Goal: Task Accomplishment & Management: Manage account settings

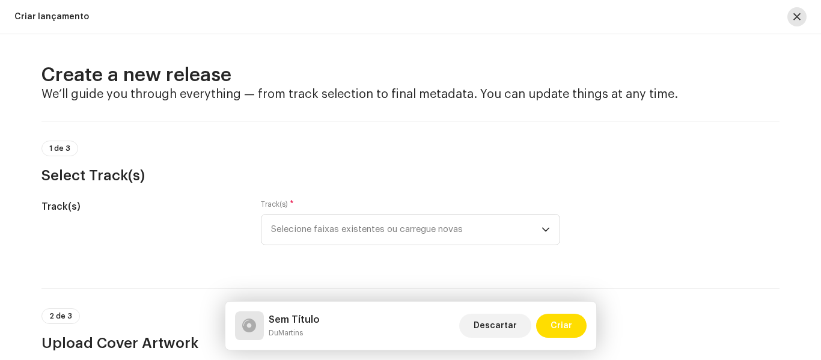
click at [790, 11] on button "button" at bounding box center [796, 16] width 19 height 19
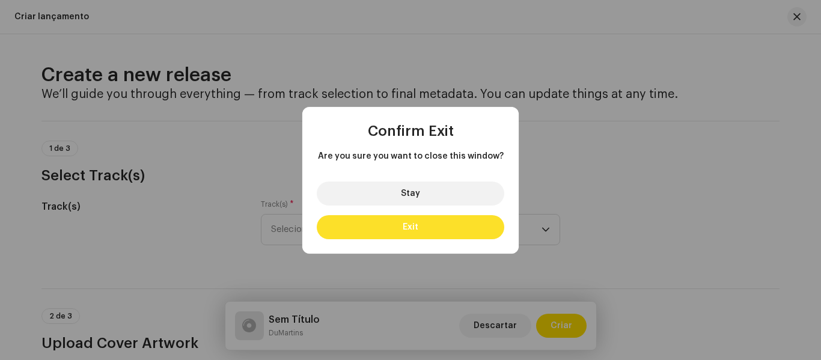
click at [473, 223] on button "Exit" at bounding box center [411, 227] width 188 height 24
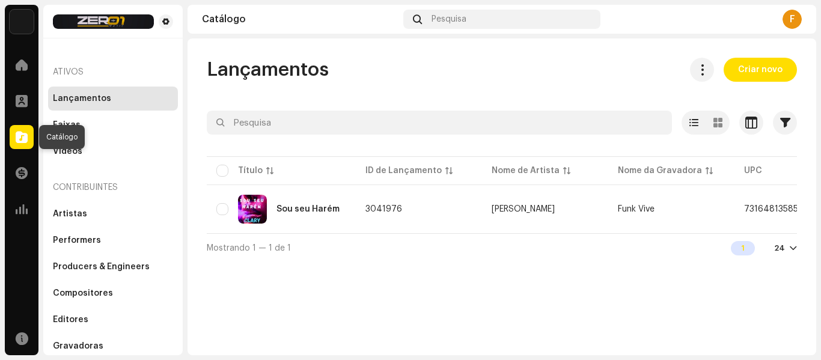
click at [18, 136] on span at bounding box center [22, 137] width 12 height 10
click at [771, 72] on span "Criar novo" at bounding box center [760, 70] width 44 height 24
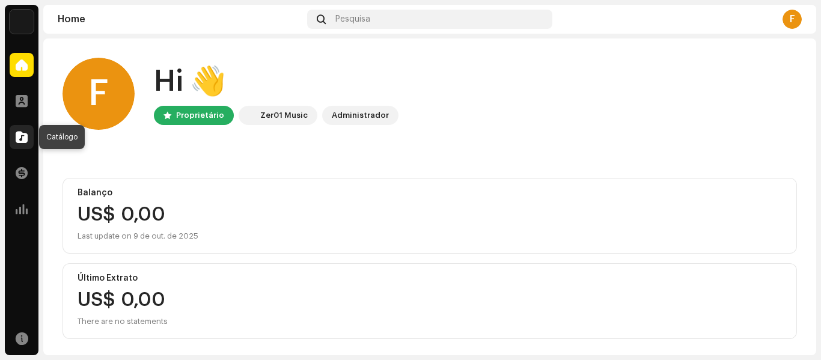
click at [20, 133] on span at bounding box center [22, 137] width 12 height 10
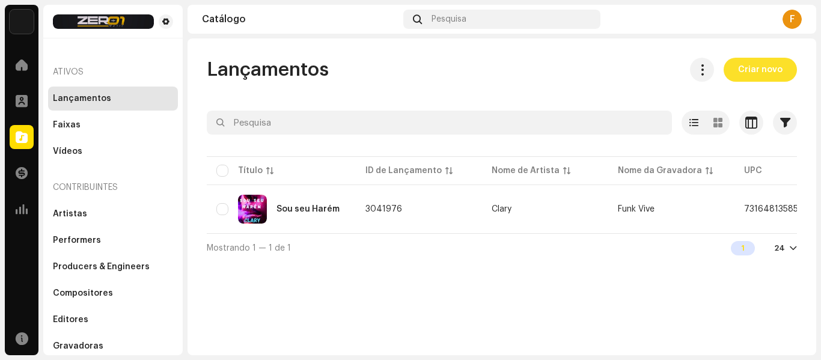
click at [772, 66] on span "Criar novo" at bounding box center [760, 70] width 44 height 24
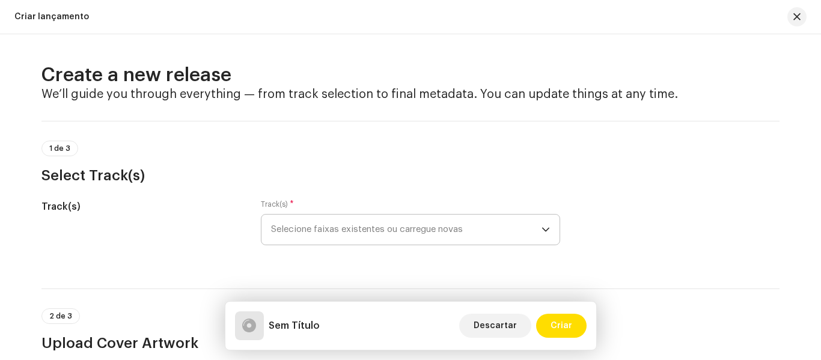
click at [524, 231] on span "Selecione faixas existentes ou carregue novas" at bounding box center [406, 230] width 270 height 30
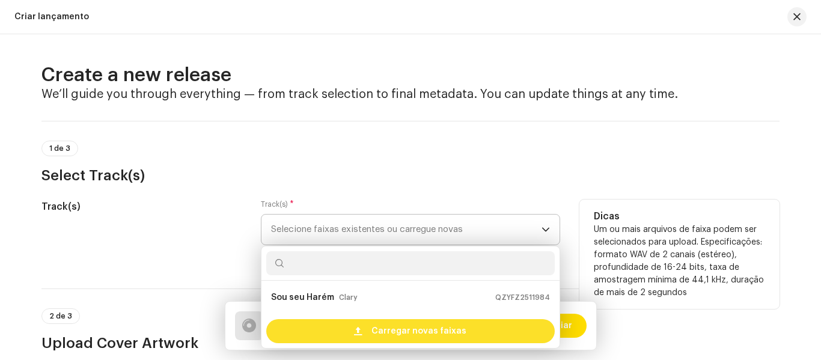
click at [441, 327] on span "Carregar novas faixas" at bounding box center [418, 331] width 95 height 24
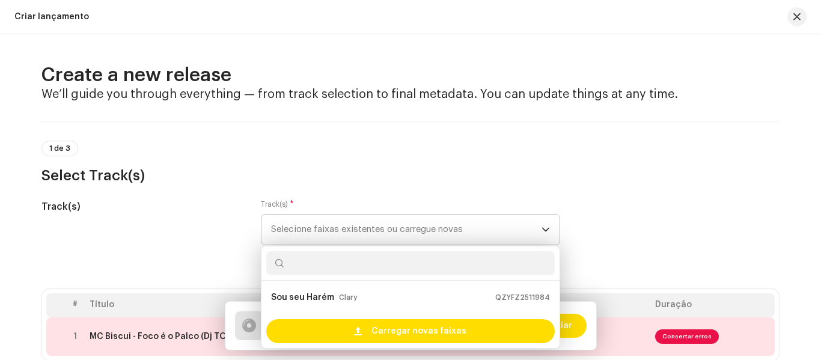
click at [736, 239] on div "Track(s) Track(s) * Selecione faixas existentes ou carregue novas Sou seu Harém…" at bounding box center [410, 230] width 738 height 60
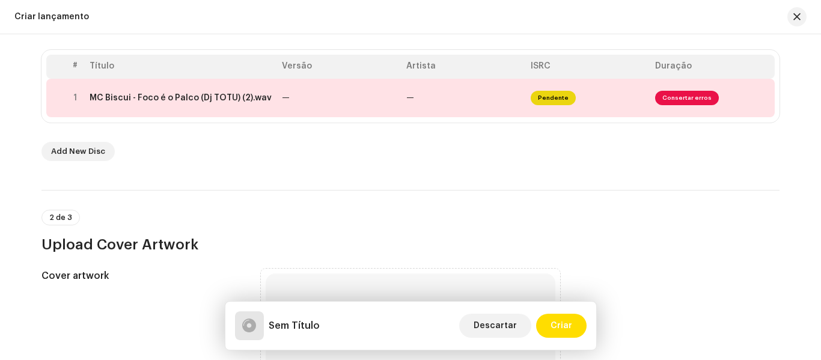
scroll to position [247, 0]
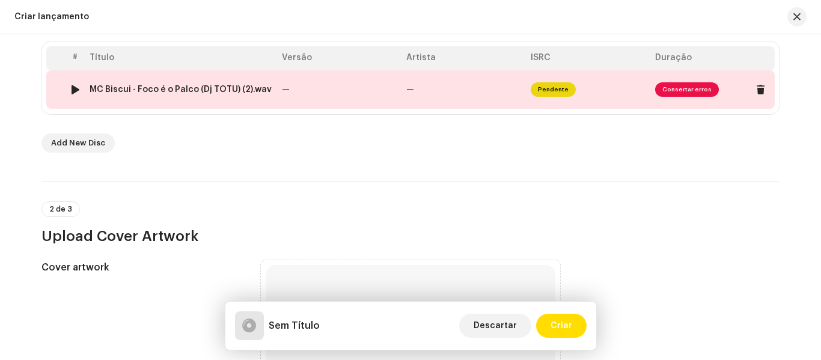
click at [681, 88] on span "Consertar erros" at bounding box center [687, 89] width 64 height 14
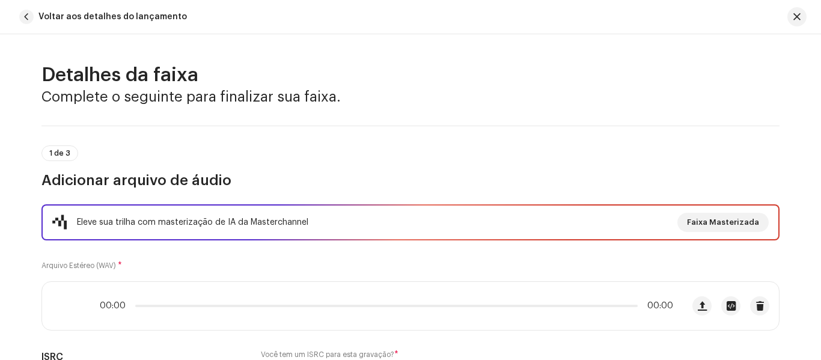
scroll to position [578, 0]
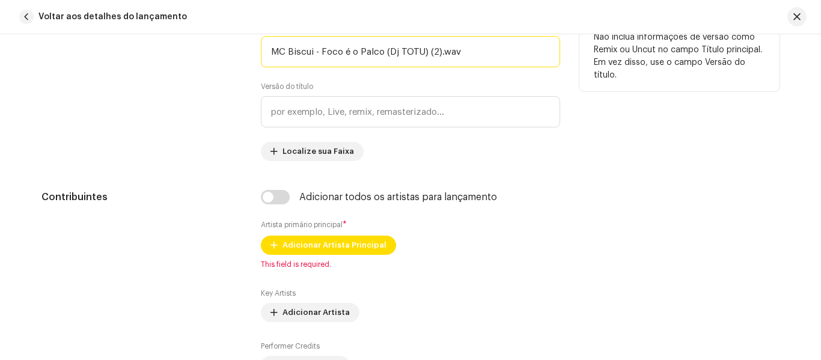
click at [458, 49] on input "MC Biscui - Foco é o Palco (Dj TOTU) (2).wav" at bounding box center [410, 51] width 299 height 31
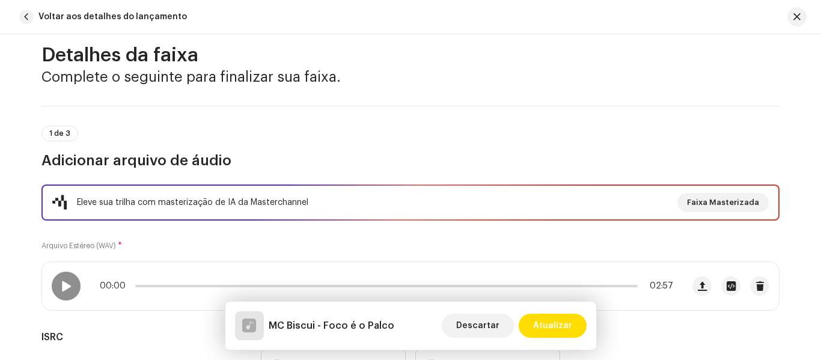
scroll to position [0, 0]
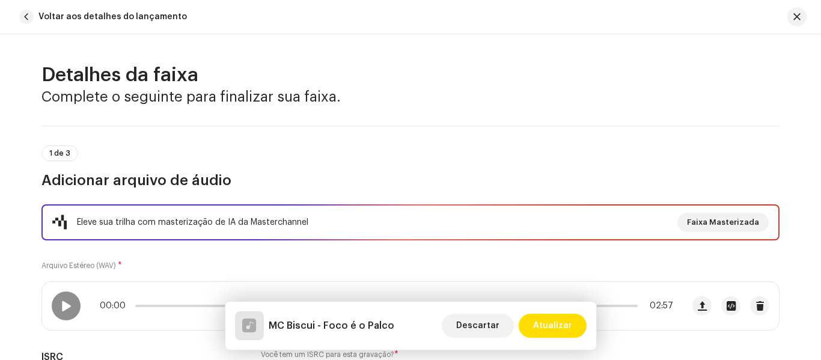
type input "MC Biscui - Foco é o Palco"
drag, startPoint x: 816, startPoint y: 37, endPoint x: 816, endPoint y: 45, distance: 8.4
click at [816, 45] on div "Detalhes da faixa Complete o seguinte para finalizar sua faixa. 1 de 3 Adiciona…" at bounding box center [410, 197] width 821 height 326
click at [816, 46] on div "Detalhes da faixa Complete o seguinte para finalizar sua faixa. 1 de 3 Adiciona…" at bounding box center [410, 197] width 821 height 326
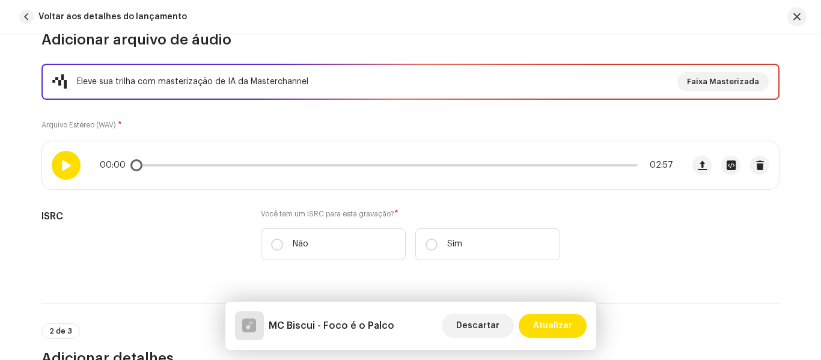
click at [61, 167] on span at bounding box center [66, 165] width 10 height 10
click at [70, 162] on div at bounding box center [66, 165] width 29 height 29
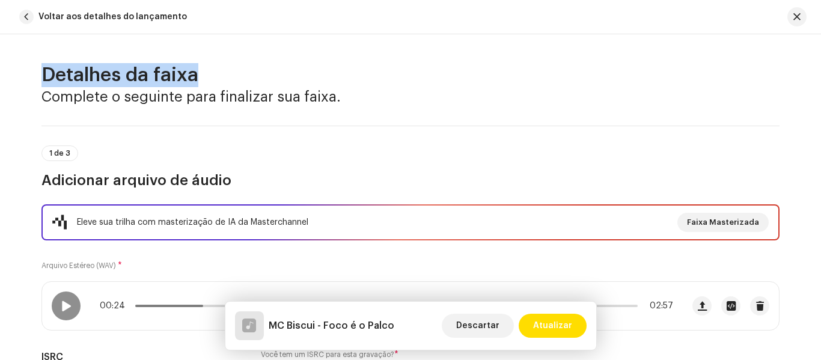
drag, startPoint x: 819, startPoint y: 25, endPoint x: 820, endPoint y: 48, distance: 23.5
click at [820, 48] on div "Voltar aos detalhes do lançamento Detalhes da faixa Complete o seguinte para fi…" at bounding box center [410, 180] width 821 height 360
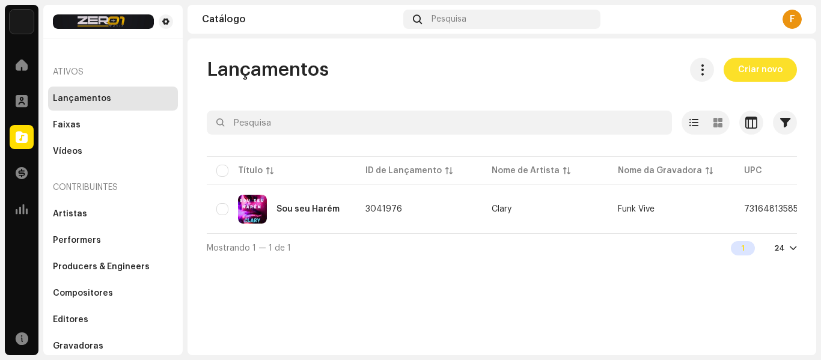
click at [751, 77] on span "Criar novo" at bounding box center [760, 70] width 44 height 24
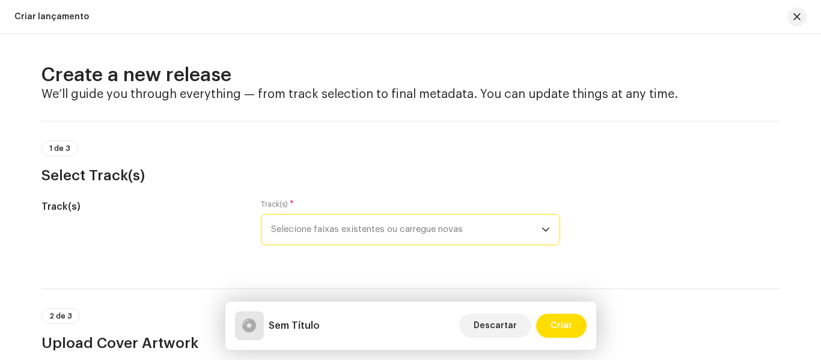
click at [492, 230] on span "Selecione faixas existentes ou carregue novas" at bounding box center [406, 230] width 270 height 30
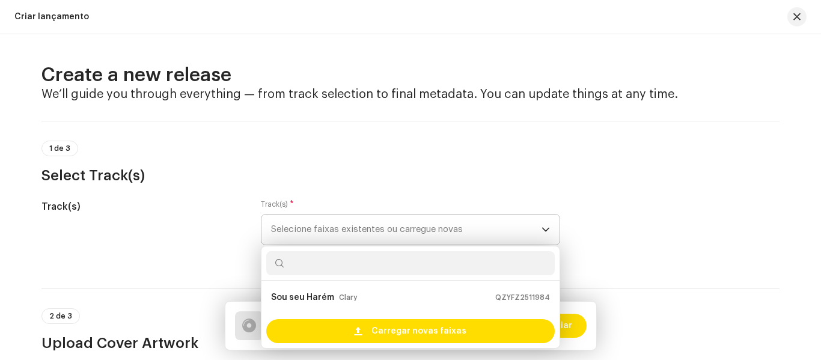
click at [440, 274] on input "text" at bounding box center [410, 263] width 289 height 24
type input "m"
click at [440, 274] on input "m" at bounding box center [410, 263] width 289 height 24
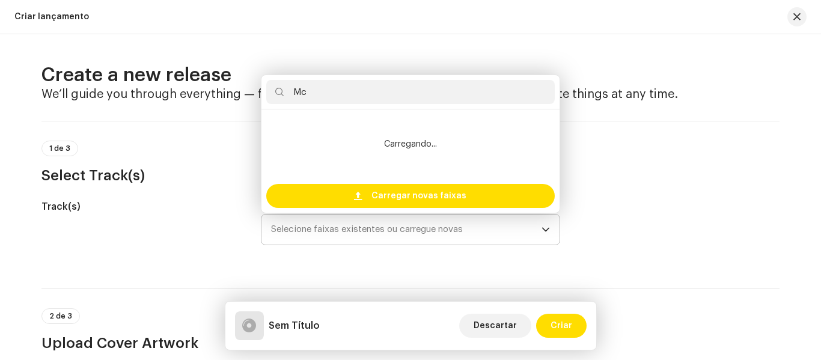
type input "M"
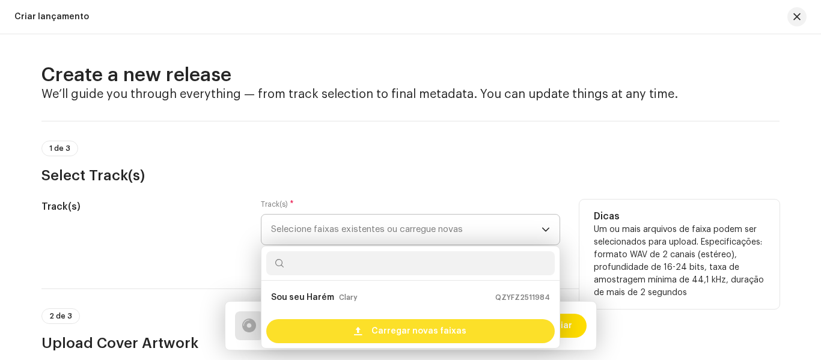
click at [406, 328] on span "Carregar novas faixas" at bounding box center [418, 331] width 95 height 24
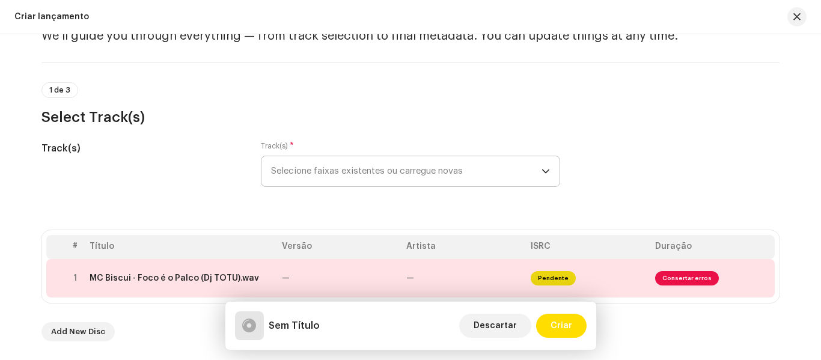
scroll to position [67, 0]
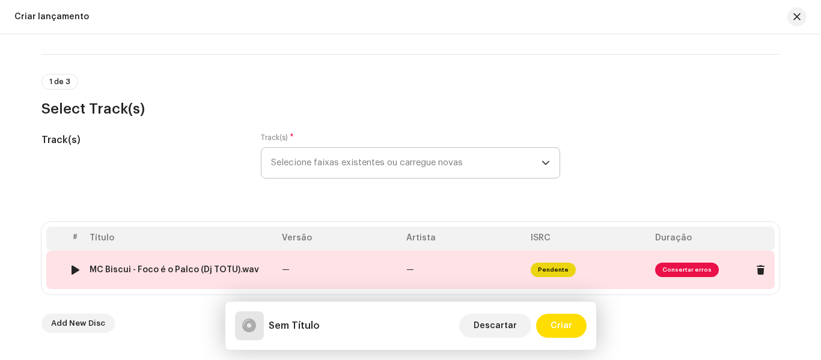
click at [491, 270] on td "—" at bounding box center [464, 270] width 124 height 38
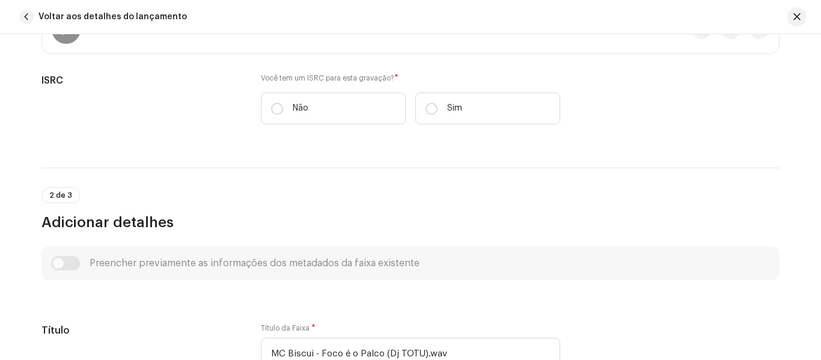
scroll to position [286, 0]
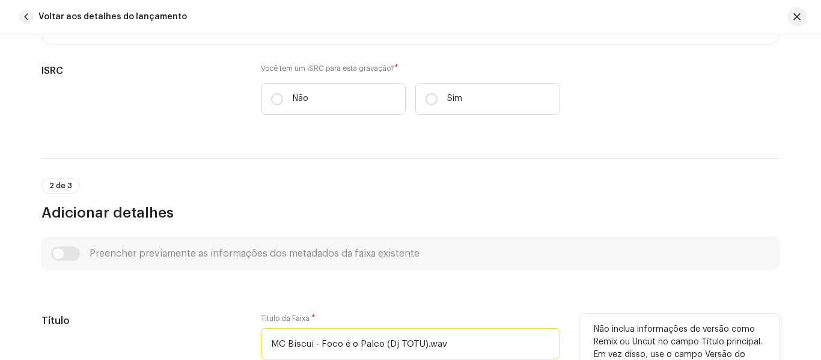
click at [445, 350] on input "MC Biscui - Foco é o Palco (Dj TOTU).wav" at bounding box center [410, 343] width 299 height 31
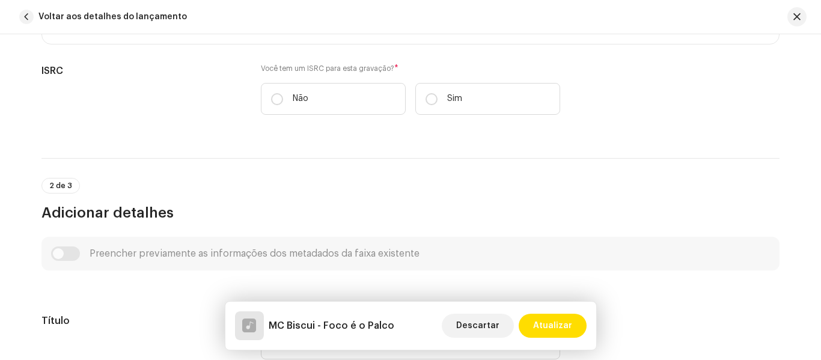
click at [321, 326] on h5 "MC Biscui - Foco é o Palco" at bounding box center [332, 326] width 126 height 14
click at [319, 326] on h5 "MC Biscui - Foco é o Palco" at bounding box center [332, 326] width 126 height 14
click at [320, 322] on h5 "MC Biscui - Foco é o Palco" at bounding box center [332, 326] width 126 height 14
click at [322, 322] on h5 "MC Biscui - Foco é o Palco" at bounding box center [332, 326] width 126 height 14
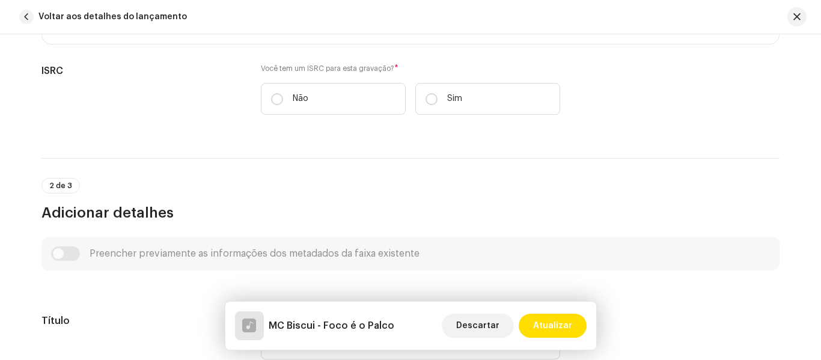
click at [322, 322] on h5 "MC Biscui - Foco é o Palco" at bounding box center [332, 326] width 126 height 14
click at [320, 326] on h5 "MC Biscui - Foco é o Palco" at bounding box center [332, 326] width 126 height 14
click at [322, 326] on h5 "MC Biscui - Foco é o Palco" at bounding box center [332, 326] width 126 height 14
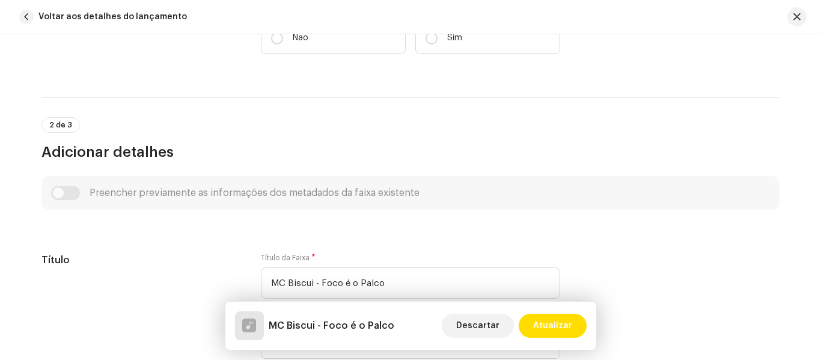
scroll to position [377, 0]
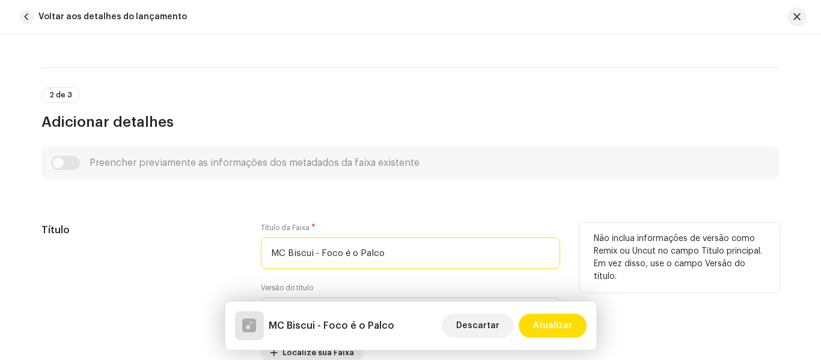
click at [315, 251] on input "MC Biscui - Foco é o Palco" at bounding box center [410, 252] width 299 height 31
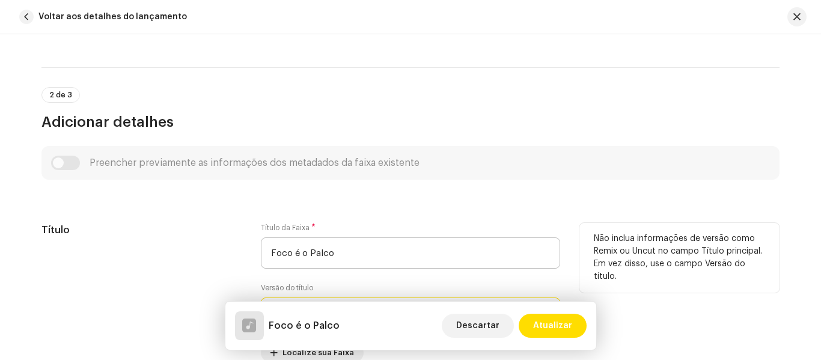
type input "Foco é o Palco"
type input "o"
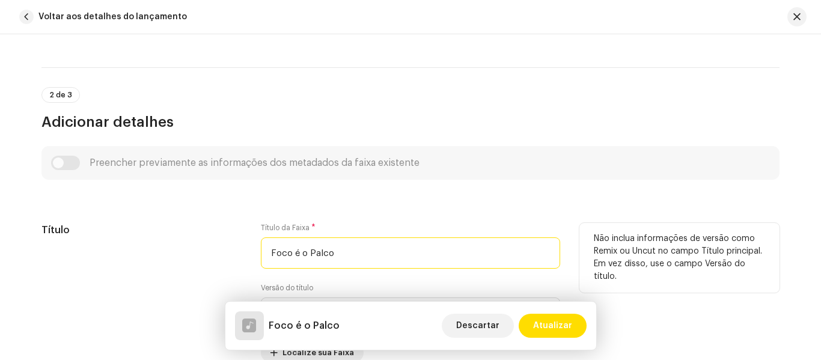
click at [267, 252] on input "Foco é o Palco" at bounding box center [410, 252] width 299 height 31
type input "O Foco é o Palco"
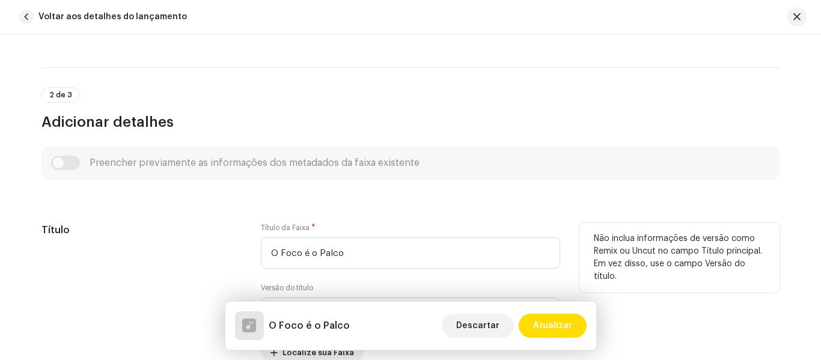
click at [663, 359] on div "Não inclua informações de versão como Remix ou Uncut no campo Título principal.…" at bounding box center [679, 292] width 200 height 139
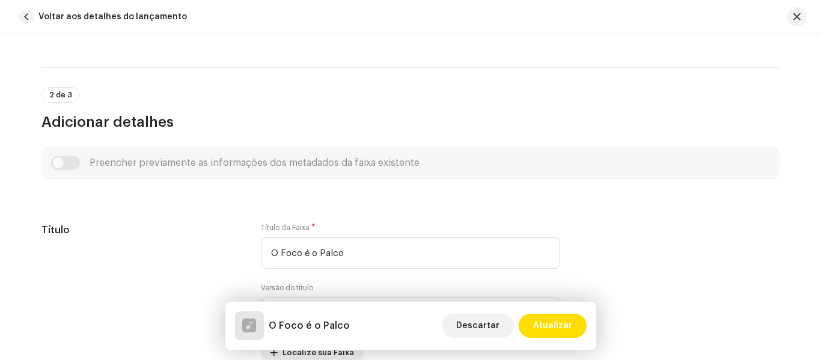
scroll to position [618, 0]
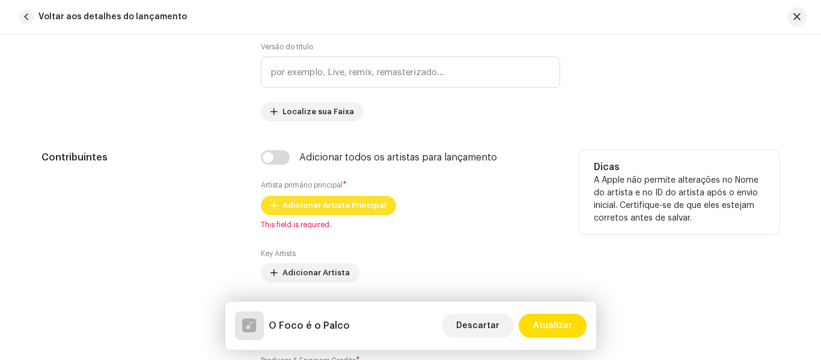
click at [347, 207] on span "Adicionar Artista Principal" at bounding box center [335, 206] width 104 height 24
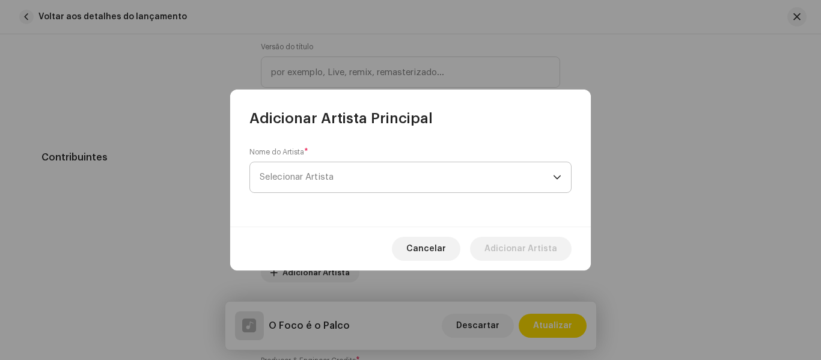
click at [356, 171] on span "Selecionar Artista" at bounding box center [406, 177] width 293 height 30
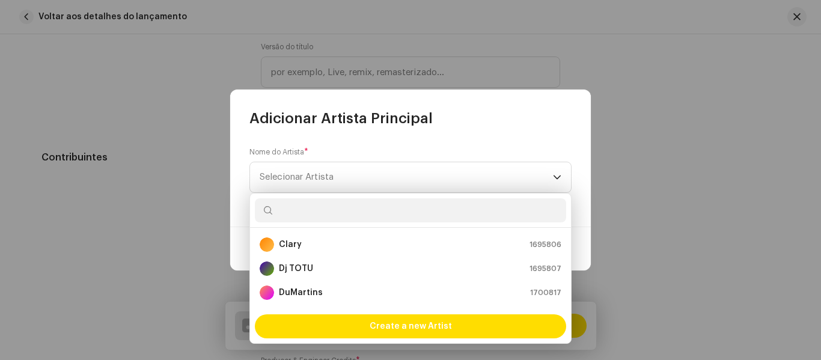
click at [351, 213] on input "text" at bounding box center [410, 210] width 311 height 24
type input "m"
click at [351, 213] on input "text" at bounding box center [410, 210] width 311 height 24
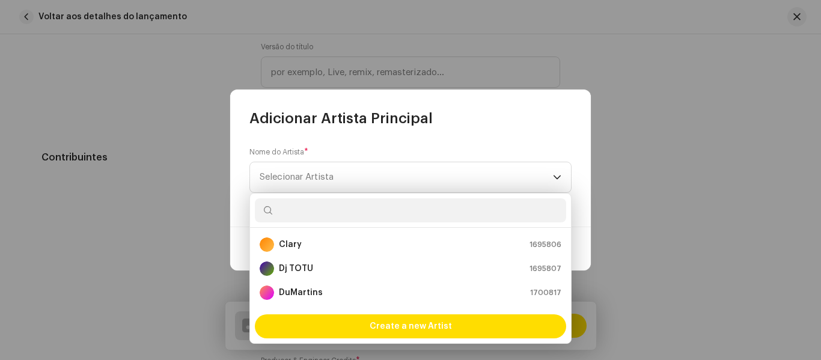
click at [351, 213] on input "text" at bounding box center [410, 210] width 311 height 24
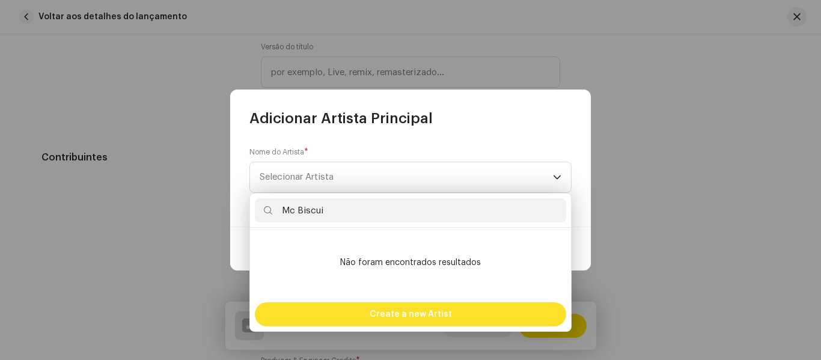
type input "Mc Biscui"
click at [420, 311] on span "Create a new Artist" at bounding box center [411, 314] width 82 height 24
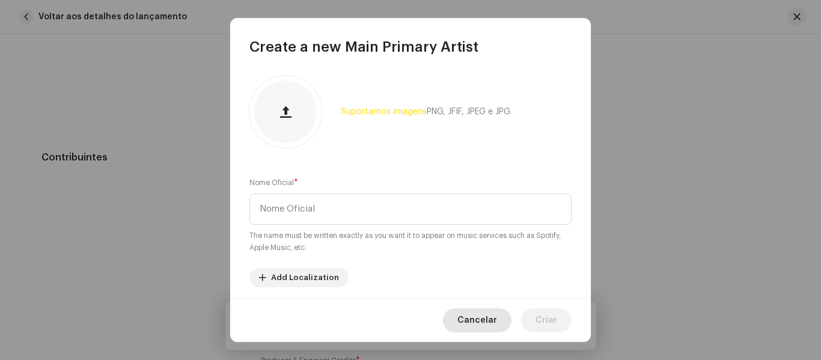
click at [468, 325] on span "Cancelar" at bounding box center [477, 320] width 40 height 24
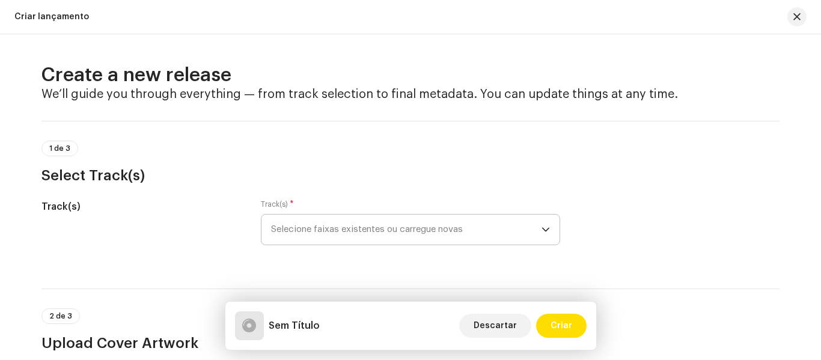
click at [545, 230] on icon "dropdown trigger" at bounding box center [546, 229] width 8 height 8
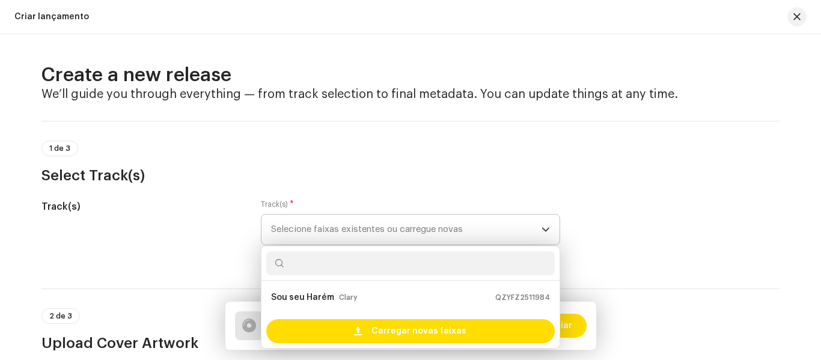
click at [545, 230] on icon "dropdown trigger" at bounding box center [546, 229] width 8 height 8
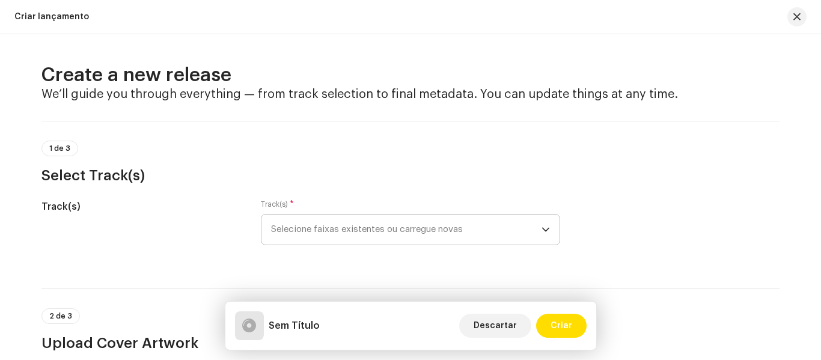
click at [546, 233] on icon "dropdown trigger" at bounding box center [546, 229] width 8 height 8
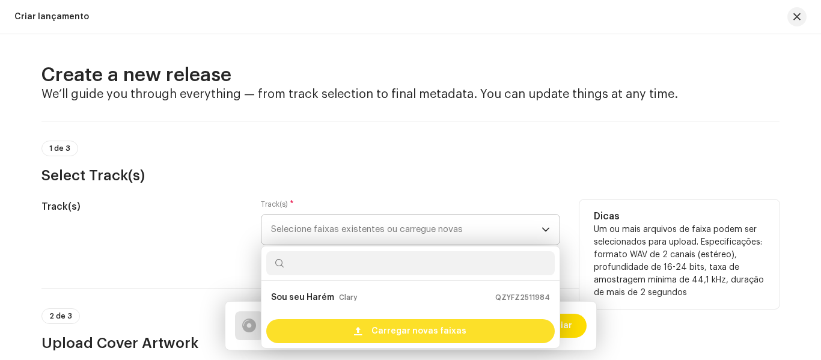
click at [458, 334] on span "Carregar novas faixas" at bounding box center [418, 331] width 95 height 24
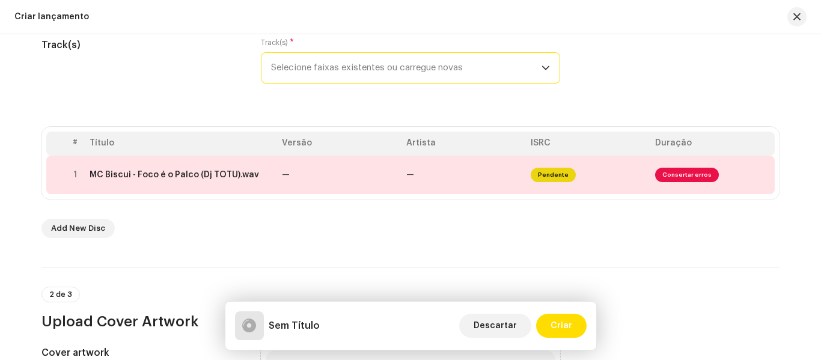
scroll to position [167, 0]
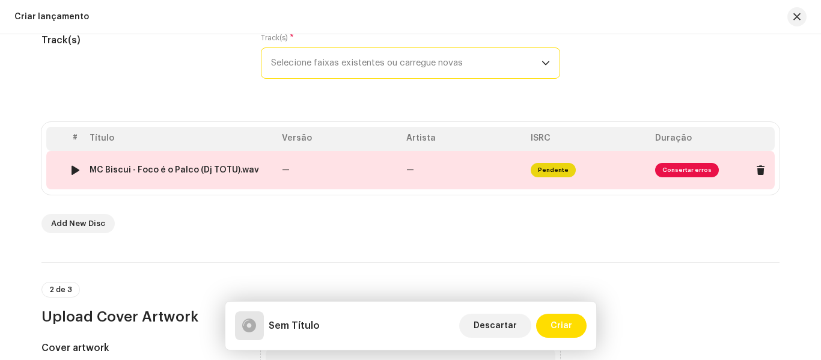
click at [670, 168] on span "Consertar erros" at bounding box center [687, 170] width 64 height 14
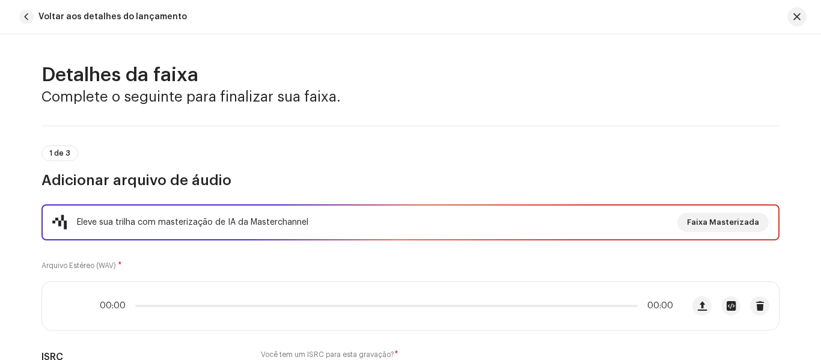
scroll to position [578, 0]
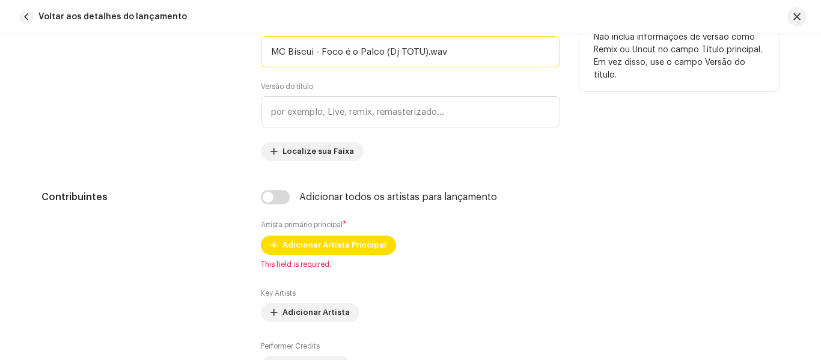
click at [453, 51] on input "MC Biscui - Foco é o Palco (Dj TOTU).wav" at bounding box center [410, 51] width 299 height 31
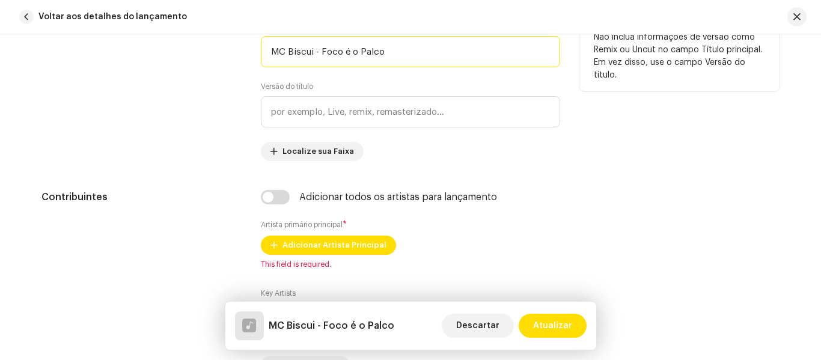
click at [316, 53] on input "MC Biscui - Foco é o Palco" at bounding box center [410, 51] width 299 height 31
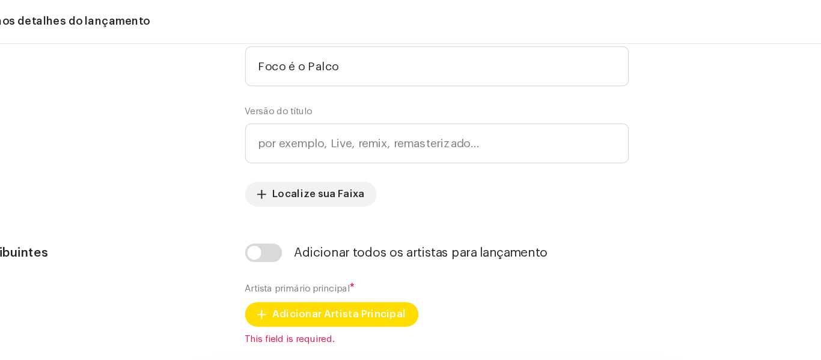
drag, startPoint x: 347, startPoint y: 15, endPoint x: 449, endPoint y: -44, distance: 117.7
click at [449, 0] on html "Funk Vive Home Perfil Catálogo Transações Análise Recursos Ativos Lançamentos F…" at bounding box center [410, 180] width 821 height 360
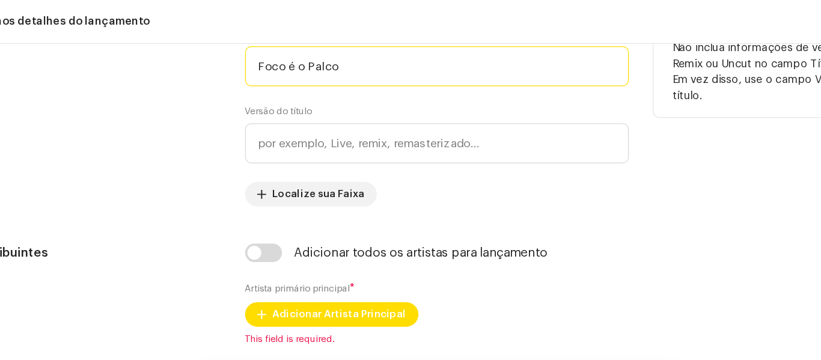
click at [267, 51] on input "Foco é o Palco" at bounding box center [410, 51] width 299 height 31
type input "Foco é o Palco"
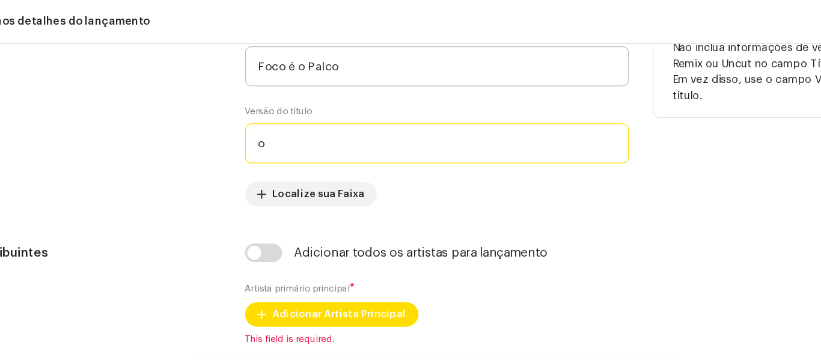
type input "o"
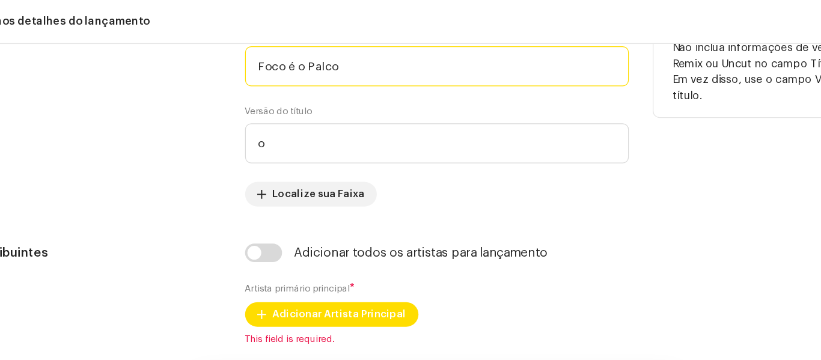
click at [267, 51] on input "Foco é o Palco" at bounding box center [410, 51] width 299 height 31
type input "Foco é o Palco"
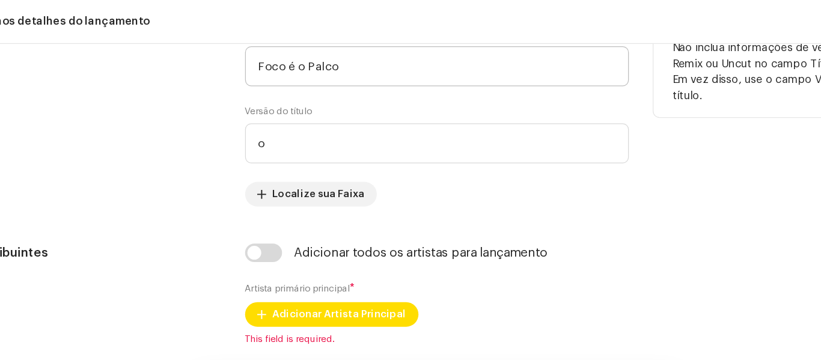
type input "o"
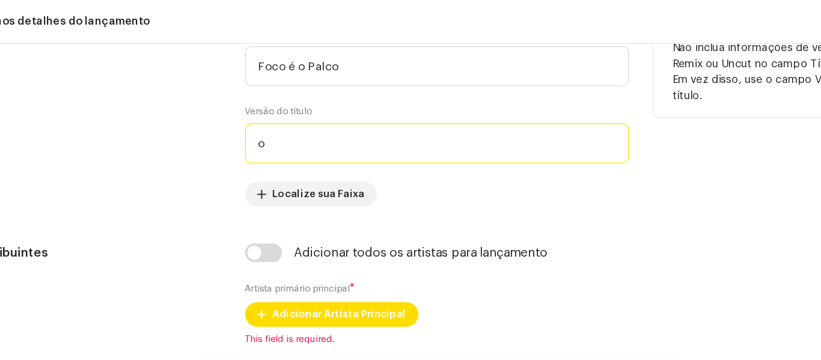
click at [331, 115] on input "o" at bounding box center [410, 111] width 299 height 31
type input "o"
click at [319, 115] on input "O foco é o palco" at bounding box center [410, 111] width 299 height 31
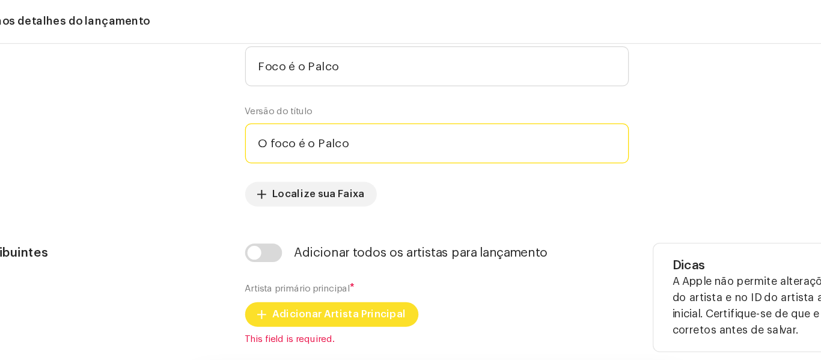
type input "O foco é o Palco"
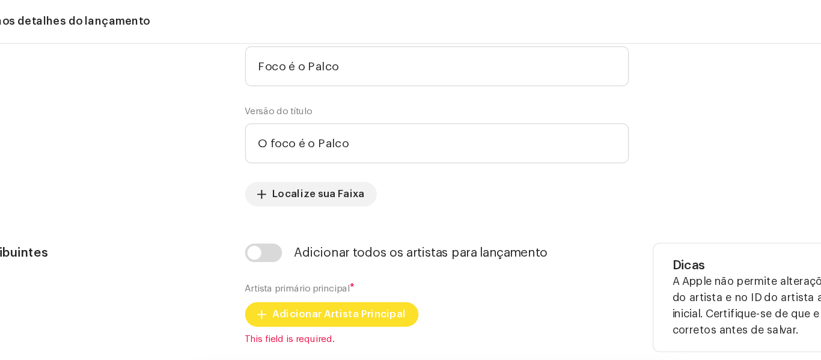
click at [352, 249] on span "Adicionar Artista Principal" at bounding box center [335, 245] width 104 height 24
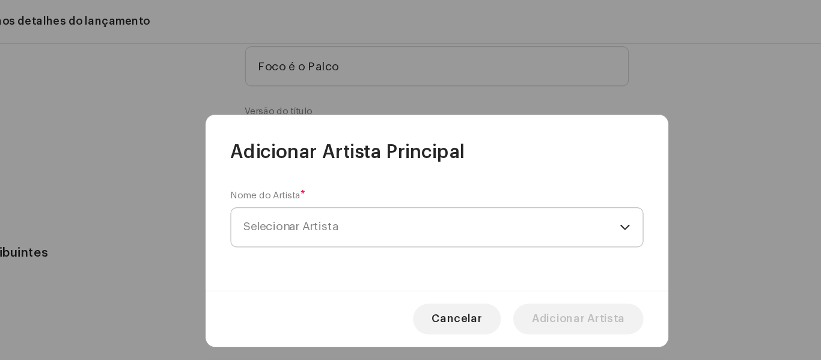
click at [352, 174] on span "Selecionar Artista" at bounding box center [406, 177] width 293 height 30
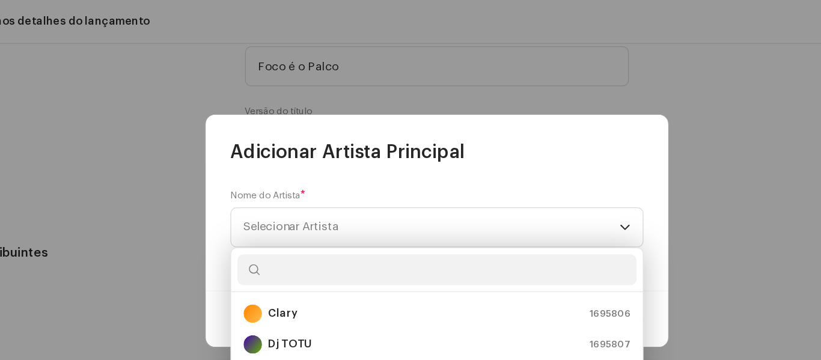
type input "m"
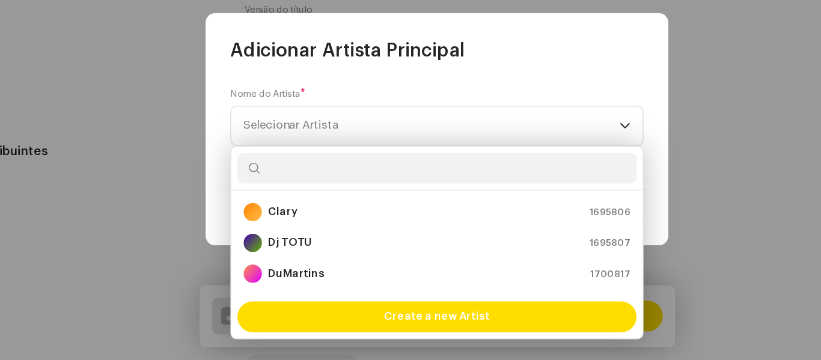
click at [350, 209] on input "text" at bounding box center [410, 210] width 311 height 24
type input "m"
click at [350, 209] on input "text" at bounding box center [410, 210] width 311 height 24
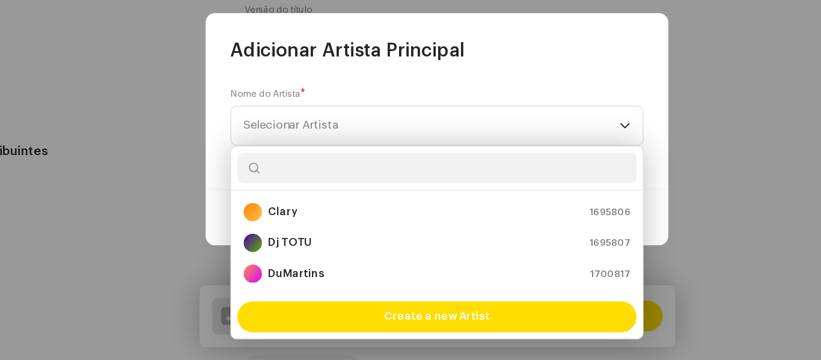
type input "m"
click at [350, 209] on input "text" at bounding box center [410, 210] width 311 height 24
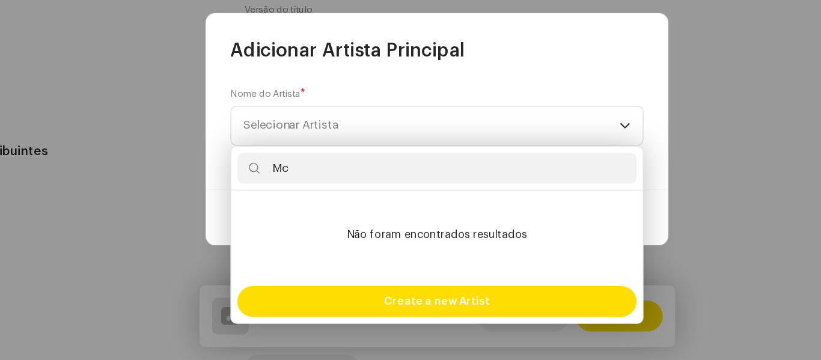
click at [350, 209] on input "Mc" at bounding box center [410, 210] width 311 height 24
click at [351, 210] on input "Mc" at bounding box center [410, 210] width 311 height 24
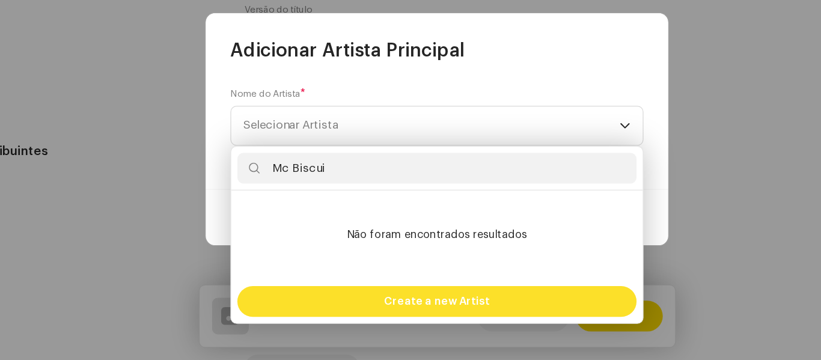
type input "Mc Biscui"
click at [428, 311] on span "Create a new Artist" at bounding box center [411, 314] width 82 height 24
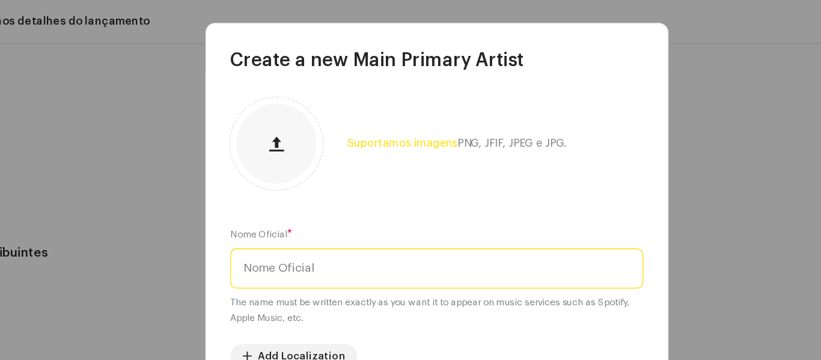
click at [467, 219] on input "text" at bounding box center [410, 209] width 322 height 31
type input "Mc Biscui"
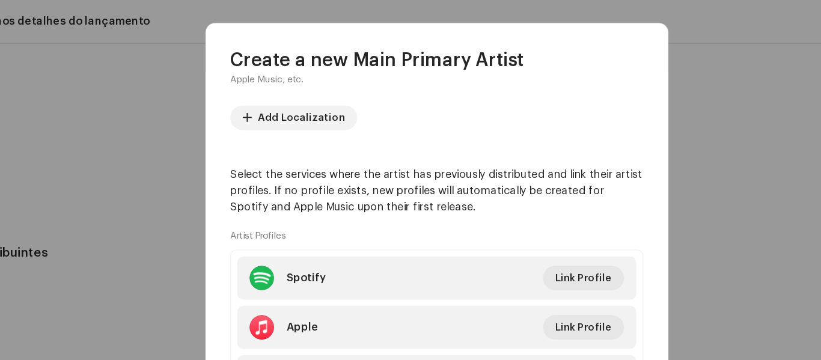
scroll to position [143, 0]
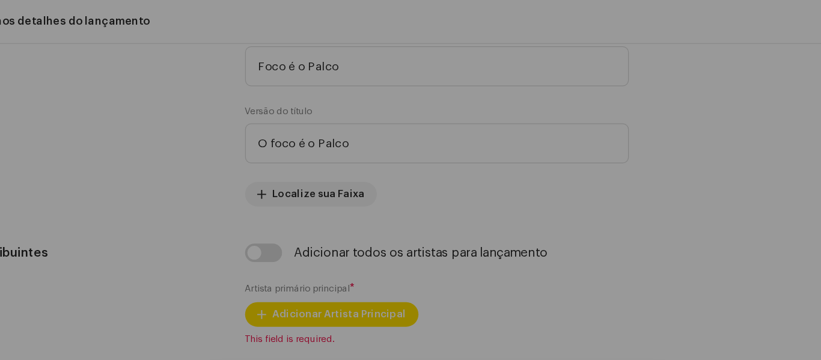
click at [597, 206] on div "Create a new Main Primary Artist Suportamos imagens PNG, JFIF, JPEG e JPG. Nome…" at bounding box center [410, 180] width 821 height 360
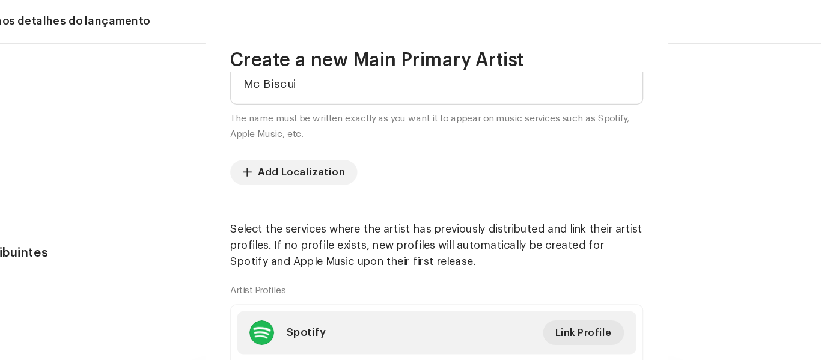
click at [597, 206] on div "Dicas A Apple não permite alterações no Nome do artista e no ID do artista após…" at bounding box center [679, 317] width 200 height 255
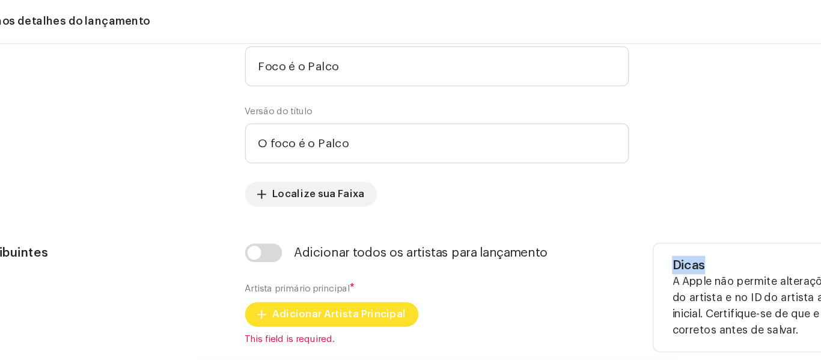
click at [373, 247] on span "Adicionar Artista Principal" at bounding box center [335, 245] width 104 height 24
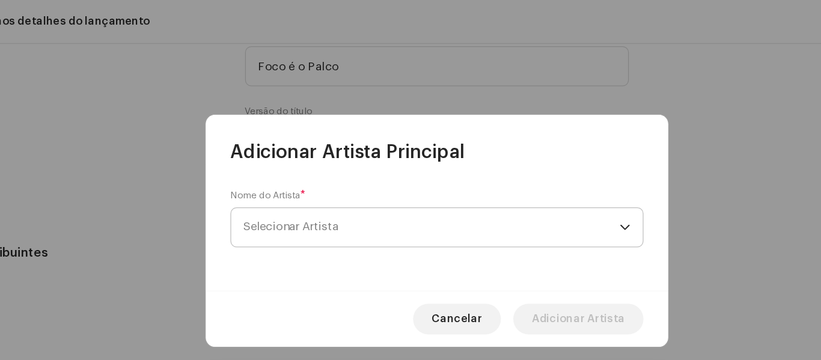
click at [394, 174] on span "Selecionar Artista" at bounding box center [406, 177] width 293 height 30
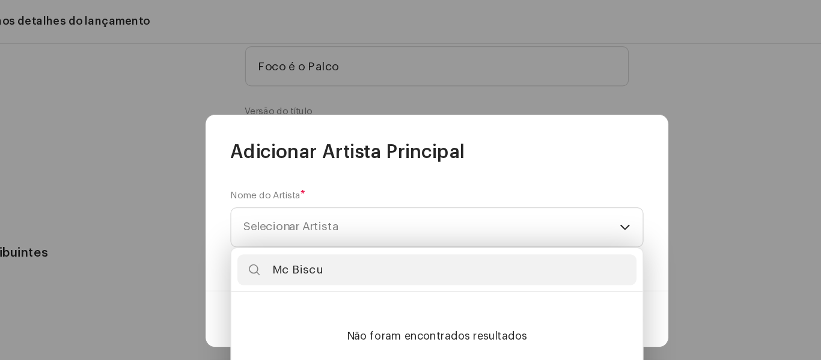
type input "Mc Biscui"
click at [545, 206] on input "Mc Biscui" at bounding box center [410, 210] width 311 height 24
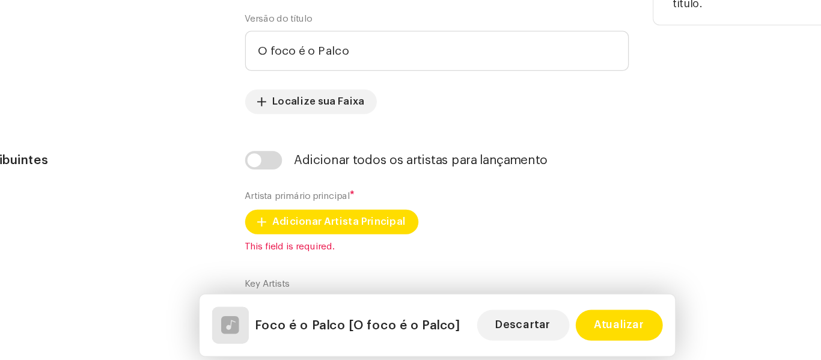
scroll to position [0, 0]
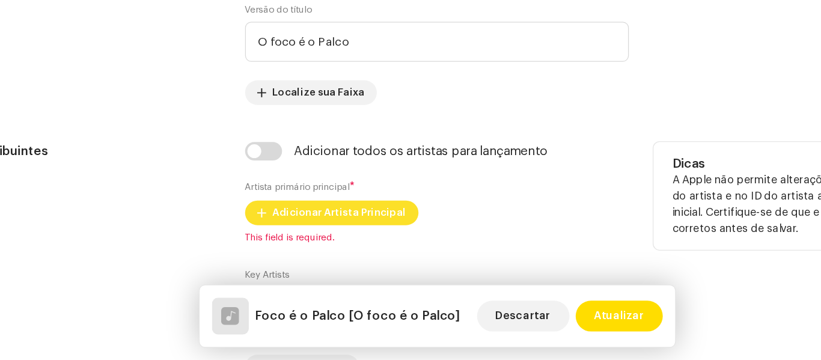
click at [317, 244] on span "Adicionar Artista Principal" at bounding box center [335, 245] width 104 height 24
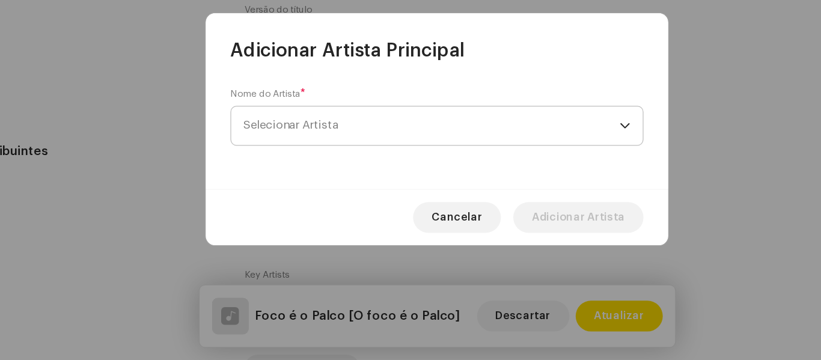
click at [326, 168] on span "Selecionar Artista" at bounding box center [406, 177] width 293 height 30
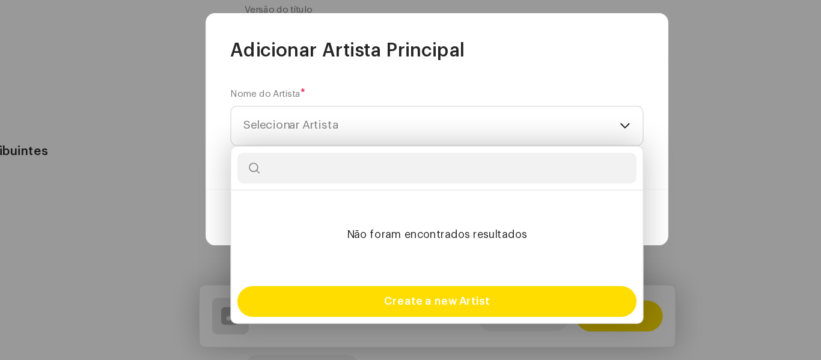
type input "m"
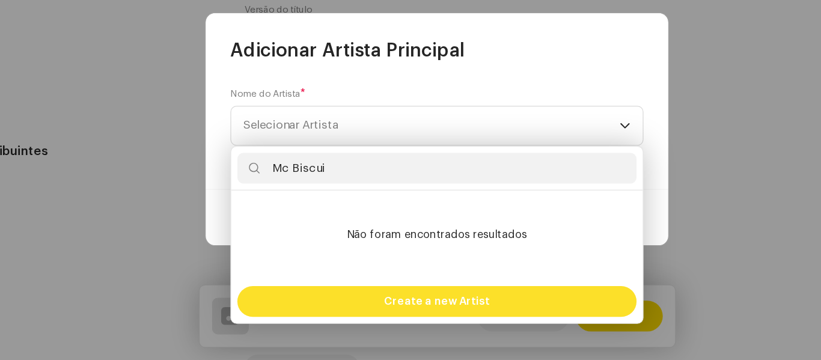
type input "Mc Biscui"
click at [441, 320] on span "Create a new Artist" at bounding box center [411, 314] width 82 height 24
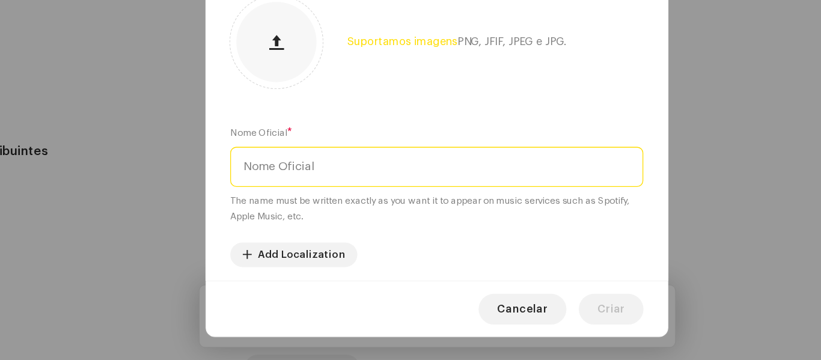
click at [368, 206] on input "text" at bounding box center [410, 209] width 322 height 31
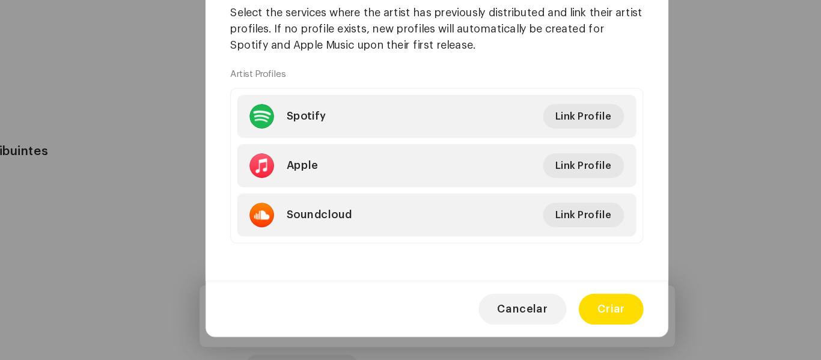
scroll to position [234, 0]
type input "Mc Biscui"
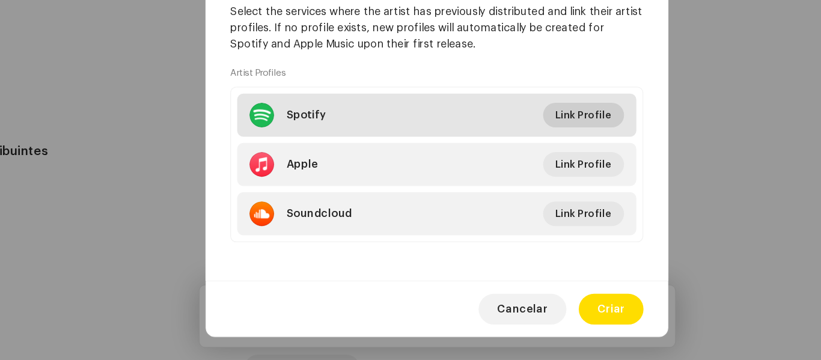
click at [513, 167] on span "Link Profile" at bounding box center [525, 169] width 44 height 24
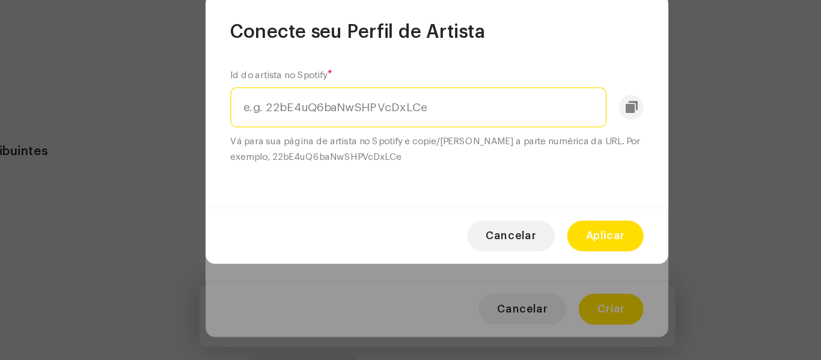
paste input "0YncPONWNseSqFKHdlapdw"
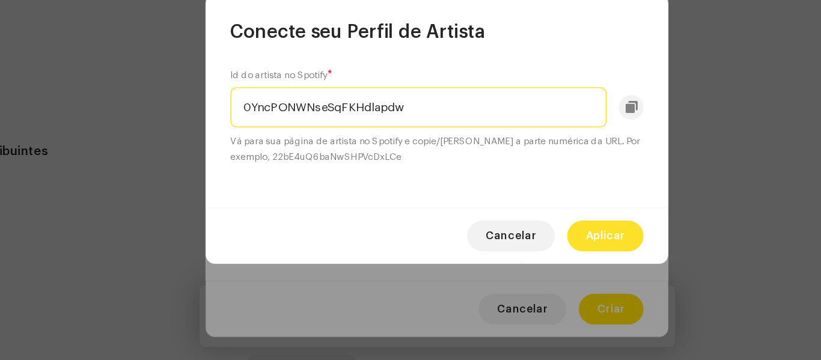
type input "0YncPONWNseSqFKHdlapdw"
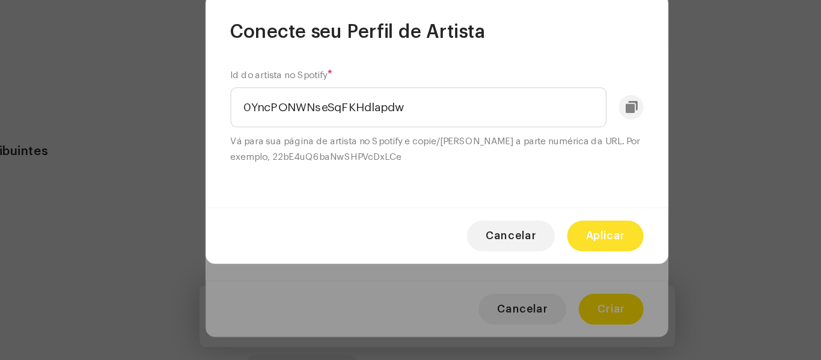
click at [538, 271] on span "Aplicar" at bounding box center [542, 263] width 31 height 24
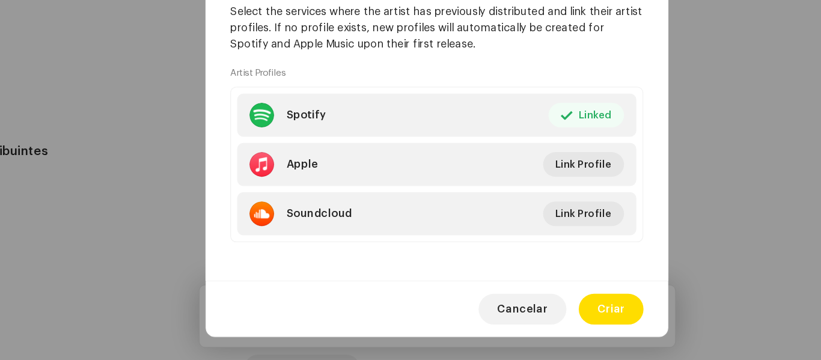
click at [538, 271] on div "Suportamos imagens PNG, JFIF, JPEG e JPG. Nome Oficial * Mc Biscui The name mus…" at bounding box center [410, 178] width 361 height 242
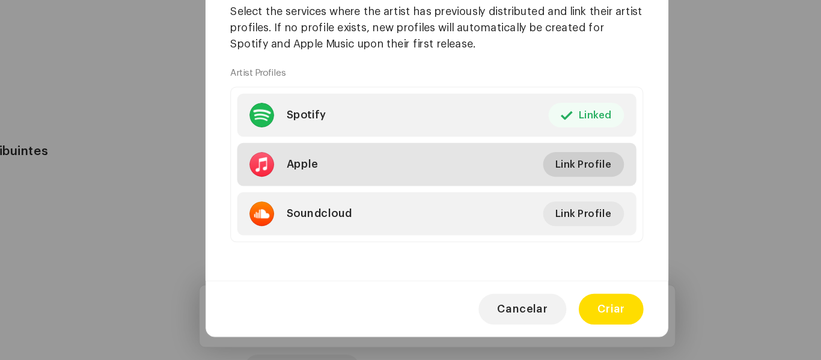
click at [516, 209] on span "Link Profile" at bounding box center [525, 207] width 44 height 24
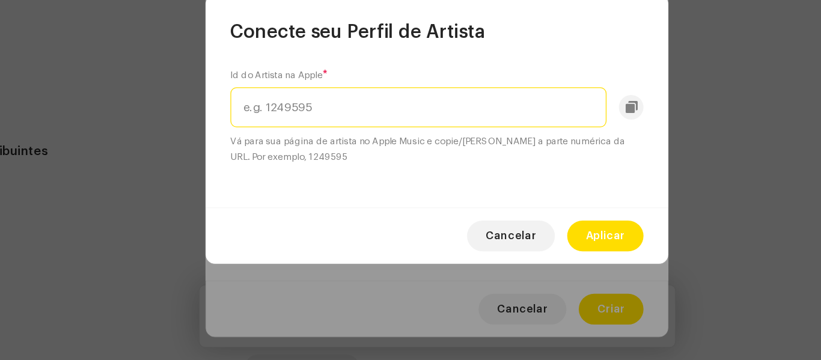
click at [424, 170] on input "text" at bounding box center [395, 162] width 293 height 31
paste input "1814931300"
type input "1814931300"
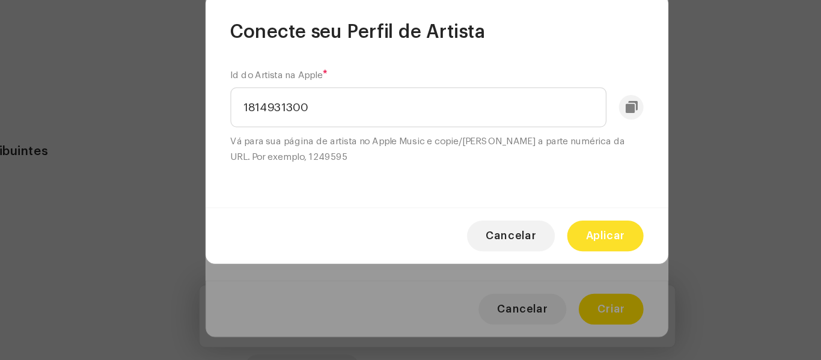
click at [553, 262] on span "Aplicar" at bounding box center [542, 263] width 31 height 24
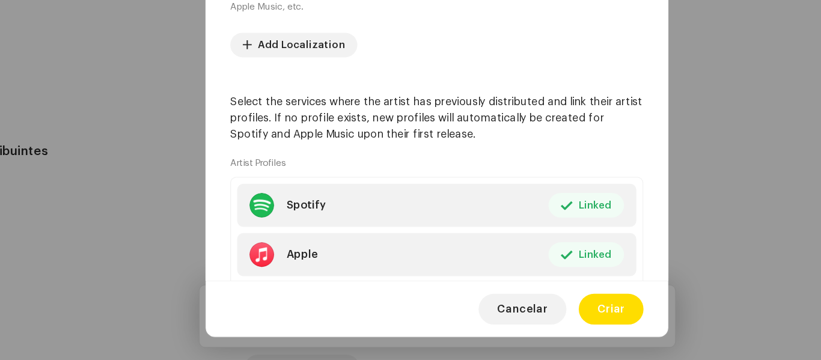
scroll to position [203, 0]
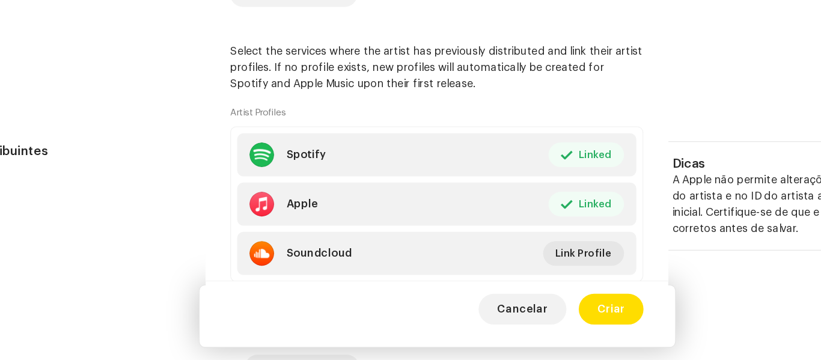
drag, startPoint x: 610, startPoint y: 195, endPoint x: 610, endPoint y: 203, distance: 7.8
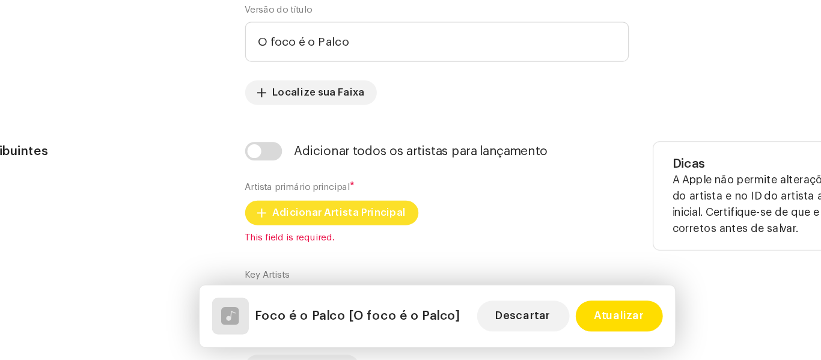
click at [341, 248] on span "Adicionar Artista Principal" at bounding box center [335, 245] width 104 height 24
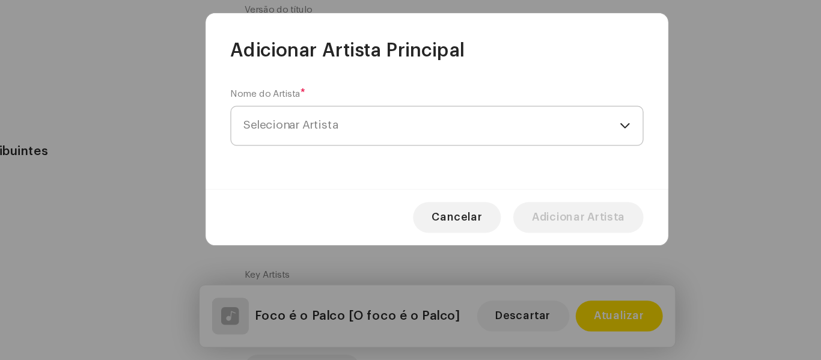
click at [401, 183] on span "Selecionar Artista" at bounding box center [406, 177] width 293 height 30
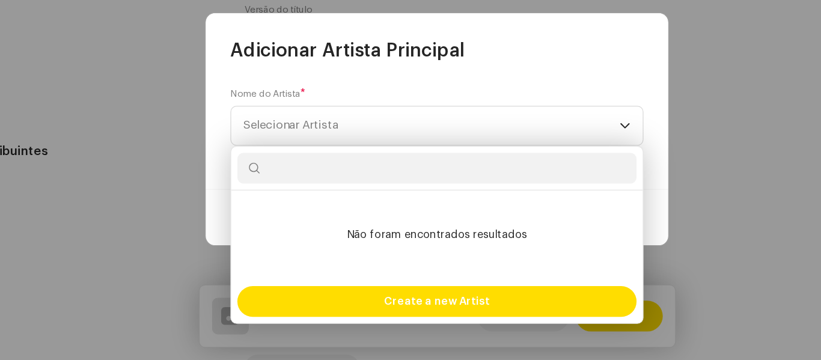
click at [397, 210] on input "text" at bounding box center [410, 210] width 311 height 24
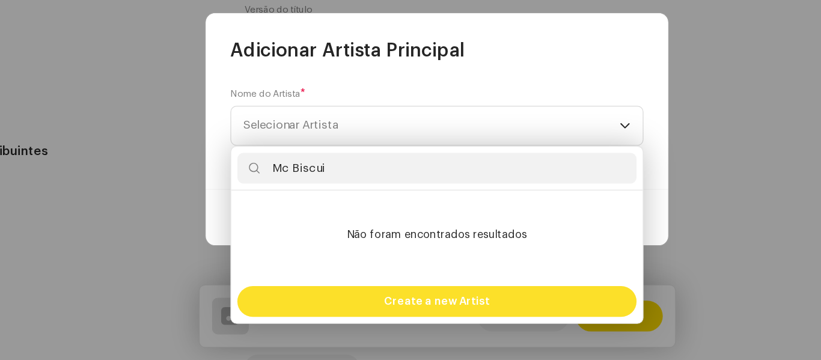
type input "Mc Biscui"
click at [420, 313] on span "Create a new Artist" at bounding box center [411, 314] width 82 height 24
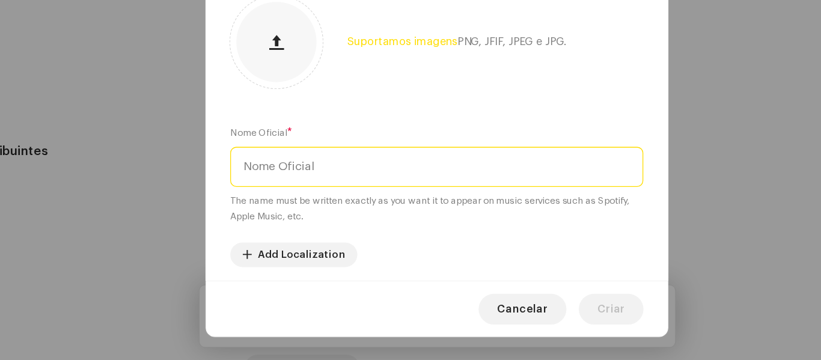
click at [378, 215] on input "text" at bounding box center [410, 209] width 322 height 31
type input "m"
type input "Mc Biscui"
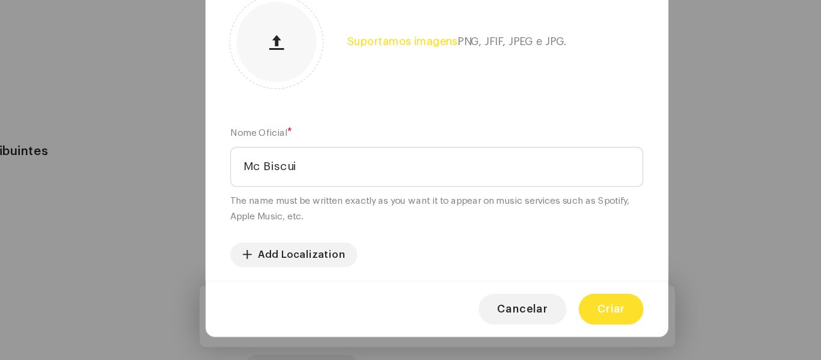
click at [551, 322] on span "Criar" at bounding box center [547, 320] width 22 height 24
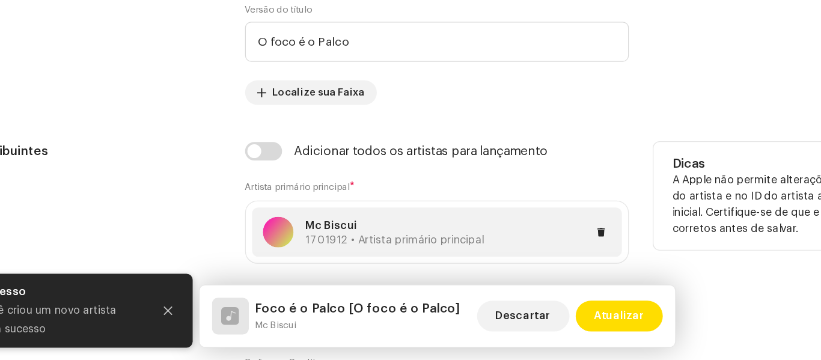
click at [425, 267] on span "1701912 • Artista primário principal" at bounding box center [377, 267] width 139 height 8
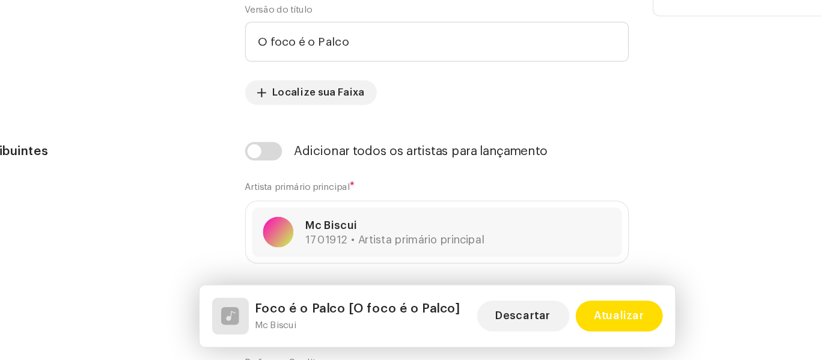
drag, startPoint x: 591, startPoint y: 113, endPoint x: 587, endPoint y: 90, distance: 23.8
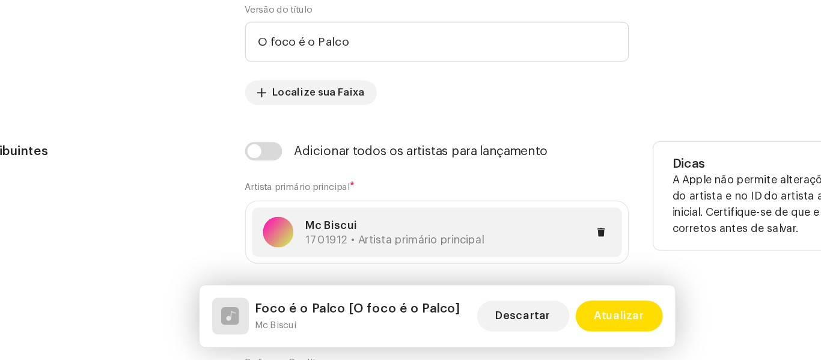
click at [337, 251] on p "Mc Biscui" at bounding box center [377, 255] width 139 height 13
click at [447, 264] on div at bounding box center [496, 260] width 99 height 14
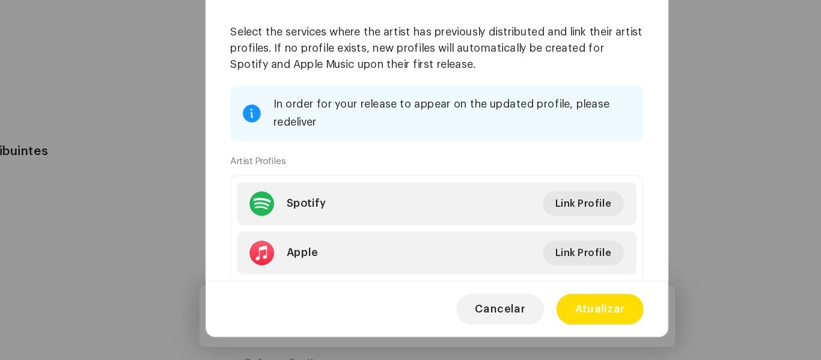
scroll to position [82, 0]
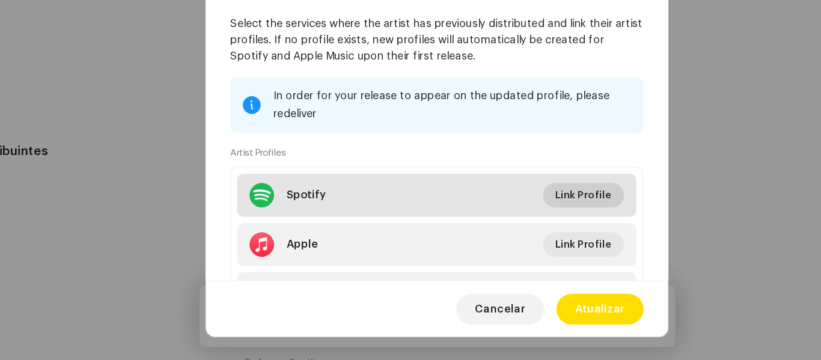
click at [533, 228] on span "Link Profile" at bounding box center [525, 231] width 44 height 24
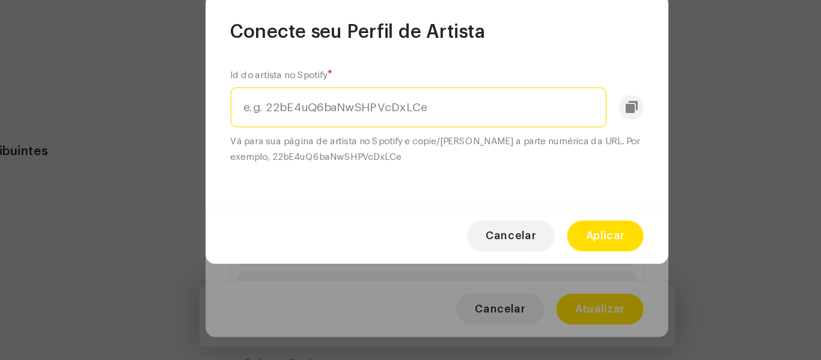
click at [327, 168] on input "text" at bounding box center [395, 162] width 293 height 31
paste input "0YncPONWNseSqFKHdlapdw"
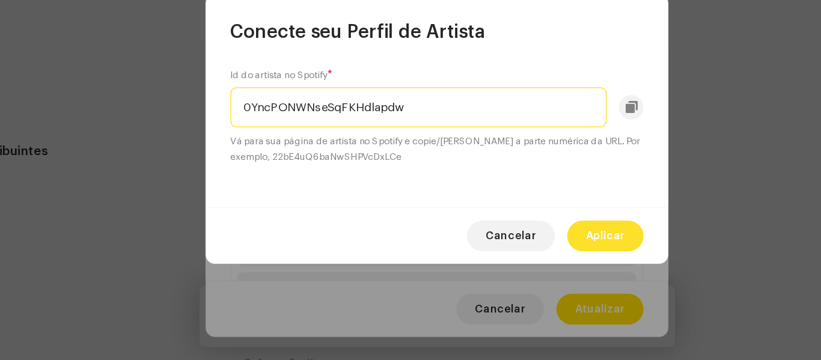
type input "0YncPONWNseSqFKHdlapdw"
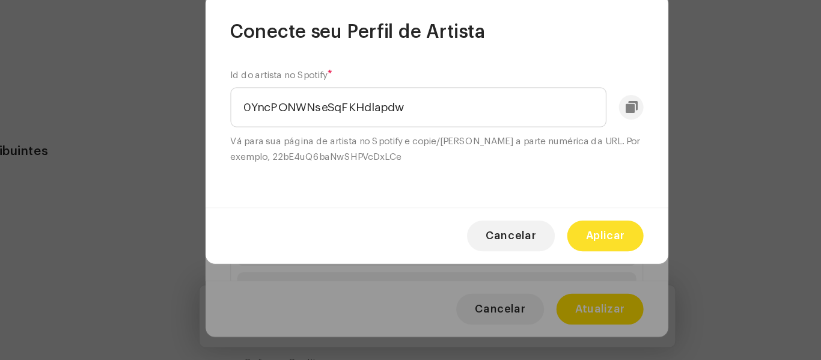
click at [543, 264] on span "Aplicar" at bounding box center [542, 263] width 31 height 24
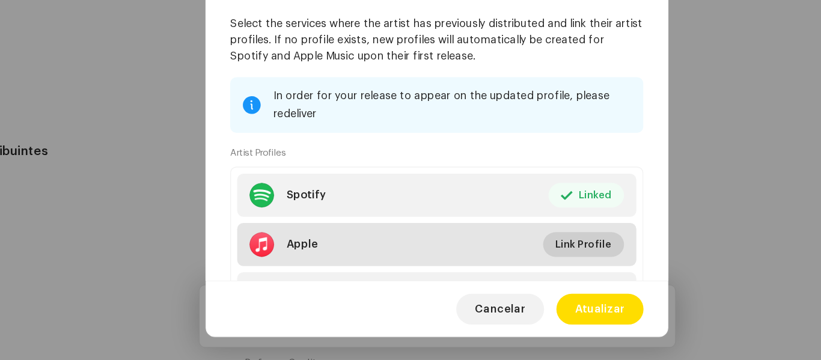
click at [516, 264] on span "Link Profile" at bounding box center [525, 270] width 44 height 24
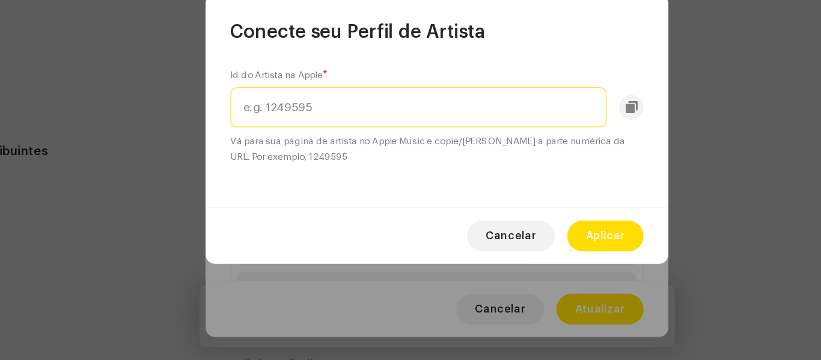
click at [456, 162] on input "text" at bounding box center [395, 162] width 293 height 31
paste input "1814931300"
type input "1814931300"
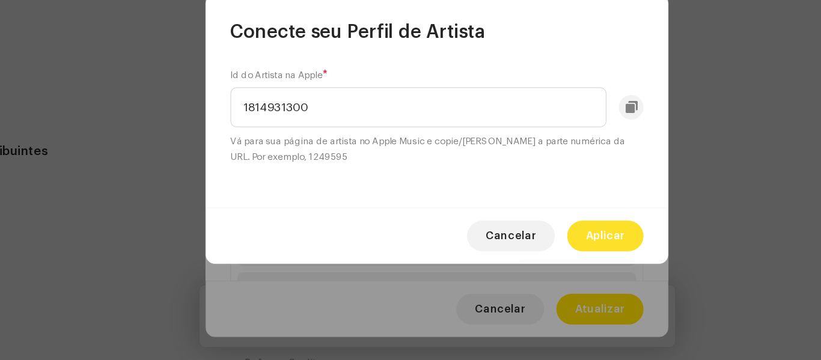
click at [533, 257] on span "Aplicar" at bounding box center [542, 263] width 31 height 24
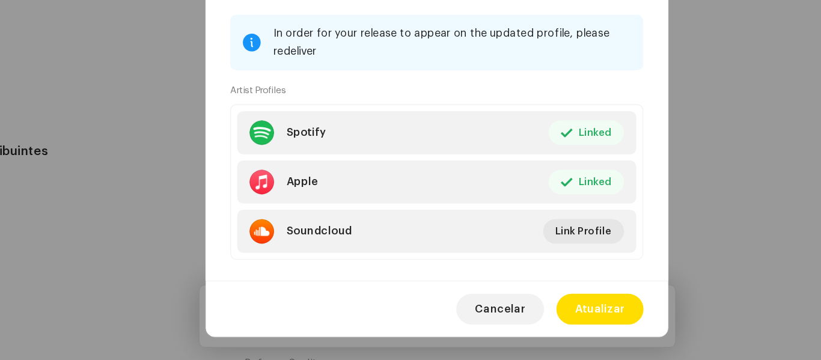
scroll to position [148, 0]
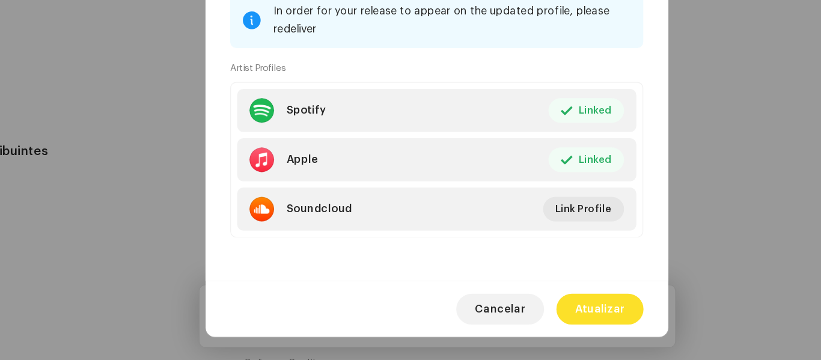
click at [559, 321] on button "Atualizar" at bounding box center [538, 320] width 68 height 24
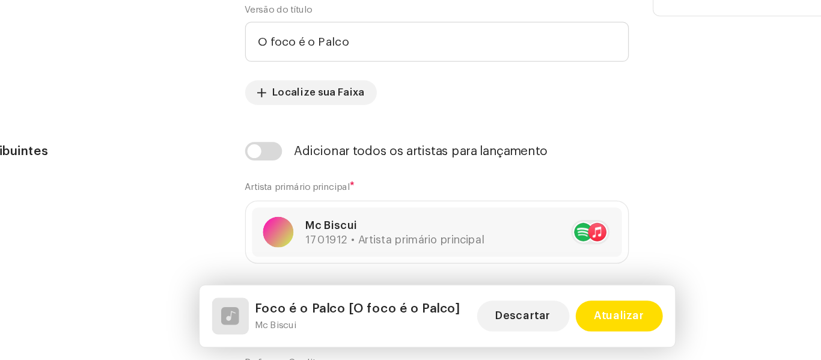
click at [631, 159] on div "Não inclua informações de versão como Remix ou Uncut no campo Título principal.…" at bounding box center [679, 91] width 200 height 139
click at [705, 117] on div "Não inclua informações de versão como Remix ou Uncut no campo Título principal.…" at bounding box center [679, 91] width 200 height 139
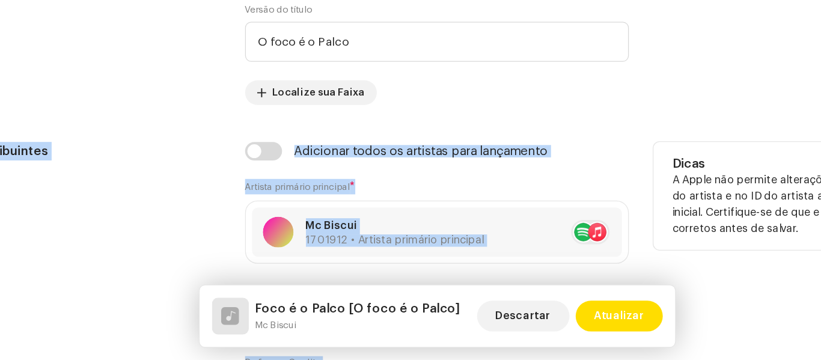
drag, startPoint x: 709, startPoint y: 121, endPoint x: 709, endPoint y: 192, distance: 71.5
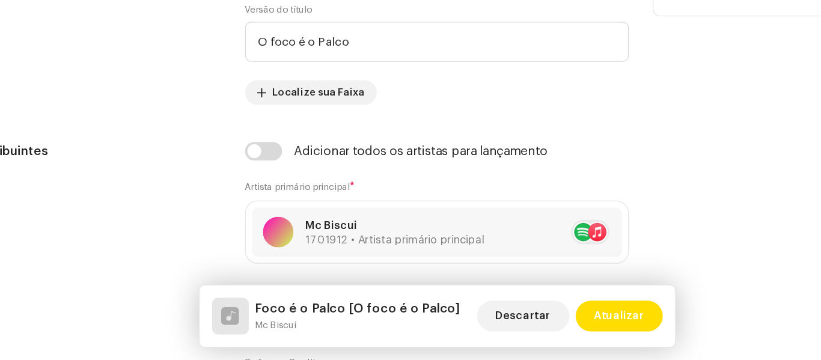
click at [647, 121] on div "Não inclua informações de versão como Remix ou Uncut no campo Título principal.…" at bounding box center [679, 91] width 200 height 139
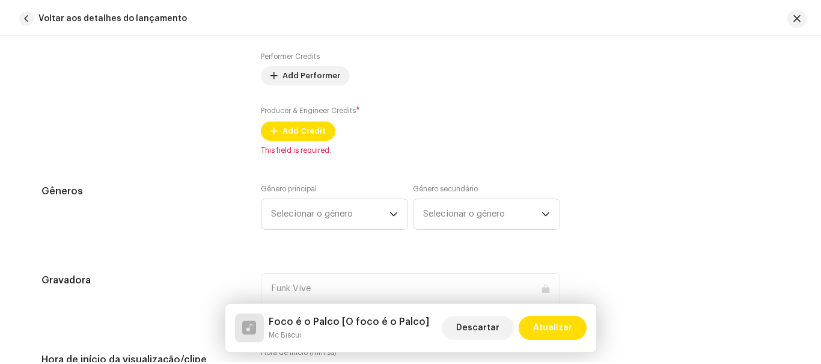
scroll to position [889, 0]
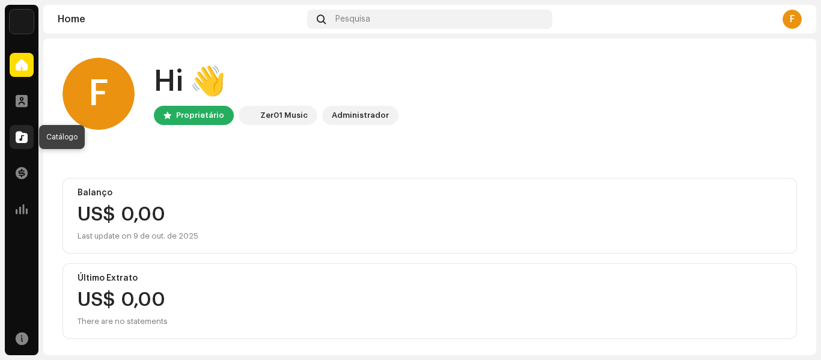
click at [23, 139] on span at bounding box center [22, 137] width 12 height 10
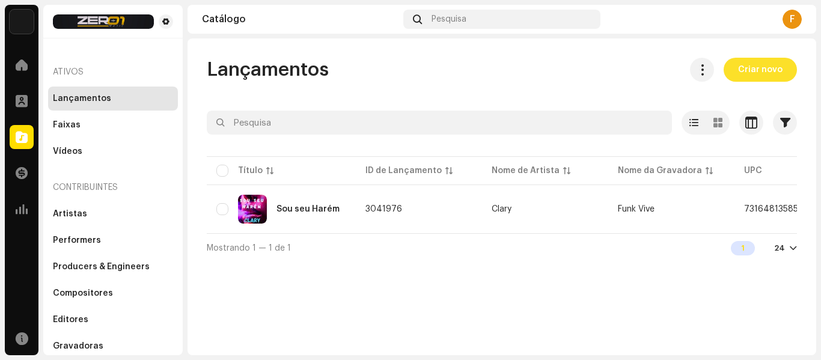
click at [753, 71] on span "Criar novo" at bounding box center [760, 70] width 44 height 24
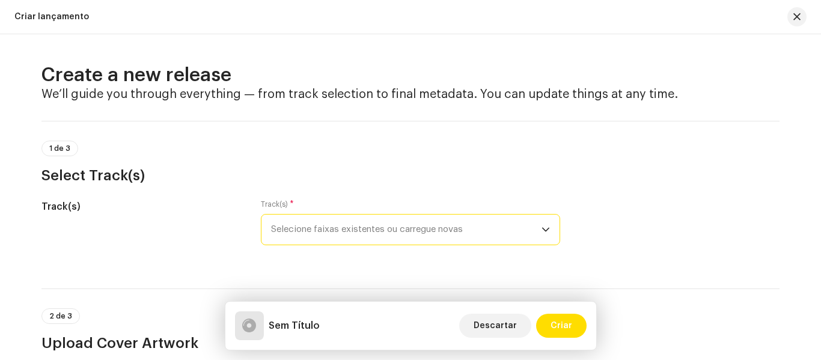
click at [491, 234] on span "Selecione faixas existentes ou carregue novas" at bounding box center [406, 230] width 270 height 30
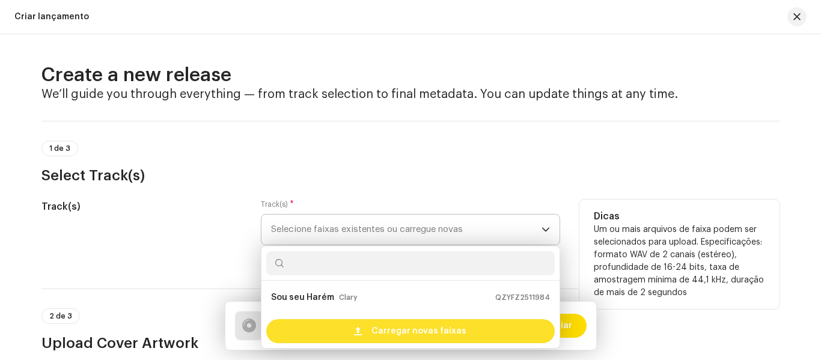
click at [425, 332] on span "Carregar novas faixas" at bounding box center [418, 331] width 95 height 24
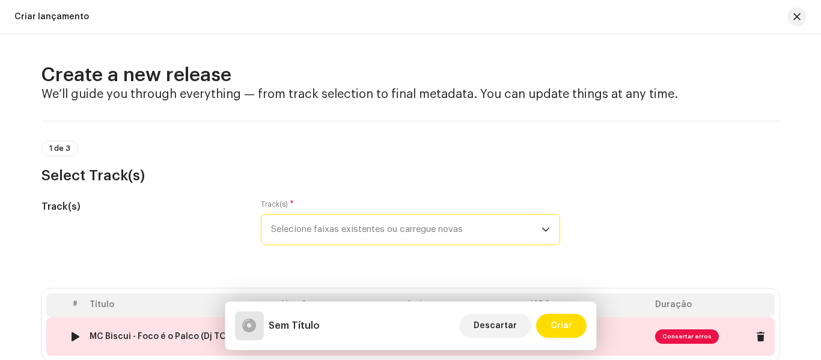
click at [687, 339] on span "Consertar erros" at bounding box center [687, 336] width 64 height 14
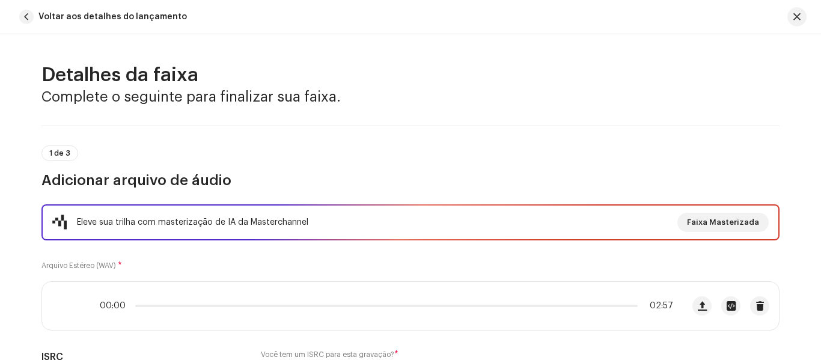
scroll to position [578, 0]
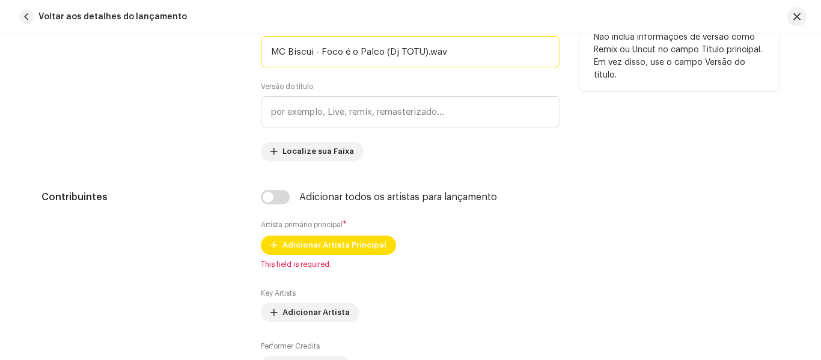
click at [445, 47] on input "MC Biscui - Foco é o Palco (Dj TOTU).wav" at bounding box center [410, 51] width 299 height 31
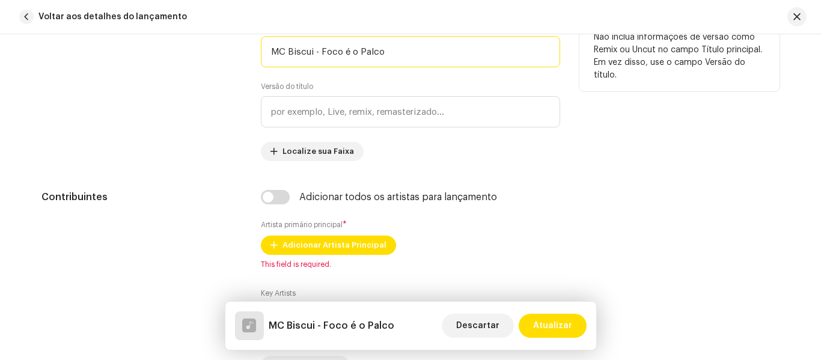
click at [317, 50] on input "MC Biscui - Foco é o Palco" at bounding box center [410, 51] width 299 height 31
click at [316, 48] on input "MC Biscui - Foco é o Palco" at bounding box center [410, 51] width 299 height 31
click at [405, 50] on input "MC Biscui - O Foco é o Palco" at bounding box center [410, 51] width 299 height 31
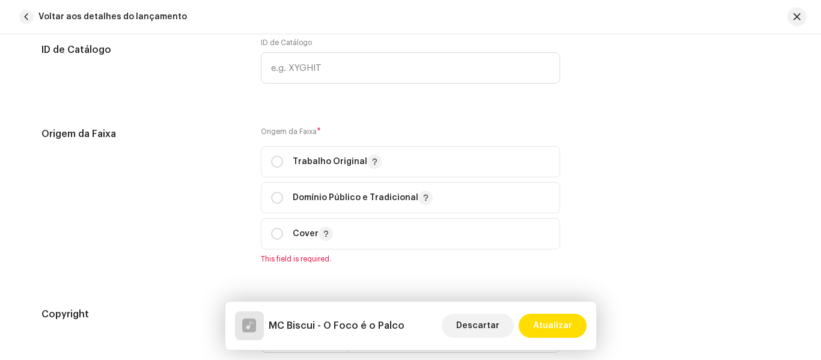
scroll to position [1276, 0]
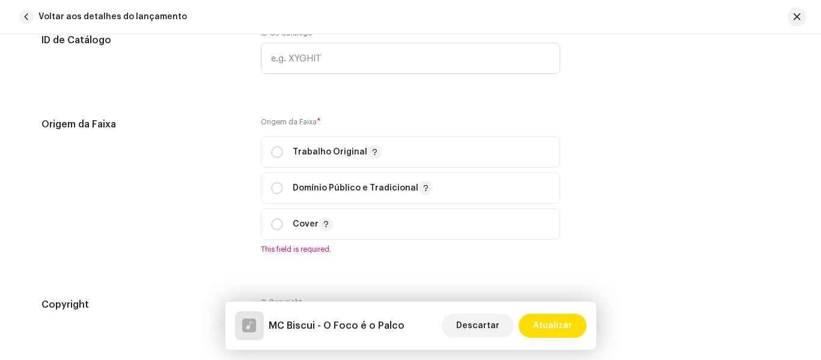
type input "MC Biscui - O Foco é o Palco"
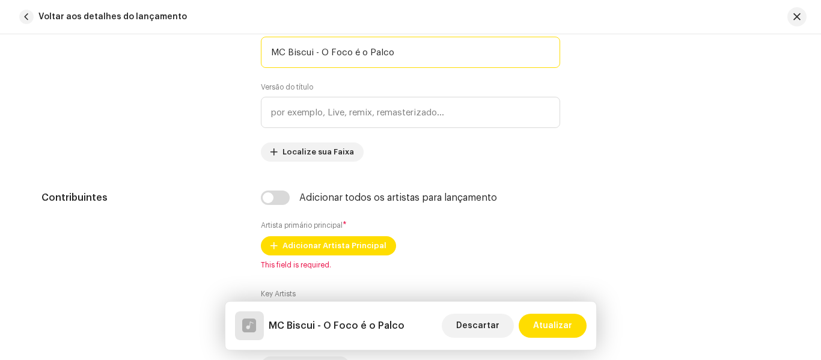
scroll to position [558, 0]
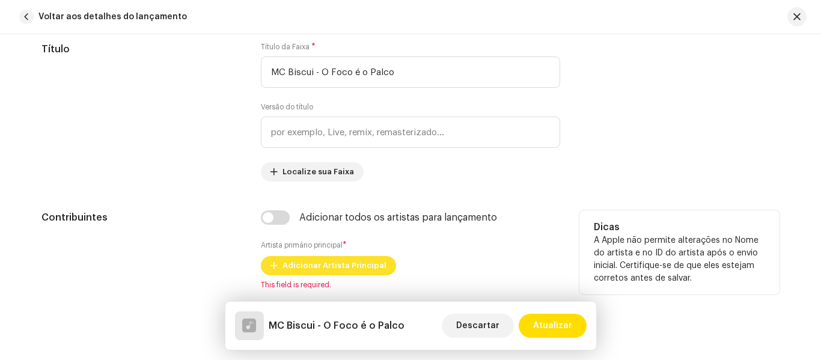
click at [337, 259] on span "Adicionar Artista Principal" at bounding box center [335, 266] width 104 height 24
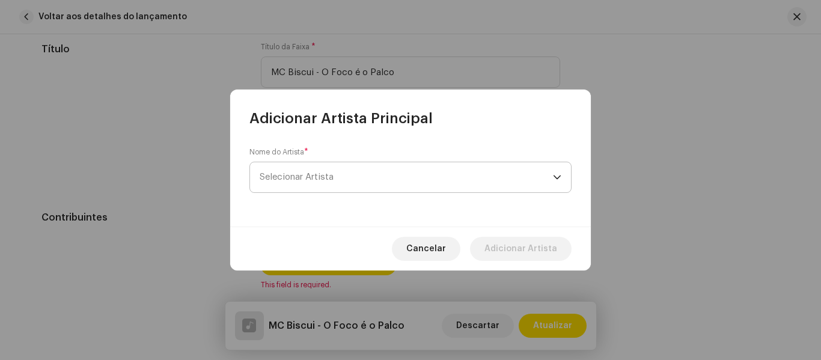
click at [370, 166] on span "Selecionar Artista" at bounding box center [406, 177] width 293 height 30
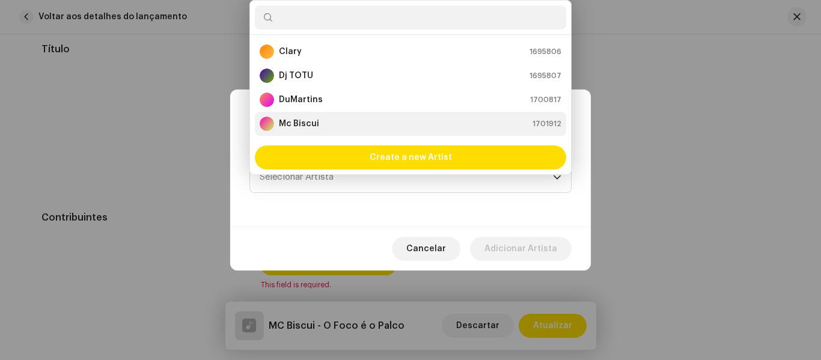
click at [319, 116] on li "Mc Biscui 1701912" at bounding box center [410, 124] width 311 height 24
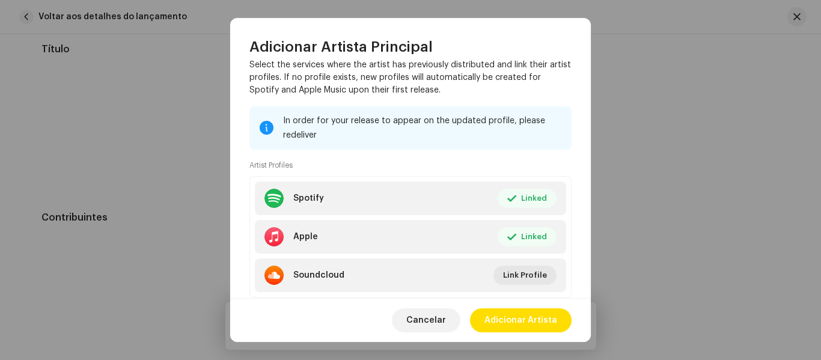
scroll to position [118, 0]
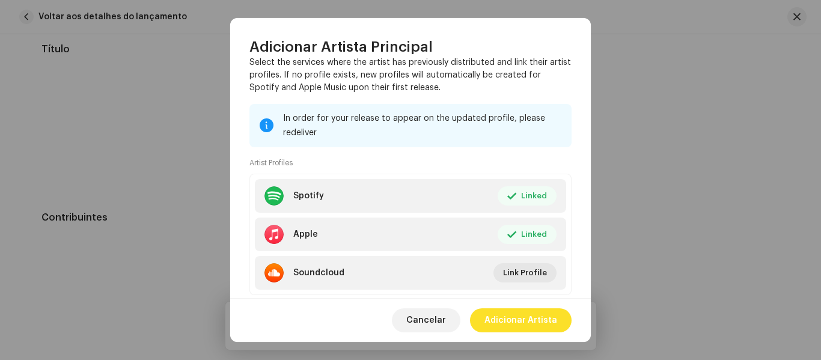
click at [545, 319] on span "Adicionar Artista" at bounding box center [520, 320] width 73 height 24
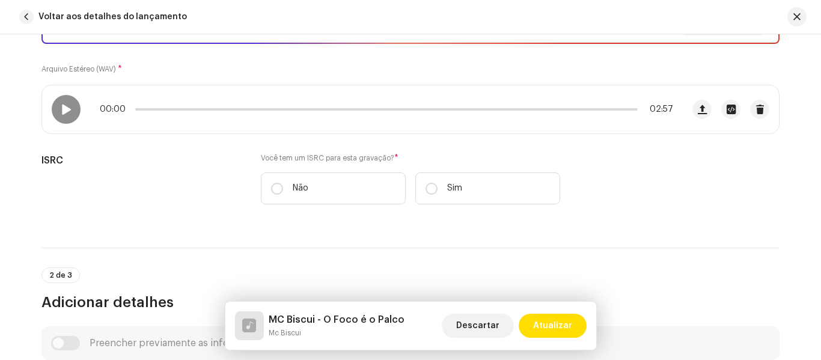
scroll to position [212, 0]
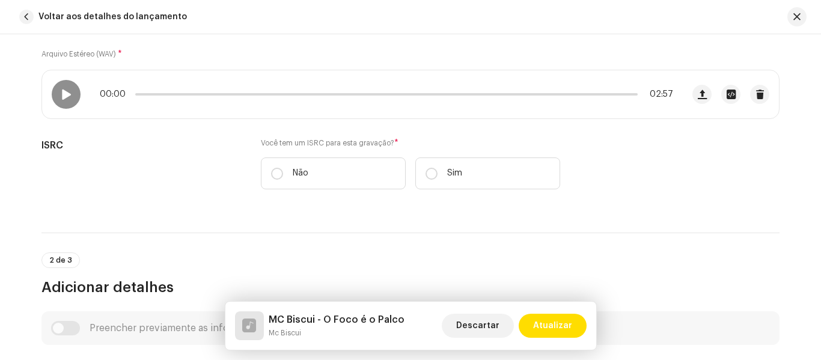
drag, startPoint x: 810, startPoint y: 65, endPoint x: 814, endPoint y: 89, distance: 24.3
click at [814, 89] on div "Detalhes da faixa Complete o seguinte para finalizar sua faixa. 1 de 3 Adiciona…" at bounding box center [410, 197] width 821 height 326
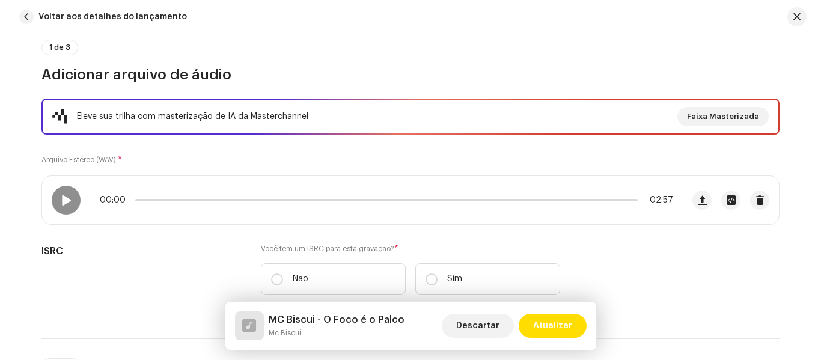
scroll to position [0, 0]
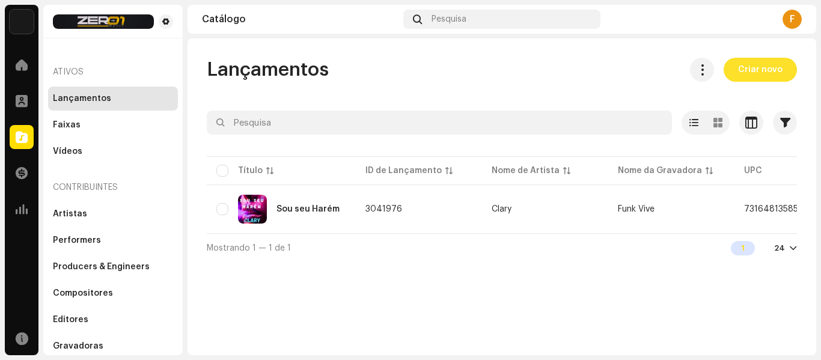
click at [759, 61] on span "Criar novo" at bounding box center [760, 70] width 44 height 24
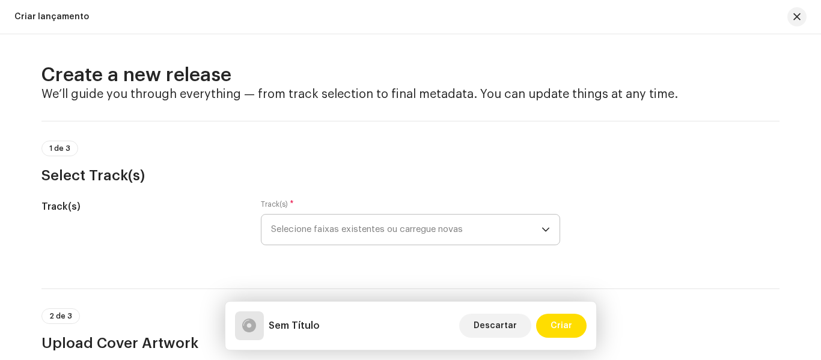
click at [534, 227] on span "Selecione faixas existentes ou carregue novas" at bounding box center [406, 230] width 270 height 30
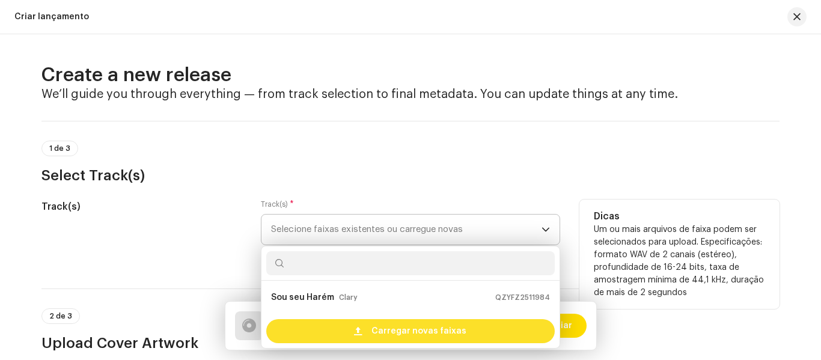
click at [441, 333] on span "Carregar novas faixas" at bounding box center [418, 331] width 95 height 24
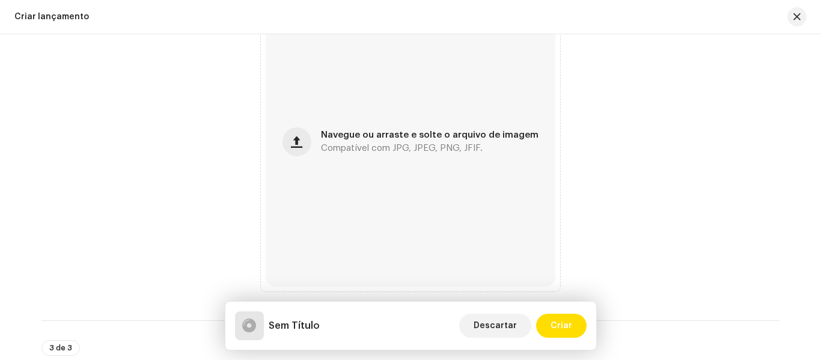
scroll to position [541, 0]
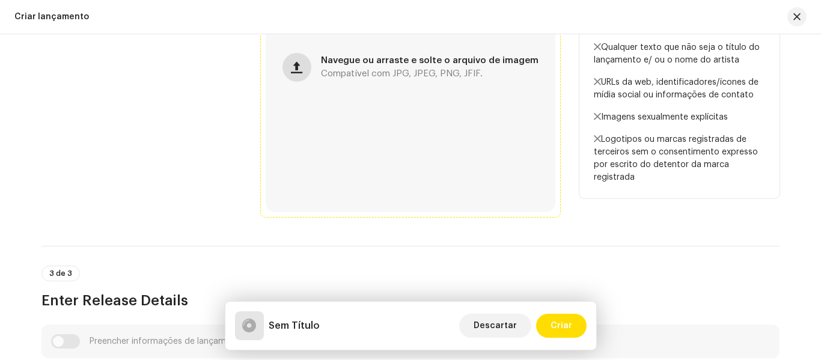
click at [300, 72] on span "button" at bounding box center [296, 68] width 11 height 10
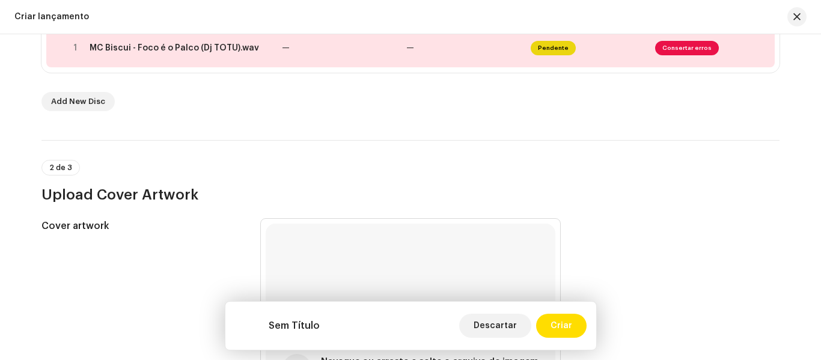
scroll to position [222, 0]
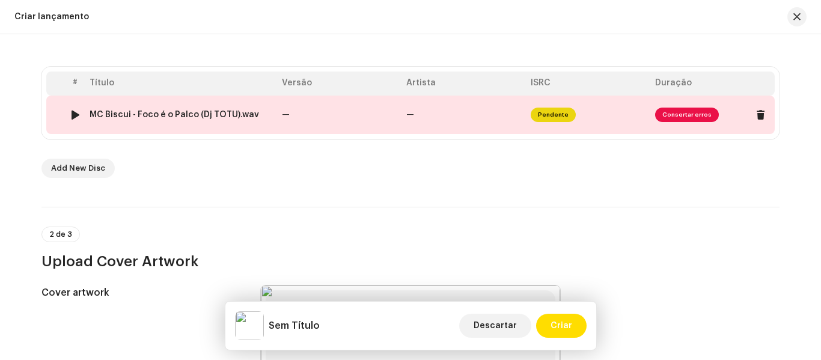
click at [692, 113] on span "Consertar erros" at bounding box center [687, 115] width 64 height 14
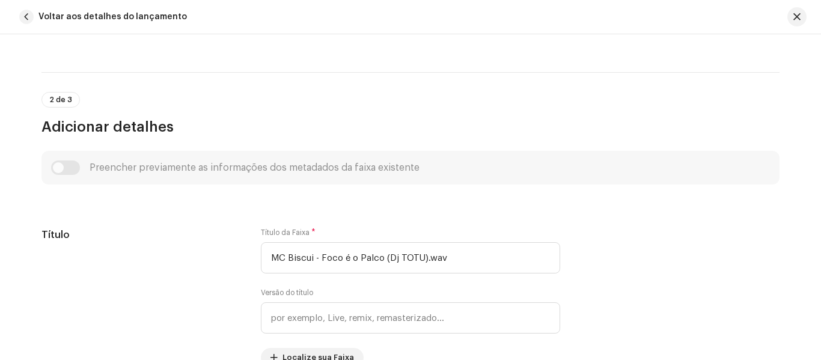
scroll to position [392, 0]
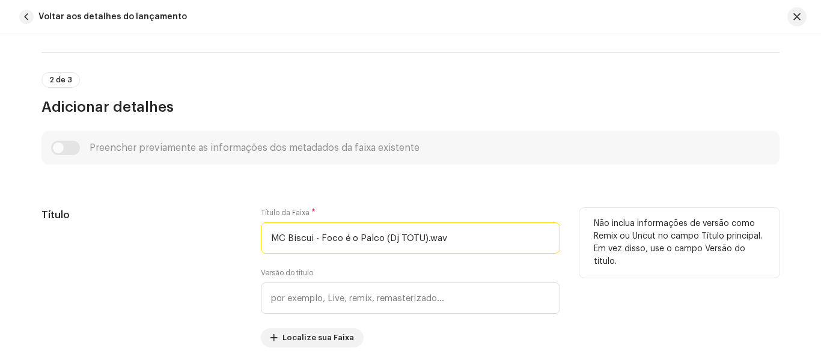
click at [530, 232] on input "MC Biscui - Foco é o Palco (Dj TOTU).wav" at bounding box center [410, 237] width 299 height 31
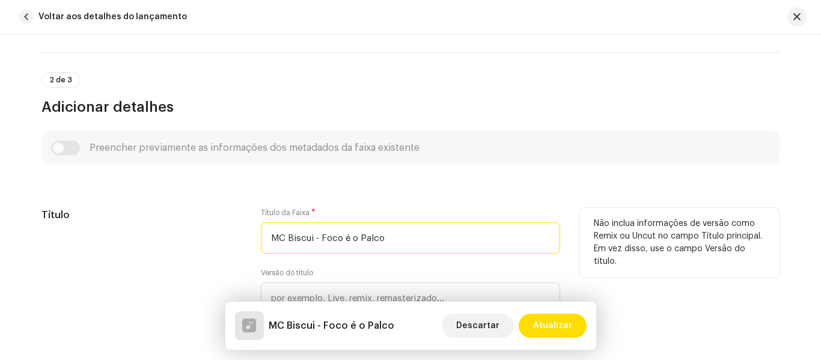
click at [316, 237] on input "MC Biscui - Foco é o Palco" at bounding box center [410, 237] width 299 height 31
click at [316, 236] on input "MC Biscui -O Foco é o Palco" at bounding box center [410, 237] width 299 height 31
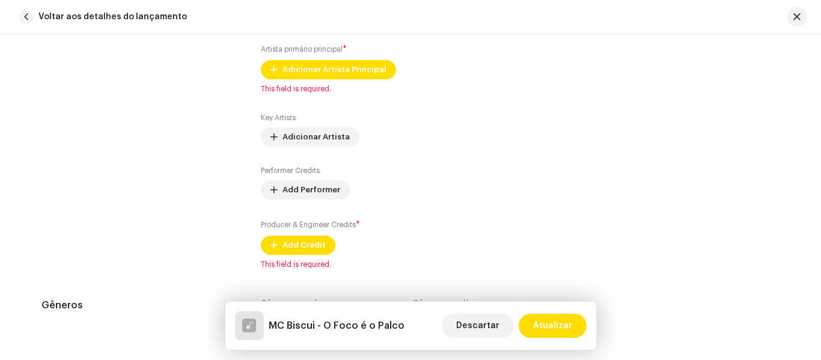
scroll to position [694, 0]
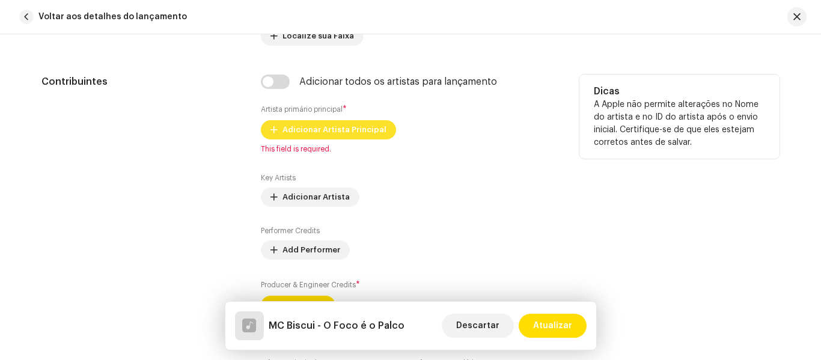
type input "MC Biscui - O Foco é o Palco"
click at [372, 137] on span "Adicionar Artista Principal" at bounding box center [335, 130] width 104 height 24
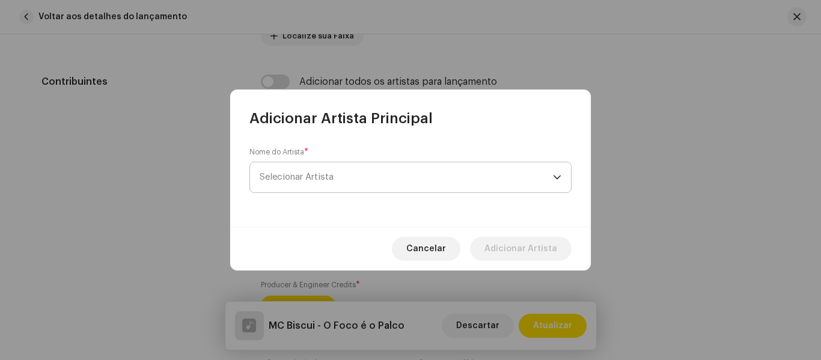
click at [447, 168] on span "Selecionar Artista" at bounding box center [406, 177] width 293 height 30
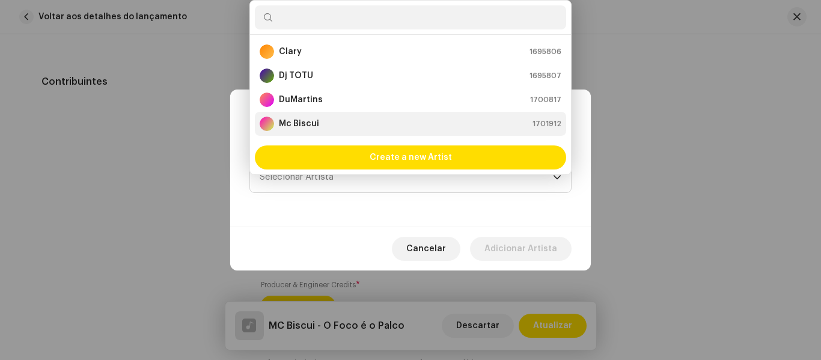
click at [393, 126] on div "Mc Biscui 1701912" at bounding box center [411, 124] width 302 height 14
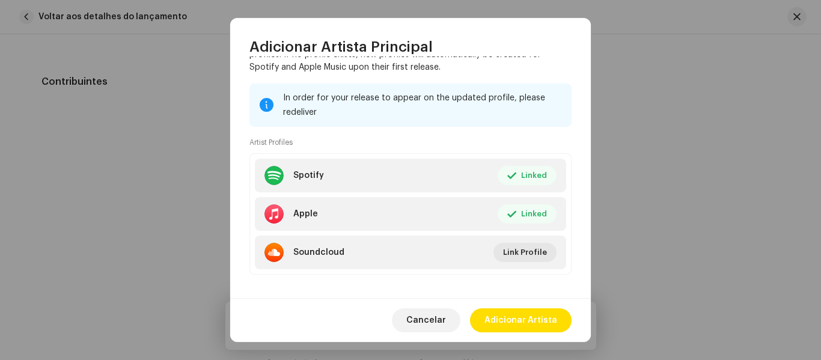
scroll to position [142, 0]
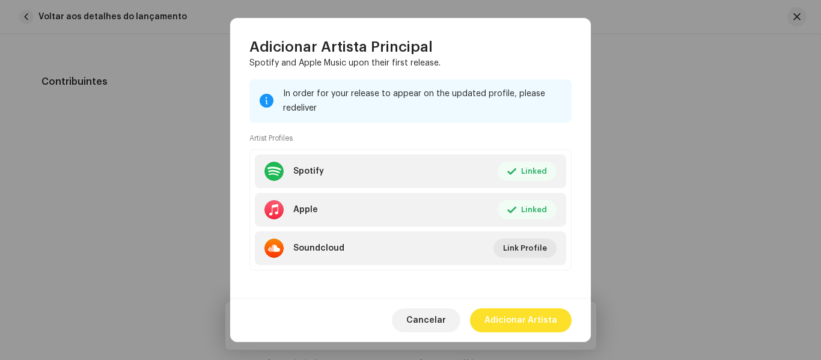
click at [554, 319] on span "Adicionar Artista" at bounding box center [520, 320] width 73 height 24
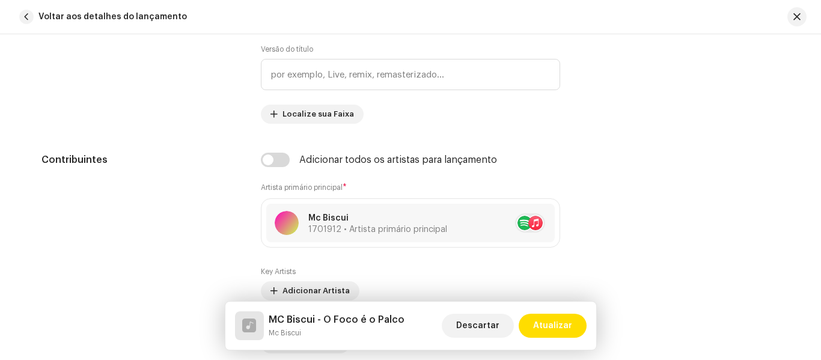
scroll to position [585, 0]
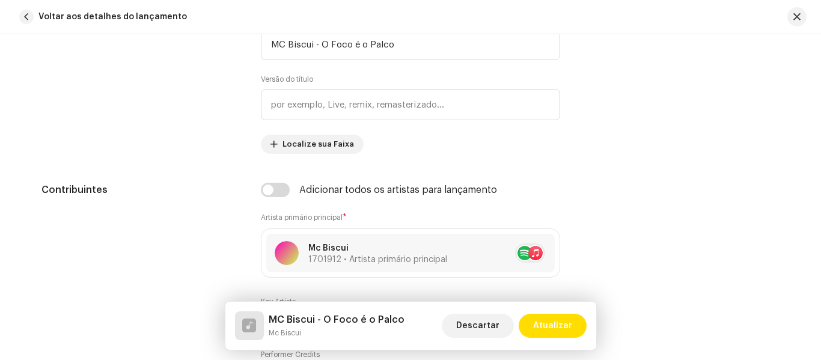
click at [814, 116] on div "Detalhes da faixa Complete o seguinte para finalizar sua faixa. 1 de 3 Adiciona…" at bounding box center [410, 197] width 821 height 326
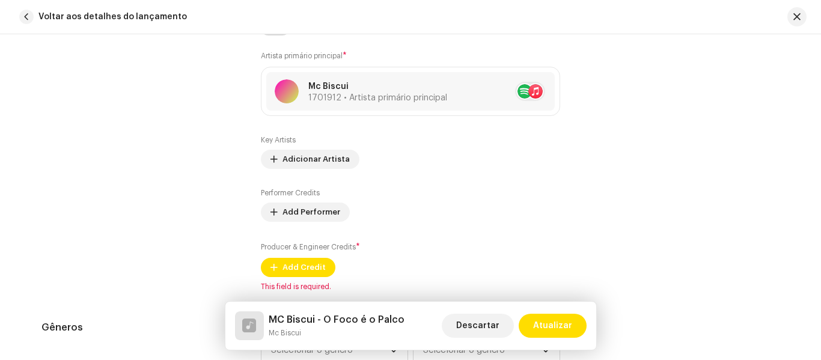
scroll to position [752, 0]
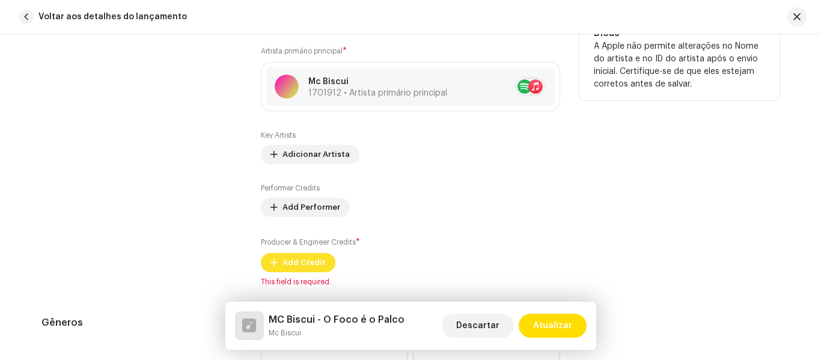
click at [306, 265] on span "Add Credit" at bounding box center [304, 263] width 43 height 24
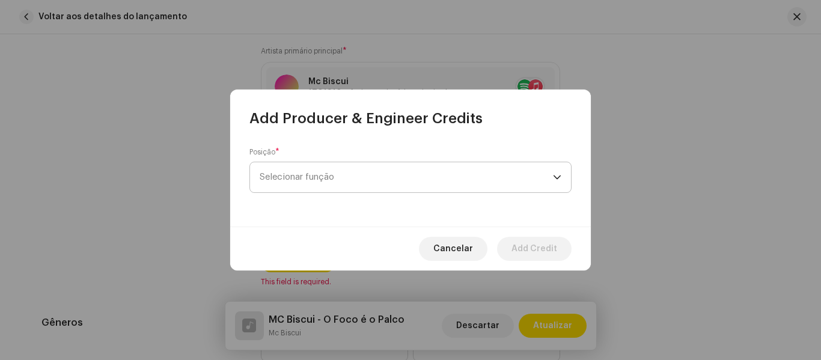
click at [380, 176] on span "Selecionar função" at bounding box center [406, 177] width 293 height 30
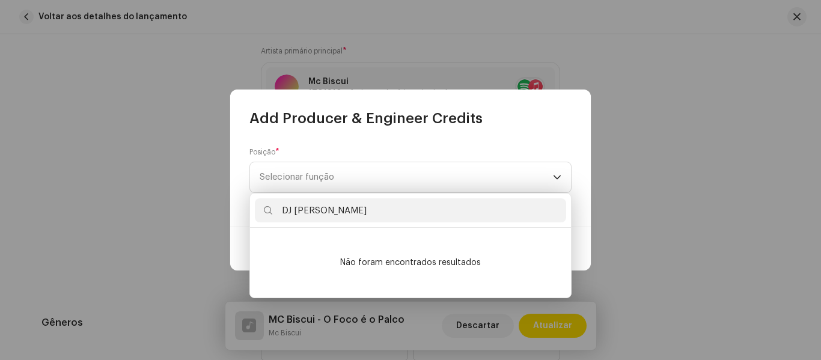
click at [366, 213] on input "DJ TOTU" at bounding box center [410, 210] width 311 height 24
click at [466, 200] on input "DJ TOTU" at bounding box center [410, 210] width 311 height 24
type input "DJ TOTU"
click at [457, 269] on li "Não foram encontrados resultados" at bounding box center [410, 263] width 311 height 60
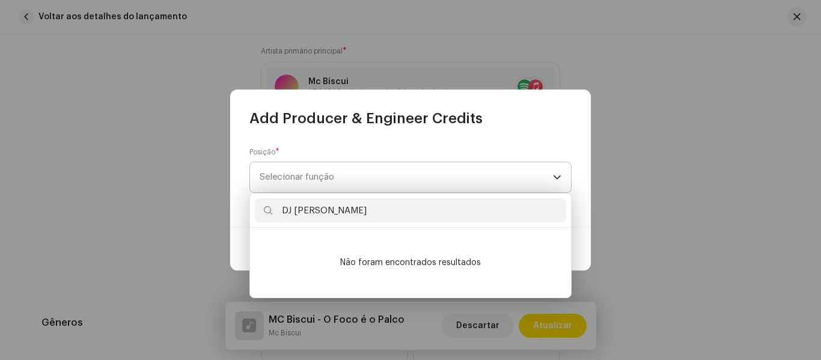
click at [555, 182] on div "dropdown trigger" at bounding box center [557, 177] width 8 height 30
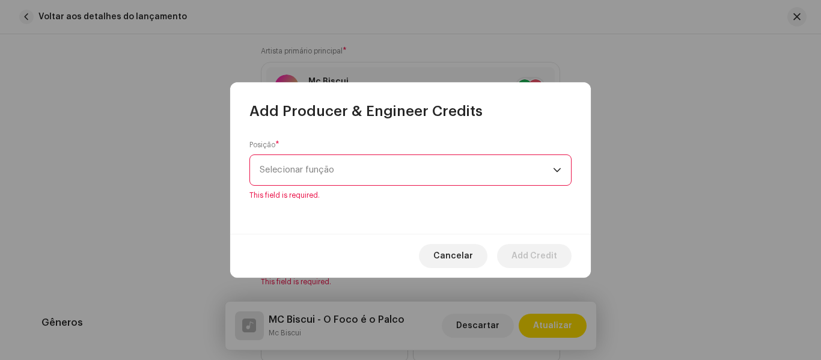
click at [499, 168] on span "Selecionar função" at bounding box center [406, 170] width 293 height 30
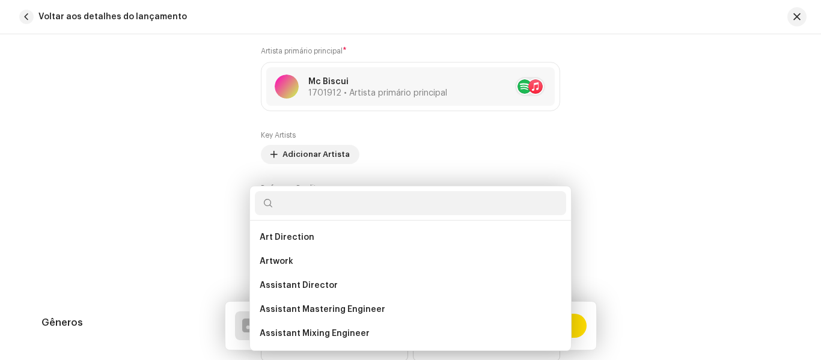
click at [786, 123] on div "Add Producer & Engineer Credits Posição * Selecionar função This field is requi…" at bounding box center [410, 180] width 821 height 360
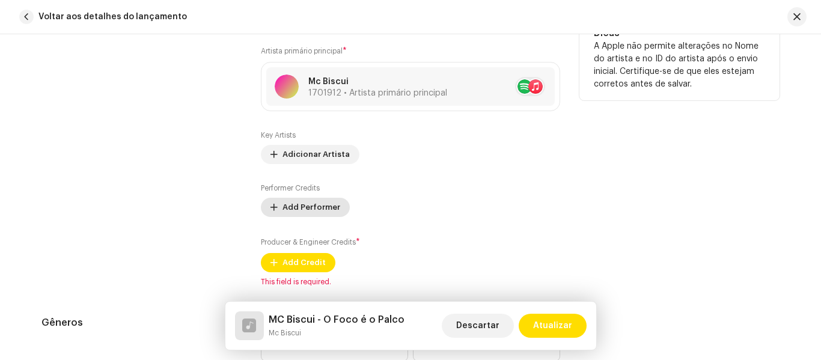
click at [299, 210] on span "Add Performer" at bounding box center [312, 207] width 58 height 24
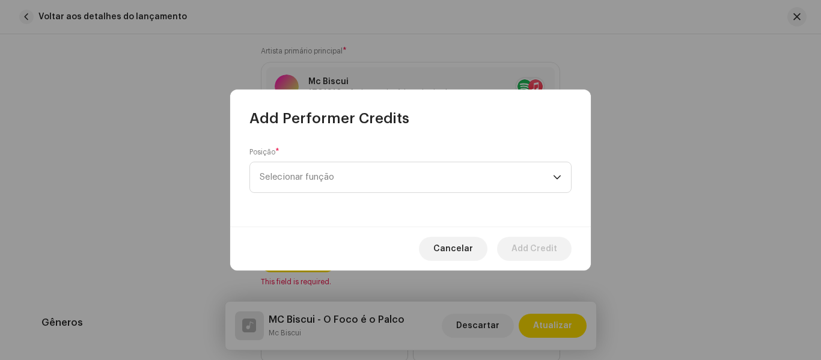
click at [389, 181] on span "Selecionar função" at bounding box center [406, 177] width 293 height 30
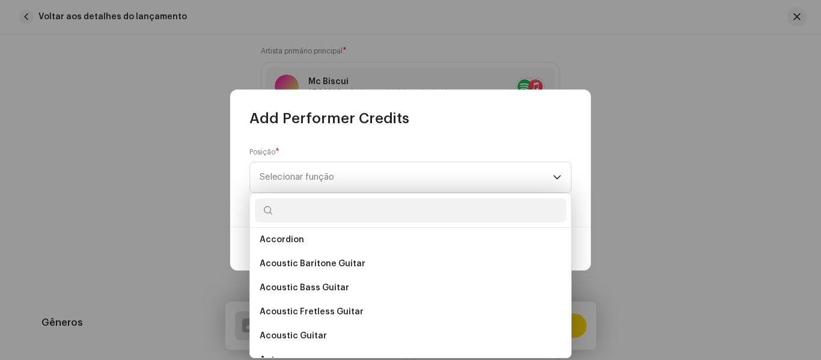
scroll to position [19, 0]
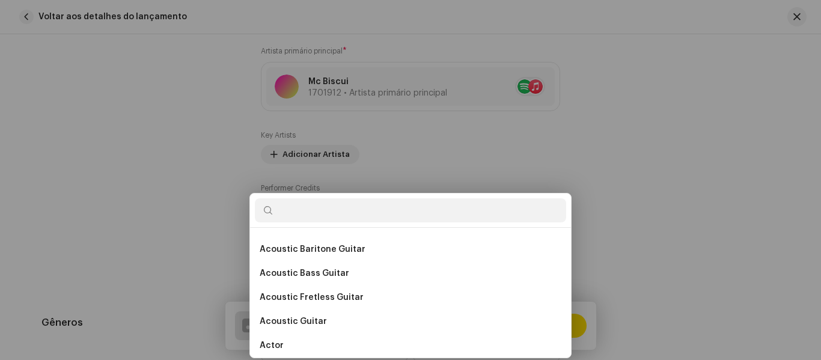
click at [185, 87] on div "Add Performer Credits Posição * Selecionar função Cancelar Add Credit" at bounding box center [410, 180] width 821 height 360
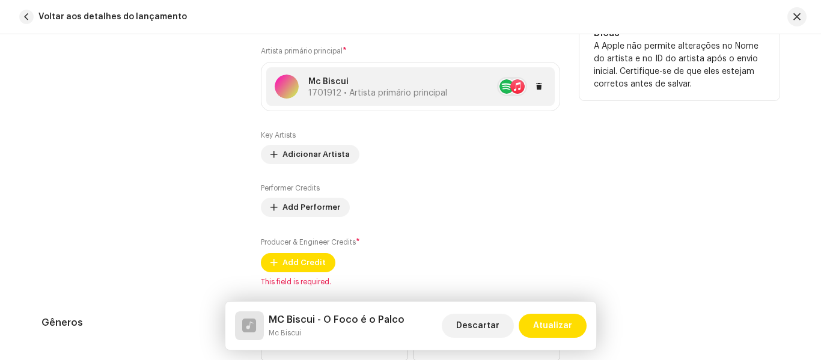
click at [432, 85] on p "Mc Biscui" at bounding box center [377, 82] width 139 height 13
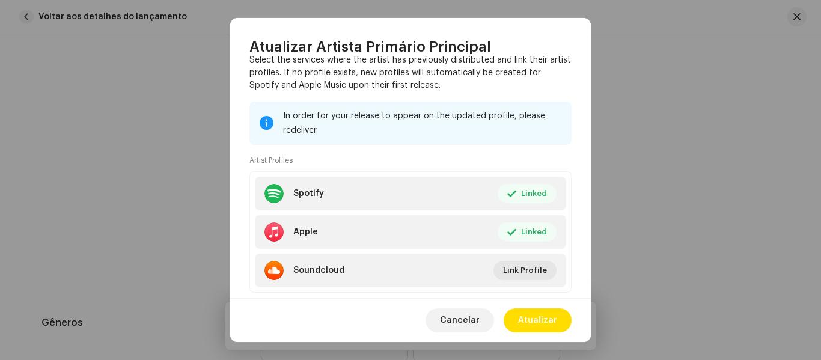
scroll to position [148, 0]
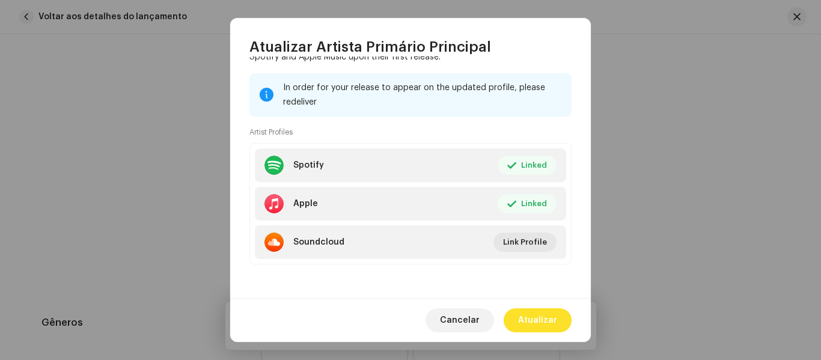
click at [545, 317] on span "Atualizar" at bounding box center [537, 320] width 39 height 24
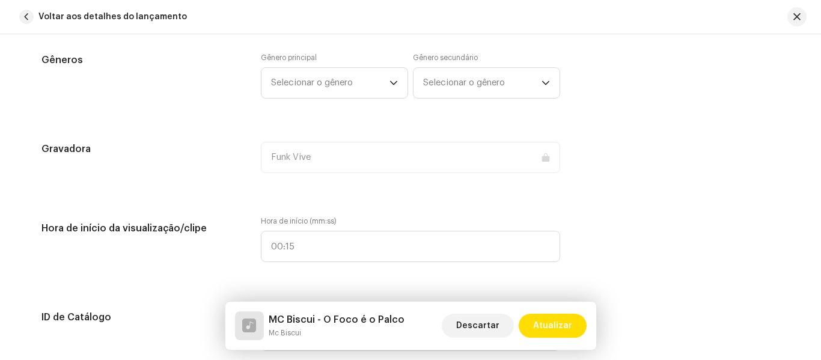
scroll to position [1025, 0]
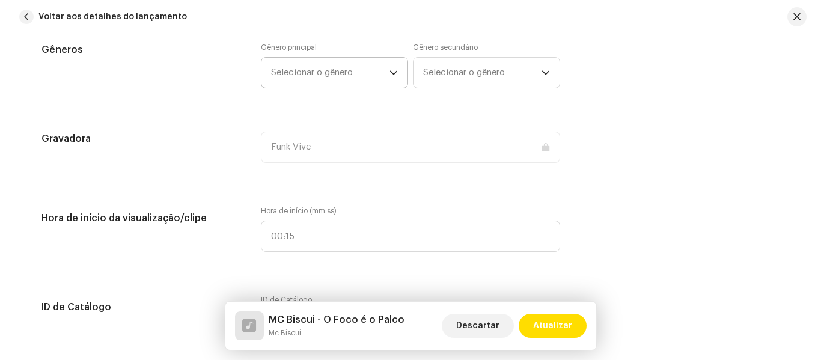
click at [397, 78] on p-select "Selecionar o gênero" at bounding box center [334, 72] width 147 height 31
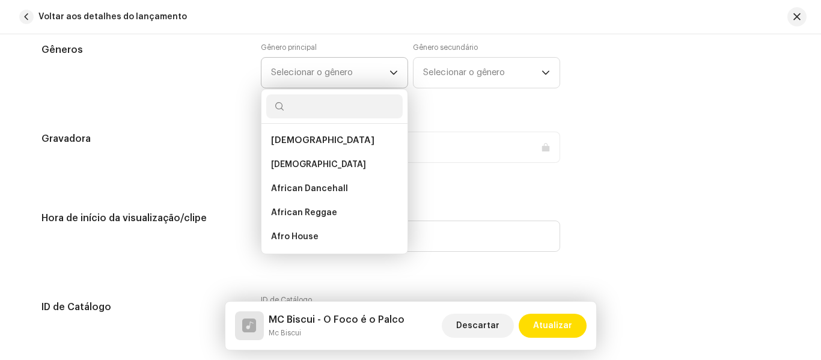
click at [390, 73] on icon "dropdown trigger" at bounding box center [394, 73] width 8 height 8
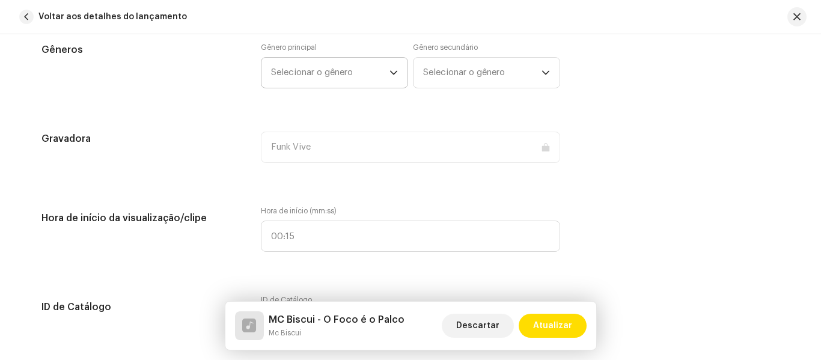
click at [390, 73] on icon "dropdown trigger" at bounding box center [394, 73] width 8 height 8
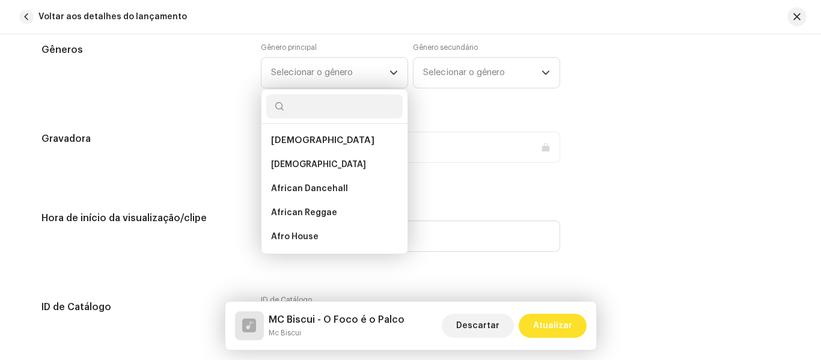
click at [568, 322] on span "Atualizar" at bounding box center [552, 326] width 39 height 24
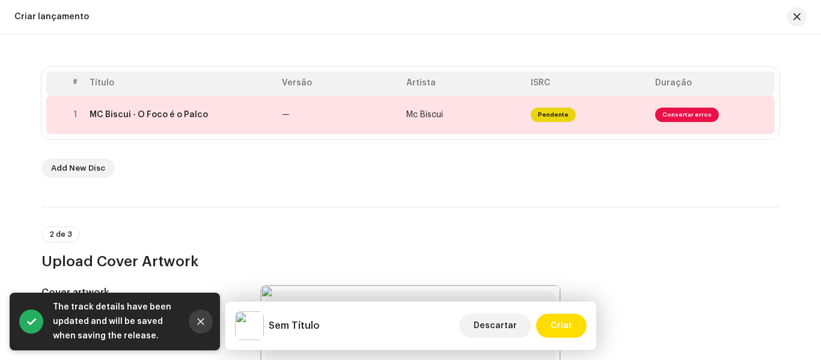
click at [201, 325] on icon "Close" at bounding box center [201, 321] width 8 height 8
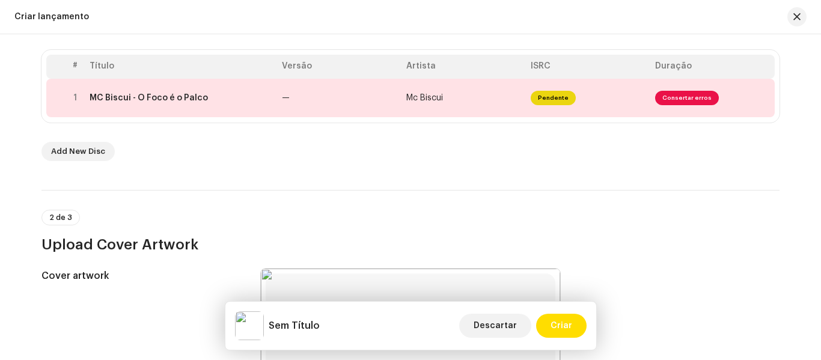
scroll to position [180, 0]
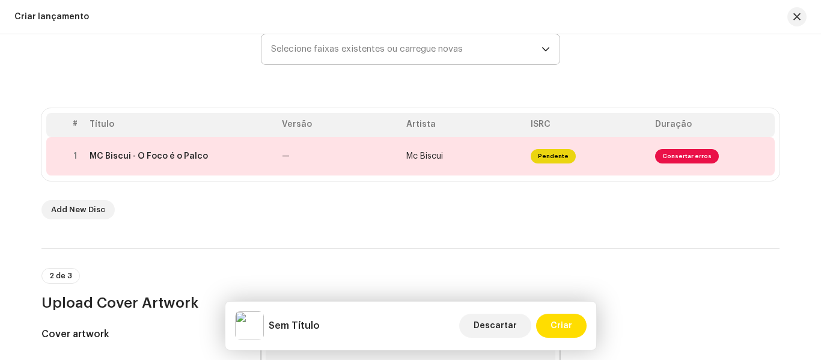
click at [522, 55] on span "Selecione faixas existentes ou carregue novas" at bounding box center [406, 49] width 270 height 30
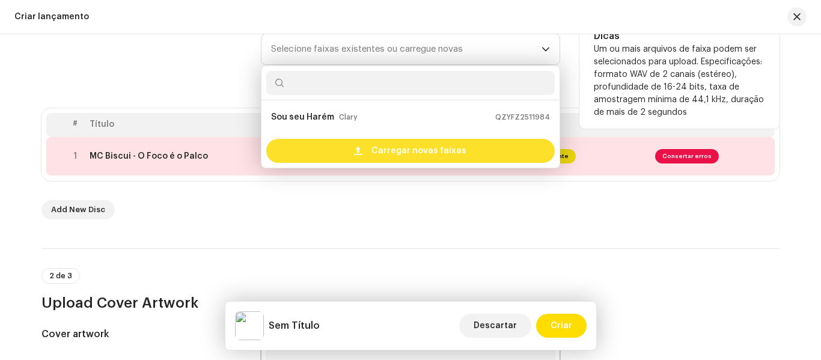
click at [448, 156] on span "Carregar novas faixas" at bounding box center [418, 151] width 95 height 24
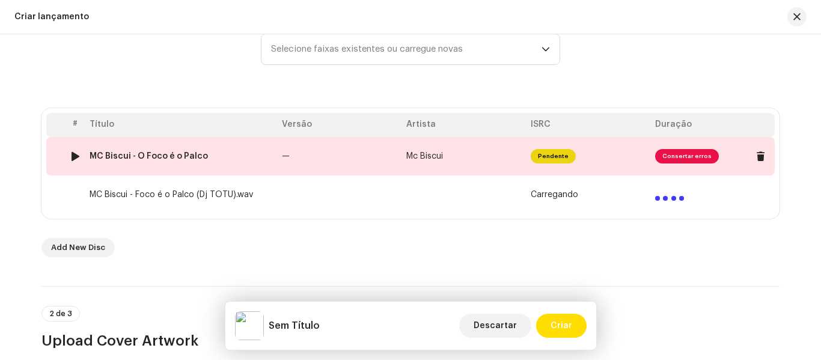
click at [685, 153] on span "Consertar erros" at bounding box center [687, 156] width 64 height 14
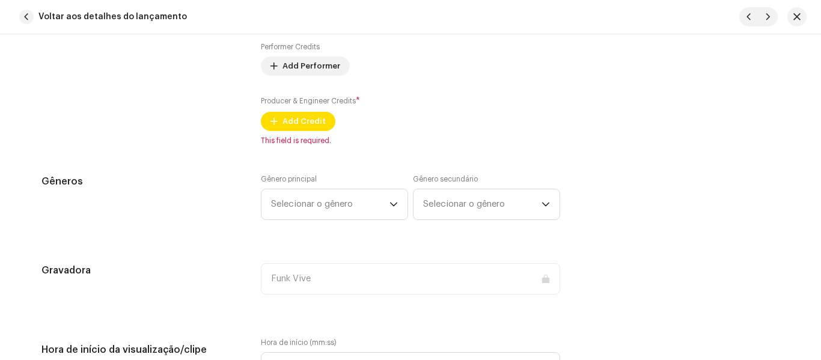
scroll to position [903, 0]
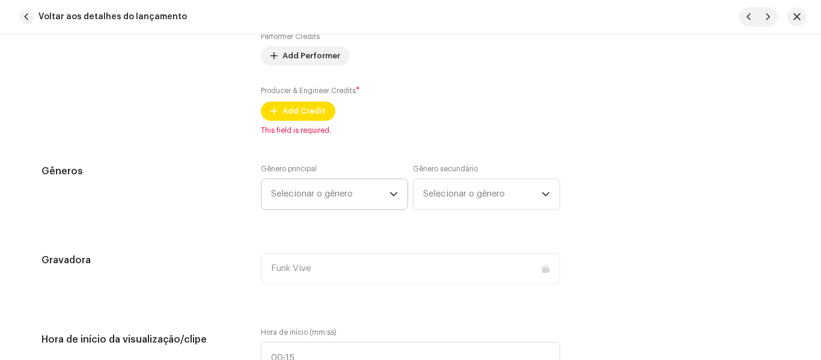
click at [394, 188] on div "dropdown trigger" at bounding box center [394, 194] width 8 height 30
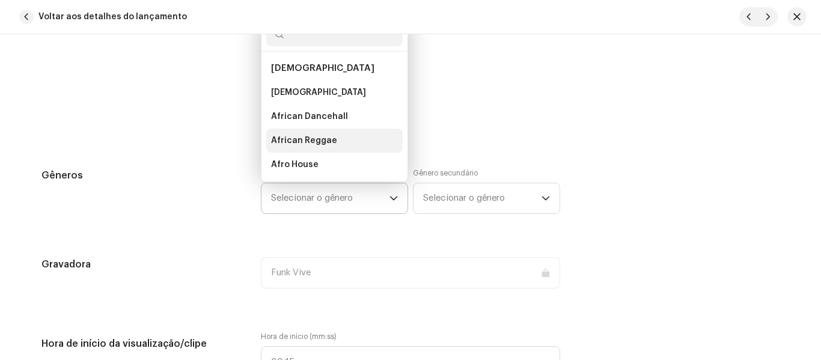
scroll to position [19, 0]
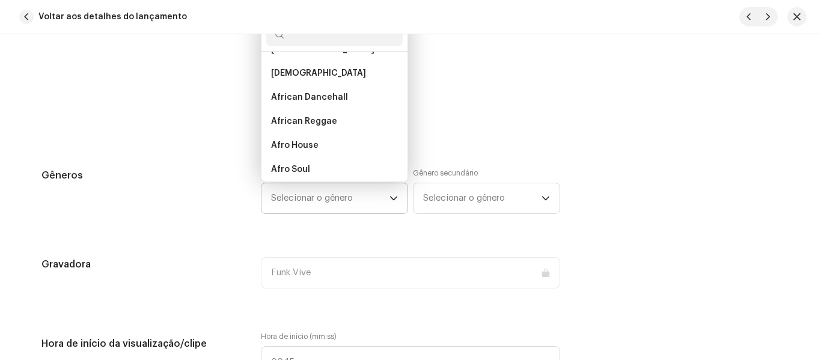
click at [352, 40] on input "text" at bounding box center [334, 34] width 136 height 24
type input "B"
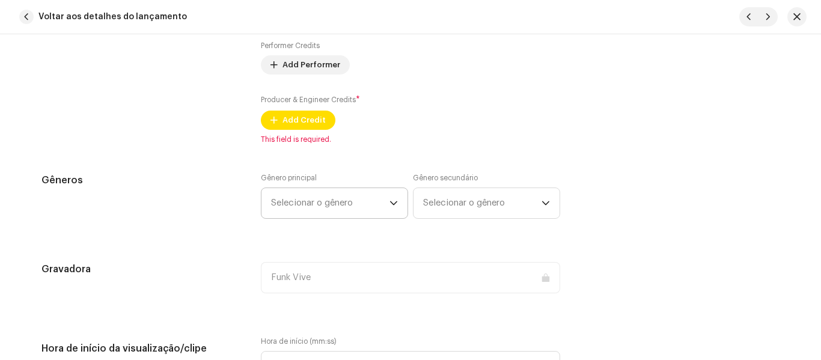
click at [390, 208] on div "dropdown trigger" at bounding box center [394, 203] width 8 height 30
click at [393, 203] on icon "dropdown trigger" at bounding box center [393, 203] width 7 height 4
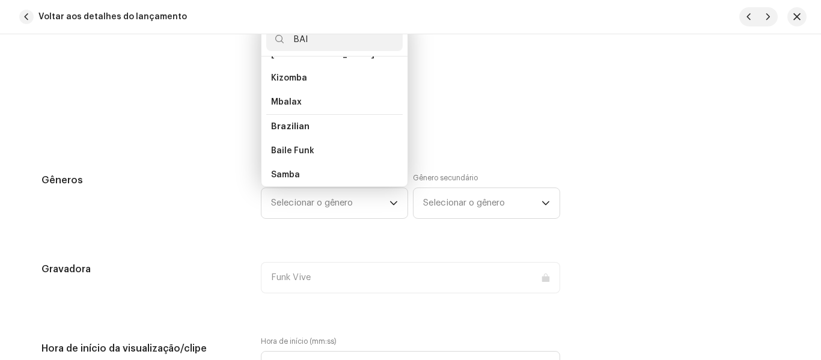
scroll to position [0, 0]
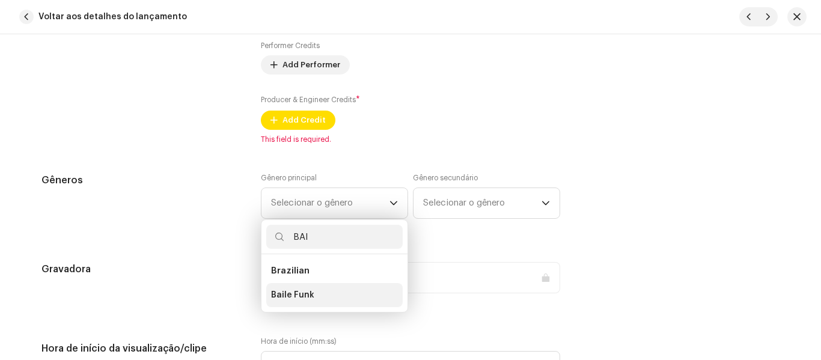
type input "BAI"
click at [304, 298] on span "Baile Funk" at bounding box center [292, 295] width 43 height 12
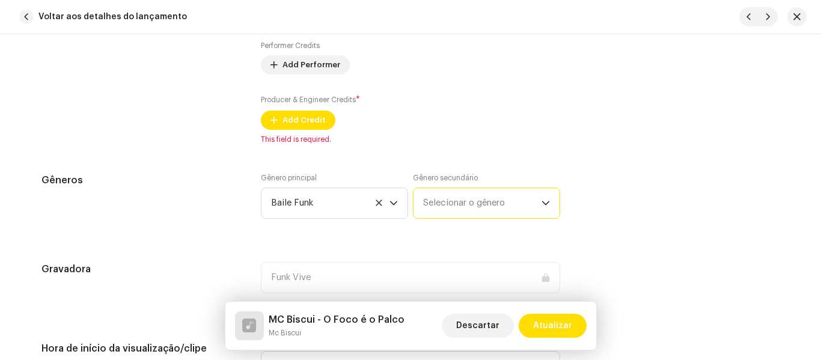
click at [516, 198] on span "Selecionar o gênero" at bounding box center [482, 203] width 118 height 30
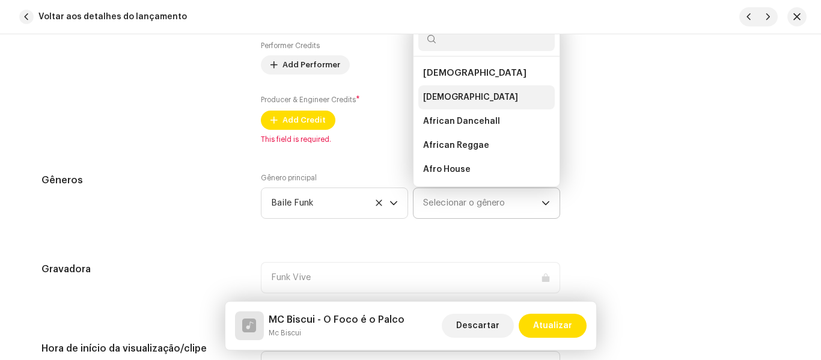
scroll to position [19, 0]
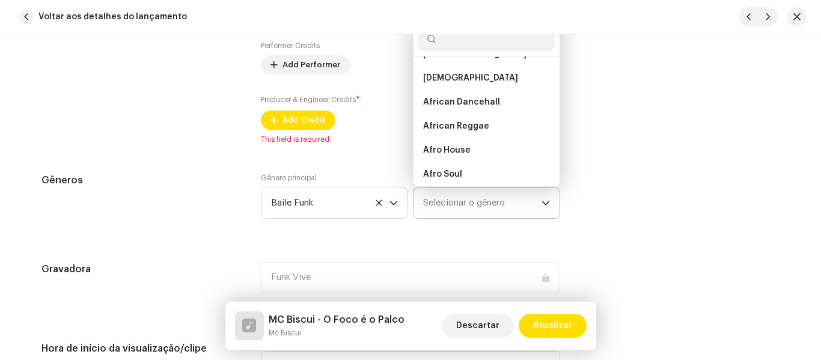
click at [503, 43] on input "text" at bounding box center [486, 39] width 136 height 24
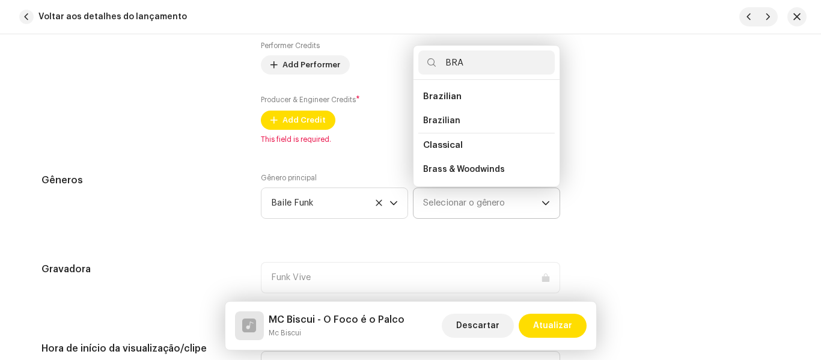
scroll to position [0, 0]
type input "BRA"
click at [460, 96] on li "Brazilian" at bounding box center [486, 97] width 136 height 24
click at [457, 99] on li "Brazilian" at bounding box center [486, 97] width 136 height 24
click at [436, 99] on span "Brazilian" at bounding box center [442, 96] width 38 height 9
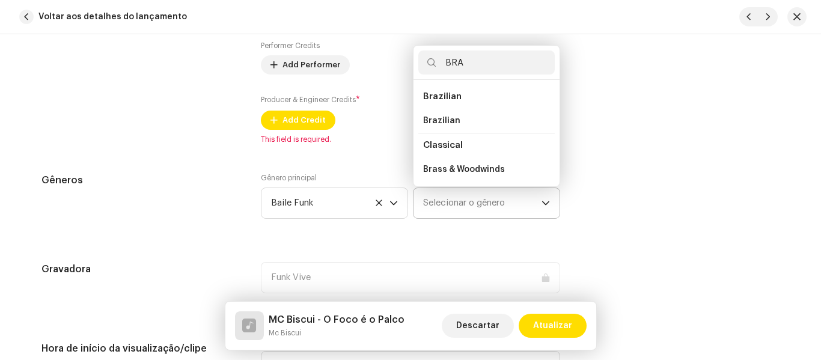
click at [442, 94] on span "Brazilian" at bounding box center [442, 96] width 38 height 9
click at [487, 64] on input "BRA" at bounding box center [486, 62] width 136 height 24
click at [487, 57] on input "BRA" at bounding box center [486, 62] width 136 height 24
click at [431, 97] on span "Brazilian" at bounding box center [442, 96] width 38 height 9
click at [473, 57] on input "BRA" at bounding box center [486, 62] width 136 height 24
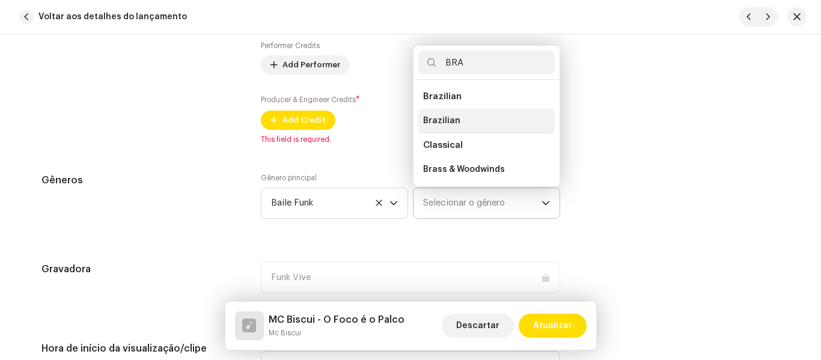
click at [448, 119] on span "Brazilian" at bounding box center [441, 121] width 37 height 12
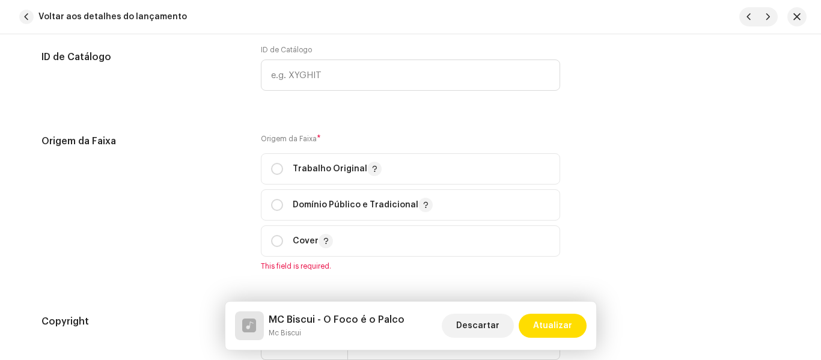
scroll to position [1279, 0]
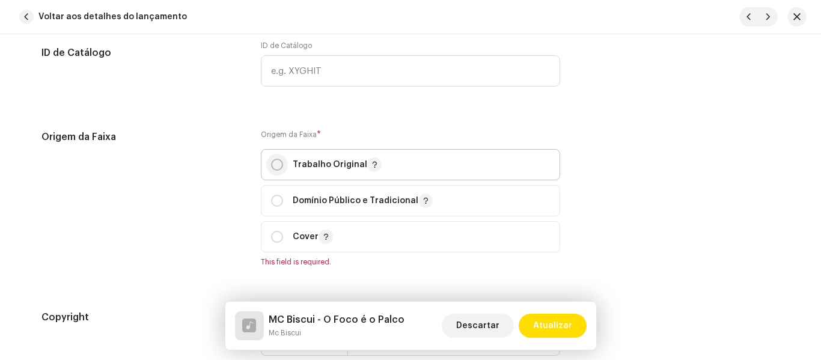
click at [273, 166] on input "radio" at bounding box center [277, 165] width 12 height 12
radio input "true"
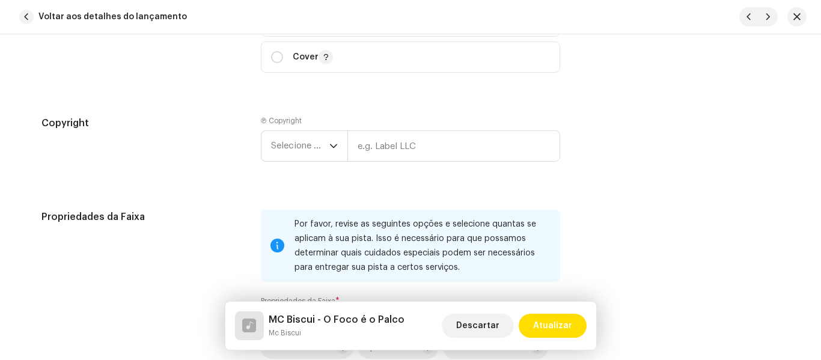
scroll to position [1464, 0]
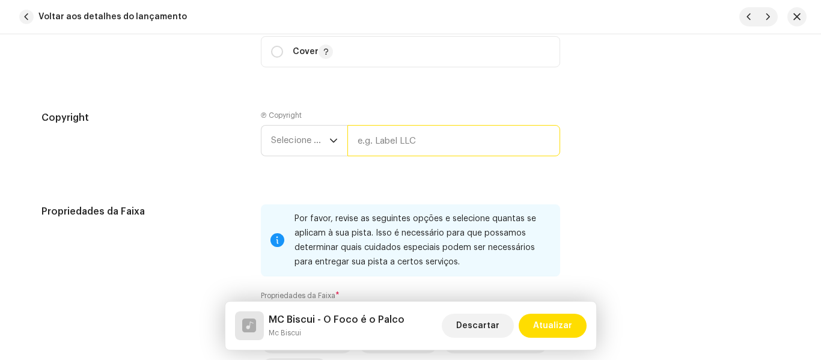
click at [393, 148] on input "text" at bounding box center [453, 140] width 213 height 31
click at [336, 139] on p-select "Selecione o ano" at bounding box center [304, 140] width 87 height 31
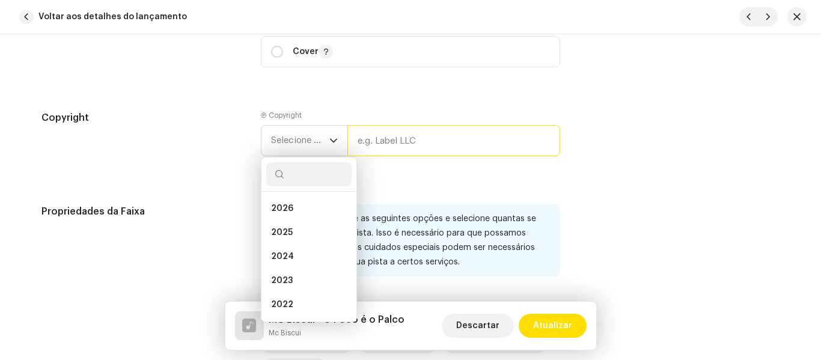
click at [372, 147] on input "text" at bounding box center [453, 140] width 213 height 31
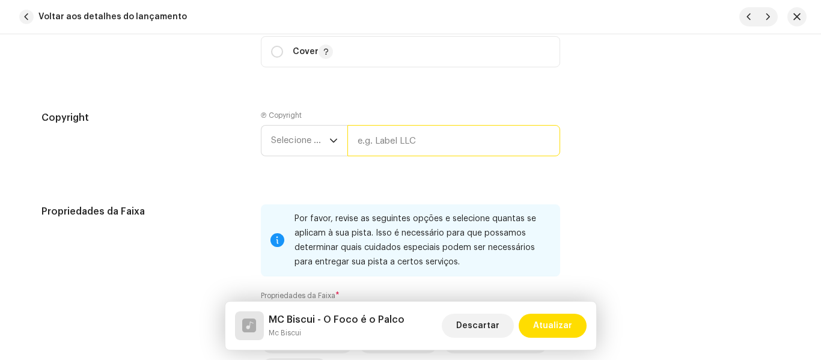
click at [472, 135] on input "text" at bounding box center [453, 140] width 213 height 31
click at [498, 135] on input "text" at bounding box center [453, 140] width 213 height 31
click at [330, 145] on div "dropdown trigger" at bounding box center [333, 141] width 8 height 30
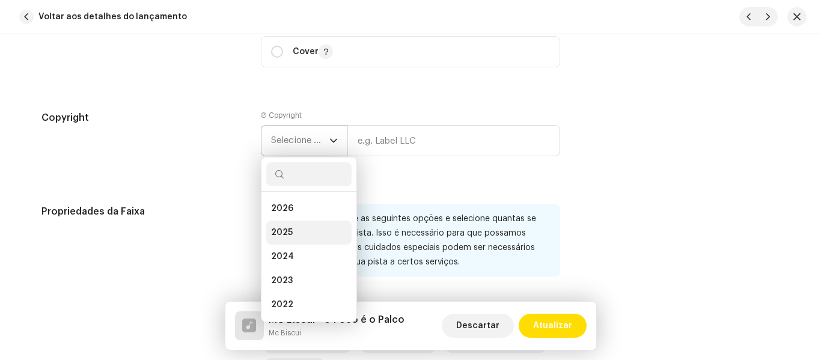
click at [304, 239] on li "2025" at bounding box center [308, 233] width 85 height 24
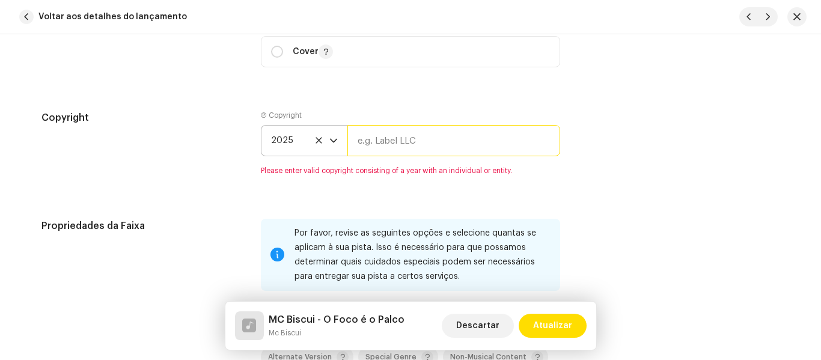
click at [395, 145] on input "text" at bounding box center [453, 140] width 213 height 31
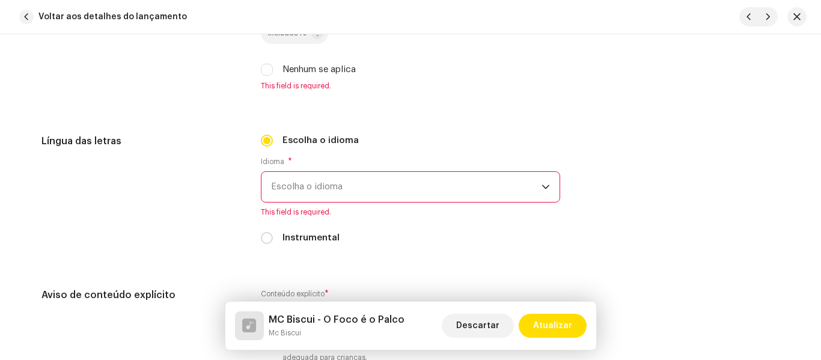
scroll to position [1786, 0]
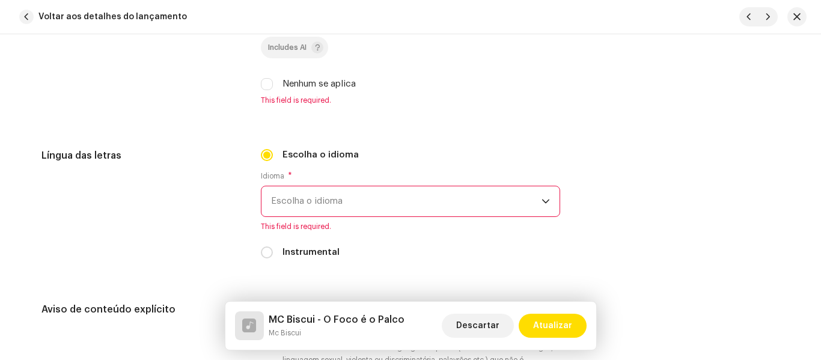
click at [542, 203] on icon "dropdown trigger" at bounding box center [546, 201] width 8 height 8
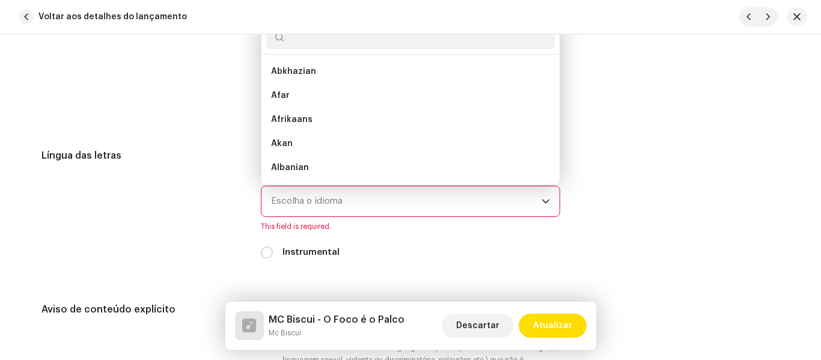
click at [542, 203] on icon "dropdown trigger" at bounding box center [546, 201] width 8 height 8
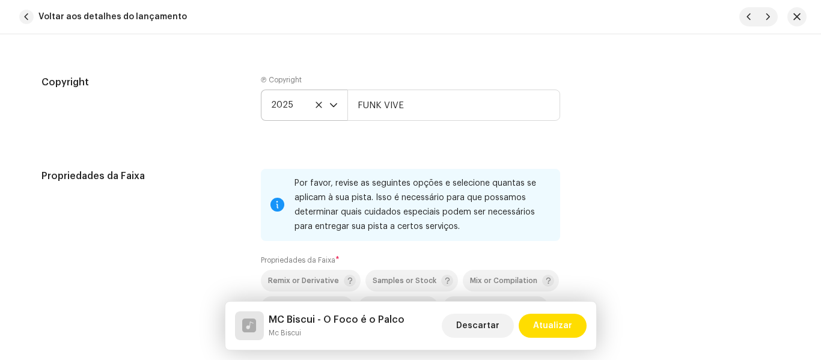
scroll to position [1484, 0]
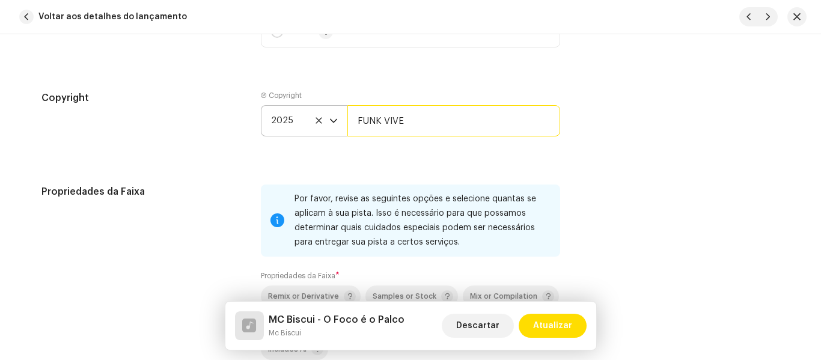
click at [459, 127] on input "FUNK VIVE" at bounding box center [453, 120] width 213 height 31
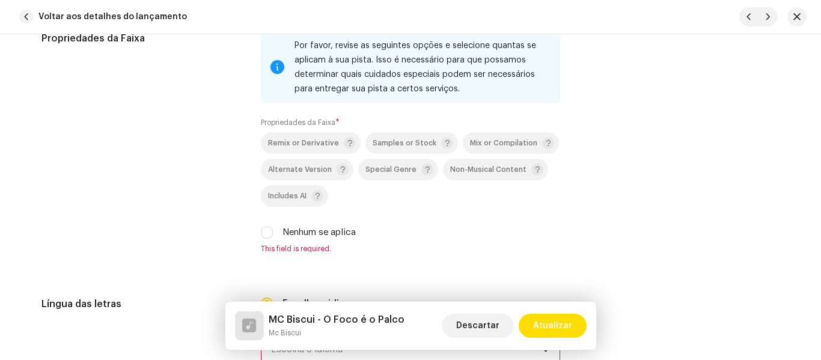
scroll to position [1639, 0]
type input "Funk Vive"
click at [267, 231] on input "Nenhum se aplica" at bounding box center [267, 231] width 12 height 12
checkbox input "true"
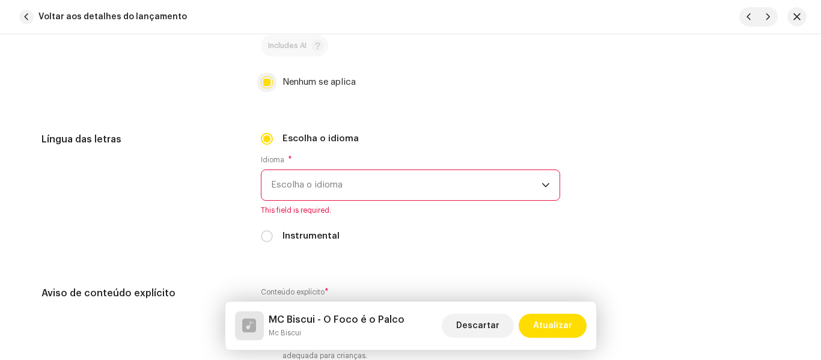
scroll to position [1795, 0]
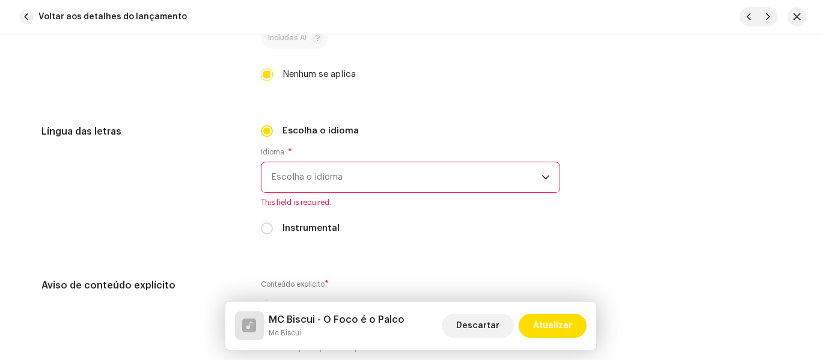
click at [543, 177] on icon "dropdown trigger" at bounding box center [546, 177] width 8 height 8
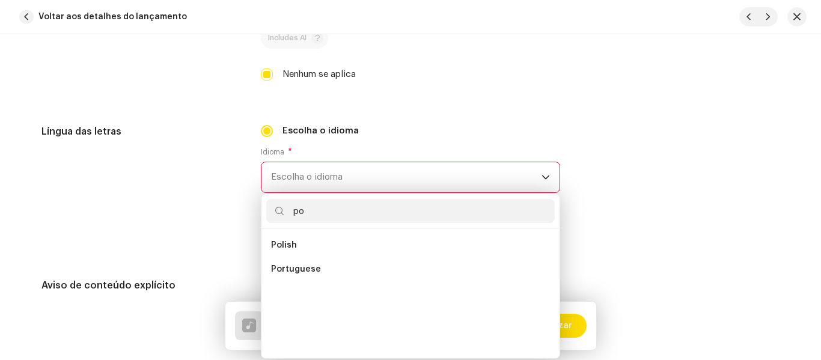
scroll to position [0, 0]
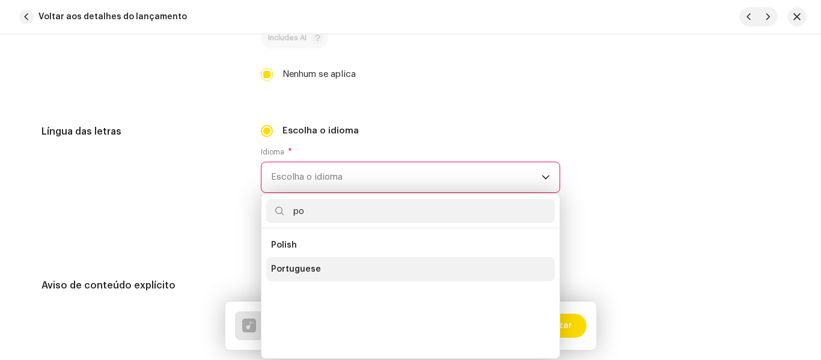
type input "po"
click at [335, 269] on li "Portuguese" at bounding box center [410, 269] width 289 height 24
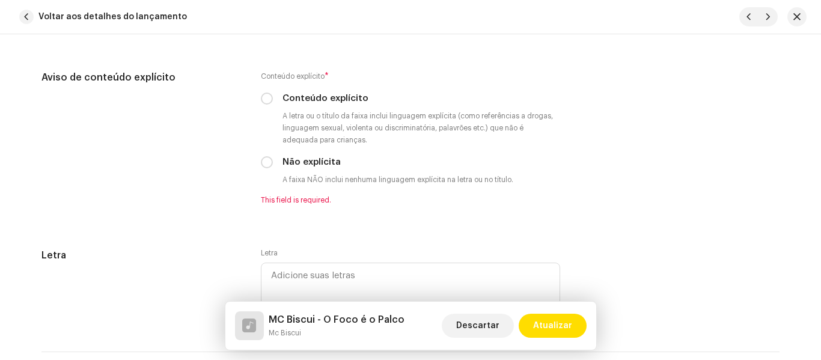
scroll to position [1991, 0]
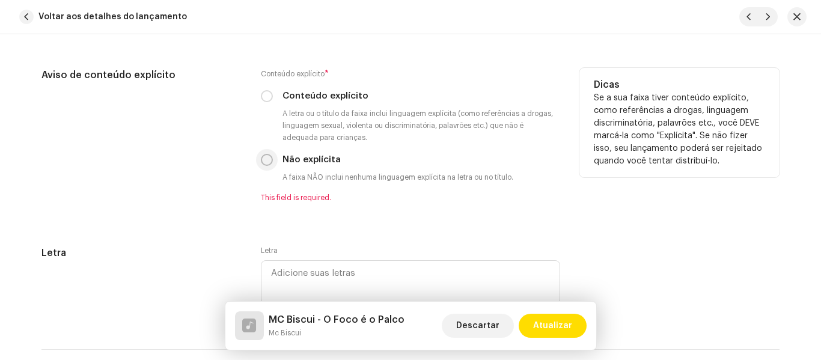
click at [267, 160] on input "Não explícita" at bounding box center [267, 160] width 12 height 12
radio input "true"
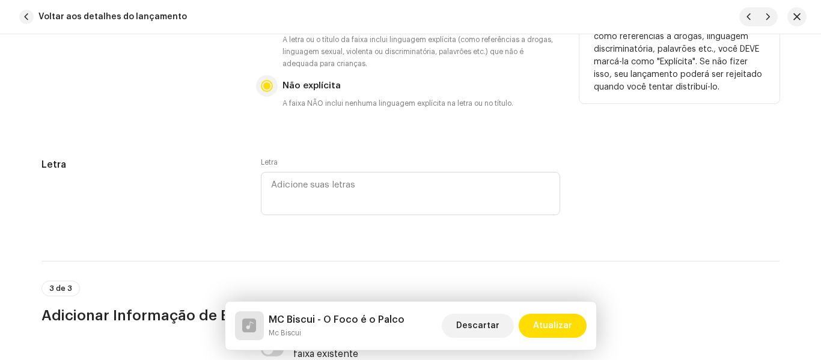
scroll to position [2066, 0]
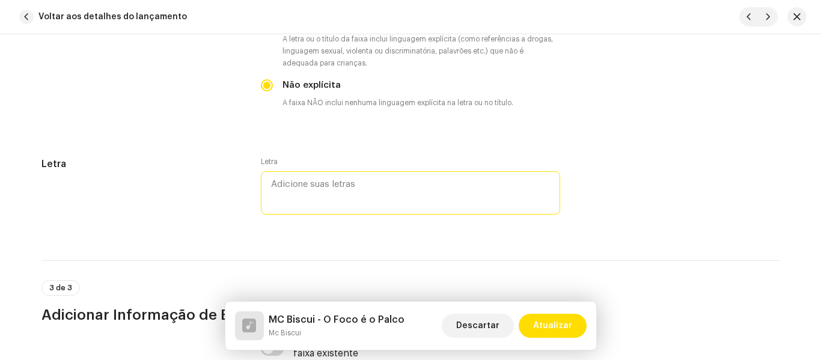
click at [481, 186] on textarea at bounding box center [410, 192] width 299 height 43
click at [356, 187] on textarea at bounding box center [410, 192] width 299 height 43
paste textarea "Dinheiro não aceita desaforo, irmão. Como já dizia o Mano Hari, toma cuidado co…"
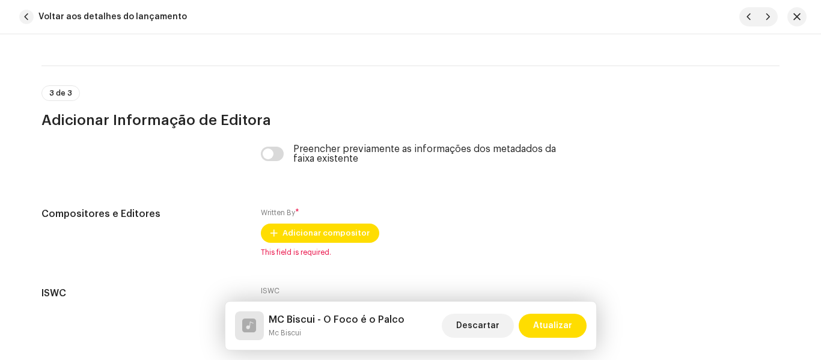
scroll to position [3235, 0]
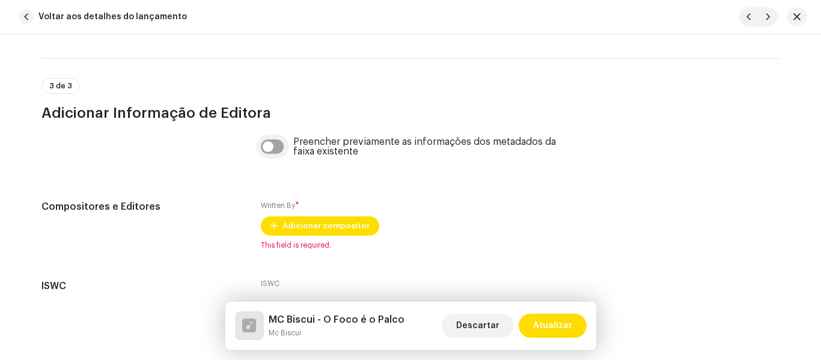
type textarea "Dinheiro não aceita desaforo, irmão. Como já dizia o Mano Hari, toma cuidado co…"
click at [273, 147] on input "checkbox" at bounding box center [272, 146] width 23 height 14
checkbox input "true"
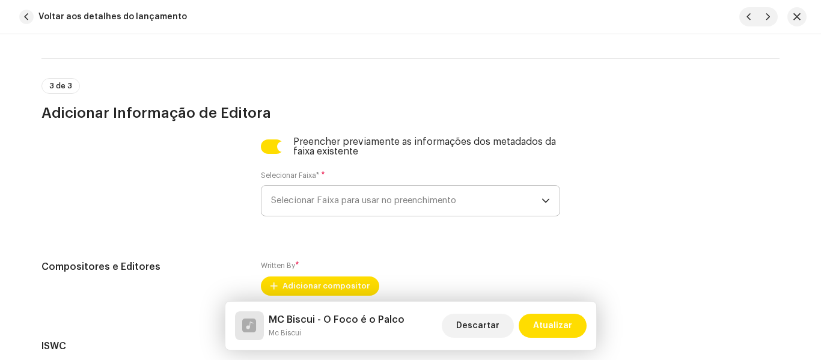
click at [405, 206] on span "Selecionar Faixa para usar no preenchimento" at bounding box center [406, 201] width 270 height 30
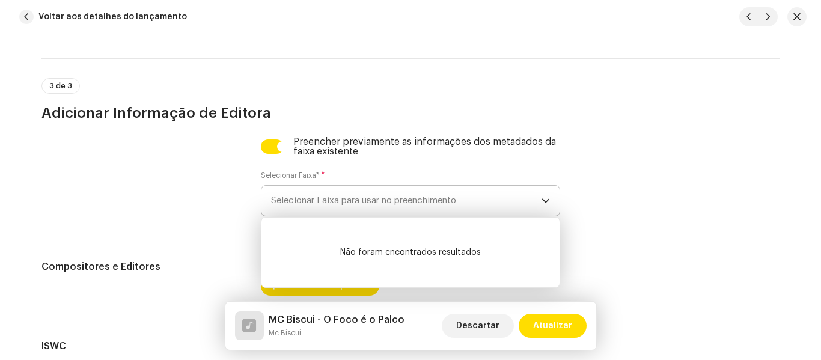
click at [405, 206] on span "Selecionar Faixa para usar no preenchimento" at bounding box center [406, 201] width 270 height 30
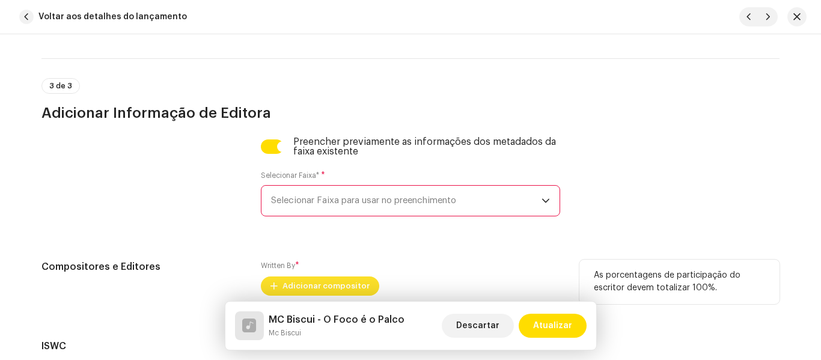
click at [303, 284] on span "Adicionar compositor" at bounding box center [326, 286] width 87 height 24
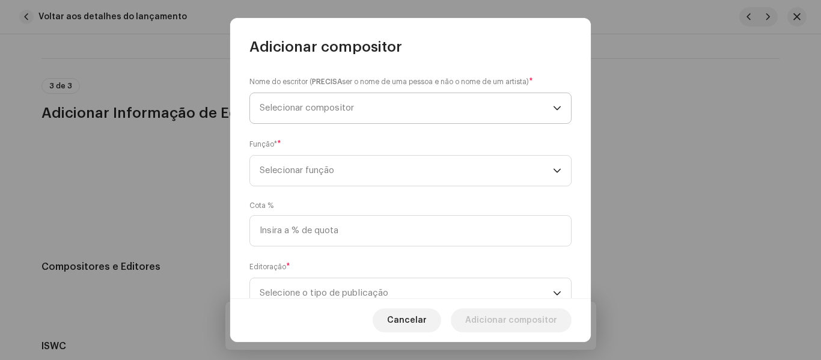
click at [409, 104] on span "Selecionar compositor" at bounding box center [406, 108] width 293 height 30
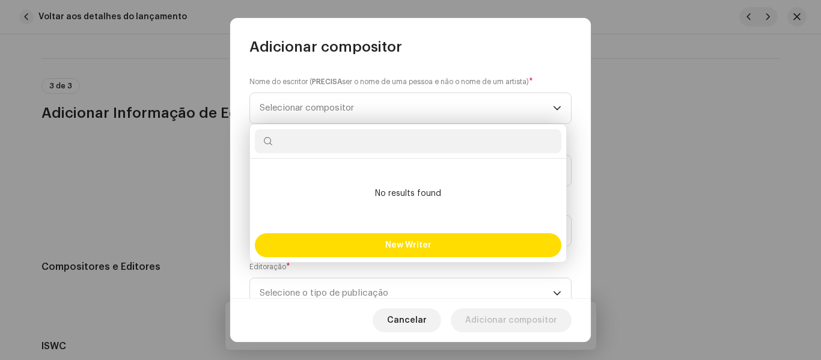
click at [390, 139] on input "text" at bounding box center [408, 141] width 307 height 24
click at [405, 133] on input "text" at bounding box center [408, 141] width 307 height 24
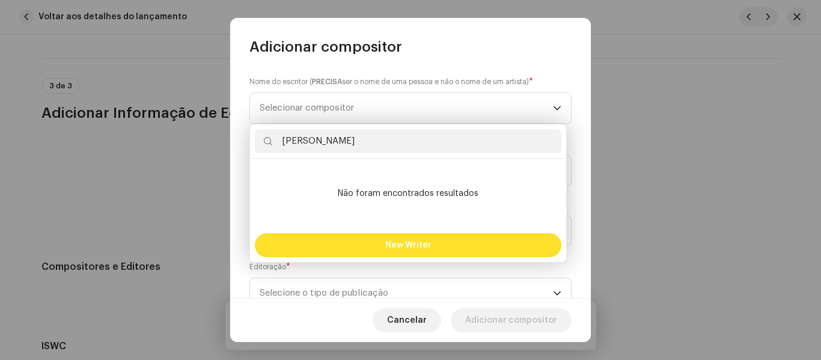
type input "Ryan Alexandre pereira"
click at [402, 246] on span "New Writer" at bounding box center [408, 245] width 46 height 8
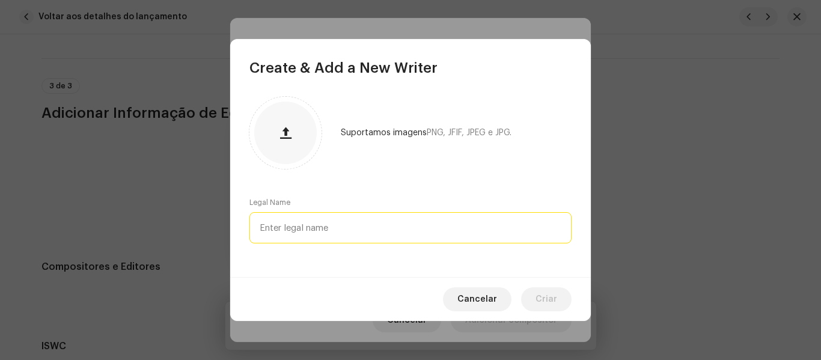
click at [412, 218] on input "text" at bounding box center [410, 227] width 322 height 31
type input "r"
type input "Ryan Alexandre pereira"
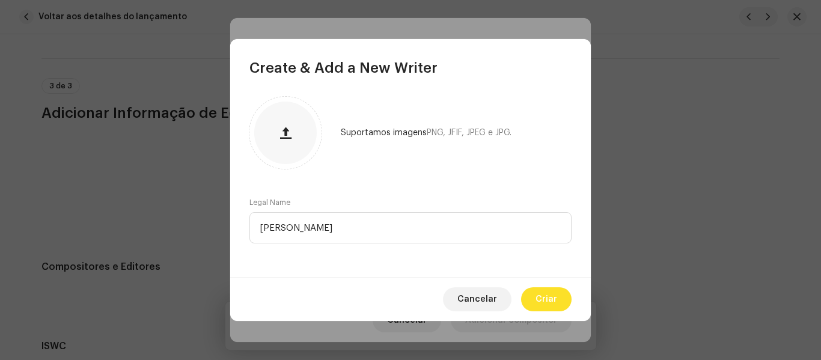
click at [546, 301] on span "Criar" at bounding box center [547, 299] width 22 height 24
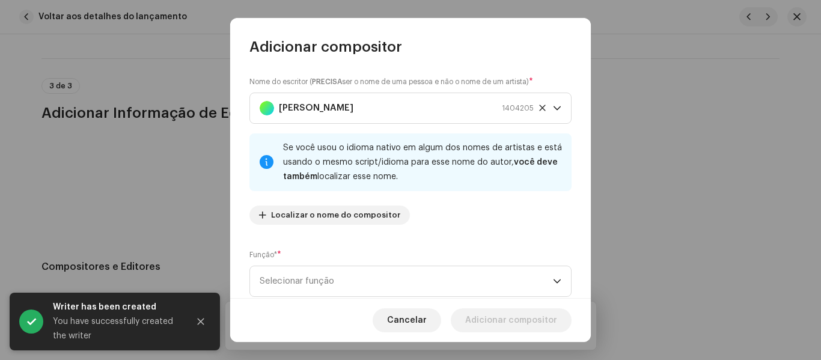
scroll to position [4, 0]
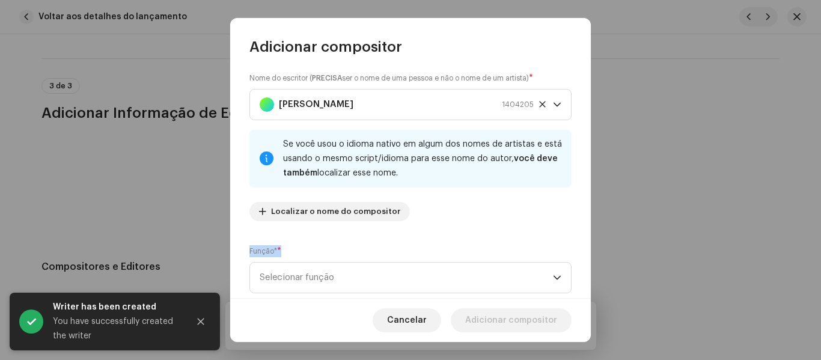
drag, startPoint x: 546, startPoint y: 301, endPoint x: 507, endPoint y: 200, distance: 107.9
click at [507, 200] on div "Adicionar compositor Nome do escritor ( PRECISA ser o nome de uma pessoa e não …" at bounding box center [410, 180] width 361 height 324
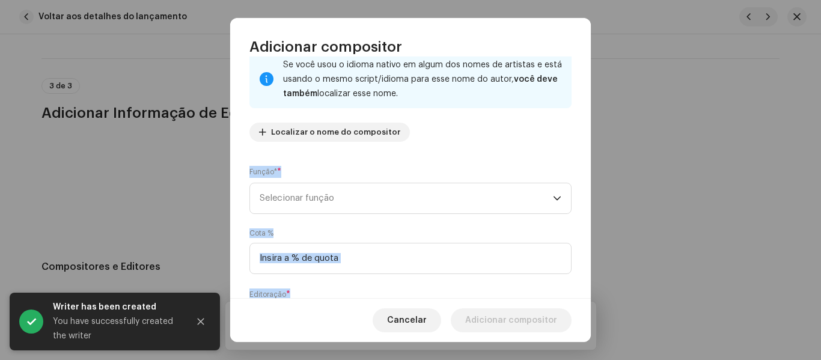
scroll to position [86, 0]
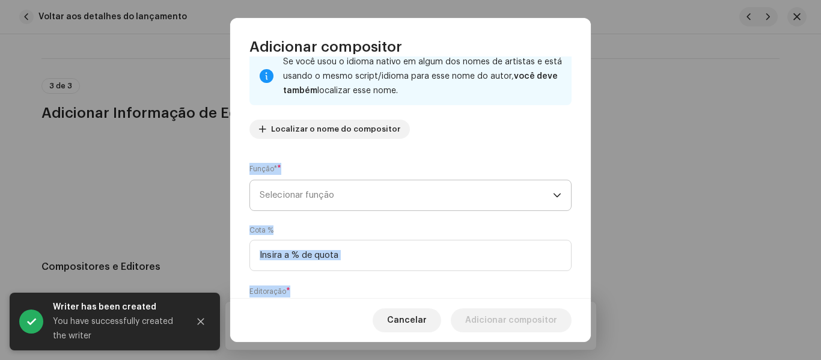
click at [531, 190] on span "Selecionar função" at bounding box center [406, 195] width 293 height 30
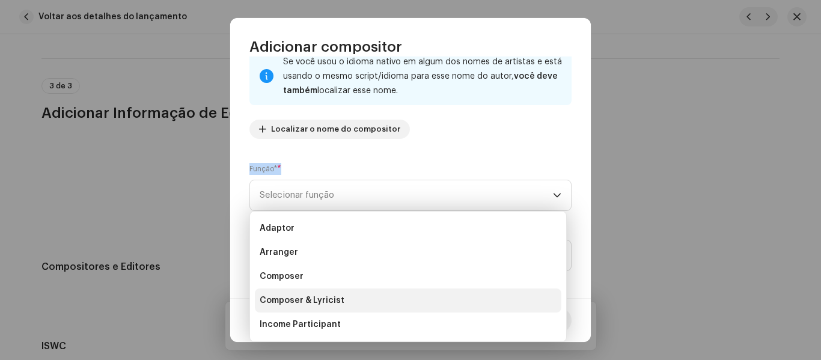
click at [375, 304] on li "Composer & Lyricist" at bounding box center [408, 301] width 307 height 24
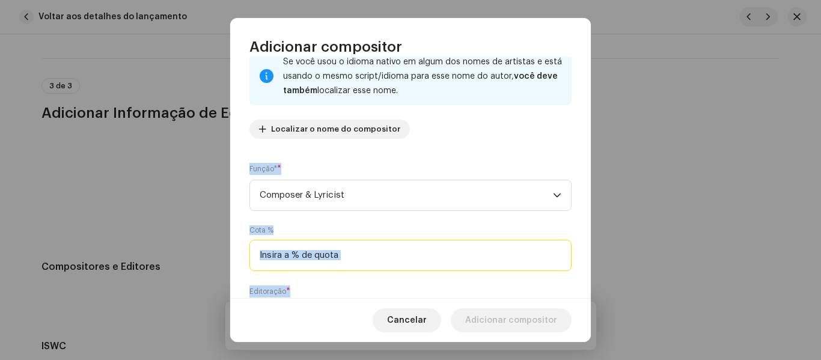
click at [402, 255] on input at bounding box center [410, 255] width 322 height 31
type input "100,00"
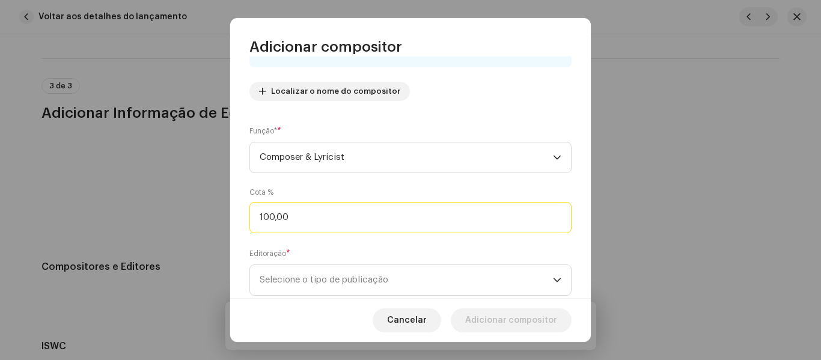
scroll to position [155, 0]
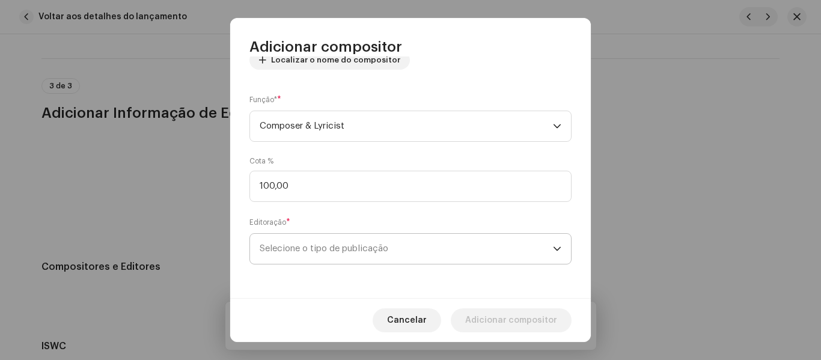
click at [547, 237] on span "Selecione o tipo de publicação" at bounding box center [406, 249] width 293 height 30
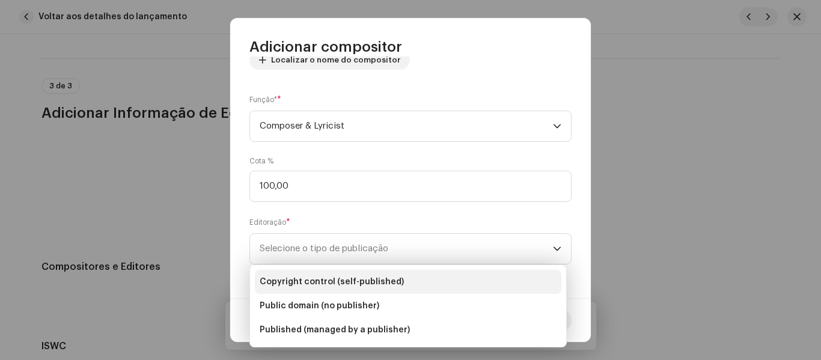
click at [372, 283] on span "Copyright control (self-published)" at bounding box center [332, 282] width 144 height 12
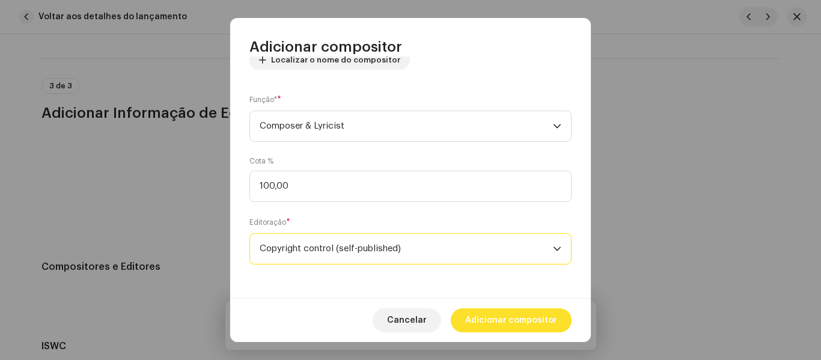
click at [511, 320] on span "Adicionar compositor" at bounding box center [511, 320] width 92 height 24
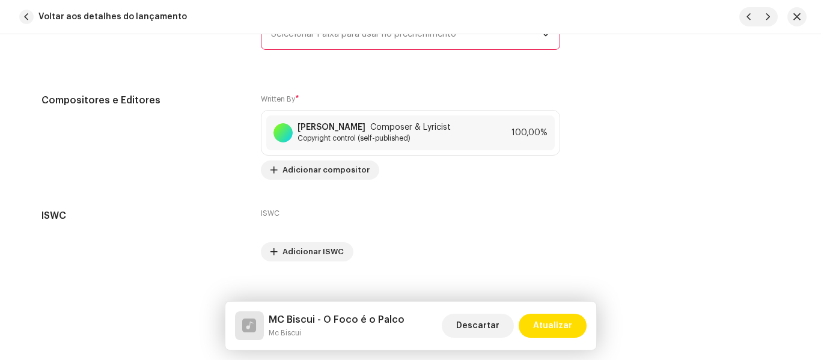
scroll to position [3418, 0]
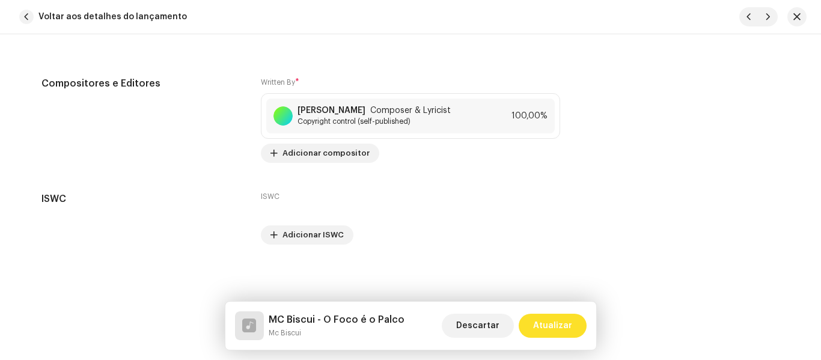
click at [549, 326] on span "Atualizar" at bounding box center [552, 326] width 39 height 24
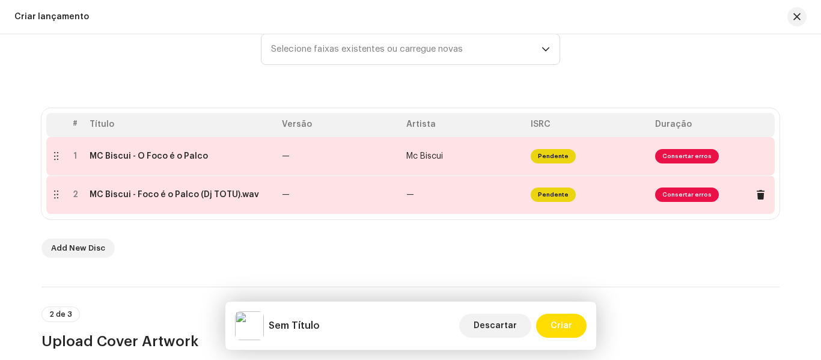
click at [408, 193] on span "—" at bounding box center [410, 195] width 8 height 8
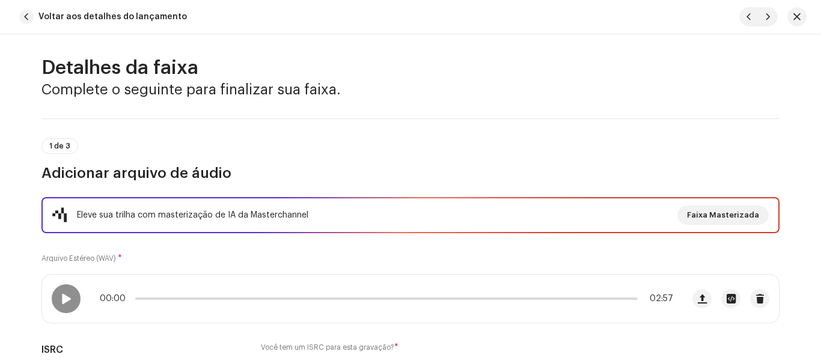
scroll to position [0, 0]
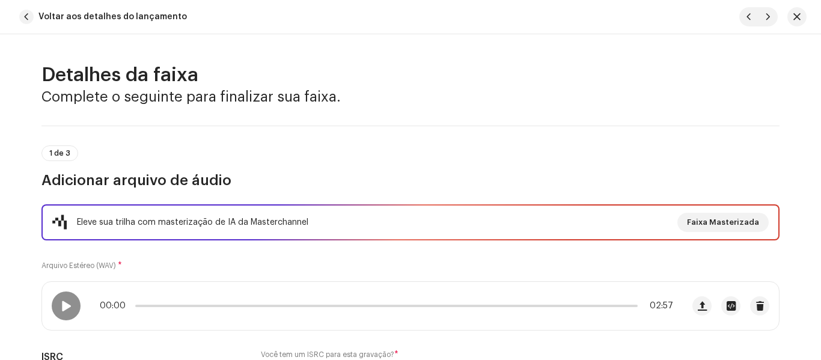
click at [447, 259] on div "Eleve sua trilha com masterização de IA da Masterchannel Faixa Masterizada Arqu…" at bounding box center [410, 309] width 738 height 211
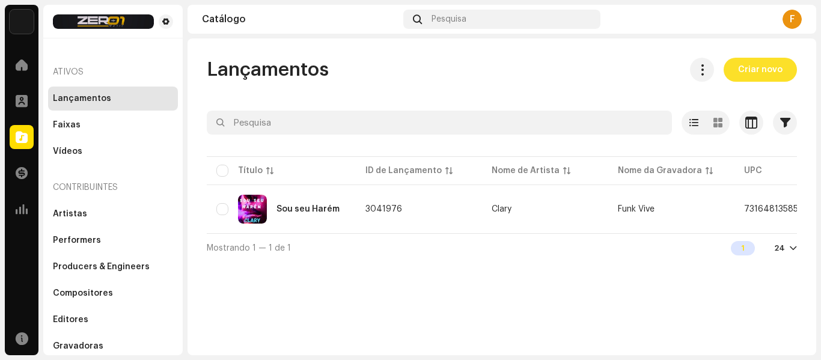
click at [773, 67] on span "Criar novo" at bounding box center [760, 70] width 44 height 24
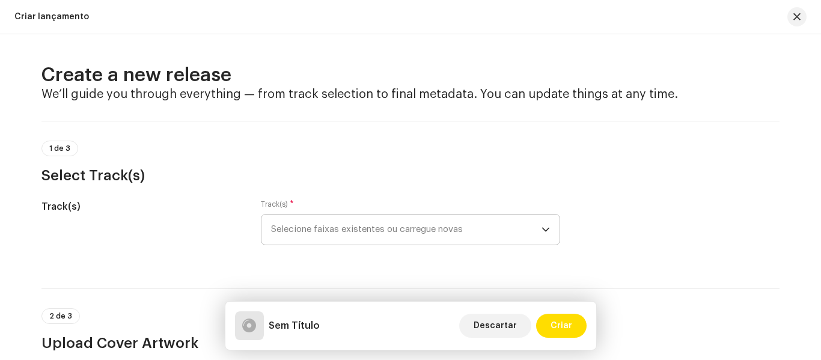
click at [545, 230] on icon "dropdown trigger" at bounding box center [545, 230] width 7 height 4
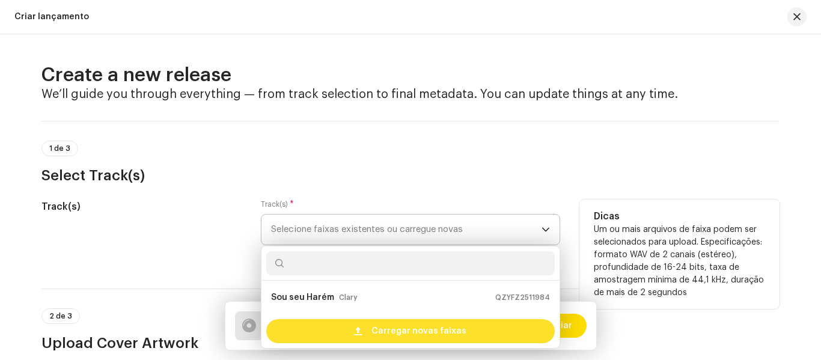
click at [447, 327] on span "Carregar novas faixas" at bounding box center [418, 331] width 95 height 24
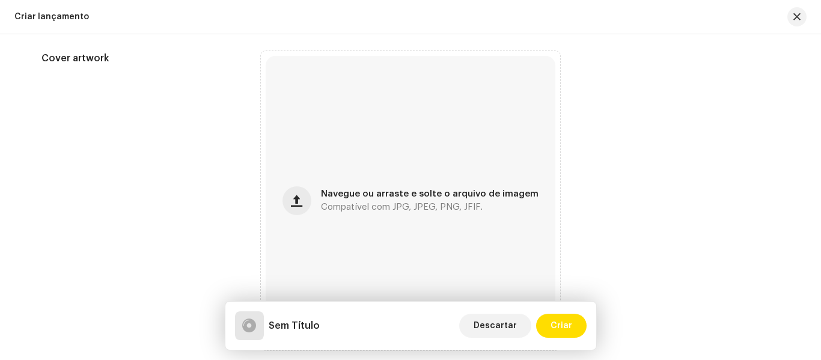
scroll to position [472, 0]
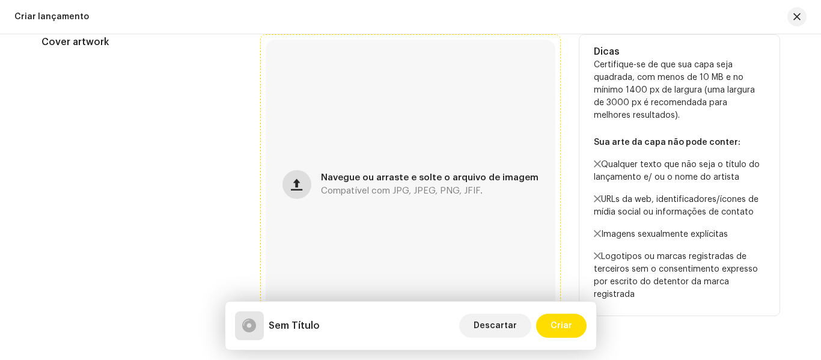
click at [307, 190] on button "button" at bounding box center [297, 184] width 29 height 29
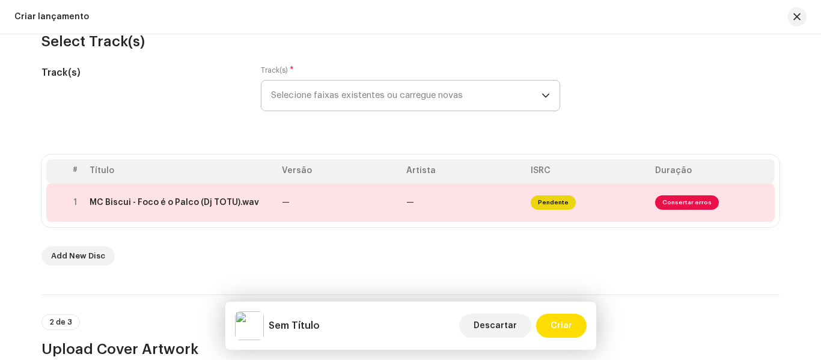
scroll to position [142, 0]
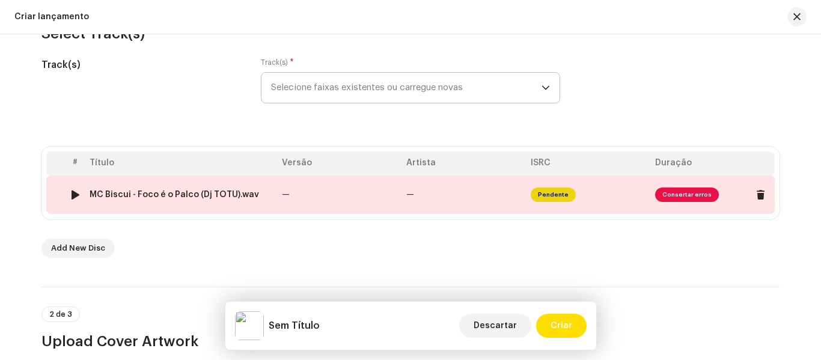
click at [699, 194] on span "Consertar erros" at bounding box center [687, 195] width 64 height 14
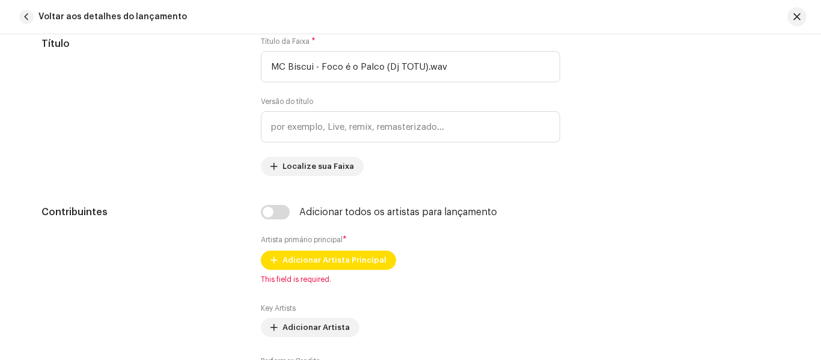
scroll to position [567, 0]
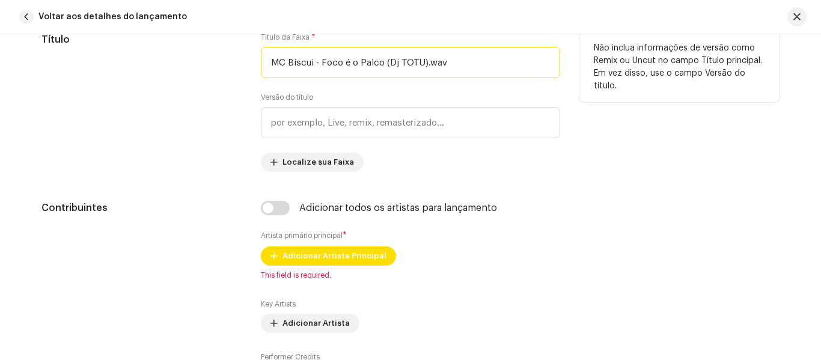
click at [515, 62] on input "MC Biscui - Foco é o Palco (Dj TOTU).wav" at bounding box center [410, 62] width 299 height 31
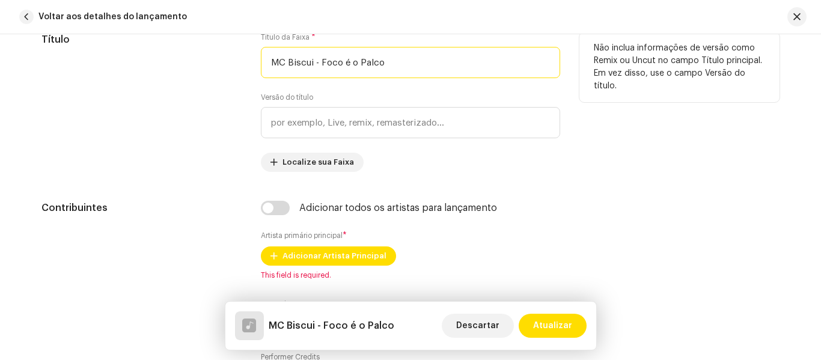
click at [316, 57] on input "MC Biscui - Foco é o Palco" at bounding box center [410, 62] width 299 height 31
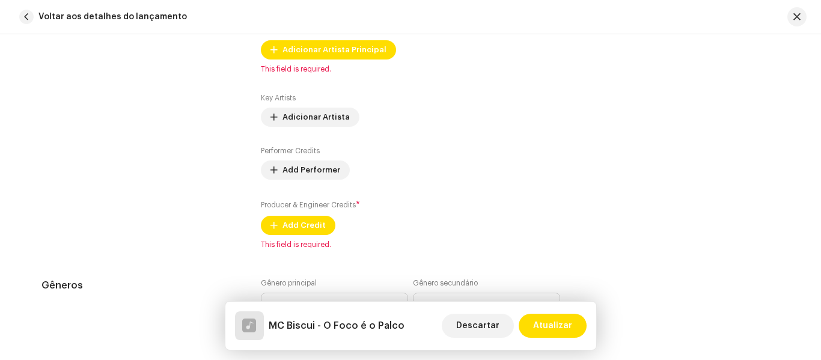
scroll to position [714, 0]
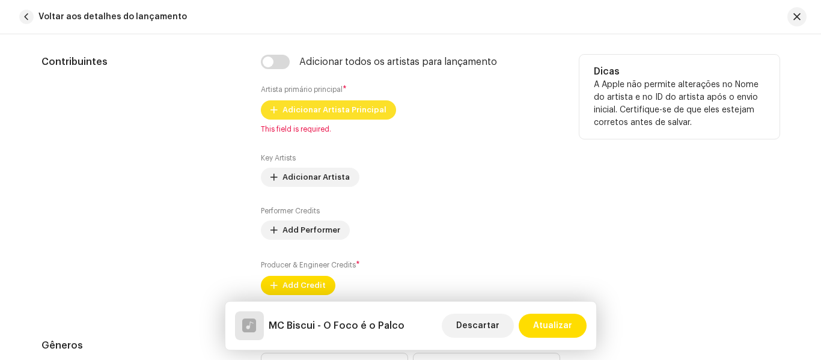
type input "MC Biscui - O Foco é o Palco"
click at [355, 105] on span "Adicionar Artista Principal" at bounding box center [335, 110] width 104 height 24
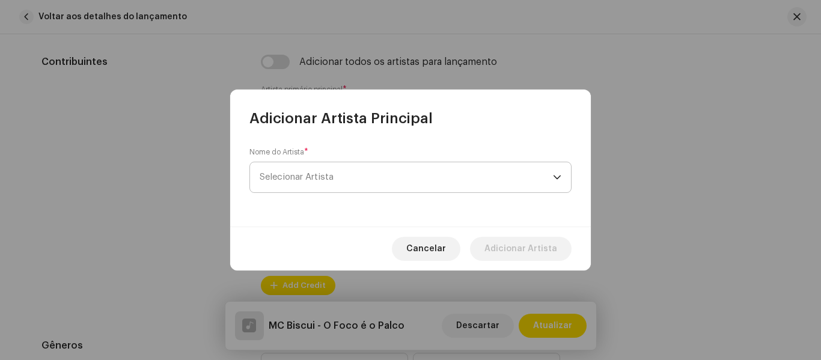
click at [424, 171] on span "Selecionar Artista" at bounding box center [406, 177] width 293 height 30
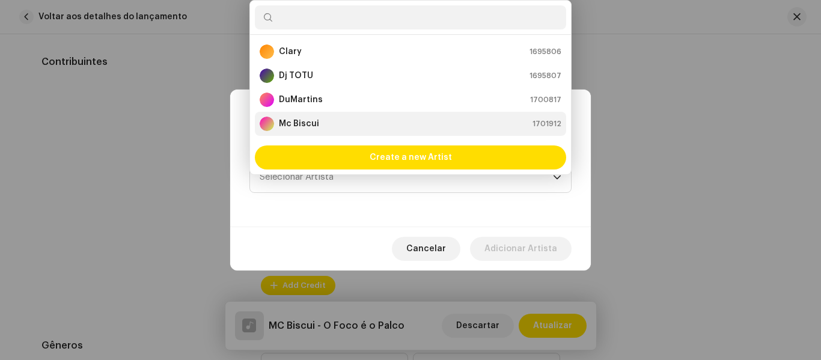
click at [343, 118] on div "Mc Biscui 1701912" at bounding box center [411, 124] width 302 height 14
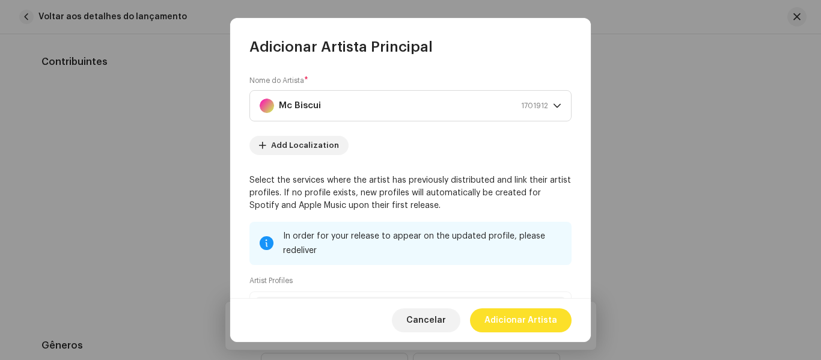
click at [551, 321] on span "Adicionar Artista" at bounding box center [520, 320] width 73 height 24
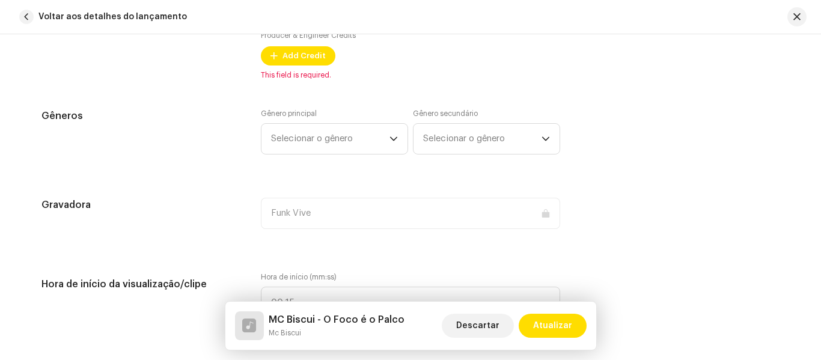
scroll to position [964, 0]
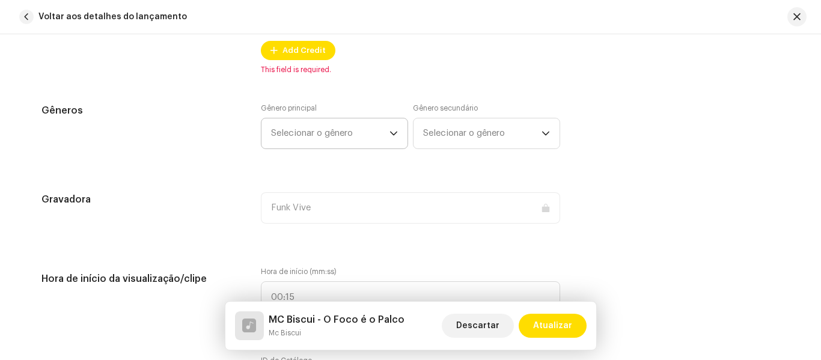
click at [390, 129] on div "dropdown trigger" at bounding box center [394, 133] width 8 height 30
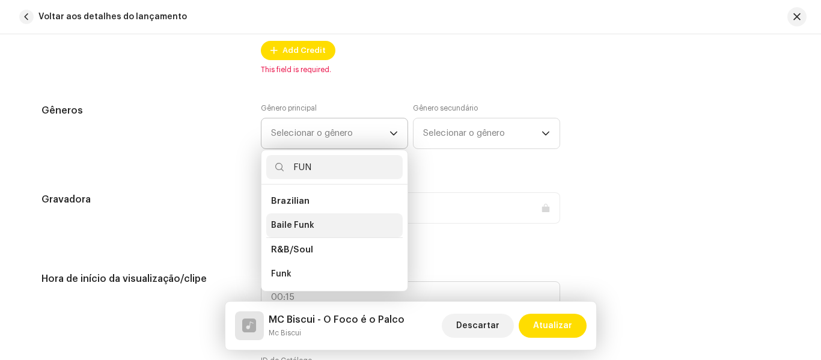
type input "FUN"
click at [301, 225] on span "Baile Funk" at bounding box center [292, 225] width 43 height 12
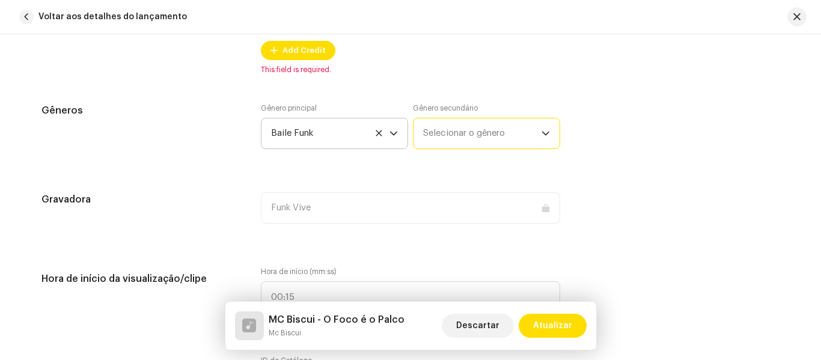
click at [478, 123] on span "Selecionar o gênero" at bounding box center [482, 133] width 118 height 30
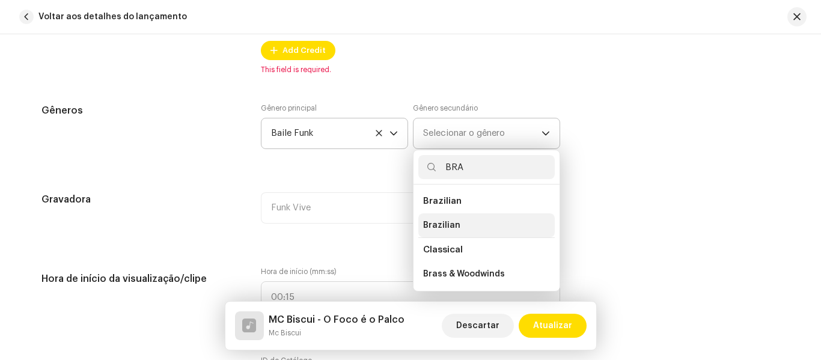
type input "BRA"
click at [459, 227] on li "Brazilian" at bounding box center [486, 225] width 136 height 24
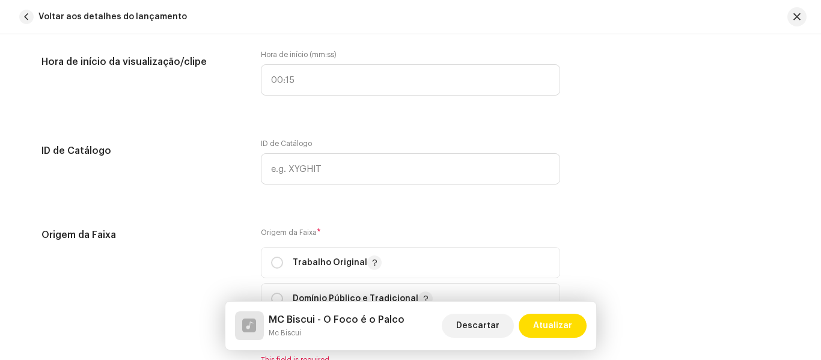
scroll to position [1186, 0]
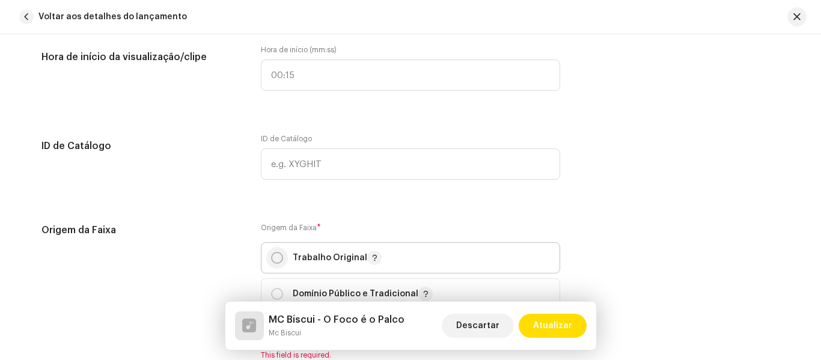
click at [277, 255] on input "radio" at bounding box center [277, 258] width 12 height 12
radio input "true"
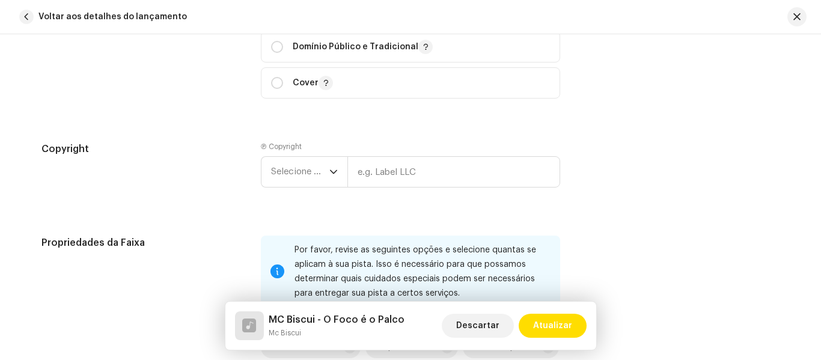
scroll to position [1443, 0]
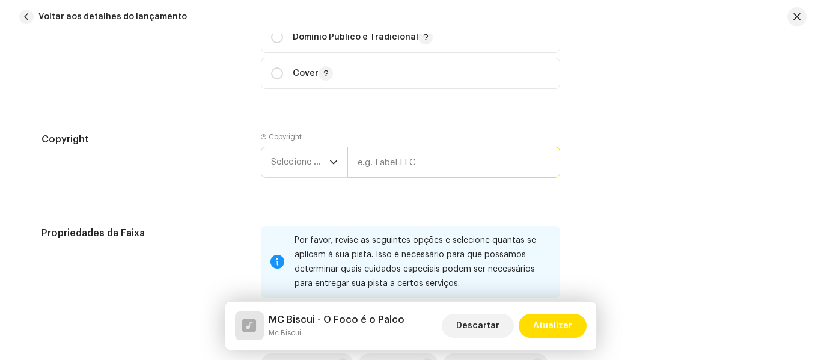
click at [488, 160] on input "text" at bounding box center [453, 162] width 213 height 31
click at [481, 152] on input "text" at bounding box center [453, 162] width 213 height 31
click at [468, 168] on input "text" at bounding box center [453, 162] width 213 height 31
type input "f"
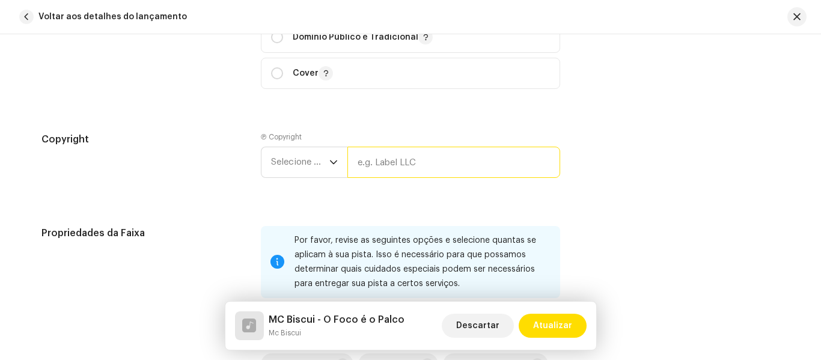
type input "f"
type input "D"
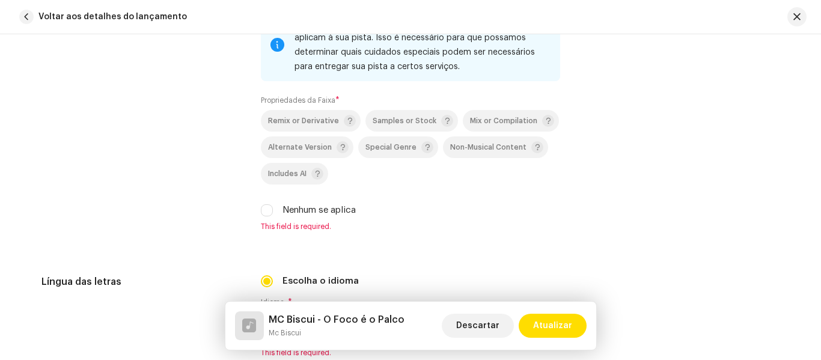
scroll to position [1684, 0]
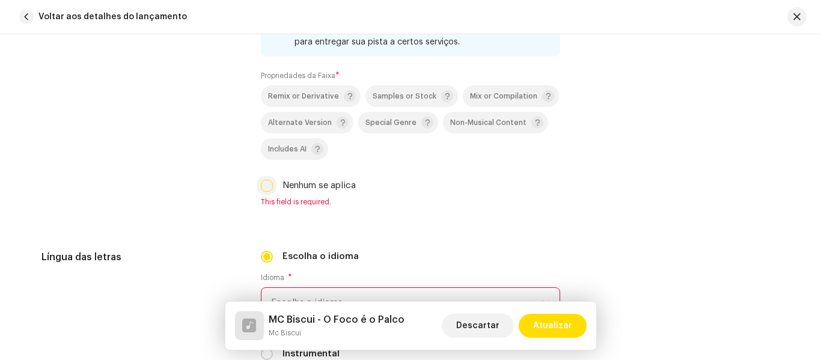
type input "Funk Vive"
click at [270, 186] on input "Nenhum se aplica" at bounding box center [267, 186] width 12 height 12
checkbox input "true"
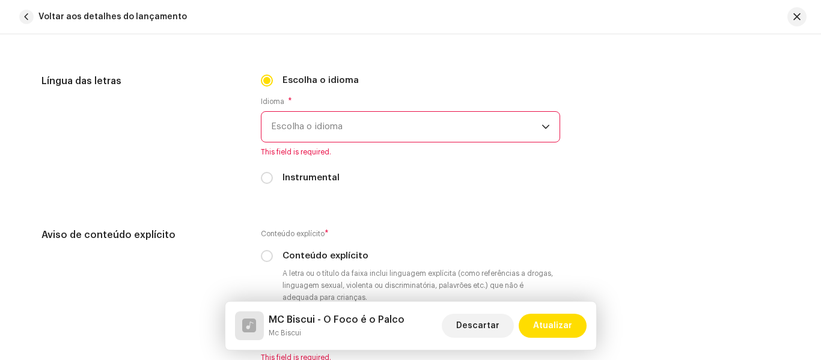
scroll to position [1875, 0]
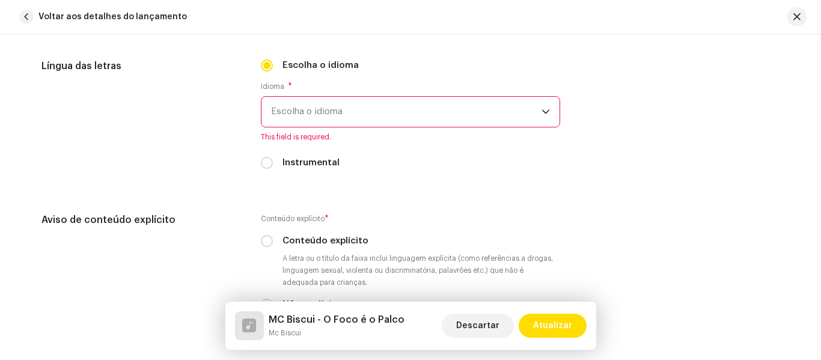
click at [514, 102] on span "Escolha o idioma" at bounding box center [406, 112] width 270 height 30
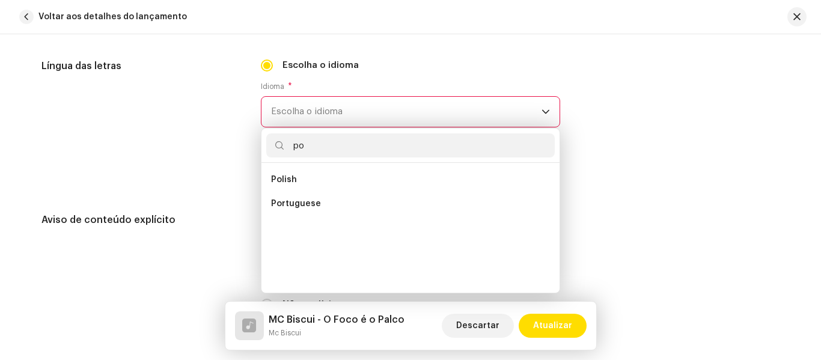
scroll to position [0, 0]
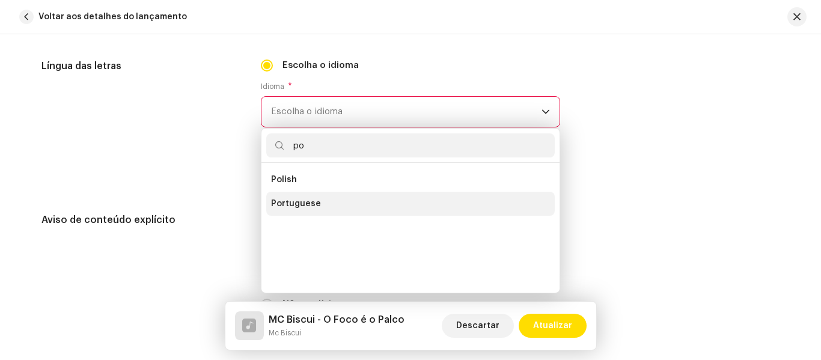
type input "po"
click at [353, 209] on li "Portuguese" at bounding box center [410, 204] width 289 height 24
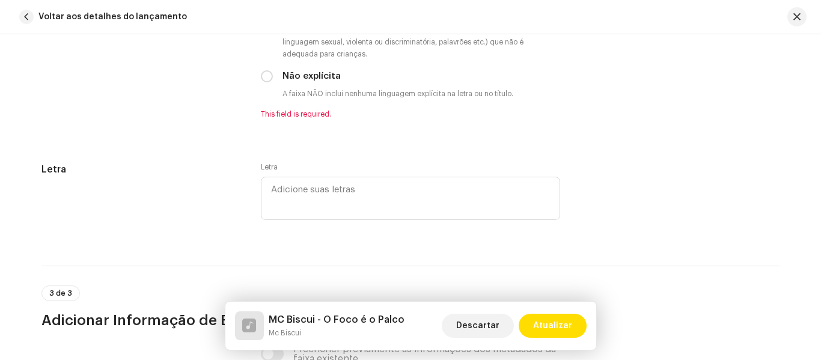
scroll to position [2094, 0]
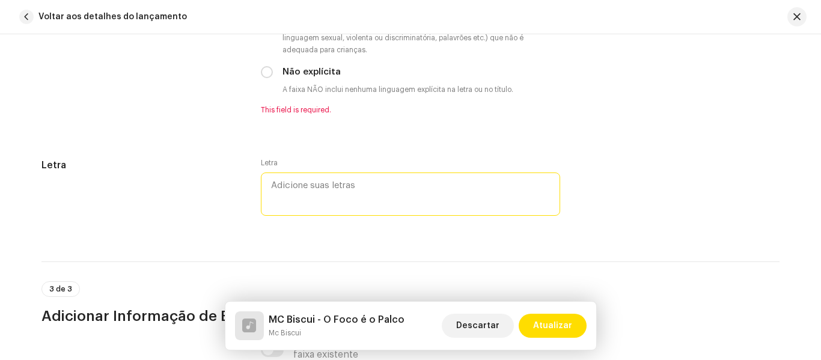
click at [454, 194] on textarea at bounding box center [410, 194] width 299 height 43
paste textarea "Dinheiro não aceita desaforo, irmão. Como já dizia o Mano Hari, toma cuidado co…"
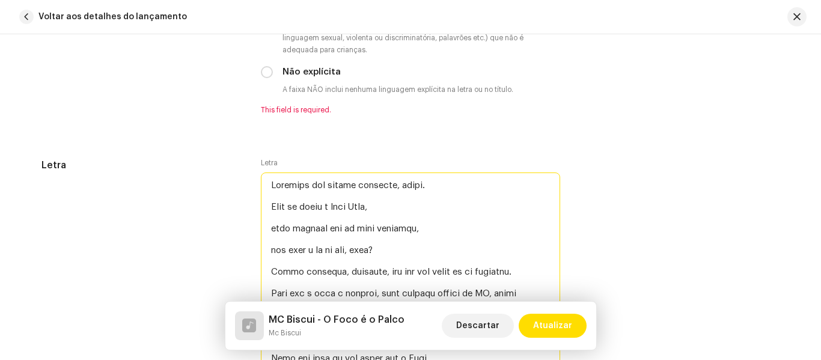
scroll to position [2908, 0]
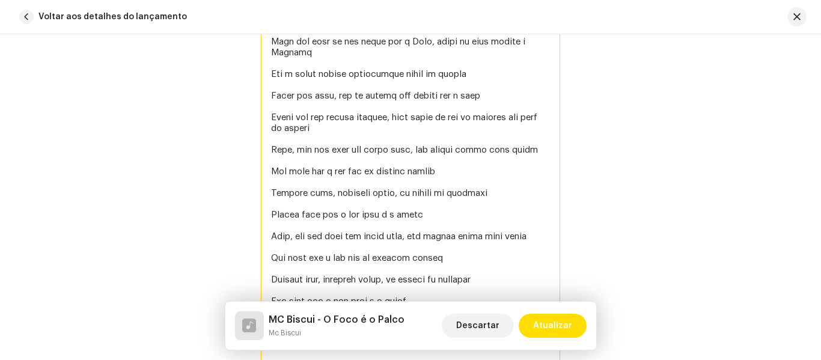
type textarea "Dinheiro não aceita desaforo, irmão. Como já dizia o Mano Hari, toma cuidado co…"
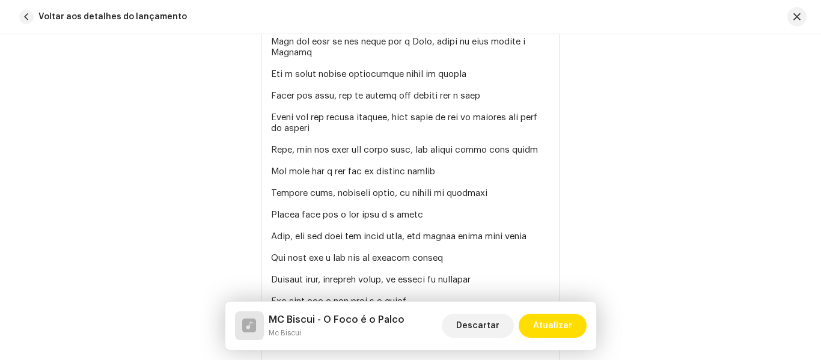
scroll to position [3351, 0]
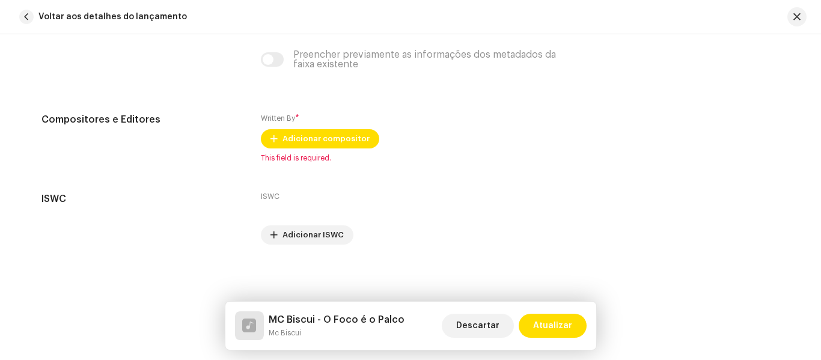
drag, startPoint x: 816, startPoint y: 304, endPoint x: 820, endPoint y: 318, distance: 15.2
click at [820, 318] on div "Detalhes da faixa Complete o seguinte para finalizar sua faixa. 1 de 3 Adiciona…" at bounding box center [410, 197] width 821 height 326
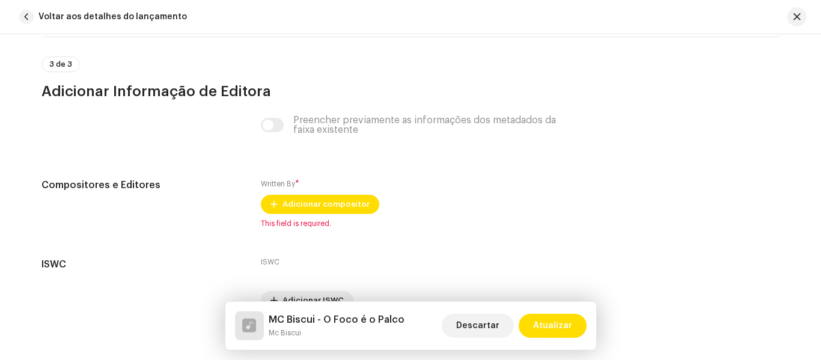
scroll to position [3290, 0]
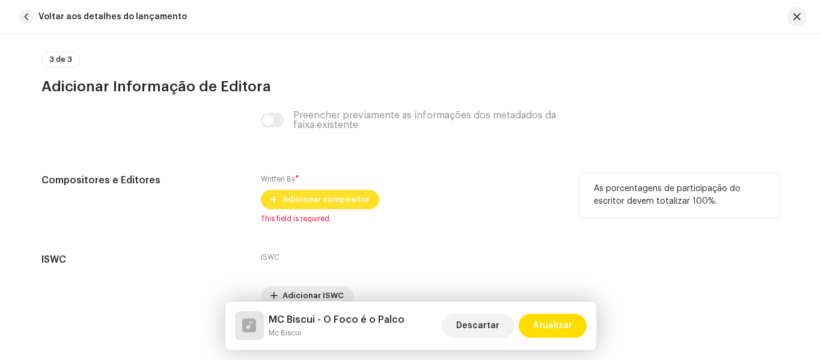
click at [344, 199] on span "Adicionar compositor" at bounding box center [326, 200] width 87 height 24
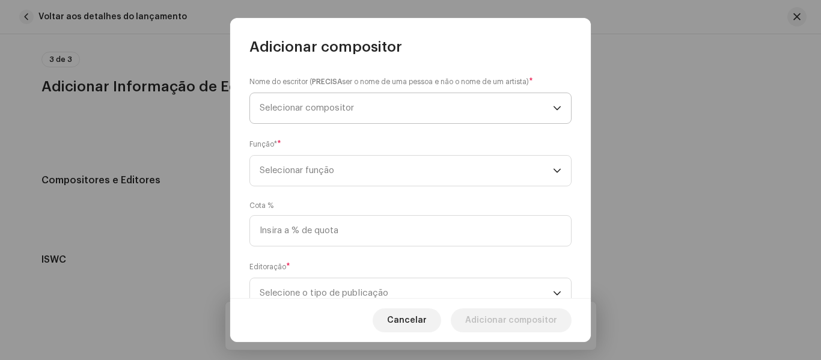
click at [513, 105] on span "Selecionar compositor" at bounding box center [406, 108] width 293 height 30
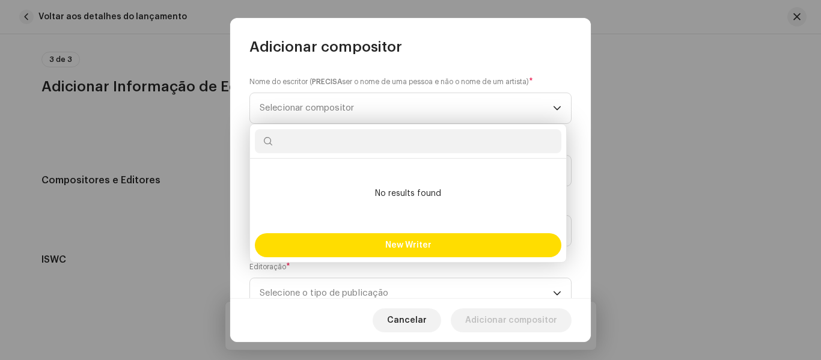
click at [478, 151] on input "text" at bounding box center [408, 141] width 307 height 24
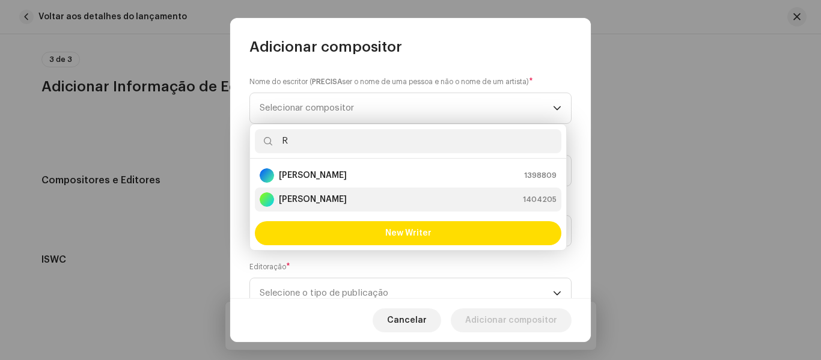
type input "R"
click at [368, 207] on li "Ryan Alexandre pereira 1404205" at bounding box center [408, 200] width 307 height 24
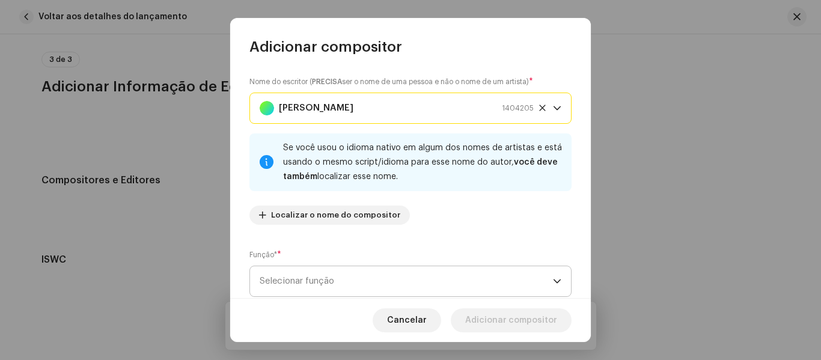
click at [454, 270] on span "Selecionar função" at bounding box center [406, 281] width 293 height 30
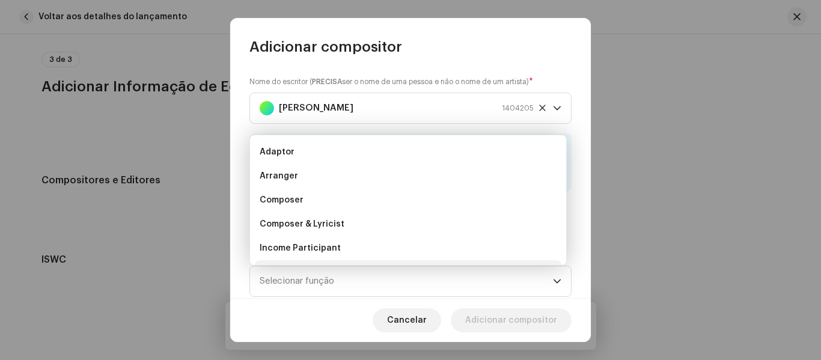
scroll to position [19, 0]
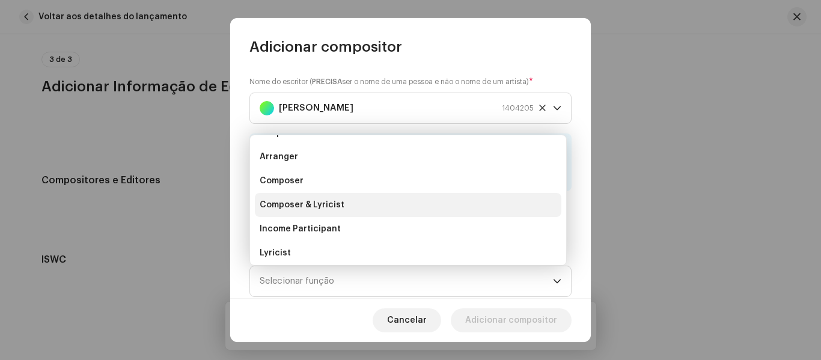
click at [374, 195] on li "Composer & Lyricist" at bounding box center [408, 205] width 307 height 24
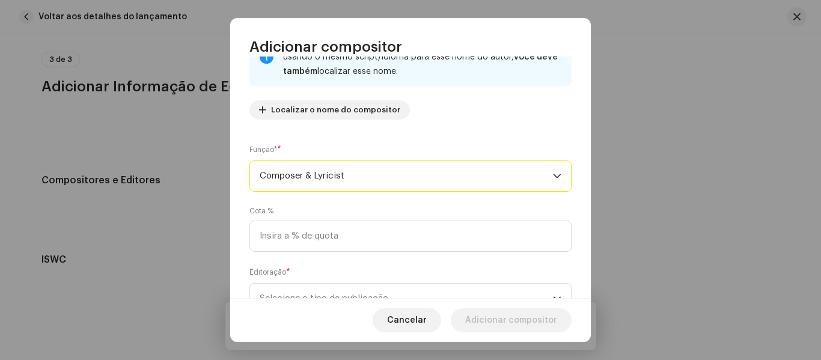
scroll to position [108, 0]
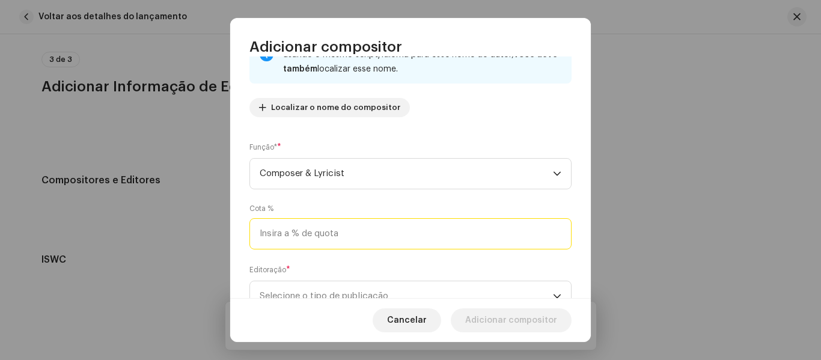
click at [500, 221] on input at bounding box center [410, 233] width 322 height 31
click at [497, 235] on input at bounding box center [410, 233] width 322 height 31
type input "100,00"
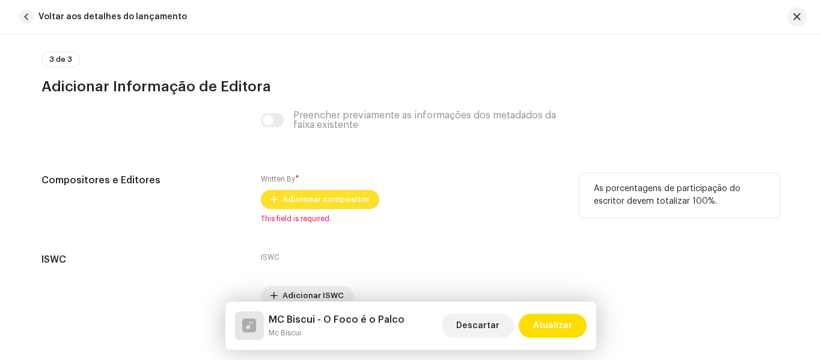
click at [348, 200] on span "Adicionar compositor" at bounding box center [326, 200] width 87 height 24
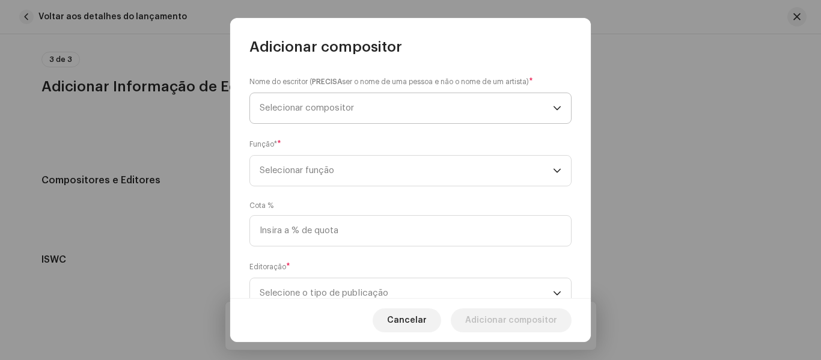
click at [454, 103] on span "Selecionar compositor" at bounding box center [406, 108] width 293 height 30
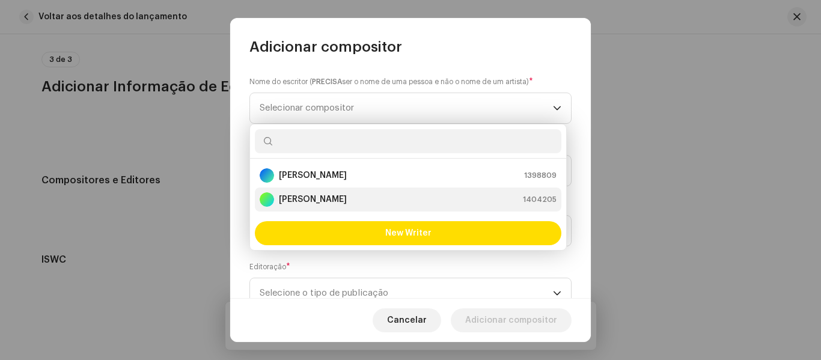
click at [347, 198] on strong "Ryan Alexandre pereira" at bounding box center [313, 200] width 68 height 12
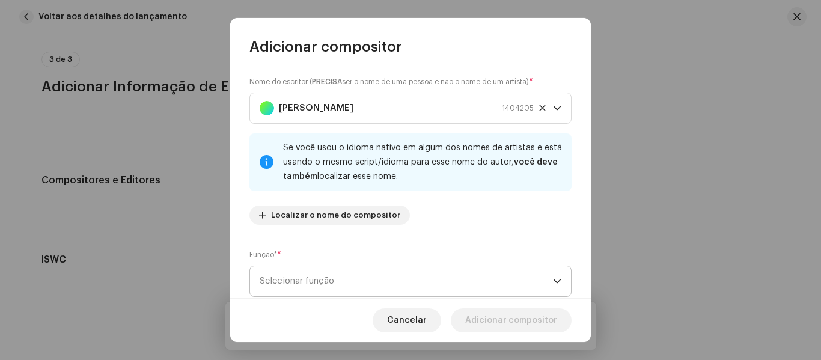
click at [501, 287] on span "Selecionar função" at bounding box center [406, 281] width 293 height 30
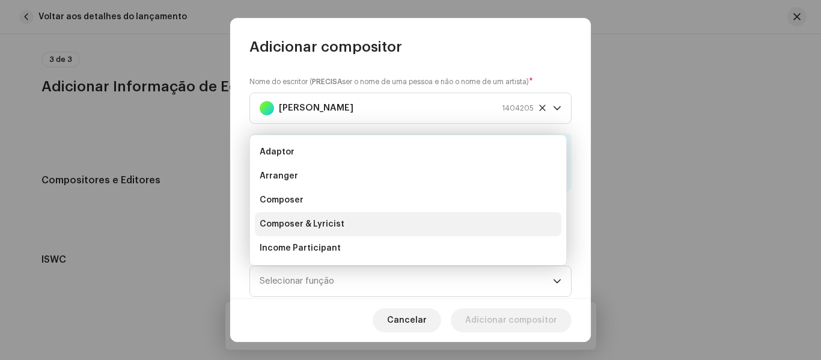
click at [421, 232] on li "Composer & Lyricist" at bounding box center [408, 224] width 307 height 24
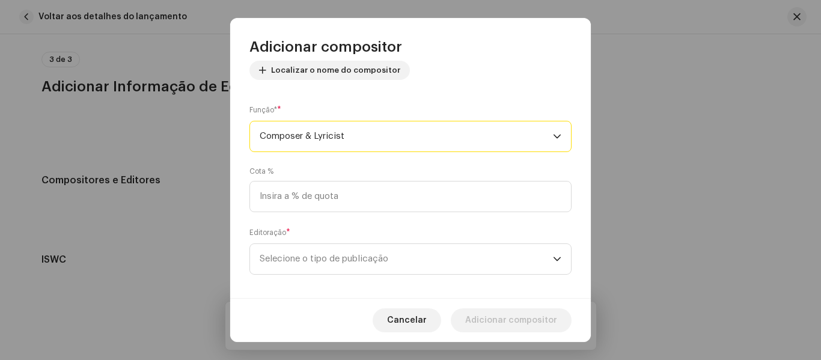
scroll to position [155, 0]
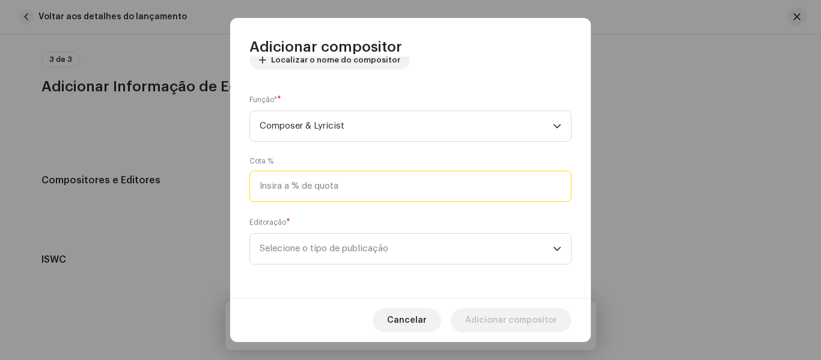
click at [443, 178] on input at bounding box center [410, 186] width 322 height 31
type input "100,00"
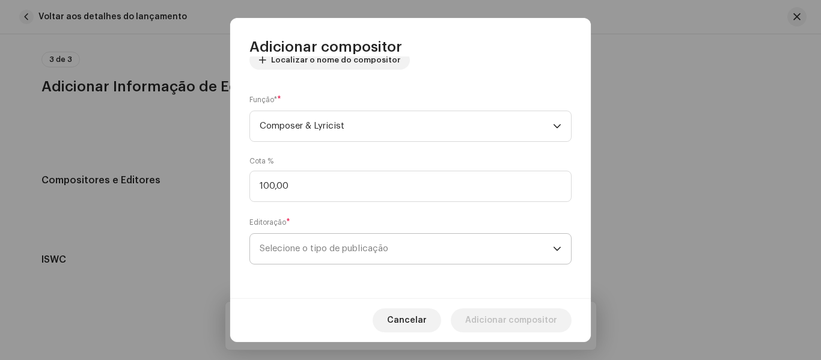
click at [408, 248] on span "Selecione o tipo de publicação" at bounding box center [406, 249] width 293 height 30
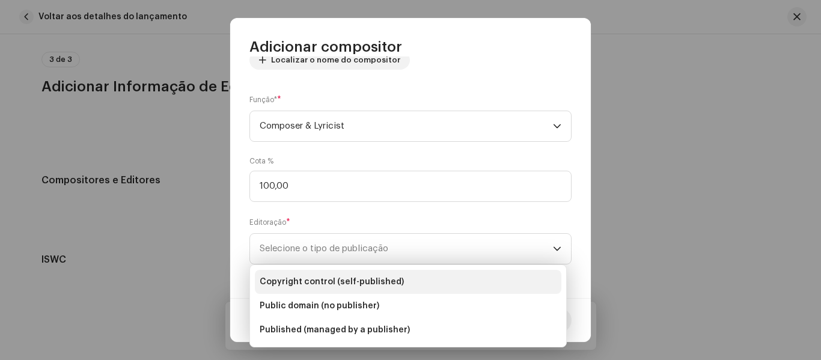
click at [376, 281] on span "Copyright control (self-published)" at bounding box center [332, 282] width 144 height 12
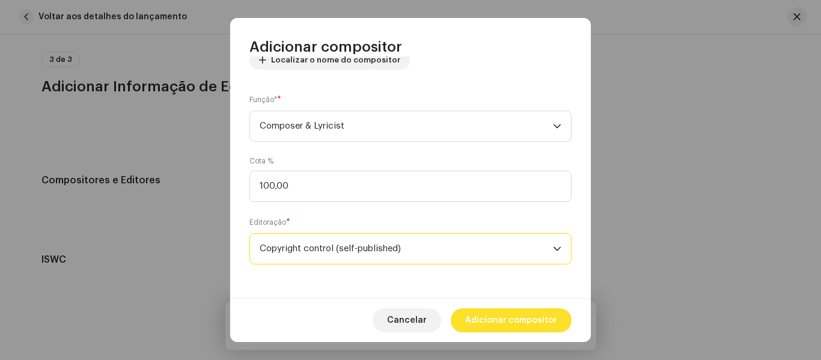
click at [507, 329] on span "Adicionar compositor" at bounding box center [511, 320] width 92 height 24
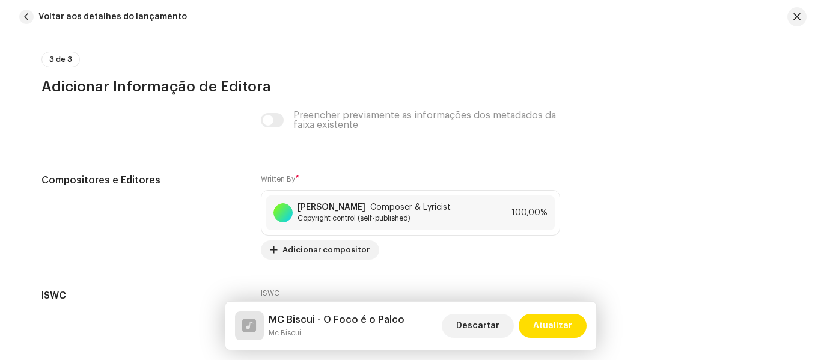
scroll to position [3387, 0]
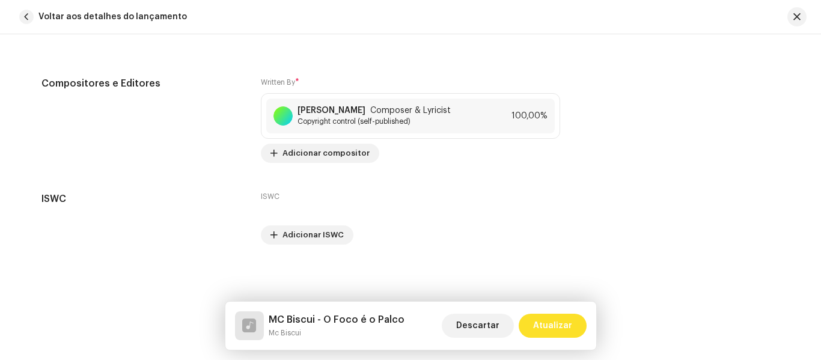
click at [561, 332] on span "Atualizar" at bounding box center [552, 326] width 39 height 24
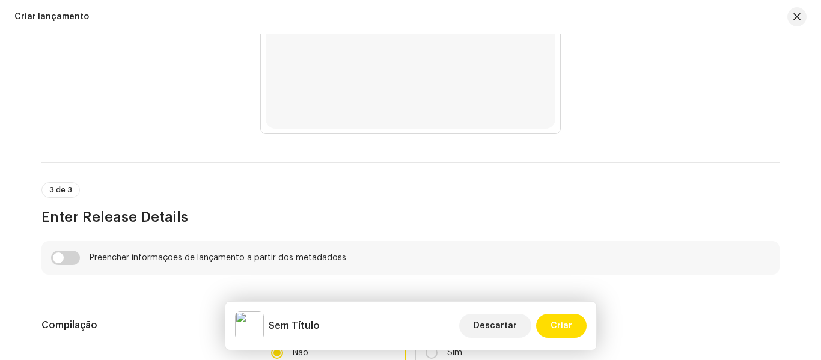
scroll to position [661, 0]
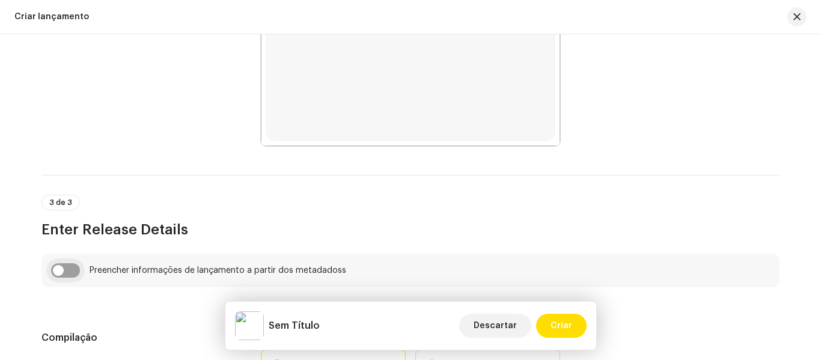
click at [67, 266] on input "checkbox" at bounding box center [65, 270] width 29 height 14
checkbox input "true"
type input "MC Biscui - O Foco é o Palco"
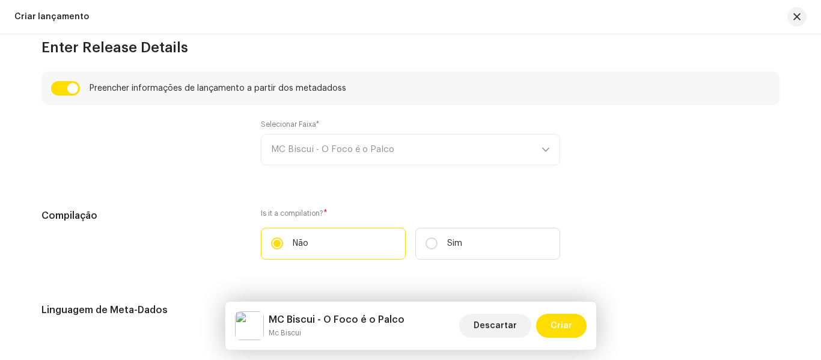
scroll to position [843, 0]
click at [496, 144] on div "Selecionar Faixa* MC Biscui - O Foco é o Palco" at bounding box center [410, 143] width 299 height 46
click at [435, 148] on div "Selecionar Faixa* MC Biscui - O Foco é o Palco" at bounding box center [410, 143] width 299 height 46
click at [548, 147] on div "Selecionar Faixa* MC Biscui - O Foco é o Palco" at bounding box center [410, 143] width 299 height 46
click at [546, 148] on div "Selecionar Faixa* MC Biscui - O Foco é o Palco" at bounding box center [410, 143] width 299 height 46
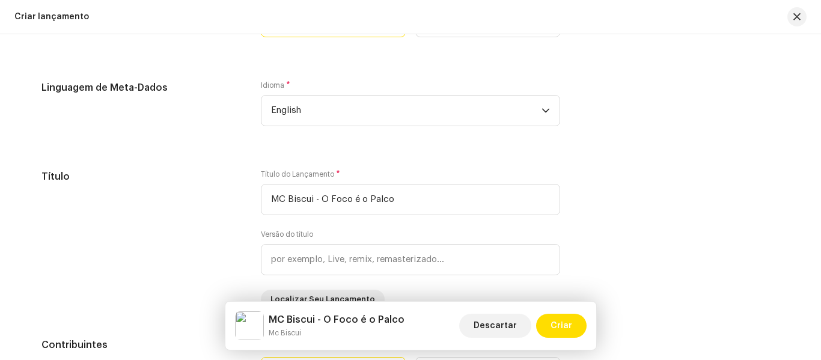
scroll to position [1044, 0]
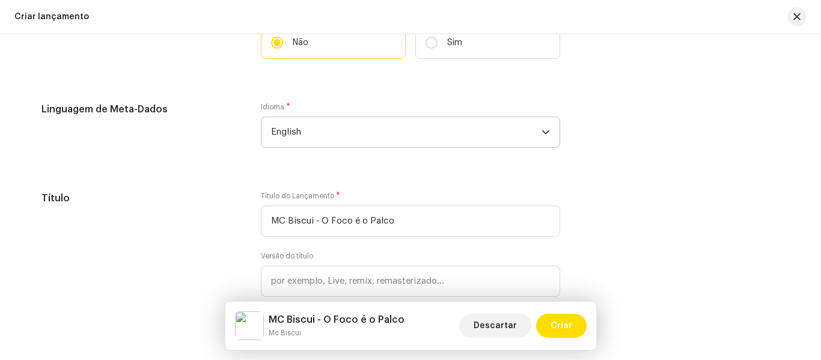
click at [544, 133] on icon "dropdown trigger" at bounding box center [545, 132] width 7 height 4
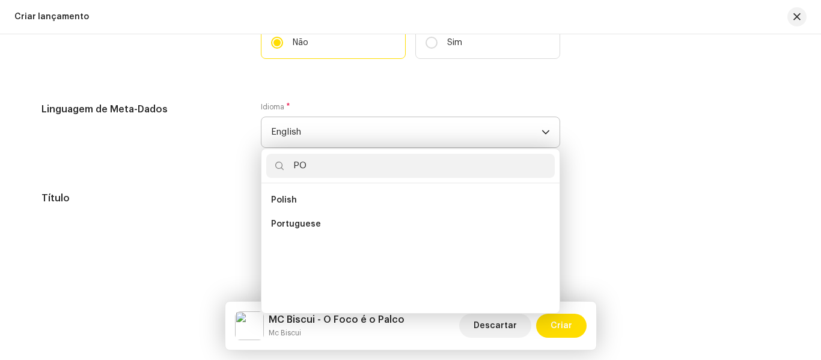
scroll to position [0, 0]
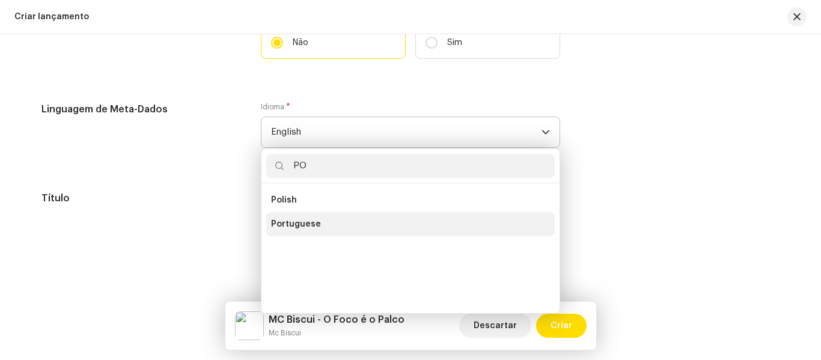
type input "PO"
click at [406, 222] on li "Portuguese" at bounding box center [410, 224] width 289 height 24
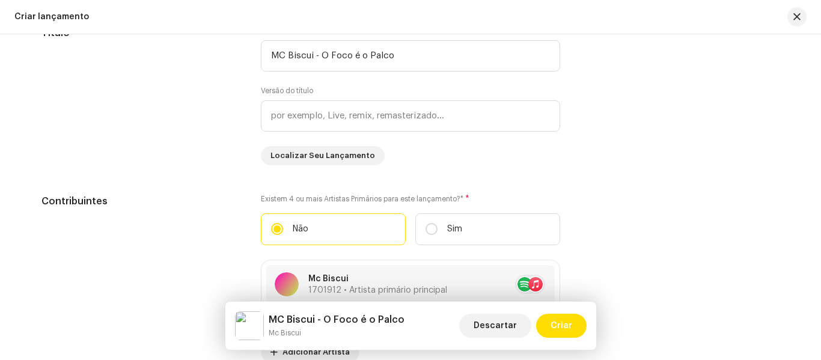
scroll to position [1211, 0]
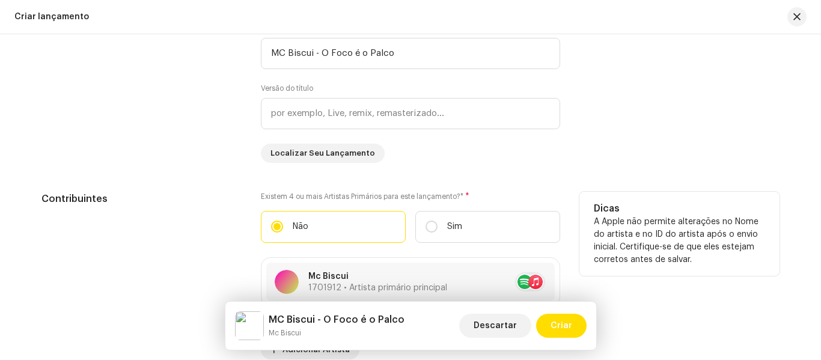
click at [687, 260] on p "A Apple não permite alterações no Nome do artista e no ID do artista após o env…" at bounding box center [679, 241] width 171 height 50
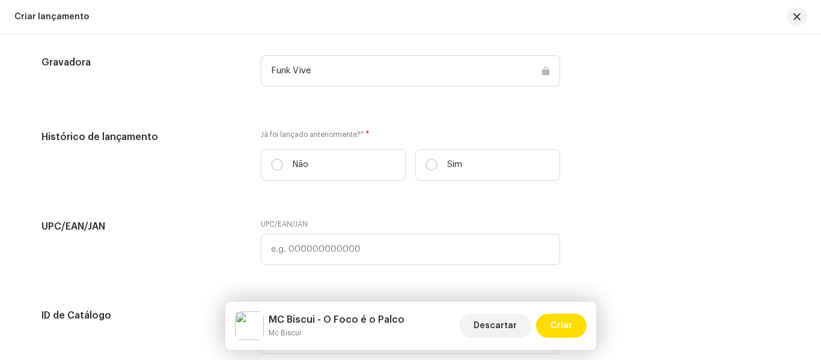
scroll to position [1746, 0]
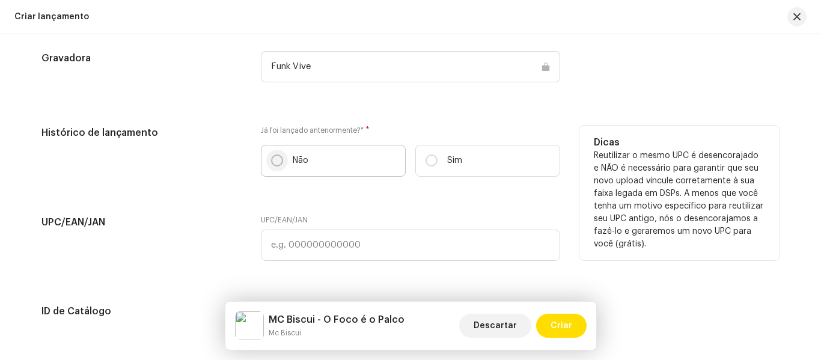
click at [271, 156] on input "Não" at bounding box center [277, 160] width 12 height 12
radio input "true"
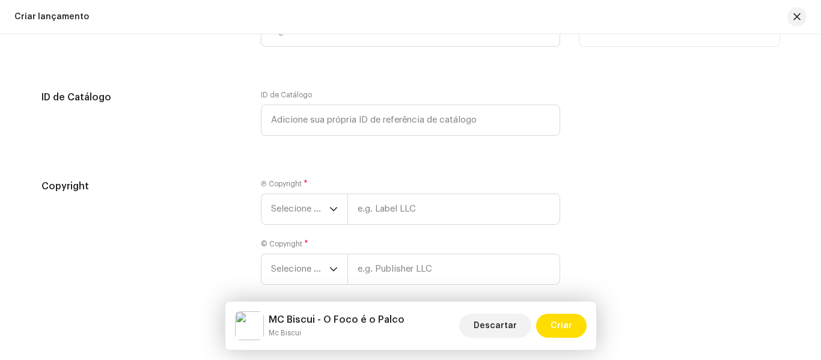
scroll to position [1962, 0]
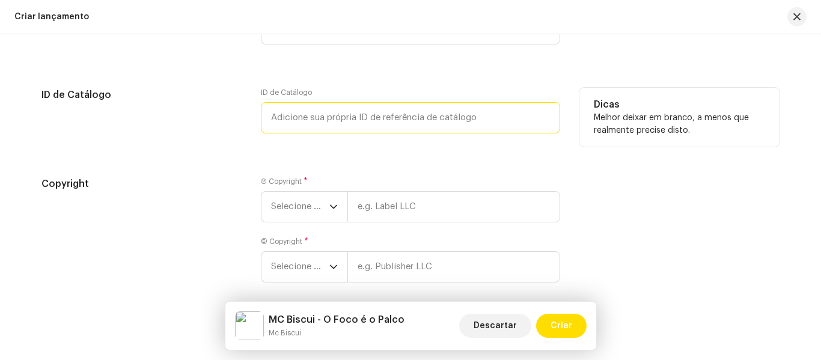
click at [494, 115] on input "text" at bounding box center [410, 117] width 299 height 31
type input "0"
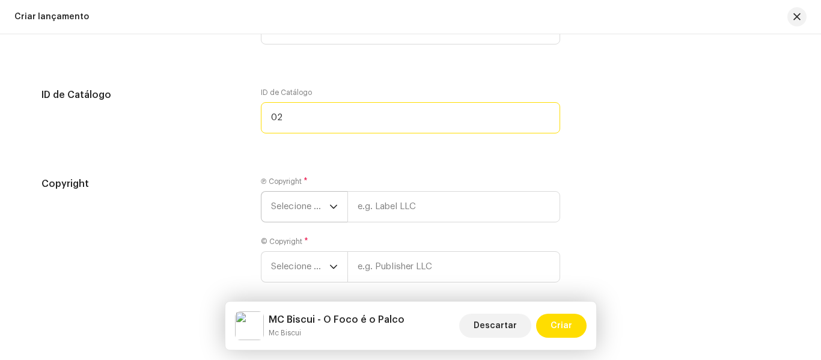
type input "02"
click at [340, 205] on p-select "Selecione o ano" at bounding box center [304, 206] width 87 height 31
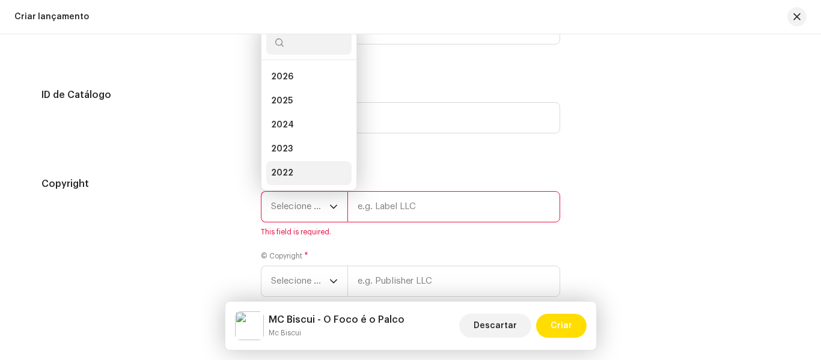
scroll to position [19, 0]
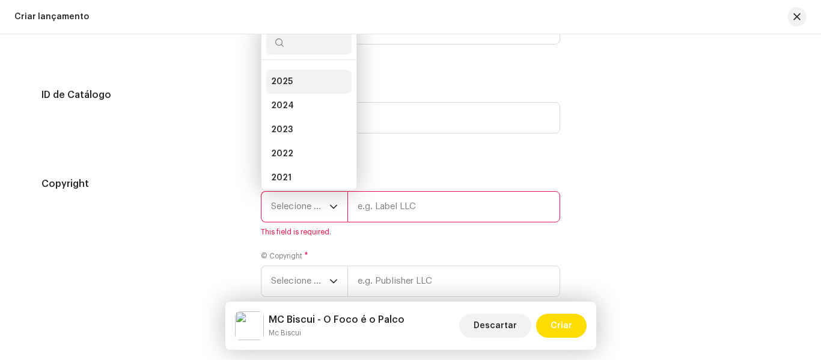
click at [314, 76] on li "2025" at bounding box center [308, 82] width 85 height 24
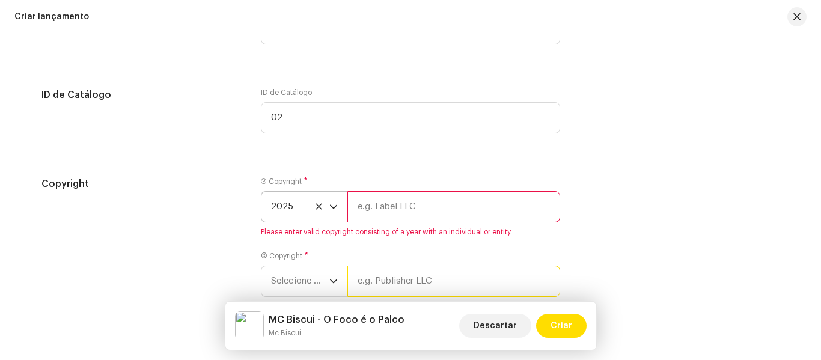
click at [390, 281] on input "text" at bounding box center [453, 281] width 213 height 31
type input "Funk Vive"
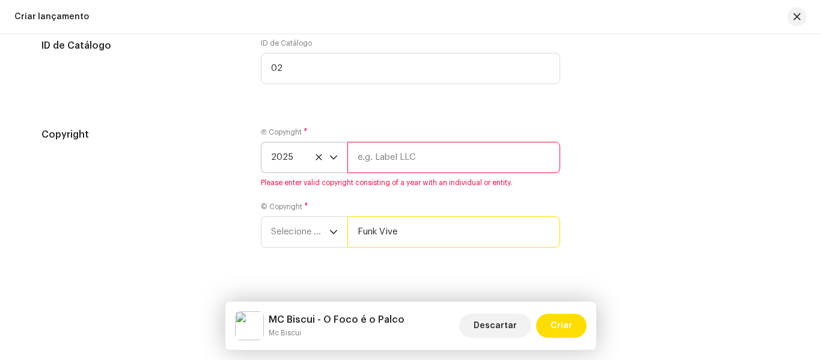
scroll to position [2029, 0]
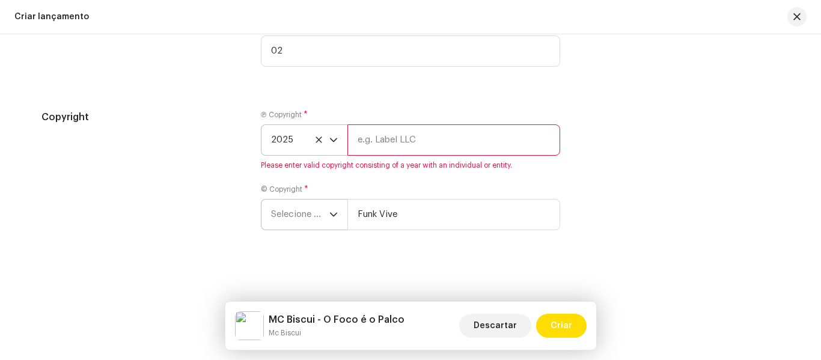
click at [331, 214] on icon "dropdown trigger" at bounding box center [333, 214] width 8 height 8
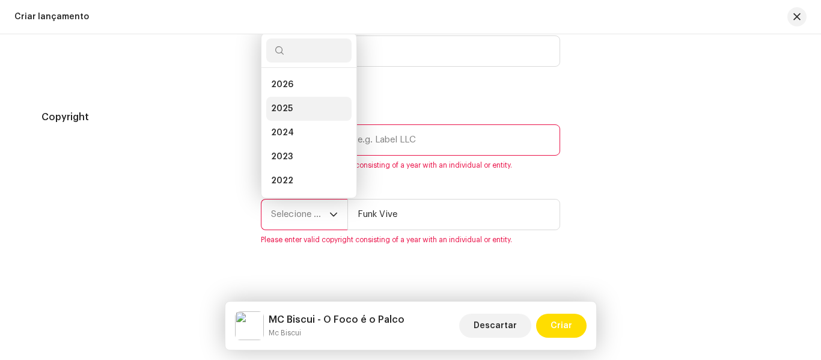
click at [304, 105] on li "2025" at bounding box center [308, 109] width 85 height 24
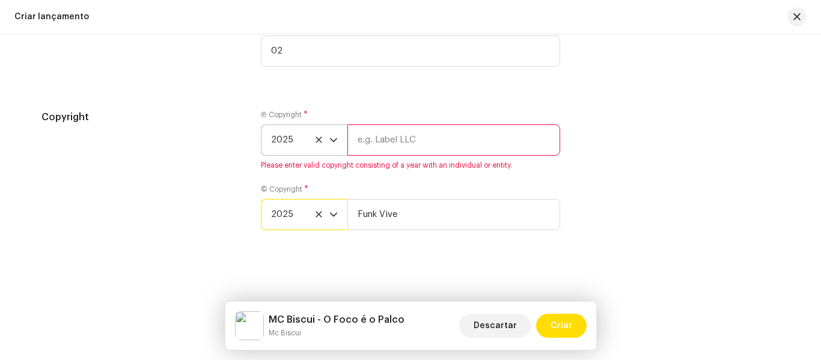
click at [500, 140] on input "text" at bounding box center [453, 139] width 213 height 31
type input "Funk Vive"
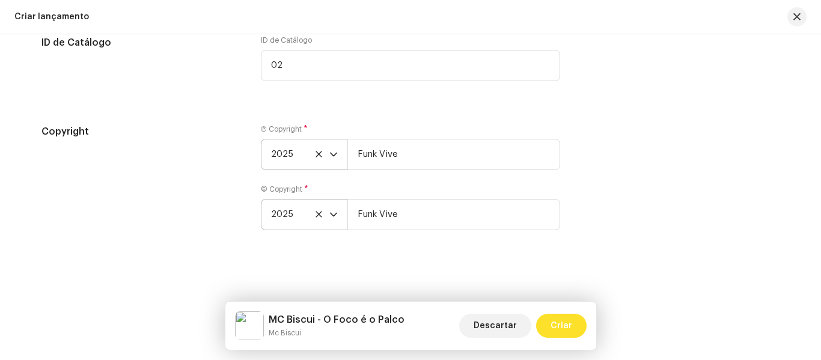
click at [568, 325] on span "Criar" at bounding box center [562, 326] width 22 height 24
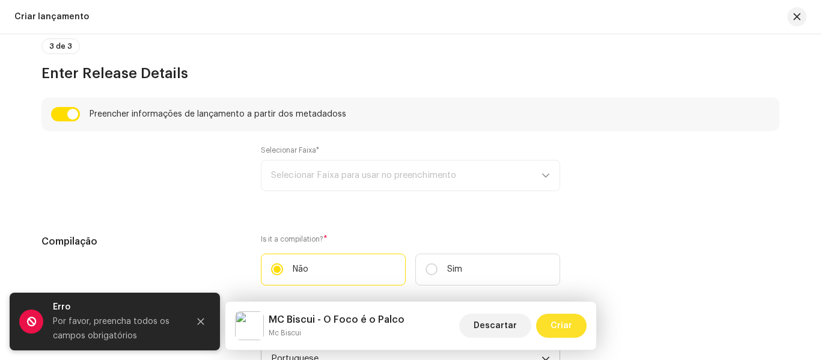
scroll to position [816, 0]
click at [531, 162] on div "Selecionar Faixa* Selecionar Faixa para usar no preenchimento" at bounding box center [410, 170] width 299 height 46
click at [538, 173] on div "Selecionar Faixa* Selecionar Faixa para usar no preenchimento" at bounding box center [410, 170] width 299 height 46
click at [537, 187] on div "Selecionar Faixa* Selecionar Faixa para usar no preenchimento" at bounding box center [410, 170] width 299 height 46
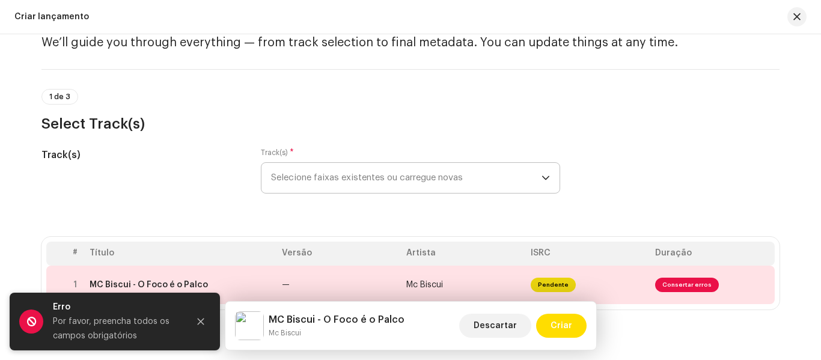
scroll to position [54, 0]
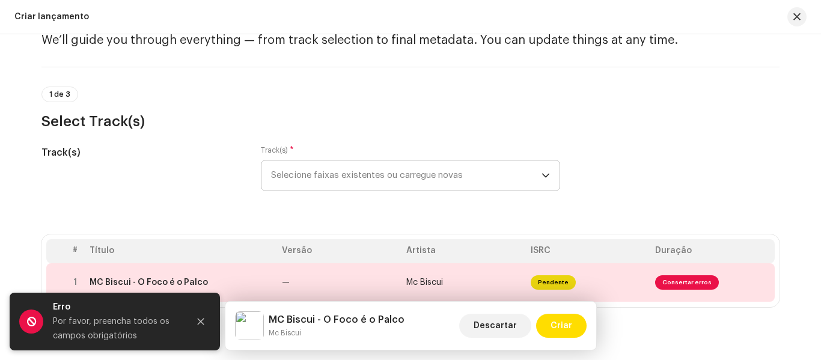
click at [525, 175] on span "Selecione faixas existentes ou carregue novas" at bounding box center [406, 175] width 270 height 30
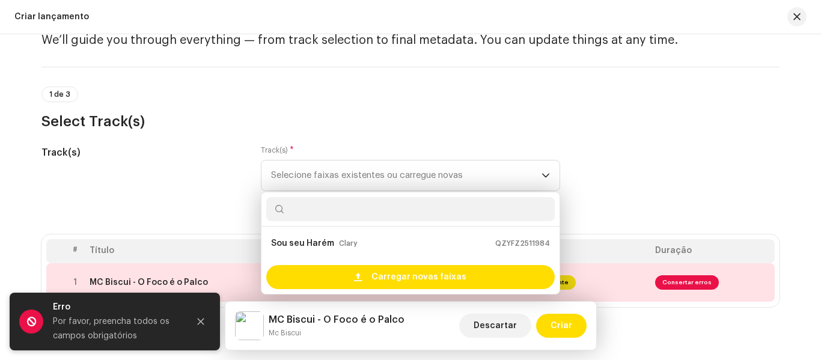
click at [652, 129] on h3 "Select Track(s)" at bounding box center [410, 121] width 738 height 19
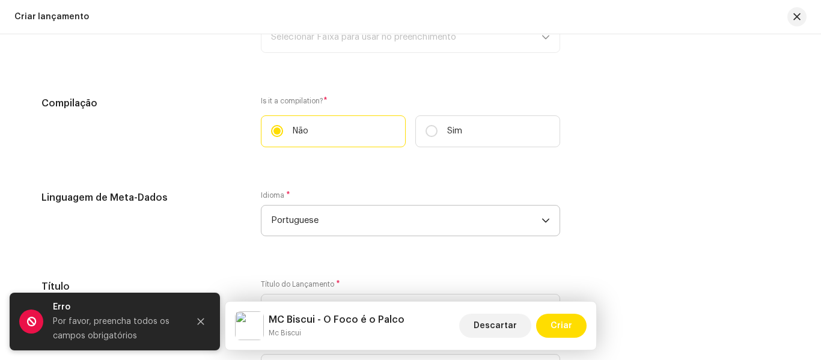
scroll to position [961, 0]
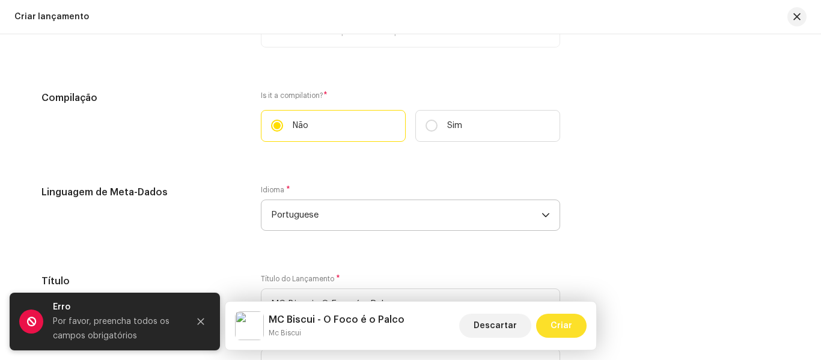
click at [569, 323] on span "Criar" at bounding box center [562, 326] width 22 height 24
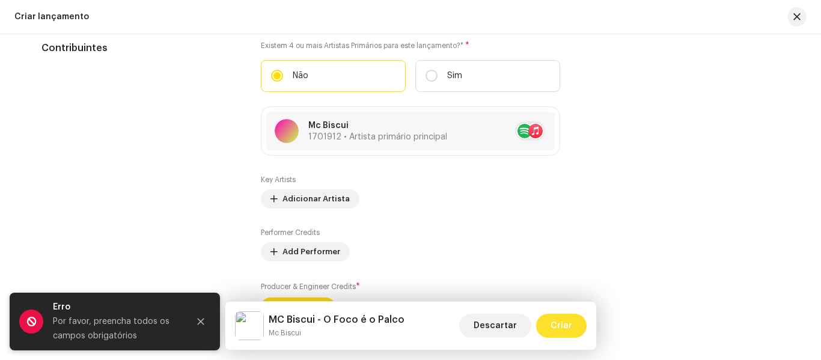
scroll to position [1377, 0]
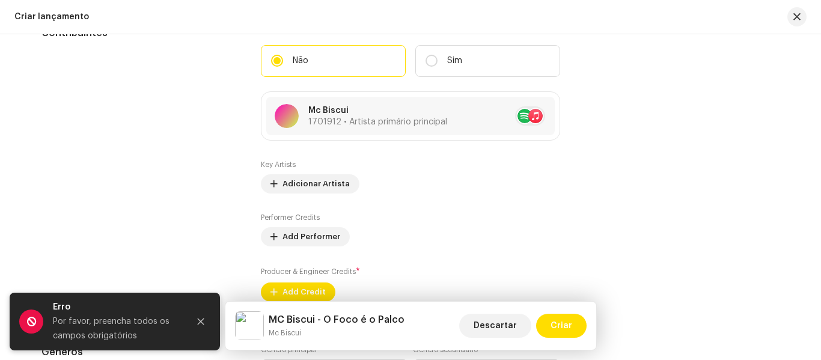
click at [126, 318] on div "Por favor, preencha todos os campos obrigatórios" at bounding box center [116, 328] width 126 height 29
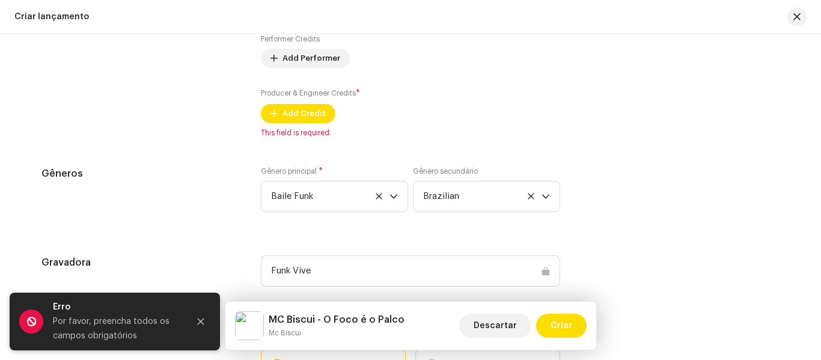
scroll to position [1555, 0]
click at [293, 114] on span "Add Credit" at bounding box center [304, 114] width 43 height 24
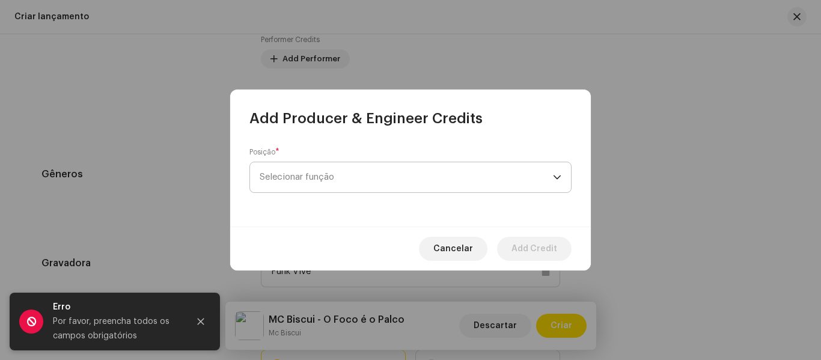
click at [533, 176] on span "Selecionar função" at bounding box center [406, 177] width 293 height 30
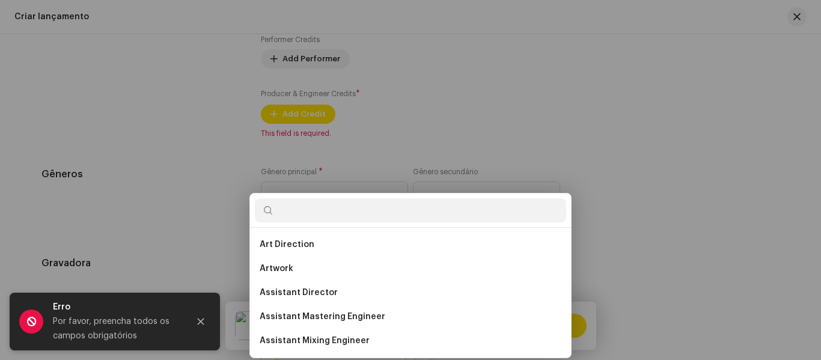
click at [124, 133] on div "Add Producer & Engineer Credits Posição * Selecionar função Cancelar Add Credit" at bounding box center [410, 180] width 821 height 360
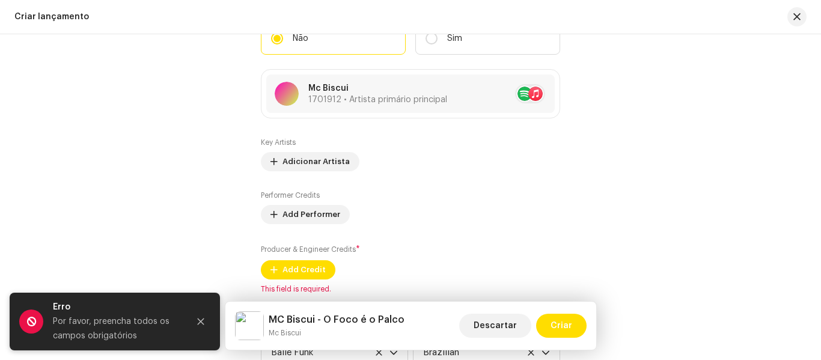
scroll to position [1398, 0]
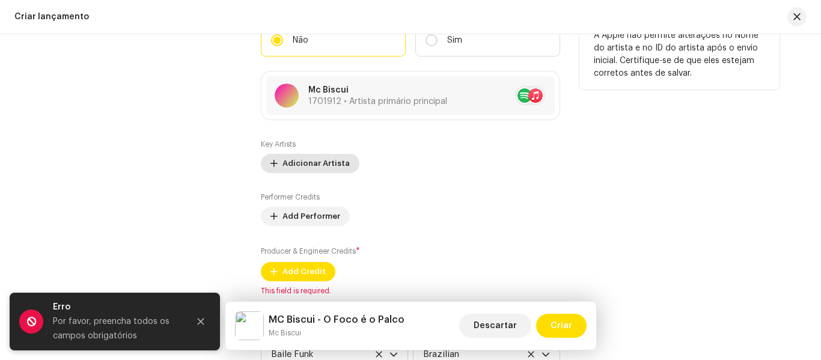
click at [284, 163] on span "Adicionar Artista" at bounding box center [316, 163] width 67 height 24
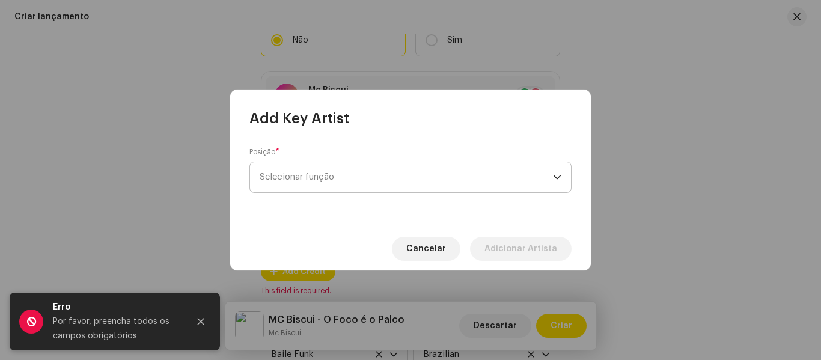
click at [377, 188] on span "Selecionar função" at bounding box center [406, 177] width 293 height 30
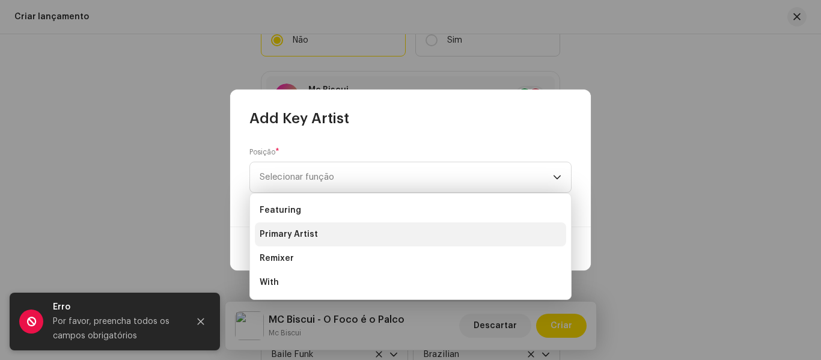
click at [290, 233] on span "Primary Artist" at bounding box center [289, 234] width 58 height 12
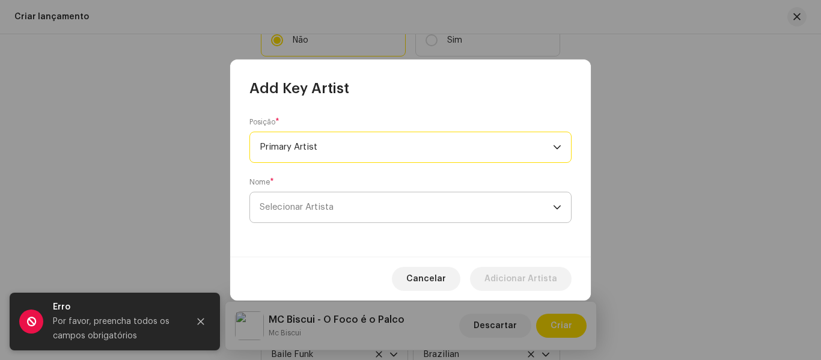
click at [408, 216] on span "Selecionar Artista" at bounding box center [406, 207] width 293 height 30
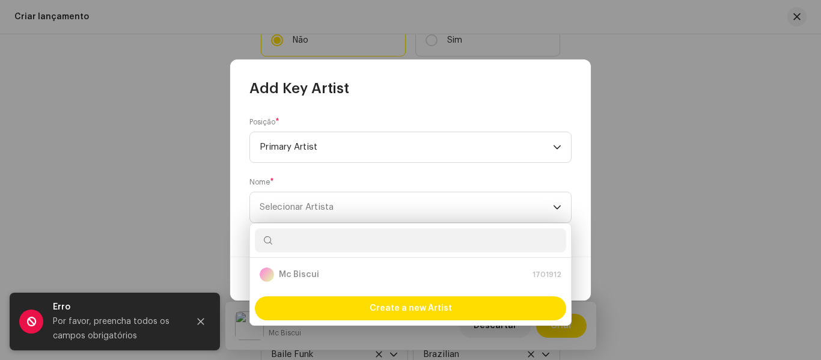
click at [299, 271] on div "Mc Biscui 1701912" at bounding box center [411, 274] width 302 height 14
click at [303, 277] on div "Mc Biscui 1701912" at bounding box center [411, 274] width 302 height 14
click at [324, 310] on div "Create a new Artist" at bounding box center [410, 308] width 311 height 24
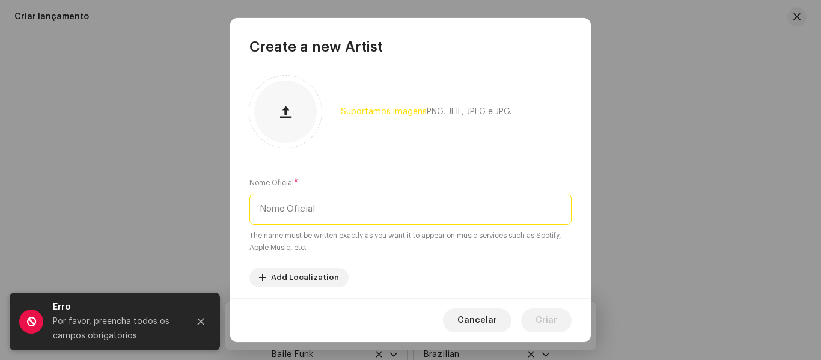
click at [292, 211] on input "text" at bounding box center [410, 209] width 322 height 31
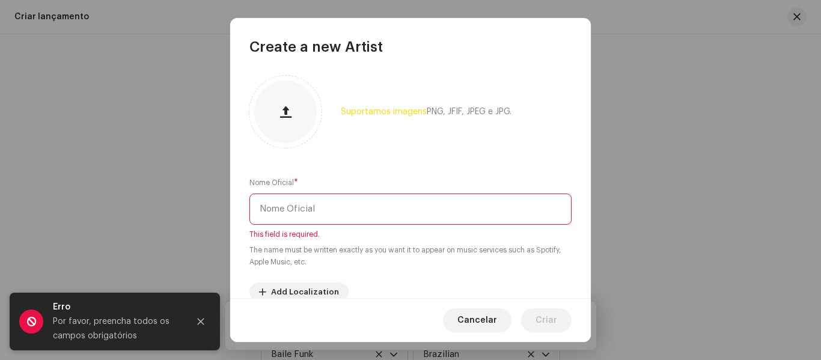
click at [316, 204] on input "text" at bounding box center [410, 209] width 322 height 31
paste input "0YncPONWNseSqFKHdlapdw"
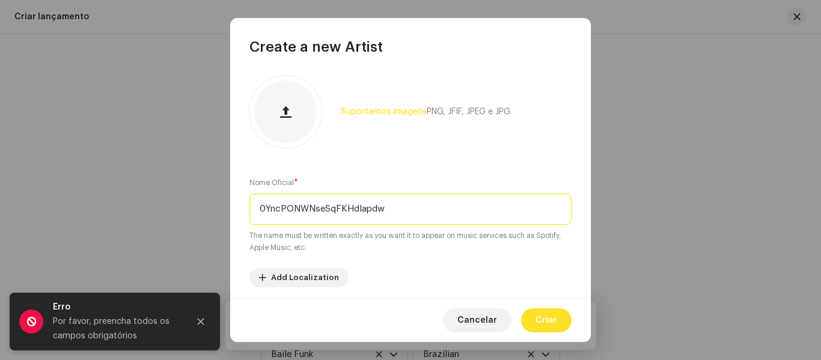
type input "0YncPONWNseSqFKHdlapdw"
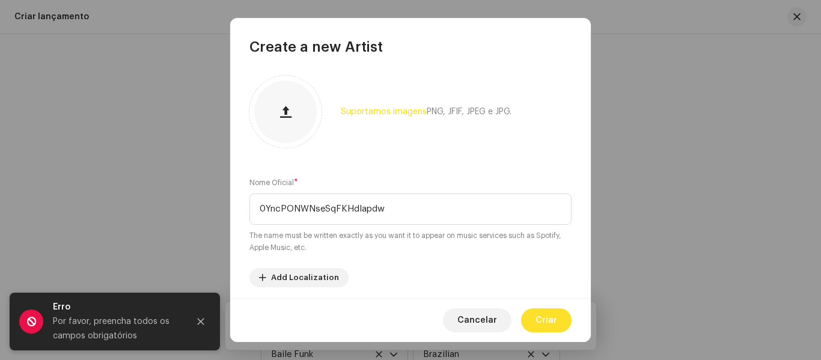
click at [546, 327] on span "Criar" at bounding box center [547, 320] width 22 height 24
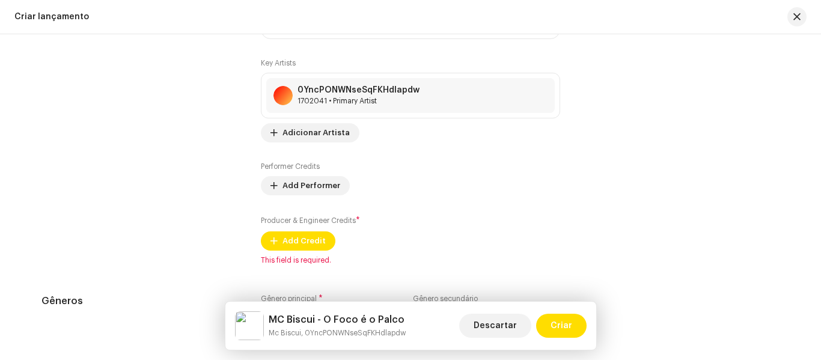
scroll to position [1481, 0]
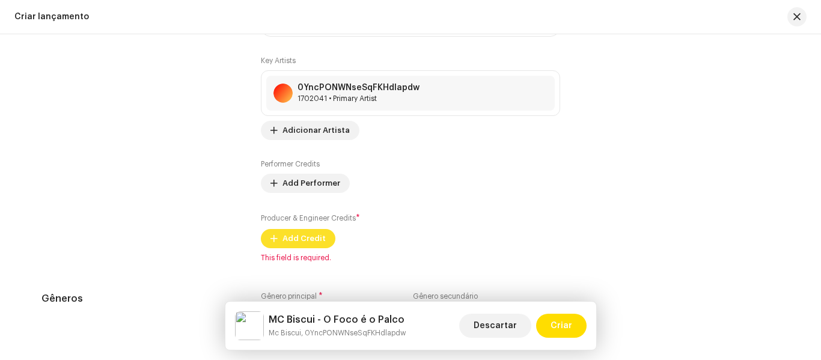
click at [308, 241] on span "Add Credit" at bounding box center [304, 239] width 43 height 24
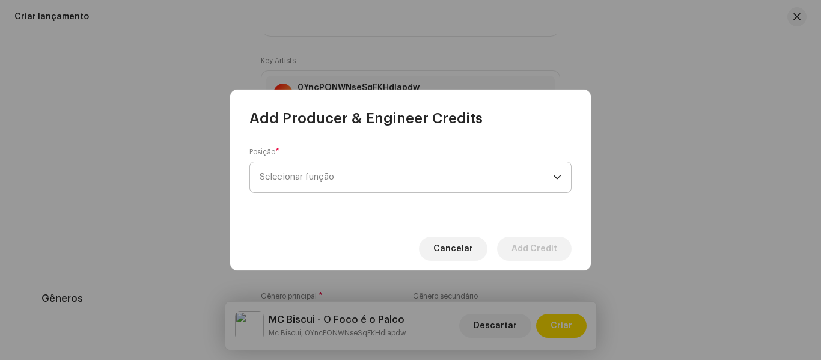
click at [557, 177] on div "dropdown trigger" at bounding box center [557, 177] width 8 height 30
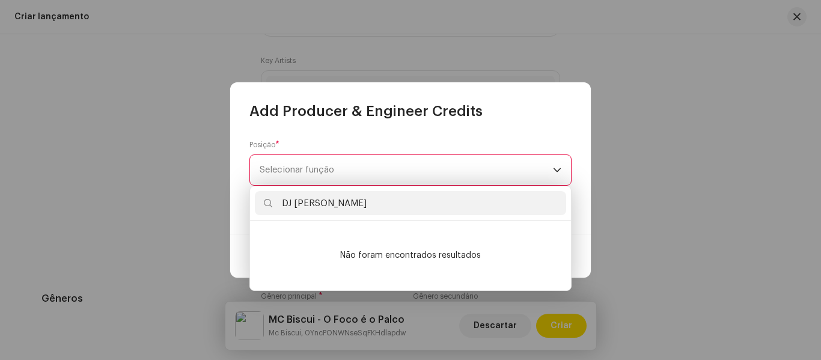
click at [412, 204] on input "DJ TOTU" at bounding box center [410, 203] width 311 height 24
type input "DJ TOTU"
click at [536, 173] on span "Selecionar função" at bounding box center [406, 170] width 293 height 30
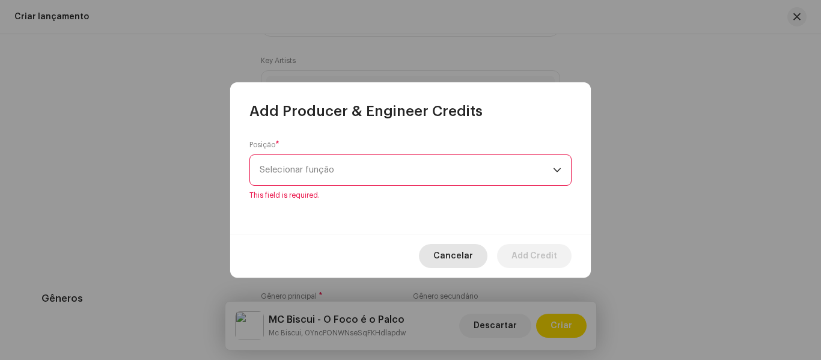
click at [448, 255] on span "Cancelar" at bounding box center [453, 256] width 40 height 24
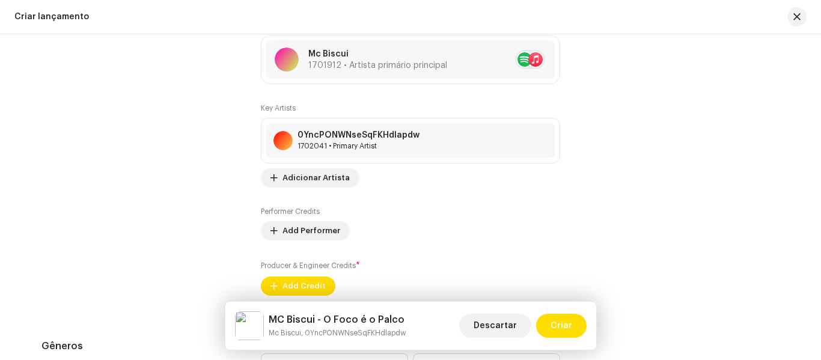
scroll to position [1427, 0]
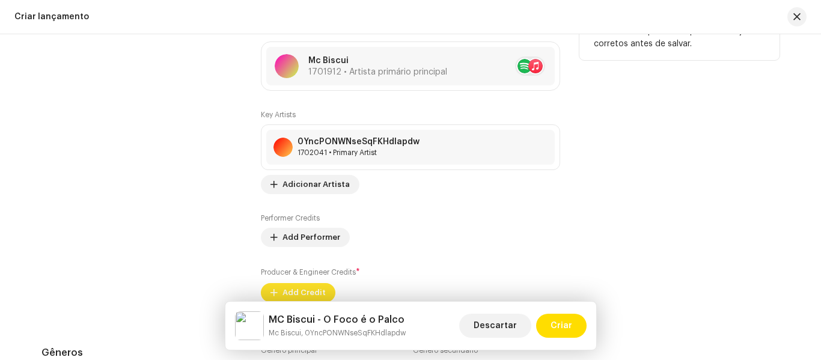
click at [309, 292] on span "Add Credit" at bounding box center [304, 293] width 43 height 24
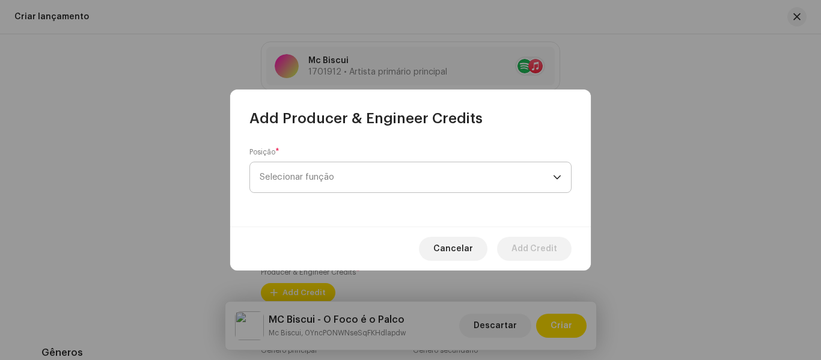
click at [442, 185] on span "Selecionar função" at bounding box center [406, 177] width 293 height 30
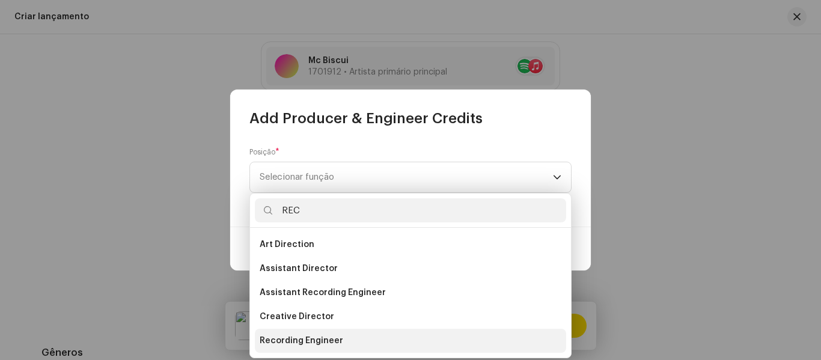
type input "REC"
click at [334, 345] on span "Recording Engineer" at bounding box center [302, 341] width 84 height 12
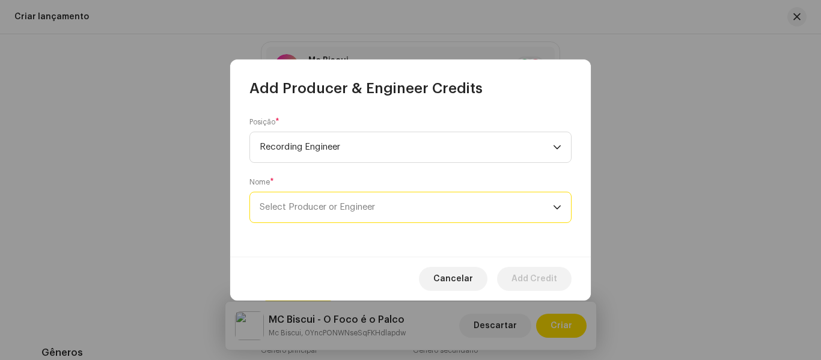
click at [358, 198] on span "Select Producer or Engineer" at bounding box center [406, 207] width 293 height 30
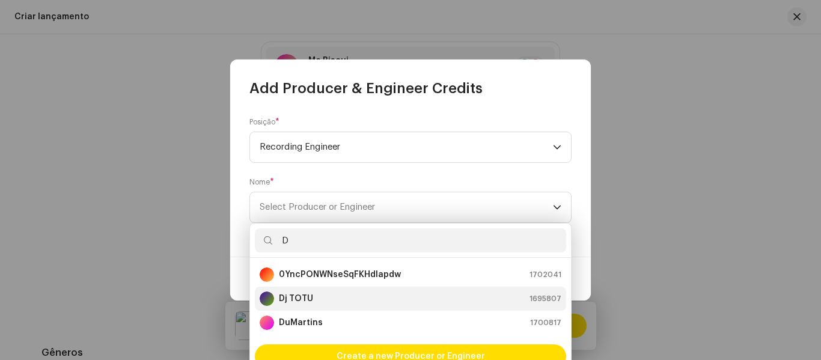
type input "D"
click at [316, 296] on div "Dj TOTU 1695807" at bounding box center [411, 299] width 302 height 14
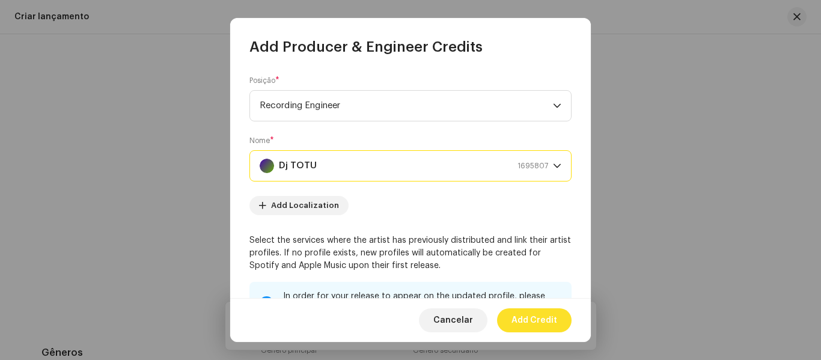
click at [549, 319] on span "Add Credit" at bounding box center [535, 320] width 46 height 24
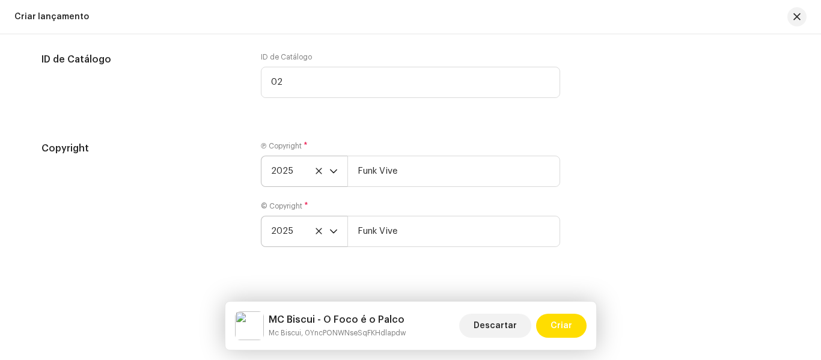
scroll to position [2115, 0]
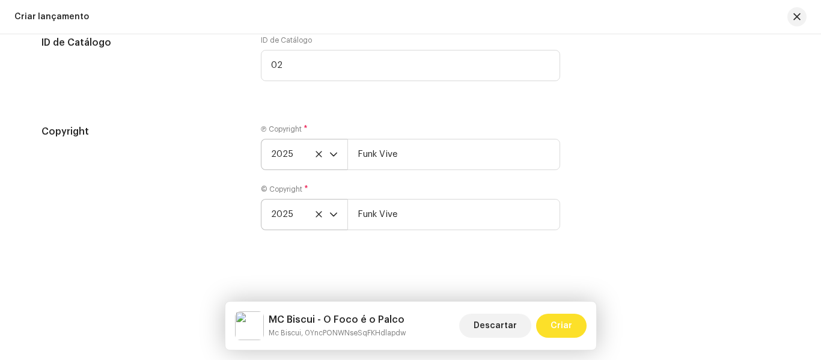
click at [561, 323] on span "Criar" at bounding box center [562, 326] width 22 height 24
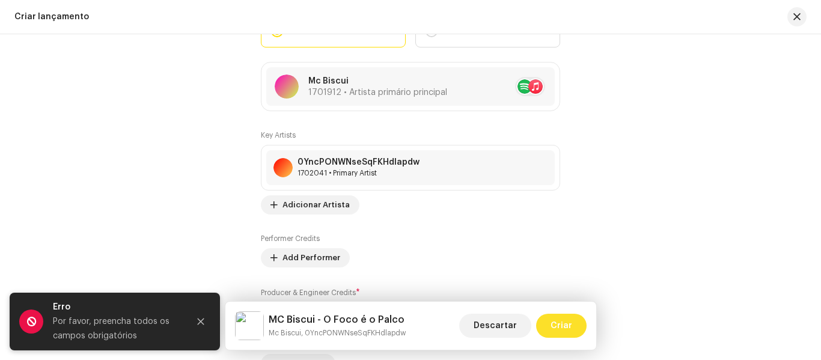
scroll to position [1405, 0]
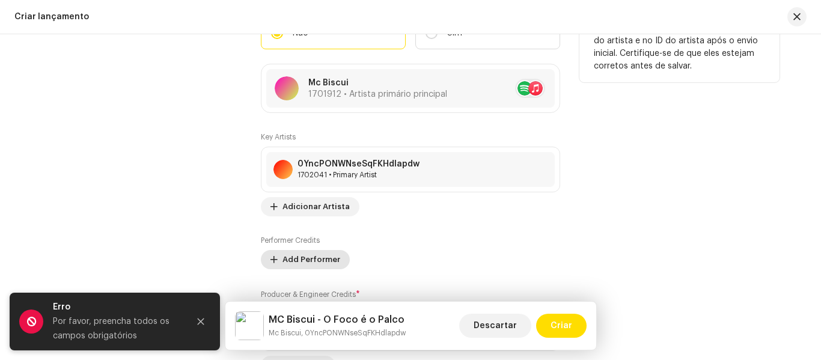
click at [313, 261] on span "Add Performer" at bounding box center [312, 260] width 58 height 24
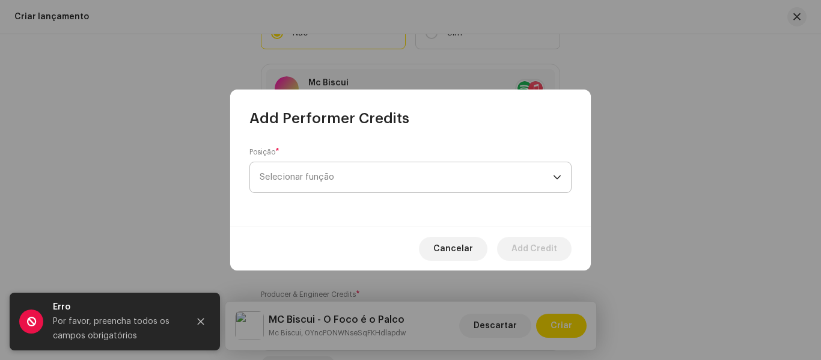
click at [551, 189] on span "Selecionar função" at bounding box center [406, 177] width 293 height 30
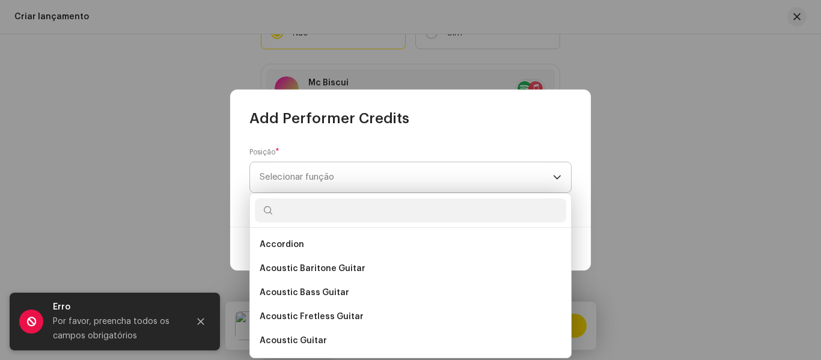
click at [546, 171] on span "Selecionar função" at bounding box center [406, 177] width 293 height 30
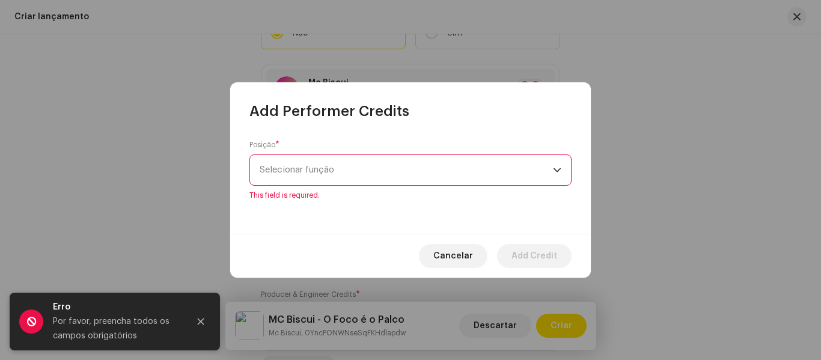
click at [552, 160] on span "Selecionar função" at bounding box center [406, 170] width 293 height 30
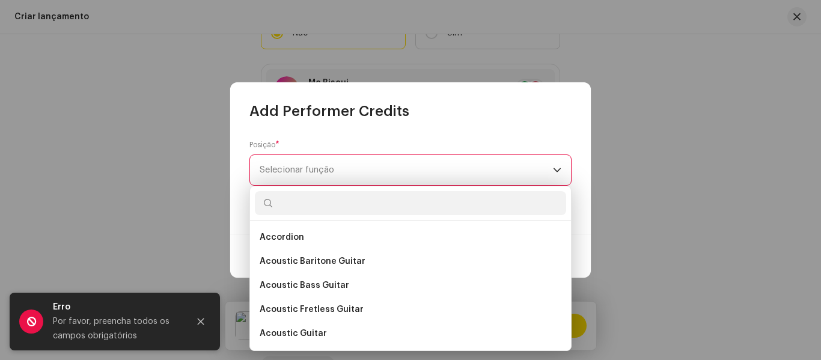
click at [557, 170] on icon "dropdown trigger" at bounding box center [557, 170] width 8 height 8
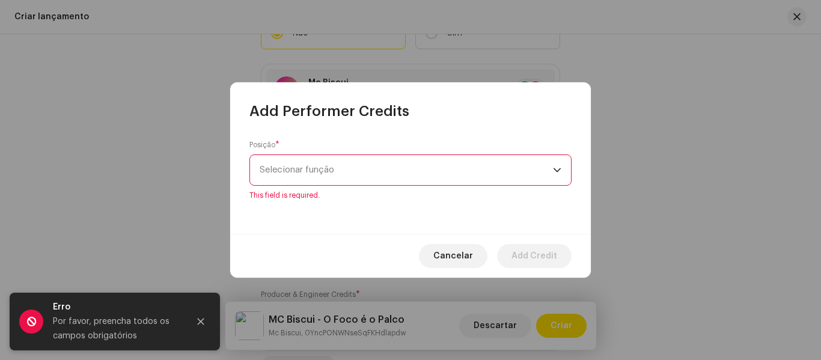
click at [557, 170] on icon "dropdown trigger" at bounding box center [557, 170] width 8 height 8
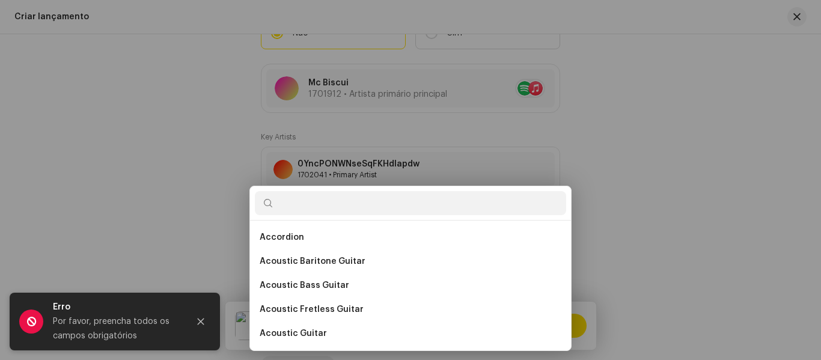
click at [683, 198] on div "Add Performer Credits Posição * Selecionar função This field is required. Cance…" at bounding box center [410, 180] width 821 height 360
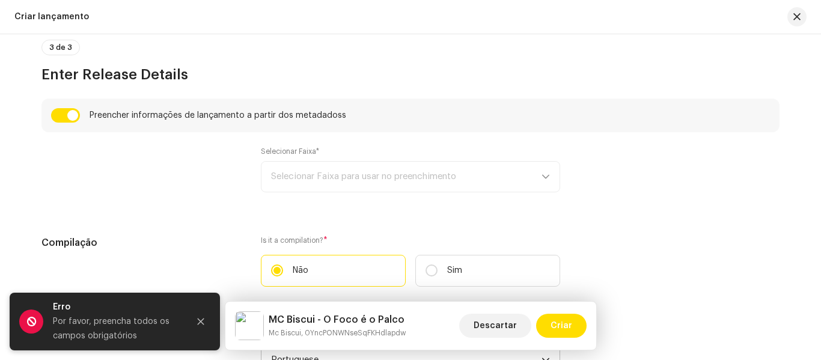
scroll to position [815, 0]
click at [533, 176] on div "Selecionar Faixa* Selecionar Faixa para usar no preenchimento" at bounding box center [410, 170] width 299 height 46
click at [538, 179] on div "Selecionar Faixa* Selecionar Faixa para usar no preenchimento" at bounding box center [410, 170] width 299 height 46
click at [519, 174] on div "Selecionar Faixa* Selecionar Faixa para usar no preenchimento" at bounding box center [410, 170] width 299 height 46
click at [450, 183] on div "Selecionar Faixa* Selecionar Faixa para usar no preenchimento" at bounding box center [410, 170] width 299 height 46
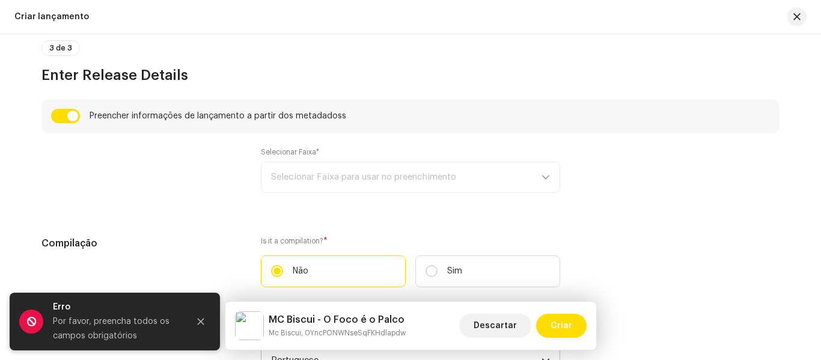
click at [400, 173] on div "Selecionar Faixa* Selecionar Faixa para usar no preenchimento" at bounding box center [410, 170] width 299 height 46
click at [393, 176] on div "Selecionar Faixa* Selecionar Faixa para usar no preenchimento" at bounding box center [410, 170] width 299 height 46
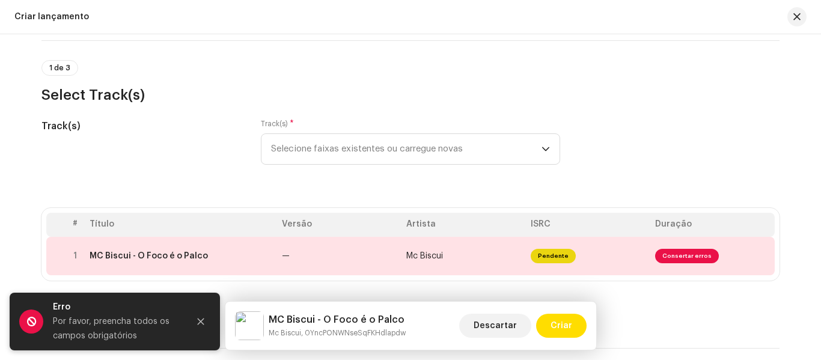
scroll to position [65, 0]
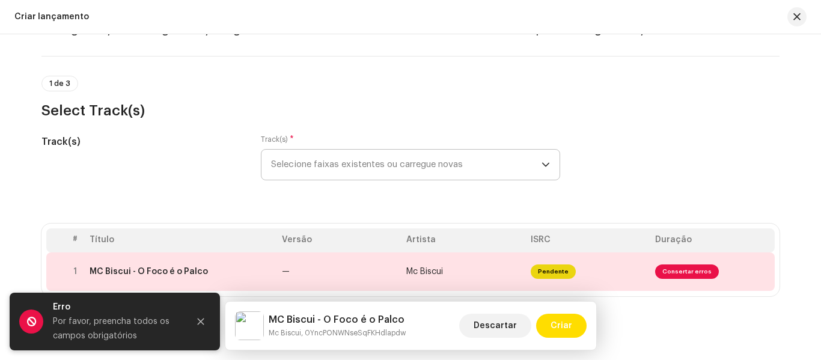
click at [536, 170] on span "Selecione faixas existentes ou carregue novas" at bounding box center [406, 165] width 270 height 30
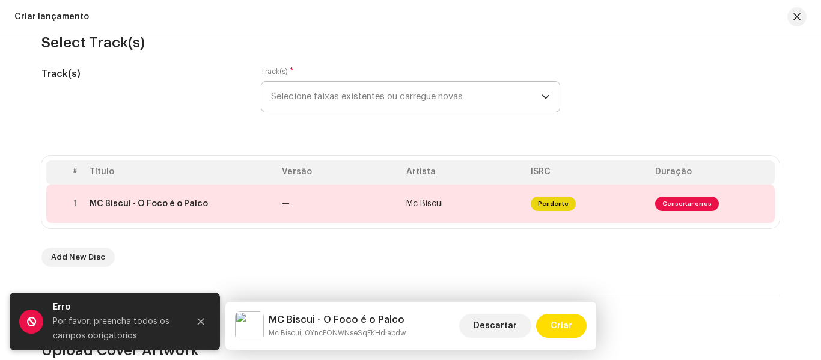
scroll to position [135, 0]
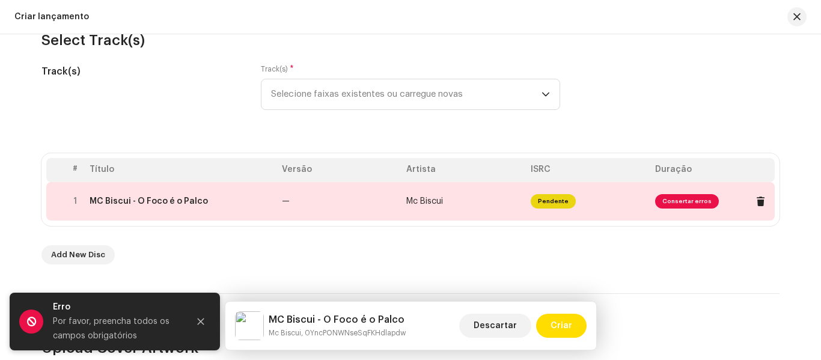
click at [498, 203] on td "Mc Biscui" at bounding box center [464, 201] width 124 height 38
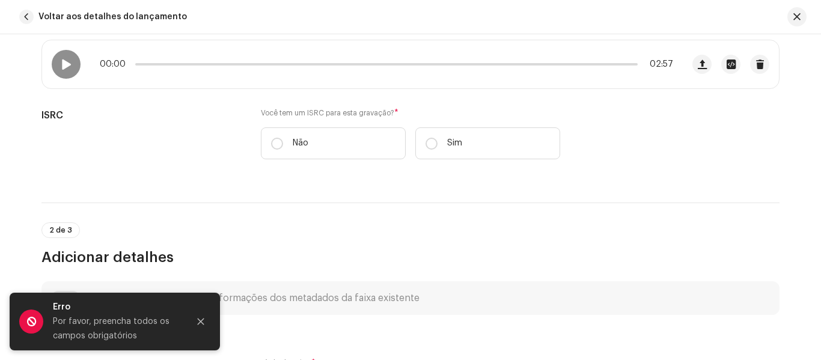
scroll to position [246, 0]
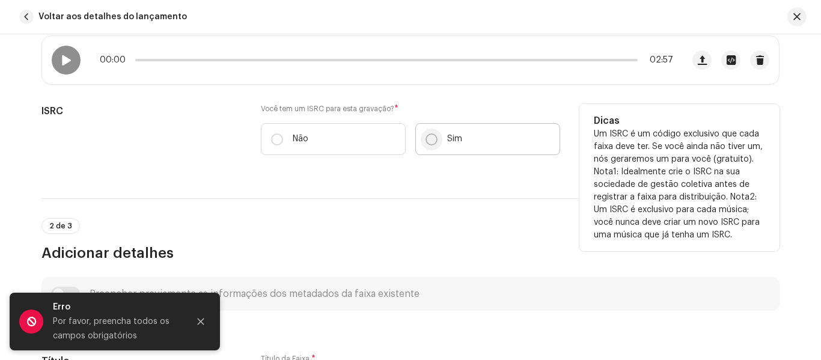
click at [431, 139] on input "Sim" at bounding box center [432, 139] width 12 height 12
radio input "true"
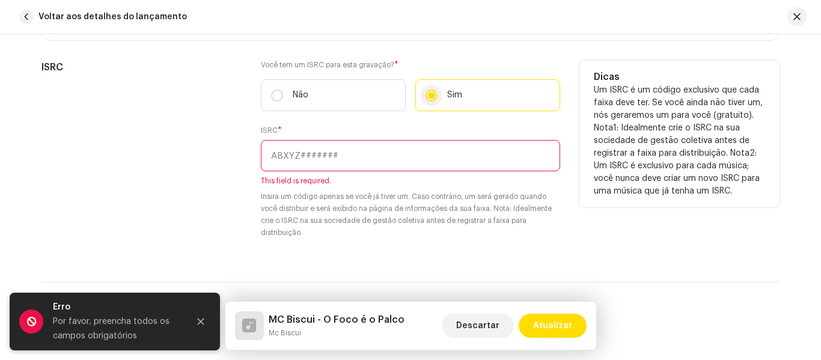
scroll to position [281, 0]
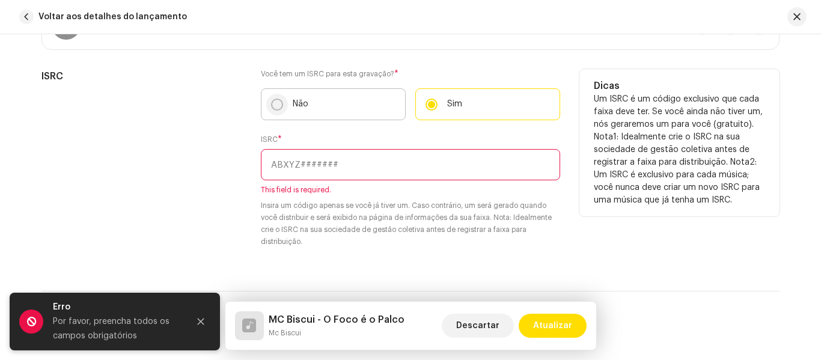
click at [278, 104] on input "Não" at bounding box center [277, 105] width 12 height 12
radio input "true"
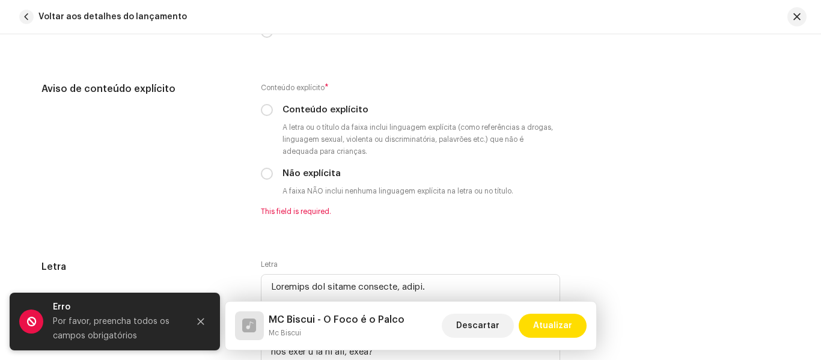
scroll to position [2036, 0]
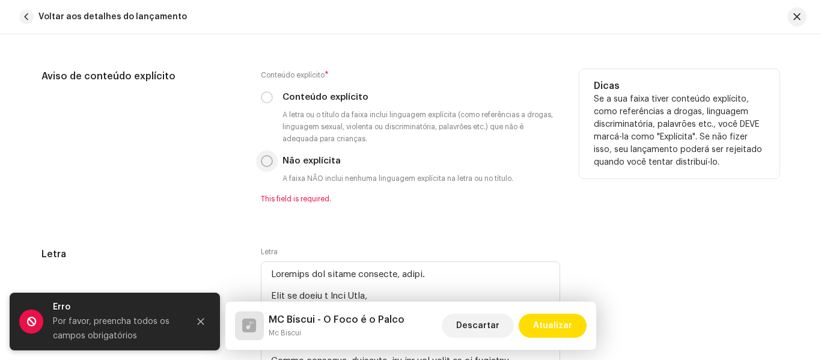
click at [269, 162] on input "Não explícita" at bounding box center [267, 161] width 12 height 12
radio input "true"
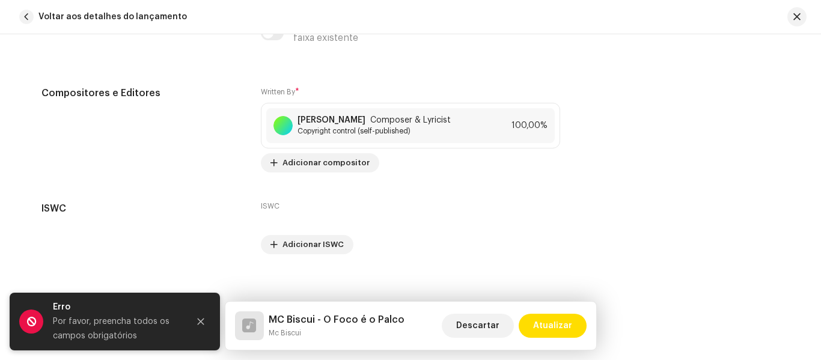
scroll to position [3403, 0]
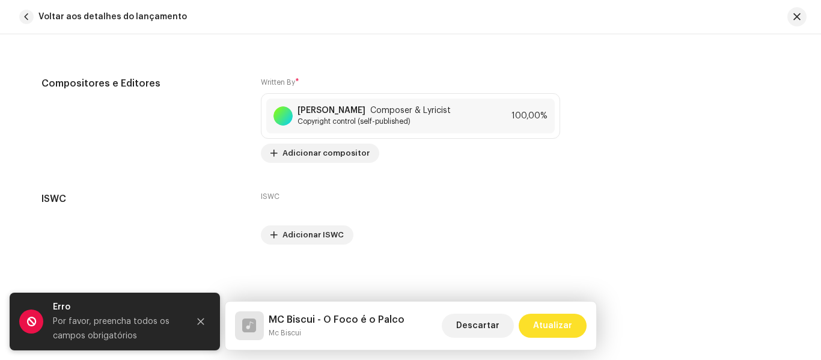
click at [564, 327] on span "Atualizar" at bounding box center [552, 326] width 39 height 24
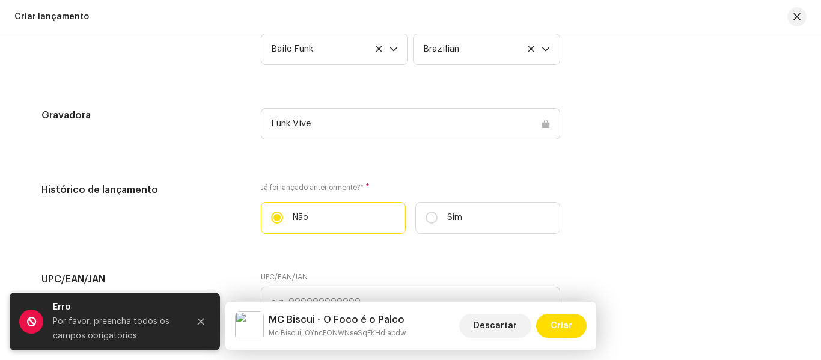
scroll to position [1794, 0]
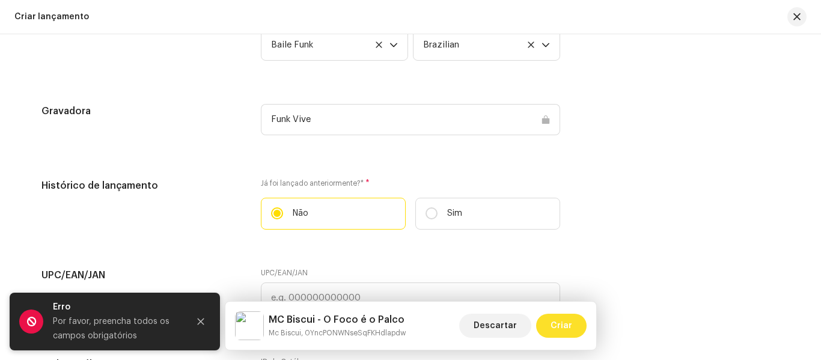
click at [566, 326] on span "Criar" at bounding box center [562, 326] width 22 height 24
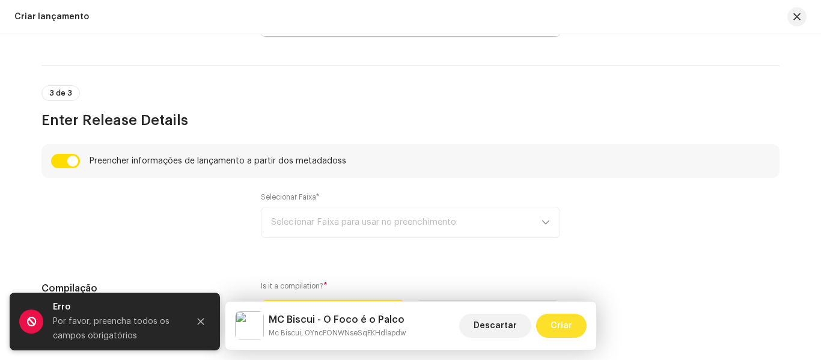
scroll to position [769, 0]
click at [518, 219] on div "Selecionar Faixa* Selecionar Faixa para usar no preenchimento" at bounding box center [410, 216] width 299 height 46
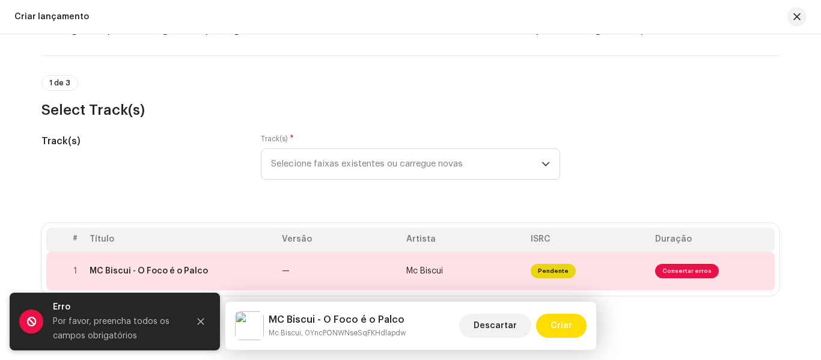
scroll to position [53, 0]
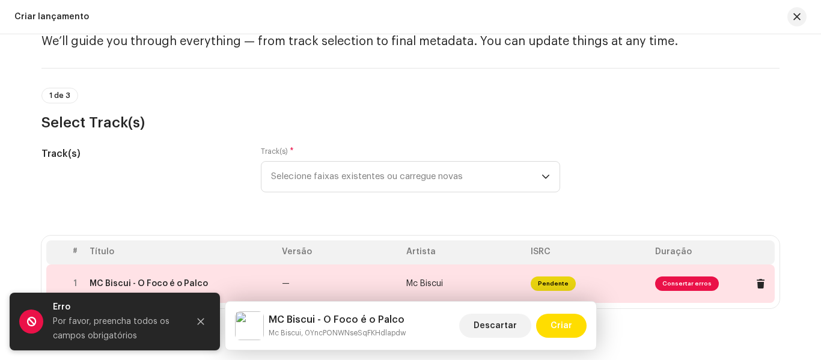
click at [554, 285] on span "Pendente" at bounding box center [553, 284] width 45 height 14
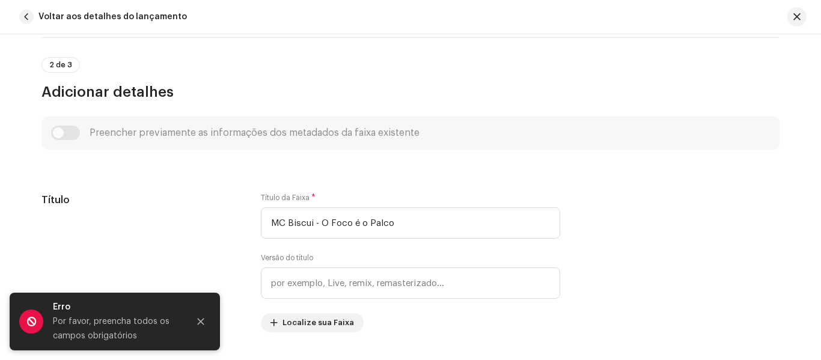
scroll to position [440, 0]
click at [82, 135] on div "Preencher previamente as informações dos metadados da faixa existente" at bounding box center [410, 131] width 719 height 14
click at [66, 127] on div "Preencher previamente as informações dos metadados da faixa existente" at bounding box center [410, 131] width 719 height 14
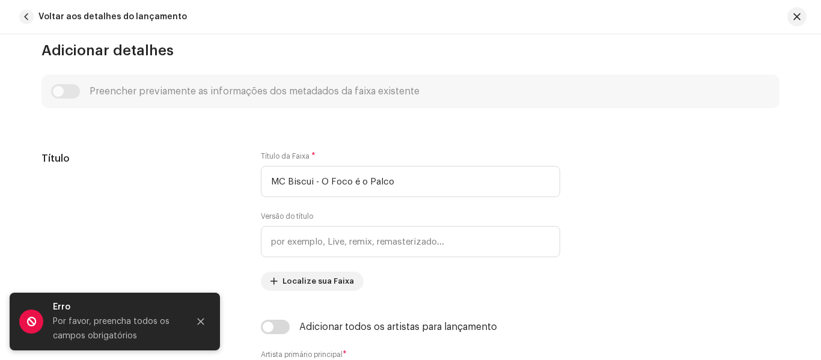
scroll to position [487, 0]
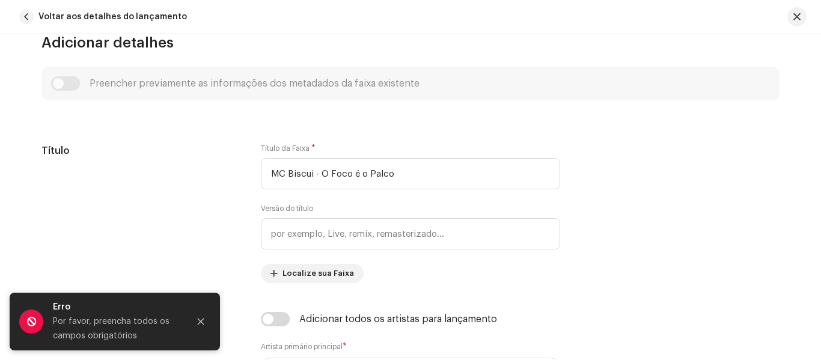
click at [58, 79] on div "Preencher previamente as informações dos metadados da faixa existente" at bounding box center [410, 83] width 719 height 14
click at [65, 83] on div "Preencher previamente as informações dos metadados da faixa existente" at bounding box center [410, 83] width 719 height 14
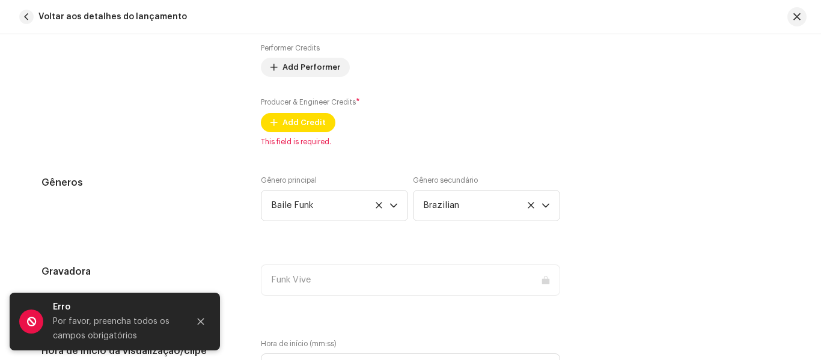
scroll to position [926, 0]
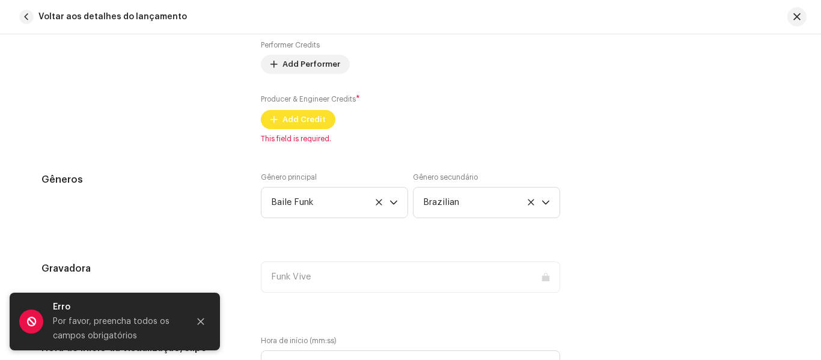
click at [294, 119] on span "Add Credit" at bounding box center [304, 120] width 43 height 24
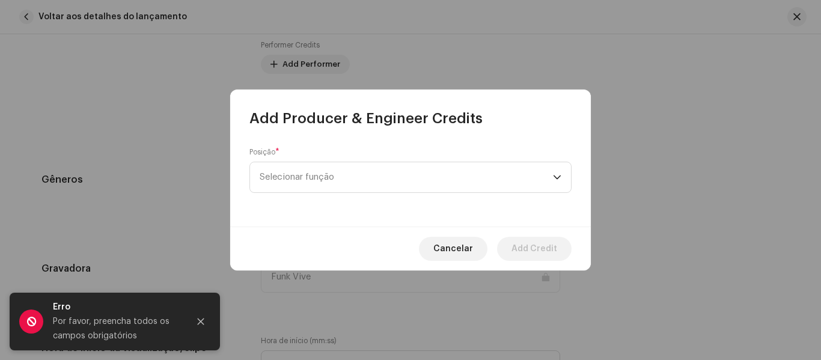
click at [537, 186] on span "Selecionar função" at bounding box center [406, 177] width 293 height 30
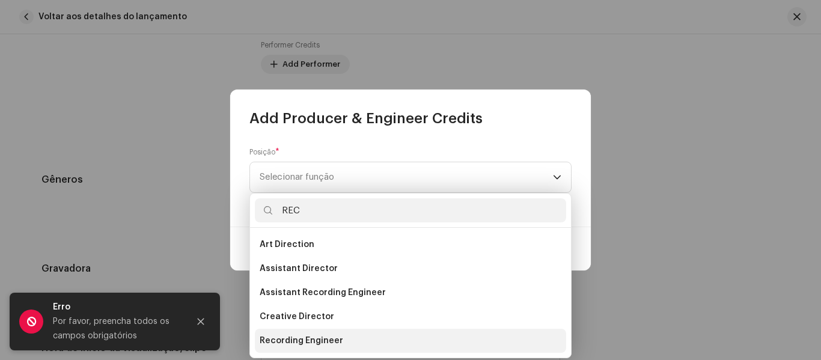
type input "REC"
click at [337, 341] on span "Recording Engineer" at bounding box center [302, 341] width 84 height 12
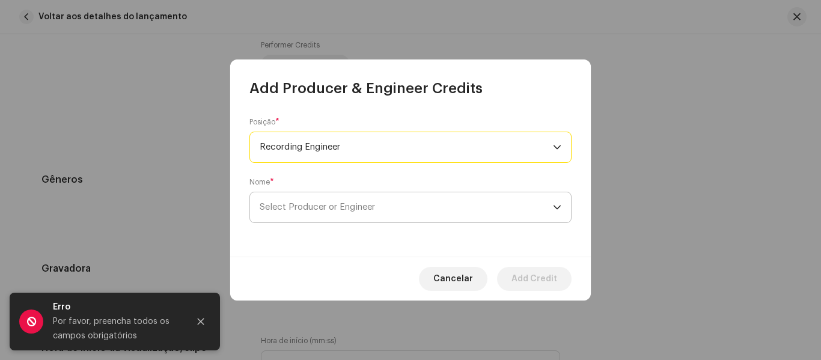
click at [481, 203] on span "Select Producer or Engineer" at bounding box center [406, 207] width 293 height 30
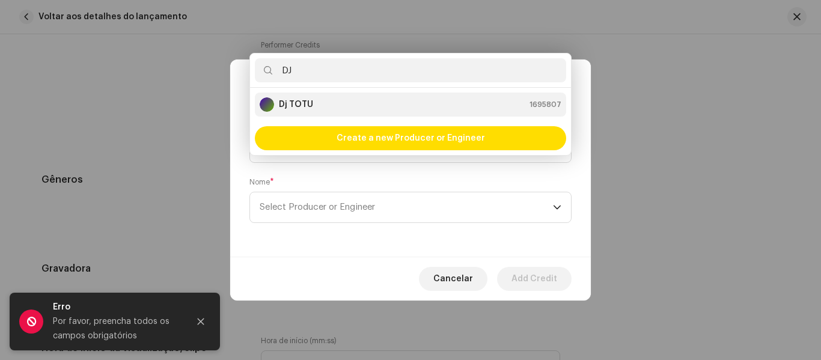
type input "DJ"
click at [486, 109] on div "Dj TOTU 1695807" at bounding box center [411, 104] width 302 height 14
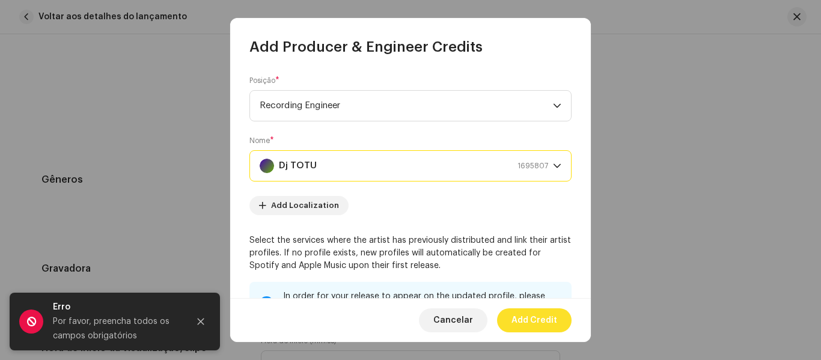
click at [542, 321] on span "Add Credit" at bounding box center [535, 320] width 46 height 24
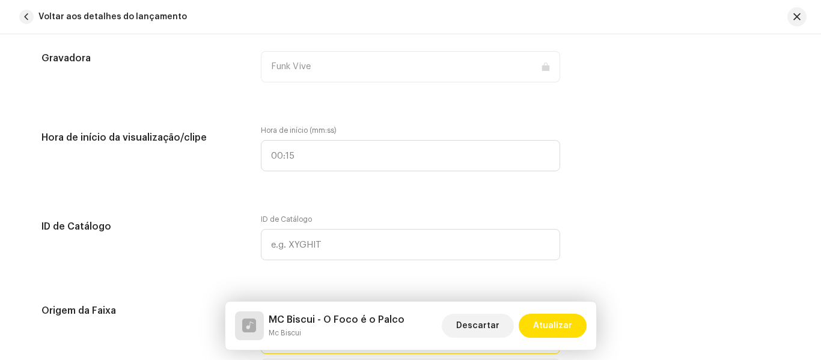
scroll to position [1177, 0]
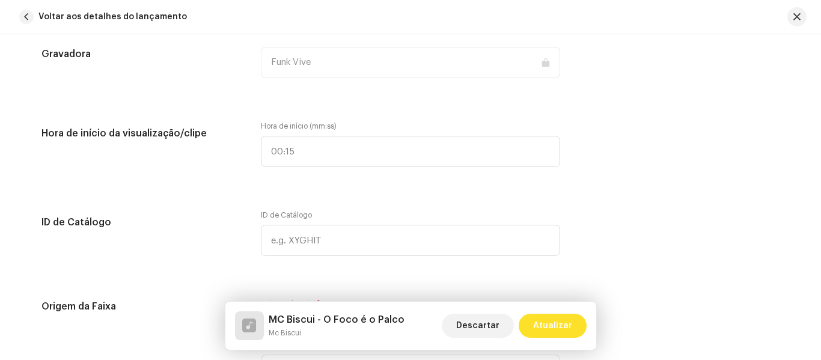
click at [559, 323] on span "Atualizar" at bounding box center [552, 326] width 39 height 24
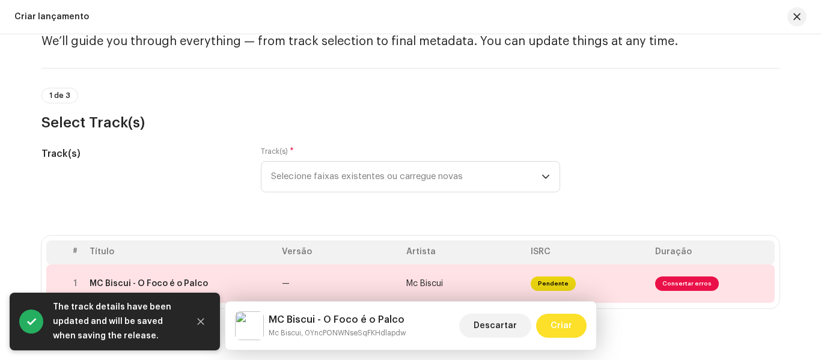
click at [563, 318] on span "Criar" at bounding box center [562, 326] width 22 height 24
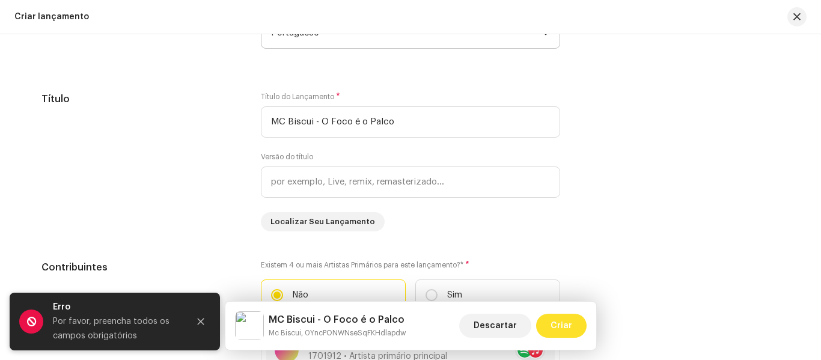
scroll to position [1140, 0]
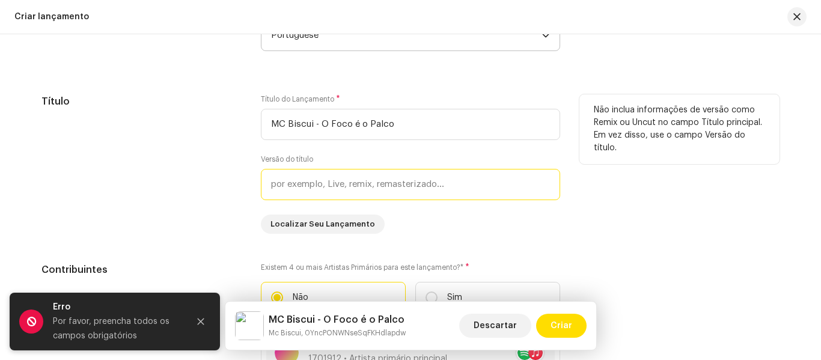
click at [506, 185] on input "text" at bounding box center [410, 184] width 299 height 31
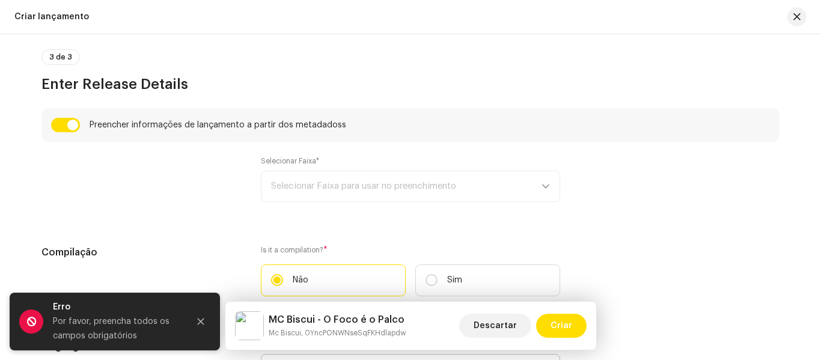
scroll to position [801, 0]
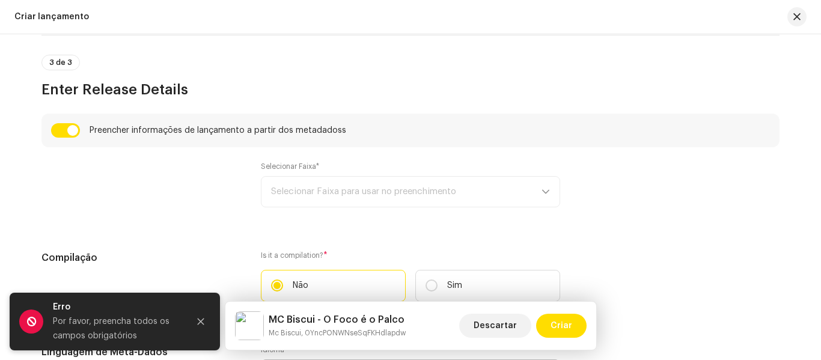
click at [527, 198] on div "Selecionar Faixa* Selecionar Faixa para usar no preenchimento" at bounding box center [410, 185] width 299 height 46
click at [544, 190] on div "Selecionar Faixa* Selecionar Faixa para usar no preenchimento" at bounding box center [410, 185] width 299 height 46
click at [549, 189] on div "Selecionar Faixa* Selecionar Faixa para usar no preenchimento" at bounding box center [410, 185] width 299 height 46
click at [516, 191] on div "Selecionar Faixa* Selecionar Faixa para usar no preenchimento" at bounding box center [410, 185] width 299 height 46
click at [450, 199] on div "Selecionar Faixa* Selecionar Faixa para usar no preenchimento" at bounding box center [410, 185] width 299 height 46
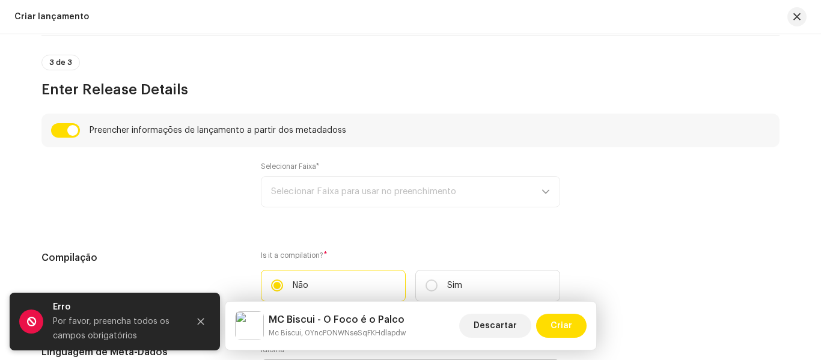
click at [418, 193] on div "Selecionar Faixa* Selecionar Faixa para usar no preenchimento" at bounding box center [410, 185] width 299 height 46
click at [405, 198] on div "Selecionar Faixa* Selecionar Faixa para usar no preenchimento" at bounding box center [410, 185] width 299 height 46
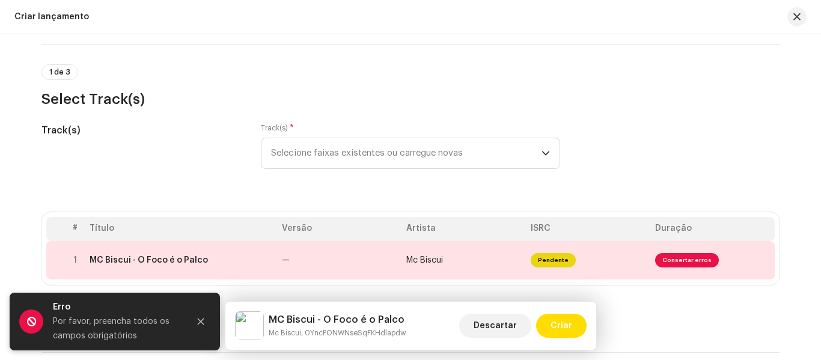
scroll to position [75, 0]
click at [324, 152] on span "Selecione faixas existentes ou carregue novas" at bounding box center [406, 155] width 270 height 30
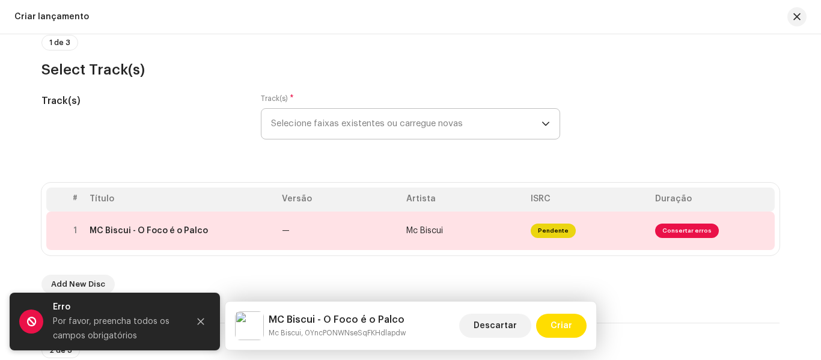
scroll to position [124, 0]
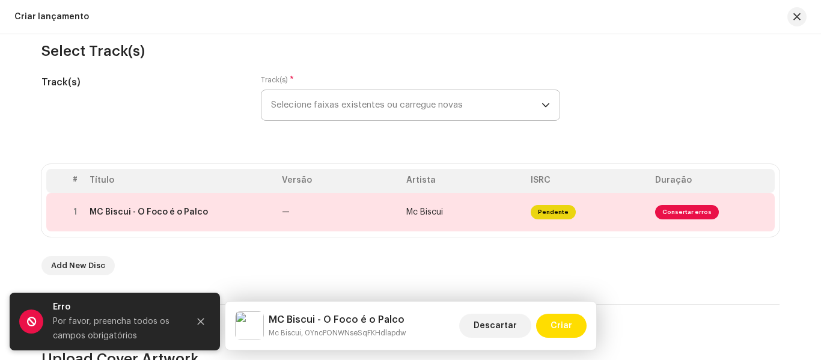
click at [420, 103] on span "Selecione faixas existentes ou carregue novas" at bounding box center [406, 105] width 270 height 30
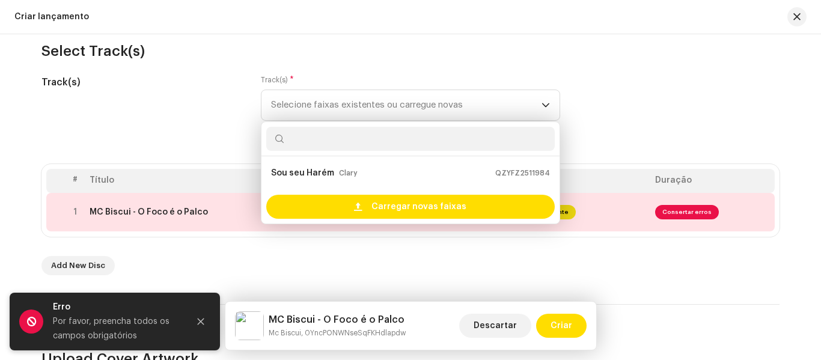
click at [168, 89] on h5 "Track(s)" at bounding box center [141, 82] width 200 height 14
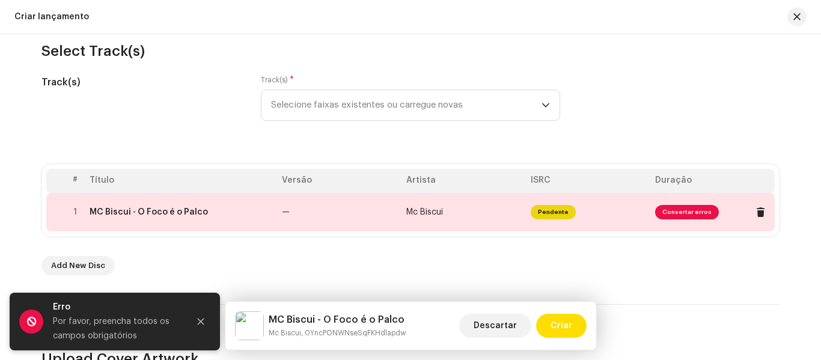
click at [566, 213] on span "Pendente" at bounding box center [553, 212] width 45 height 14
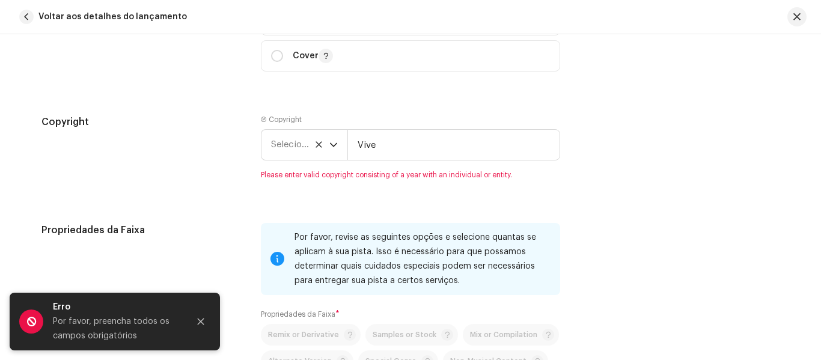
scroll to position [1537, 0]
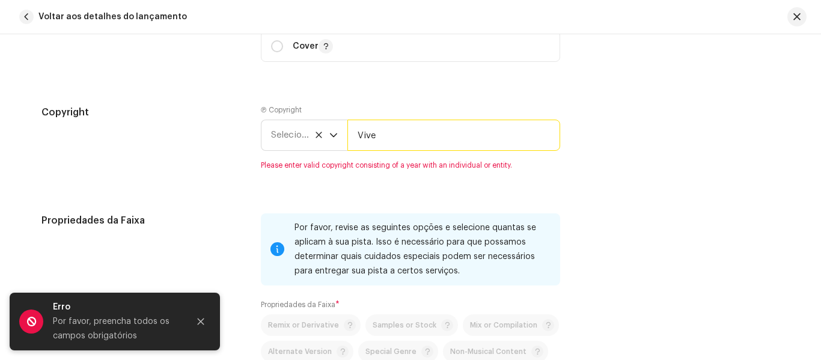
click at [429, 138] on input "Vive" at bounding box center [453, 135] width 213 height 31
type input "V"
type input "Funk Vive"
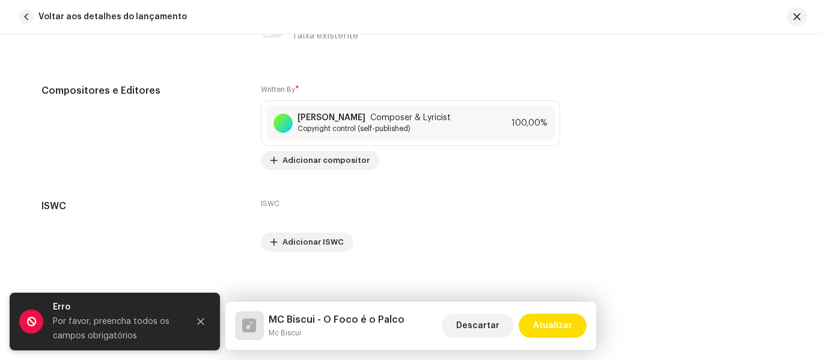
scroll to position [3439, 0]
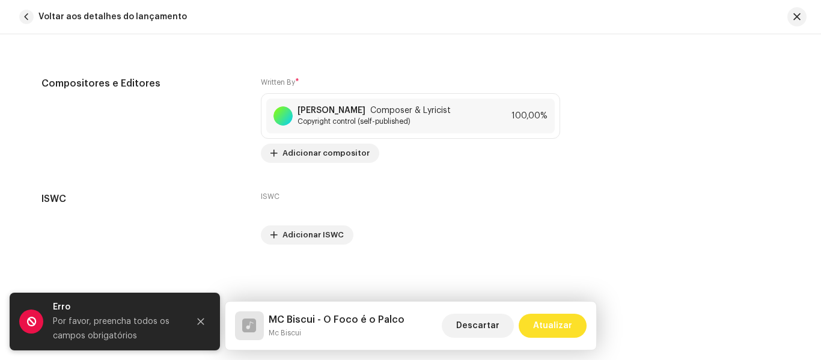
click at [561, 325] on span "Atualizar" at bounding box center [552, 326] width 39 height 24
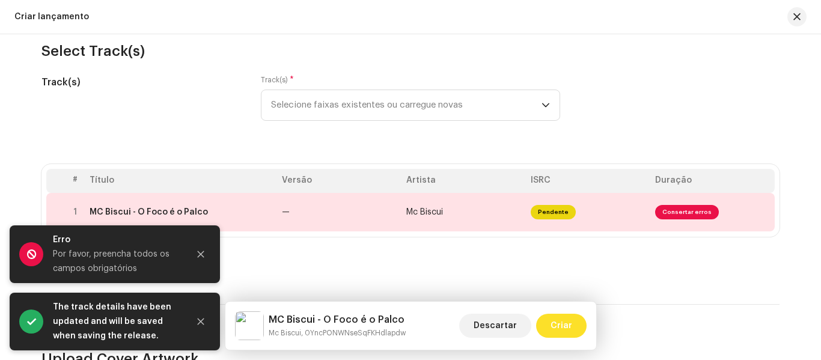
click at [560, 326] on span "Criar" at bounding box center [562, 326] width 22 height 24
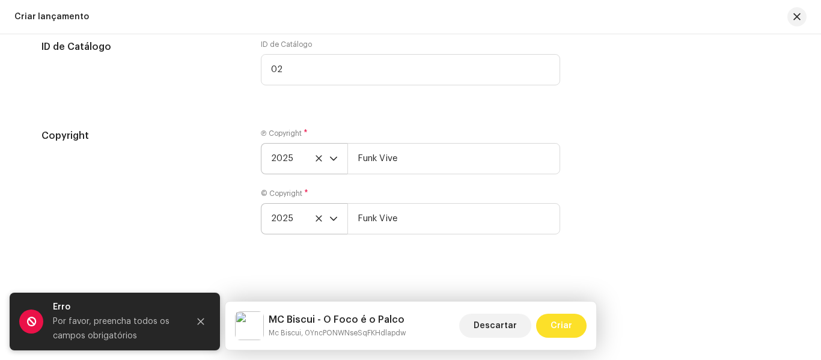
scroll to position [2115, 0]
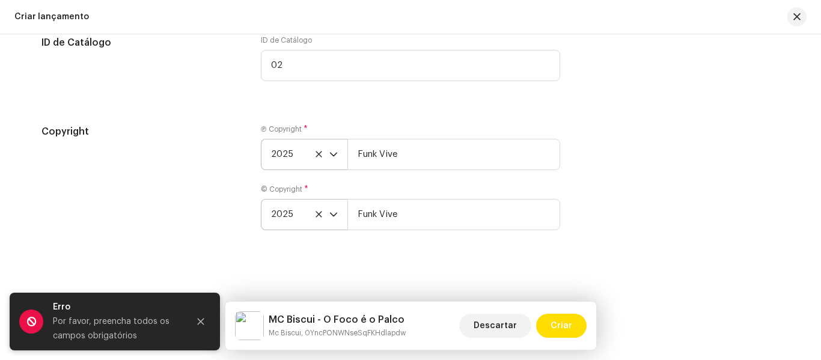
click at [166, 321] on div "Por favor, preencha todos os campos obrigatórios" at bounding box center [116, 328] width 126 height 29
click at [202, 321] on icon "Close" at bounding box center [201, 322] width 7 height 7
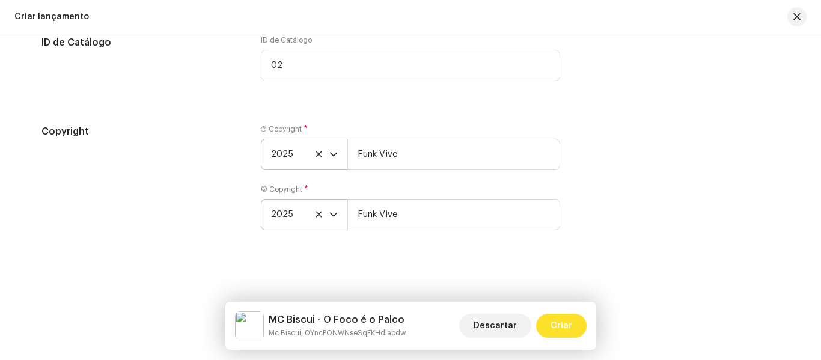
click at [566, 328] on span "Criar" at bounding box center [562, 326] width 22 height 24
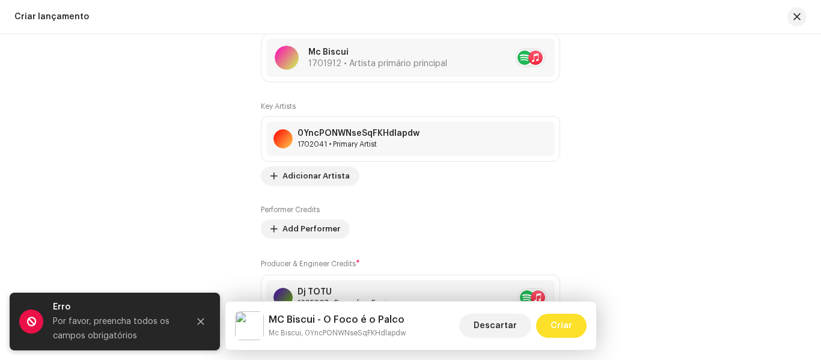
scroll to position [1437, 0]
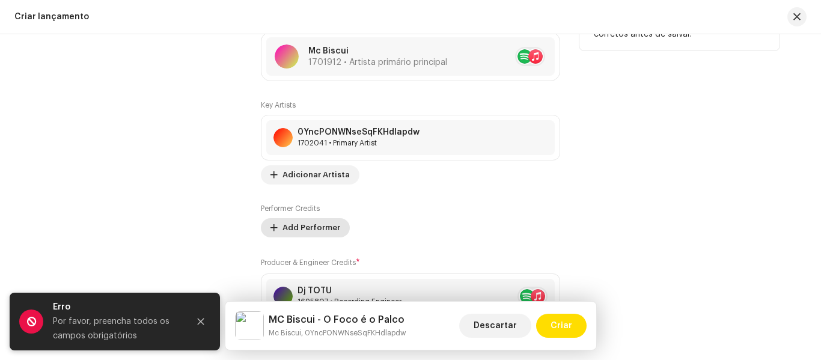
click at [310, 231] on span "Add Performer" at bounding box center [312, 228] width 58 height 24
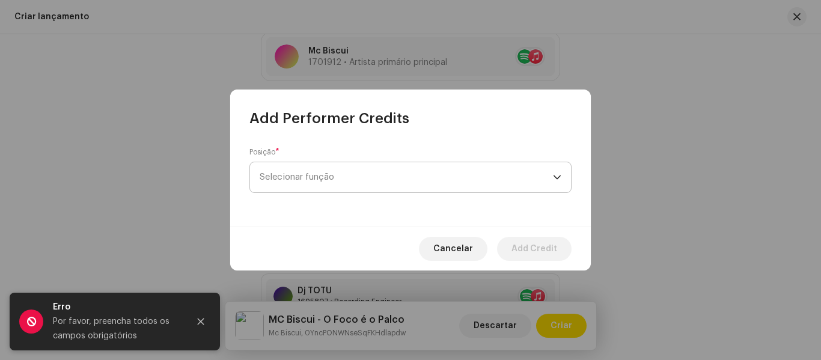
click at [557, 177] on div "dropdown trigger" at bounding box center [557, 177] width 8 height 30
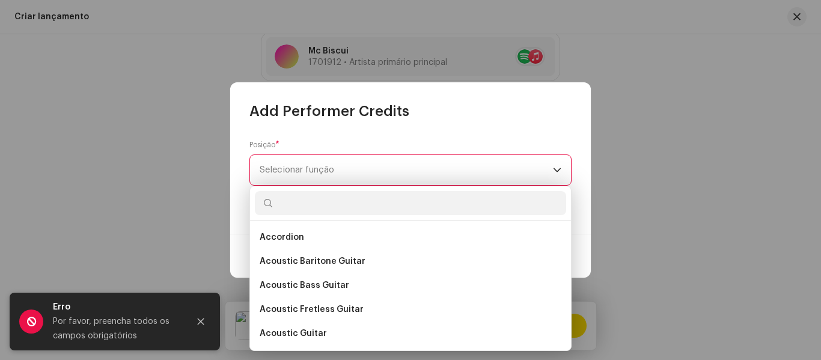
click at [518, 184] on span "Selecionar função" at bounding box center [406, 170] width 293 height 30
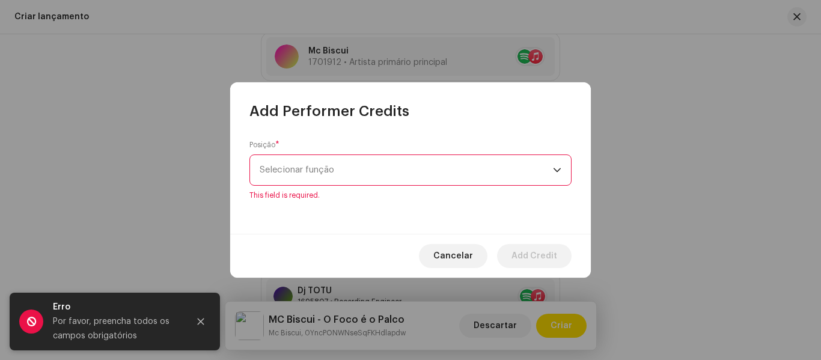
click at [546, 171] on span "Selecionar função" at bounding box center [406, 170] width 293 height 30
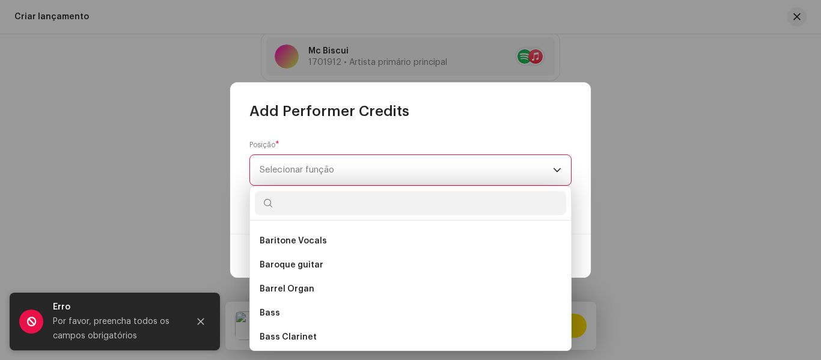
scroll to position [794, 0]
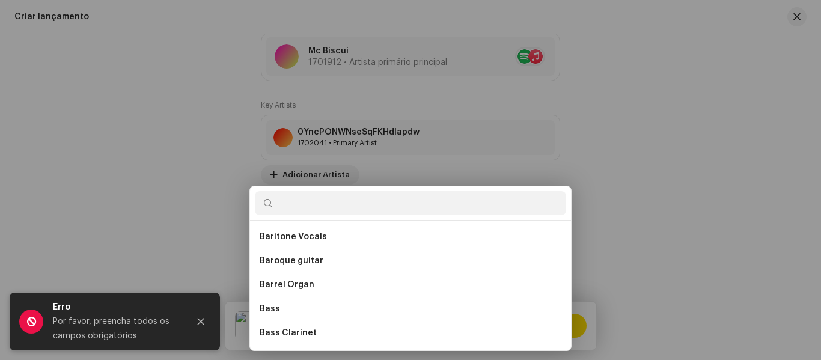
click at [143, 136] on div "Add Performer Credits Posição * Selecionar função This field is required. Cance…" at bounding box center [410, 180] width 821 height 360
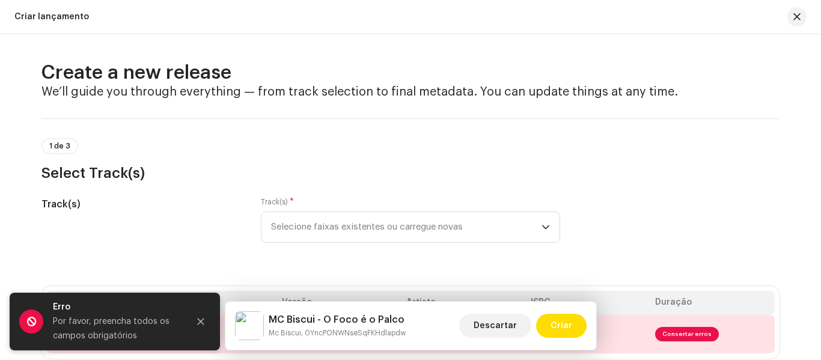
scroll to position [0, 0]
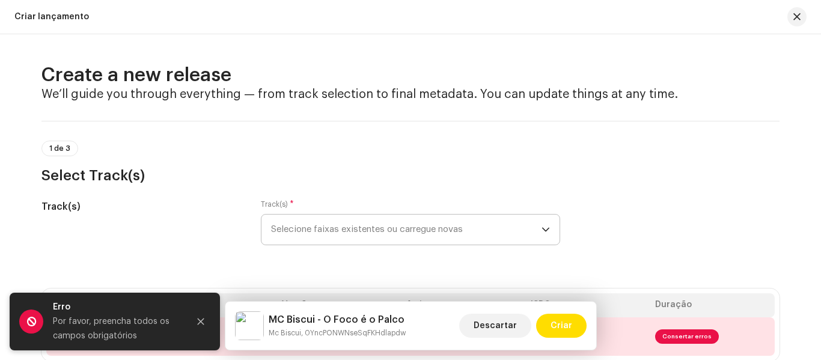
click at [543, 230] on icon "dropdown trigger" at bounding box center [546, 229] width 8 height 8
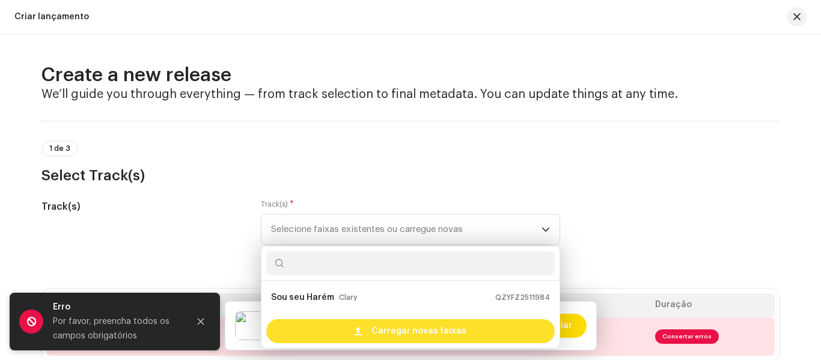
click at [513, 328] on div "Carregar novas faixas" at bounding box center [410, 331] width 289 height 24
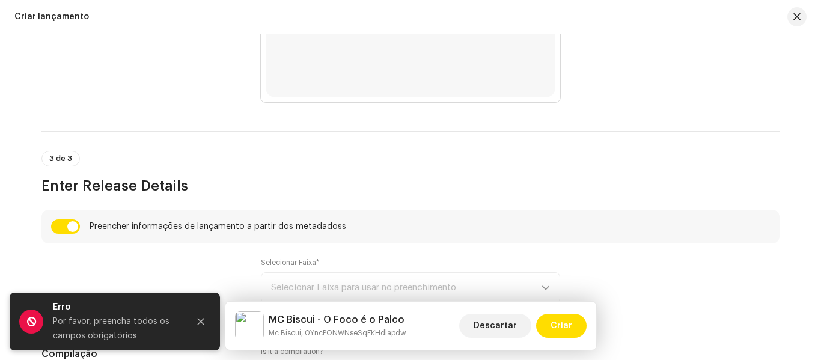
scroll to position [707, 0]
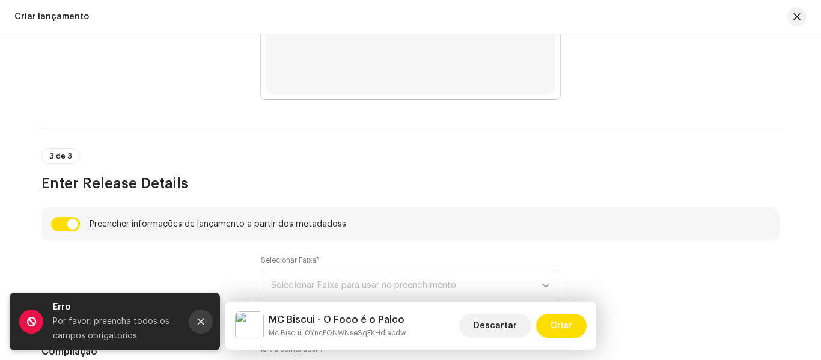
click at [200, 322] on icon "Close" at bounding box center [201, 322] width 7 height 7
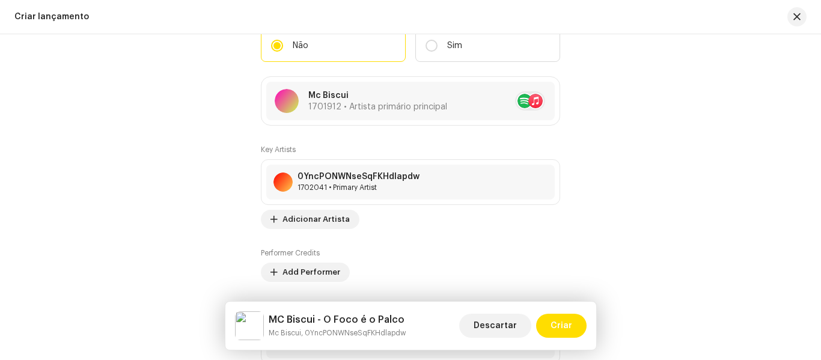
scroll to position [1420, 0]
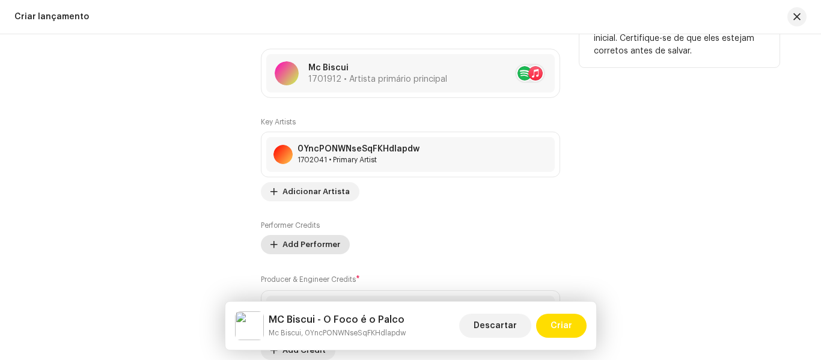
click at [283, 236] on span "Add Performer" at bounding box center [312, 245] width 58 height 24
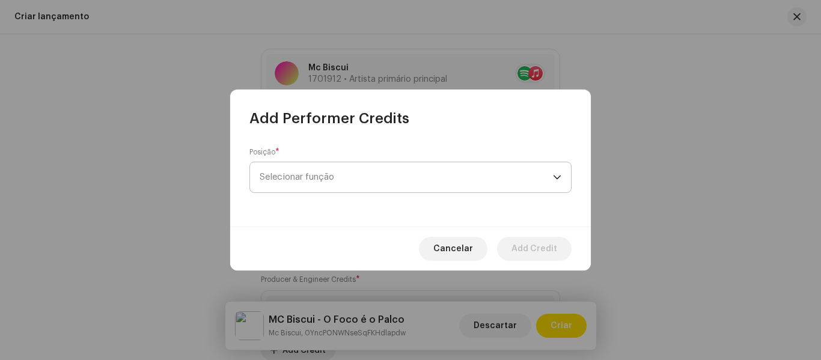
click at [557, 177] on div "dropdown trigger" at bounding box center [557, 177] width 8 height 30
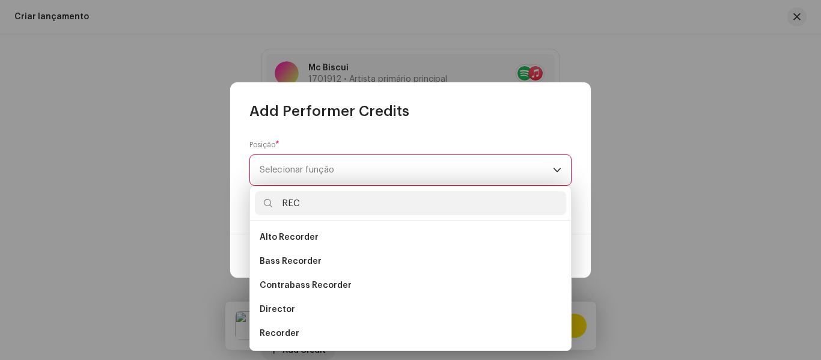
type input "RECO"
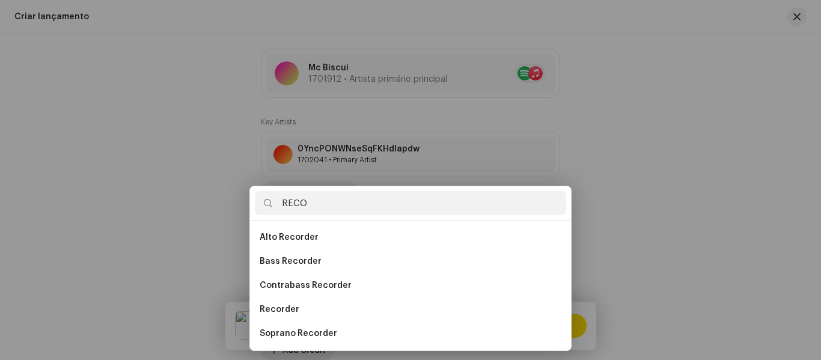
click at [658, 193] on div "Add Performer Credits Posição * Selecionar função This field is required. Cance…" at bounding box center [410, 180] width 821 height 360
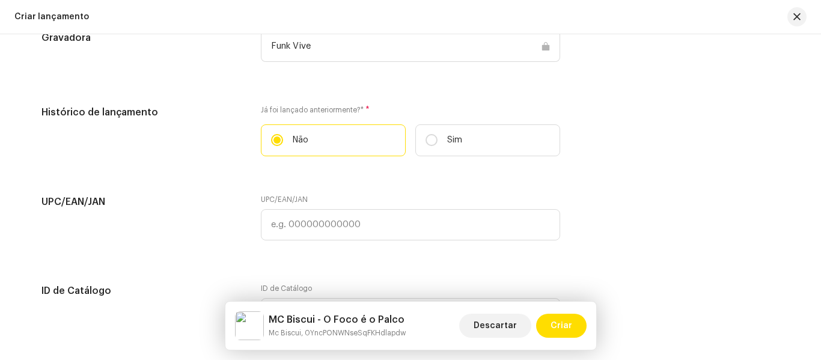
scroll to position [1871, 0]
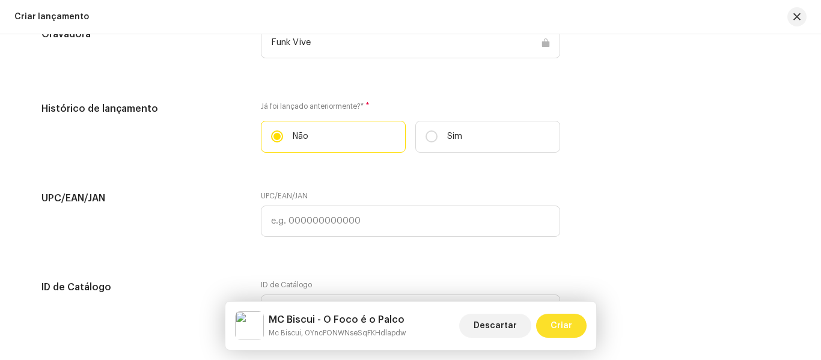
click at [564, 326] on span "Criar" at bounding box center [562, 326] width 22 height 24
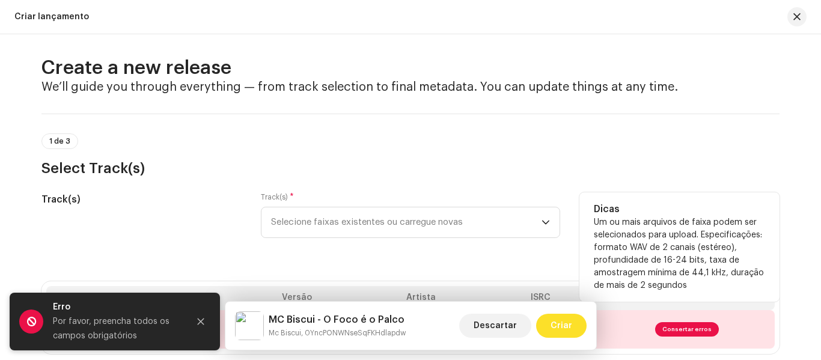
scroll to position [0, 0]
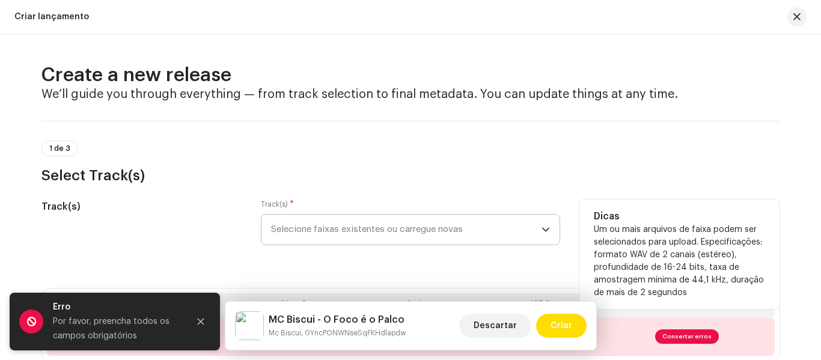
click at [543, 230] on icon "dropdown trigger" at bounding box center [546, 229] width 8 height 8
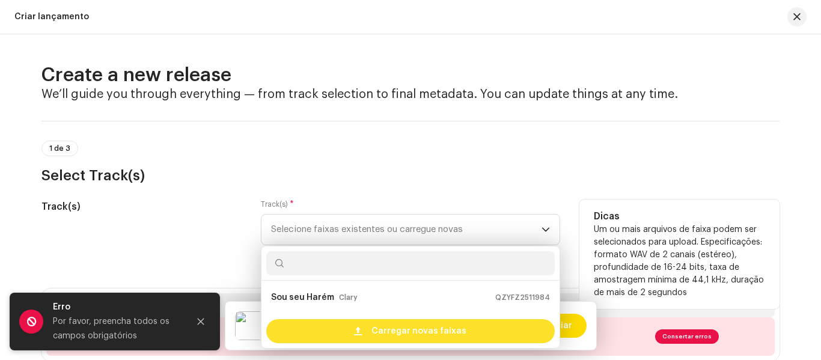
click at [496, 337] on div "Carregar novas faixas" at bounding box center [410, 331] width 289 height 24
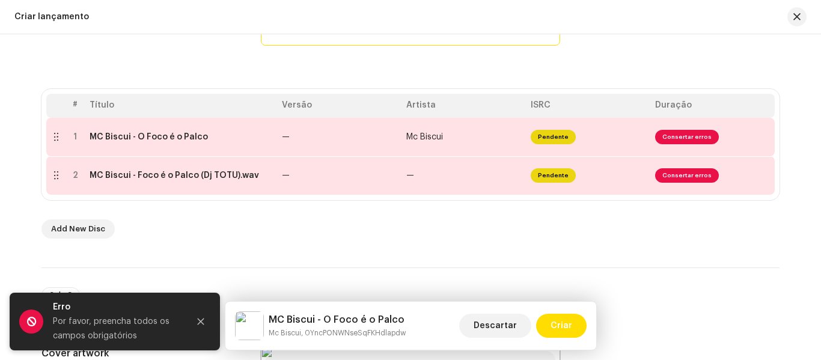
scroll to position [204, 0]
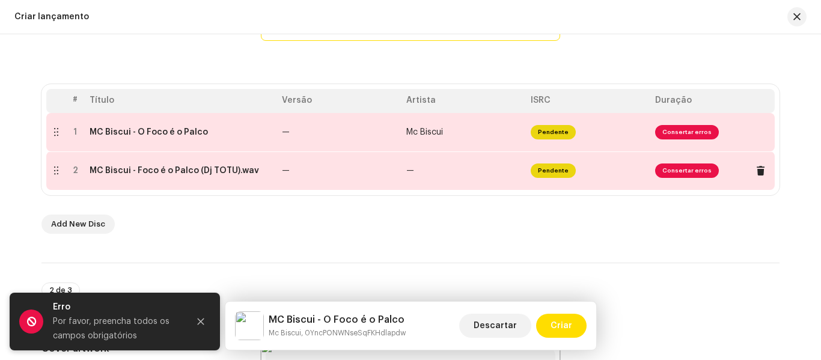
click at [697, 169] on span "Consertar erros" at bounding box center [687, 170] width 64 height 14
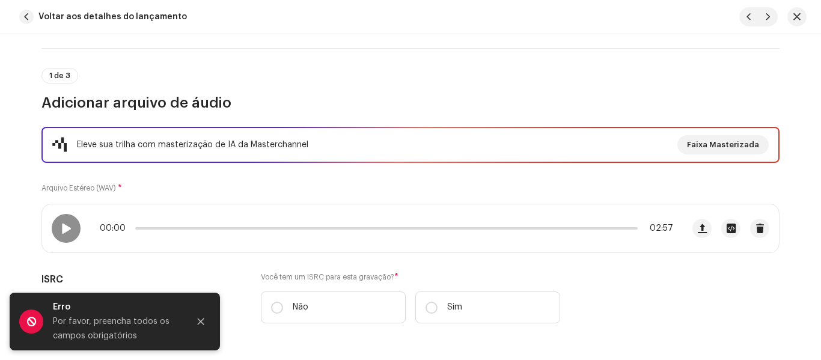
scroll to position [78, 0]
click at [759, 228] on span "button" at bounding box center [760, 228] width 9 height 10
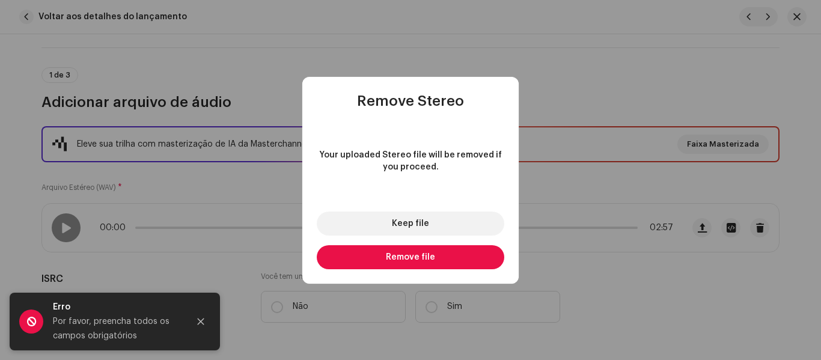
click at [467, 260] on button "Remove file" at bounding box center [411, 257] width 188 height 24
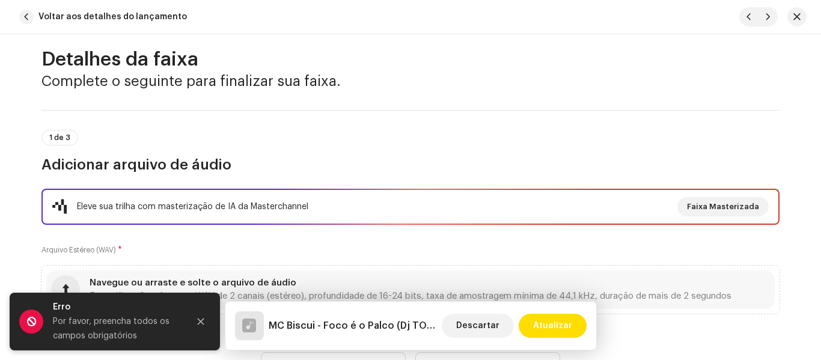
scroll to position [0, 0]
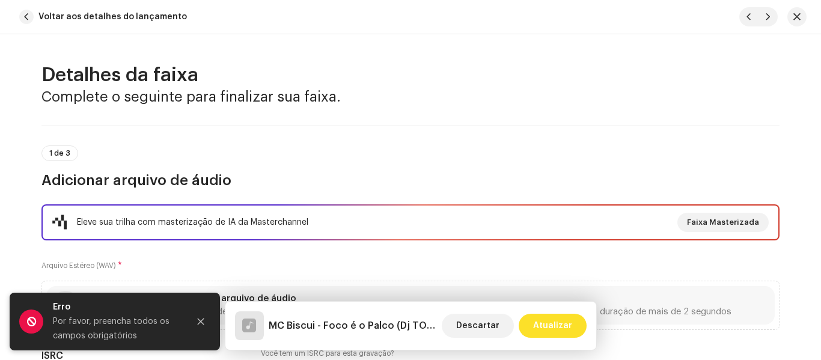
click at [561, 324] on span "Atualizar" at bounding box center [552, 326] width 39 height 24
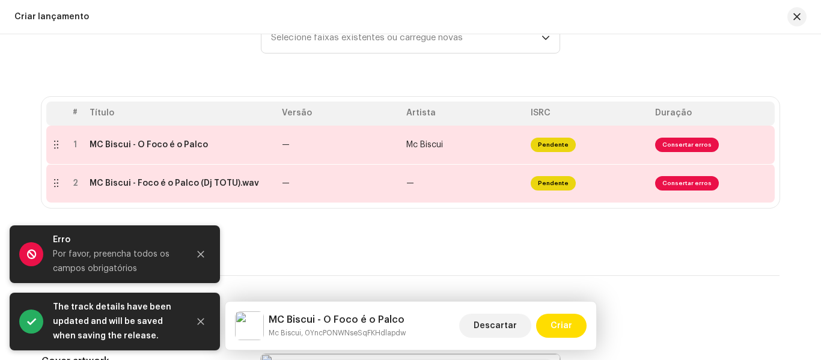
scroll to position [195, 0]
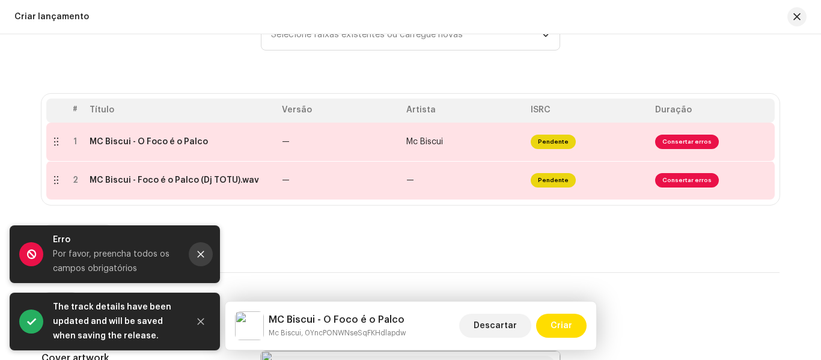
click at [202, 251] on icon "Close" at bounding box center [201, 254] width 8 height 8
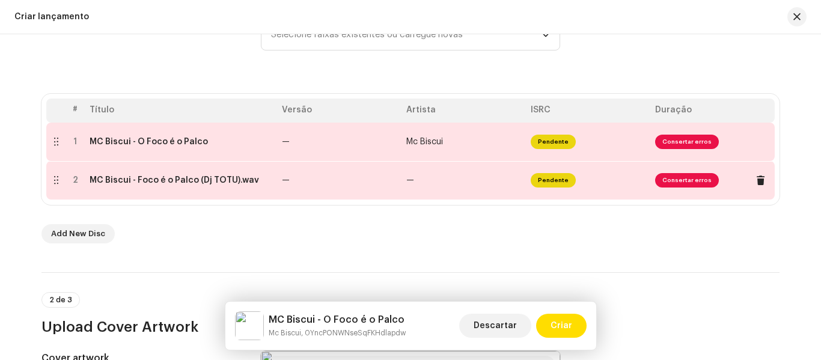
click at [707, 180] on span "Consertar erros" at bounding box center [687, 180] width 64 height 14
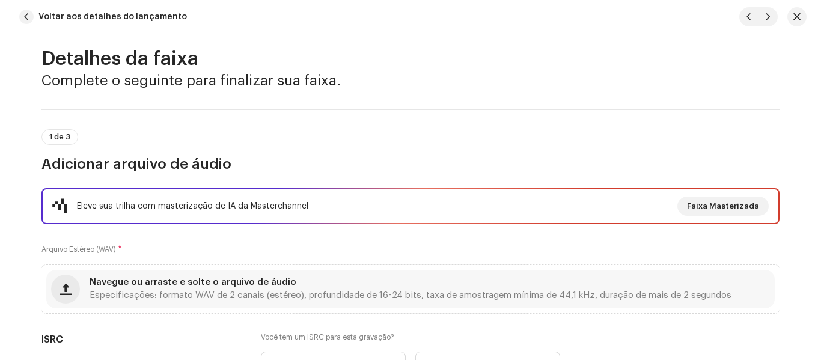
scroll to position [0, 0]
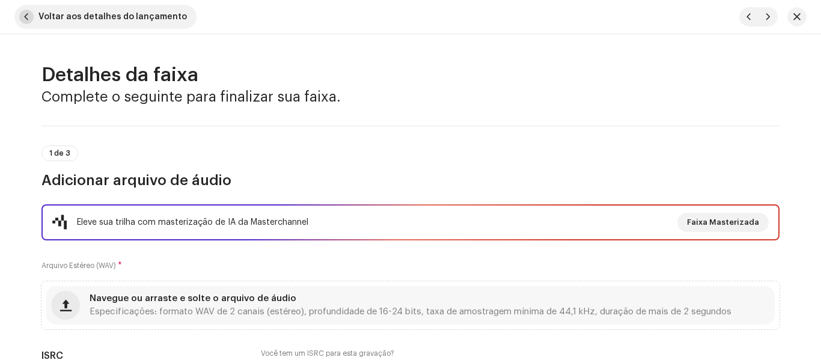
click at [29, 16] on span "button" at bounding box center [26, 17] width 14 height 14
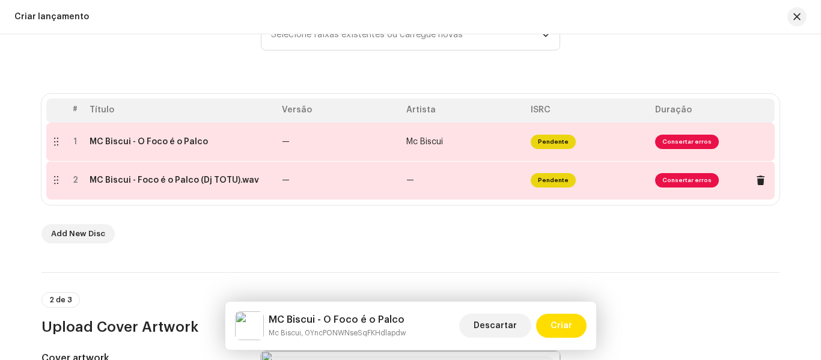
click at [73, 180] on div at bounding box center [75, 181] width 9 height 10
click at [72, 182] on div at bounding box center [75, 181] width 9 height 10
click at [71, 179] on div at bounding box center [75, 181] width 9 height 10
click at [71, 176] on div at bounding box center [75, 181] width 9 height 10
click at [758, 180] on span at bounding box center [760, 181] width 9 height 10
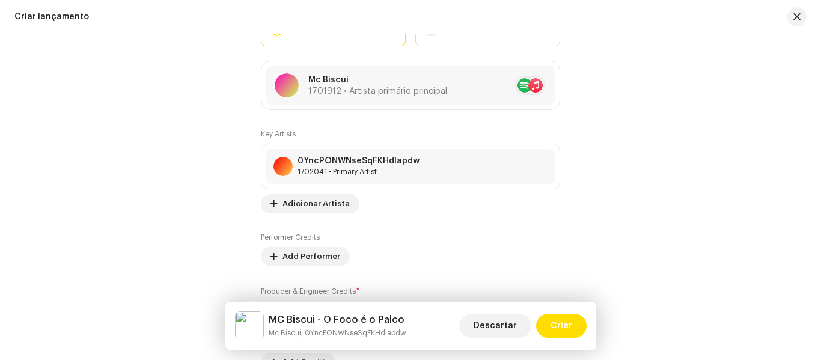
scroll to position [1421, 0]
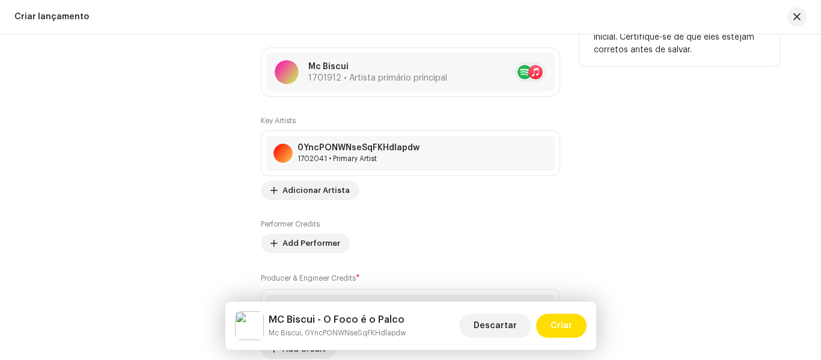
click at [776, 168] on div "Dicas A Apple não permite alterações no Nome do artista e no ID do artista após…" at bounding box center [679, 170] width 200 height 377
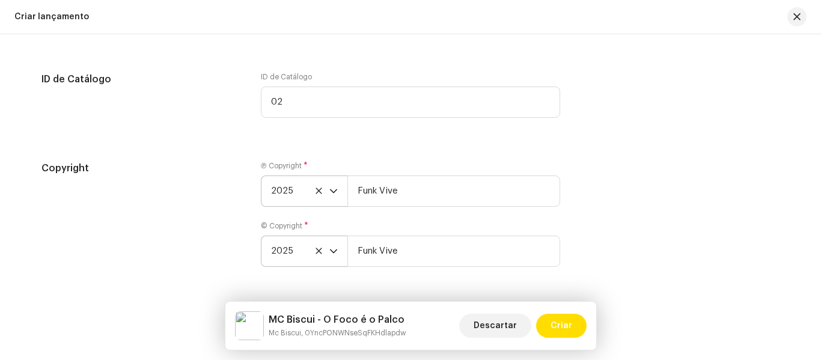
scroll to position [2077, 0]
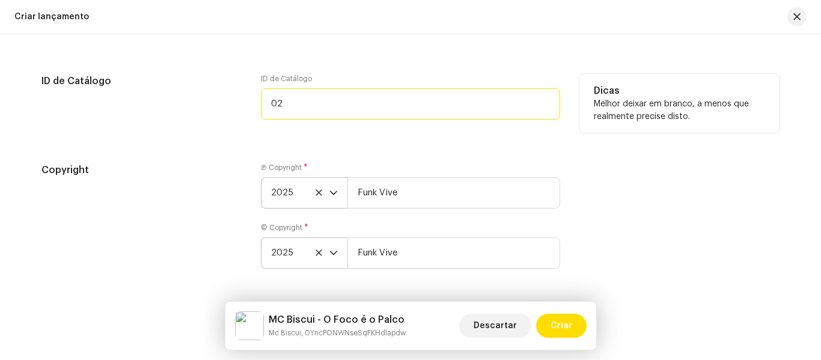
click at [527, 106] on input "02" at bounding box center [410, 103] width 299 height 31
type input "0"
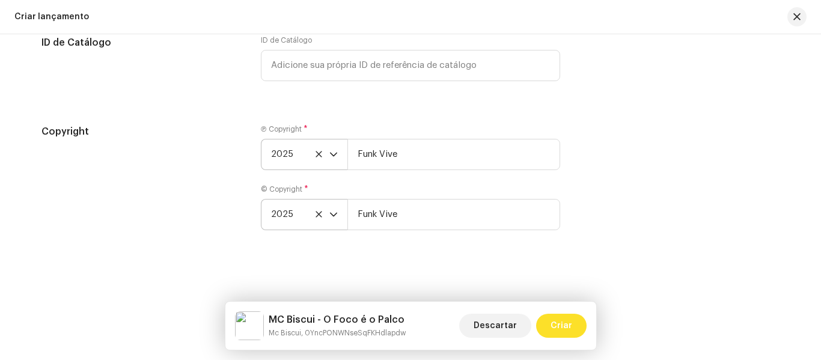
click at [563, 326] on span "Criar" at bounding box center [562, 326] width 22 height 24
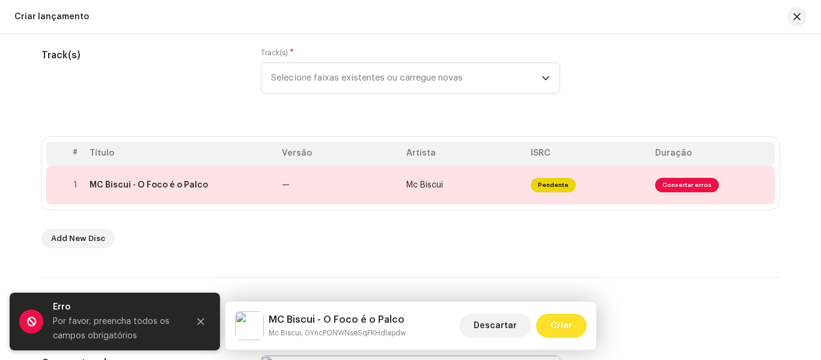
scroll to position [153, 0]
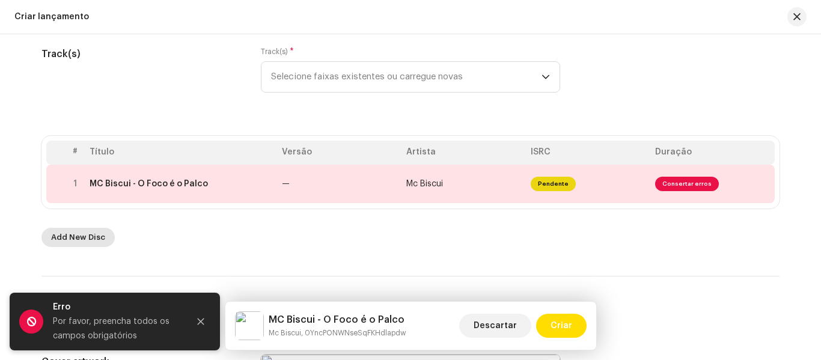
click at [83, 237] on span "Add New Disc" at bounding box center [78, 237] width 54 height 24
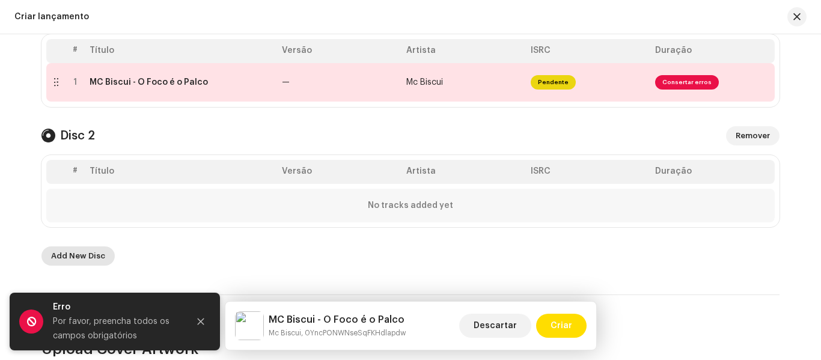
scroll to position [284, 0]
click at [754, 143] on span "Remover" at bounding box center [753, 135] width 34 height 24
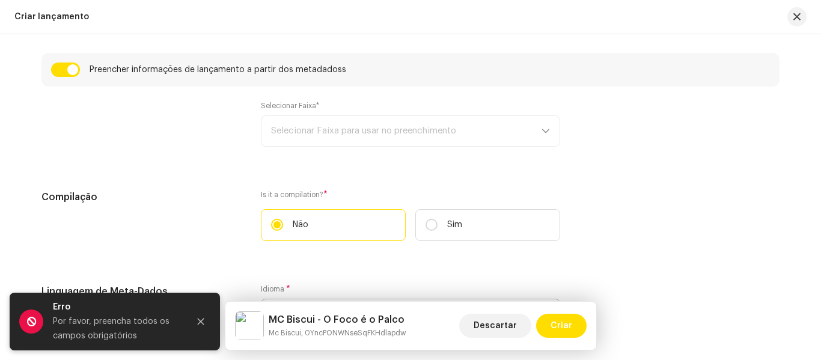
scroll to position [876, 0]
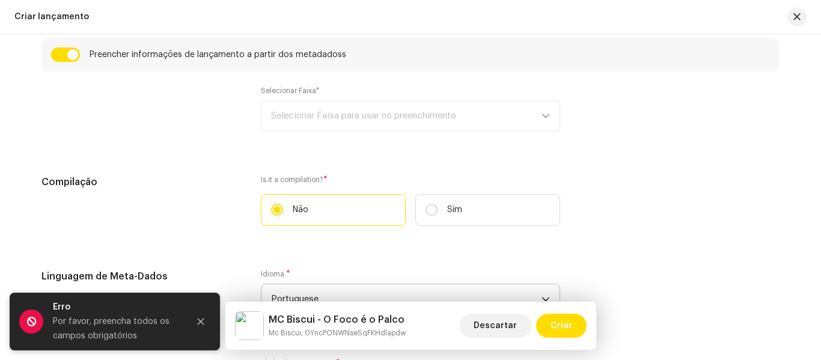
click at [537, 109] on div "Selecionar Faixa* Selecionar Faixa para usar no preenchimento" at bounding box center [410, 109] width 299 height 46
click at [525, 114] on div "Selecionar Faixa* Selecionar Faixa para usar no preenchimento" at bounding box center [410, 109] width 299 height 46
click at [536, 115] on div "Selecionar Faixa* Selecionar Faixa para usar no preenchimento" at bounding box center [410, 109] width 299 height 46
click at [429, 209] on input "Sim" at bounding box center [432, 210] width 12 height 12
radio input "true"
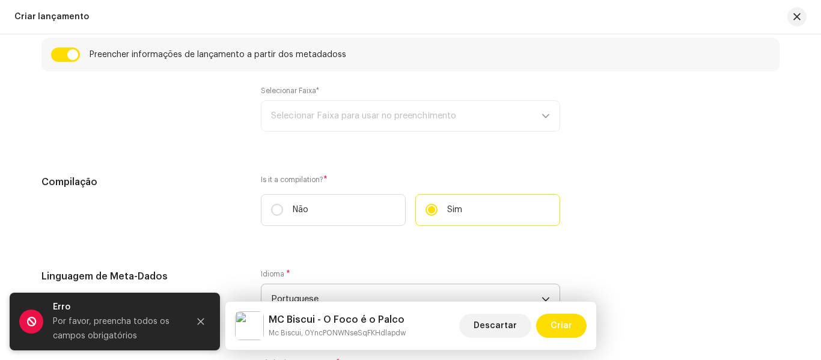
click at [533, 120] on div "Selecionar Faixa* Selecionar Faixa para usar no preenchimento" at bounding box center [410, 109] width 299 height 46
click at [534, 120] on div "Selecionar Faixa* Selecionar Faixa para usar no preenchimento" at bounding box center [410, 109] width 299 height 46
click at [546, 109] on div "Selecionar Faixa* Selecionar Faixa para usar no preenchimento" at bounding box center [410, 109] width 299 height 46
click at [274, 206] on input "Não" at bounding box center [277, 210] width 12 height 12
radio input "true"
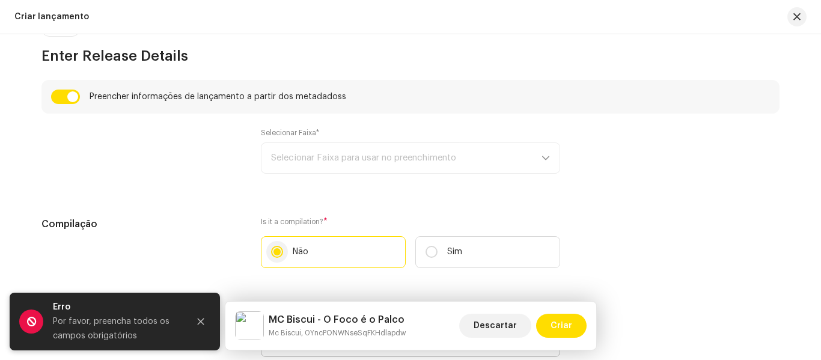
scroll to position [824, 0]
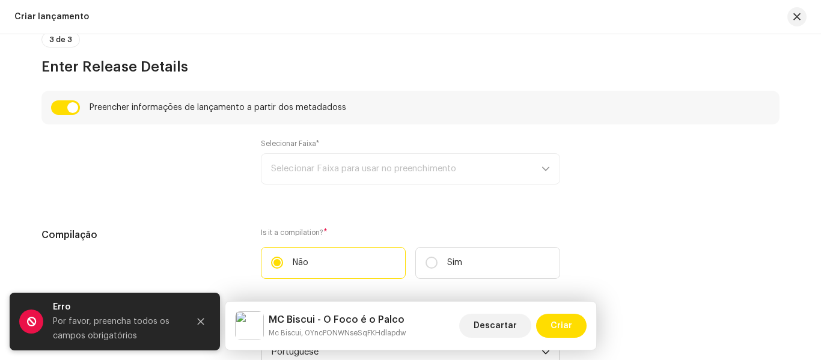
click at [537, 156] on div "Selecionar Faixa* Selecionar Faixa para usar no preenchimento" at bounding box center [410, 162] width 299 height 46
click at [548, 169] on div "Selecionar Faixa* Selecionar Faixa para usar no preenchimento" at bounding box center [410, 162] width 299 height 46
click at [546, 174] on div "Selecionar Faixa* Selecionar Faixa para usar no preenchimento" at bounding box center [410, 162] width 299 height 46
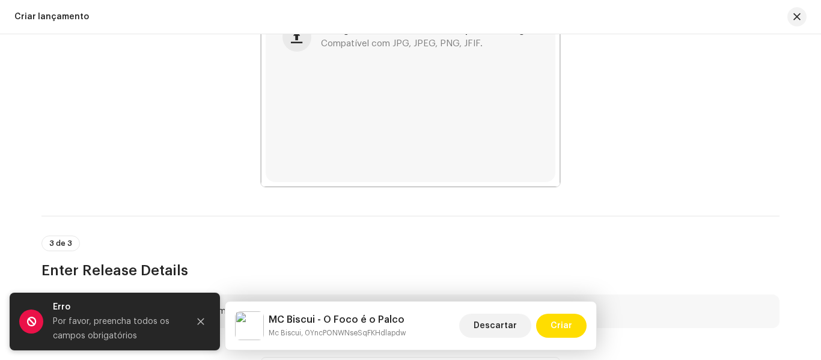
scroll to position [602, 0]
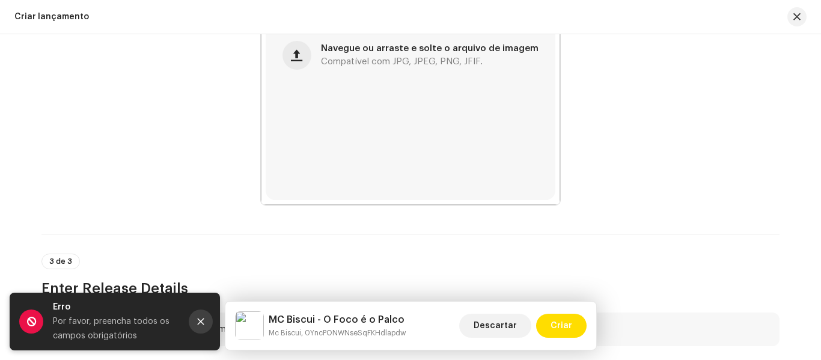
click at [199, 321] on icon "Close" at bounding box center [201, 321] width 8 height 8
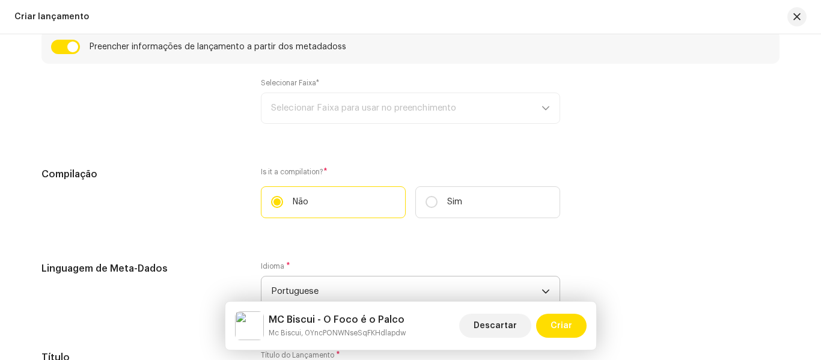
scroll to position [882, 0]
click at [542, 118] on div "Selecionar Faixa* Selecionar Faixa para usar no preenchimento" at bounding box center [410, 104] width 299 height 46
click at [540, 109] on div "Selecionar Faixa* Selecionar Faixa para usar no preenchimento" at bounding box center [410, 104] width 299 height 46
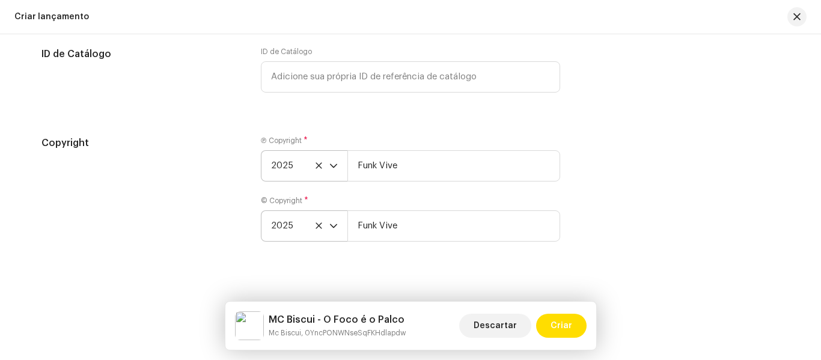
scroll to position [2115, 0]
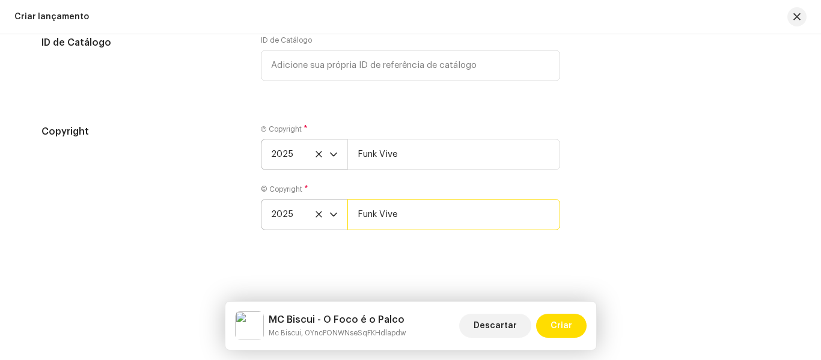
click at [495, 217] on input "Funk Vive" at bounding box center [453, 214] width 213 height 31
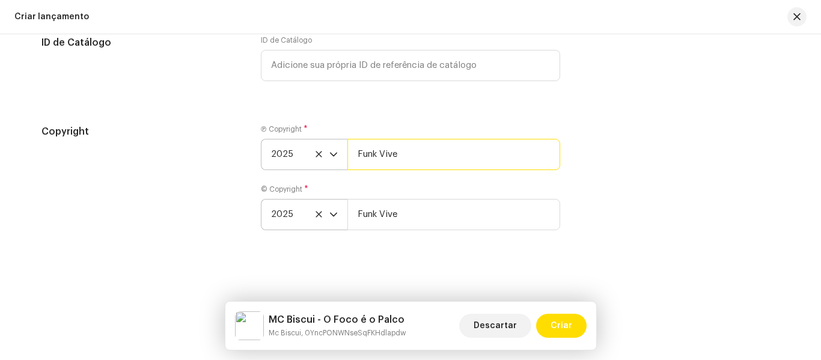
click at [501, 150] on input "Funk Vive" at bounding box center [453, 154] width 213 height 31
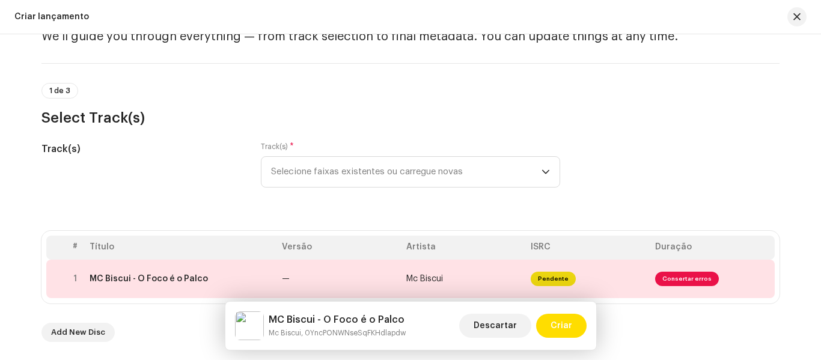
scroll to position [55, 0]
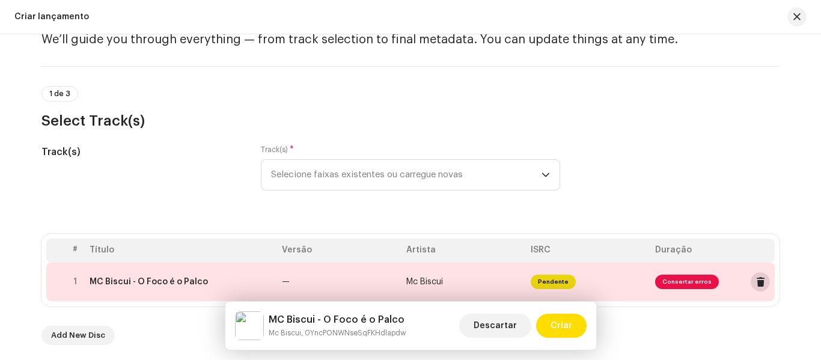
click at [756, 285] on span at bounding box center [760, 282] width 9 height 10
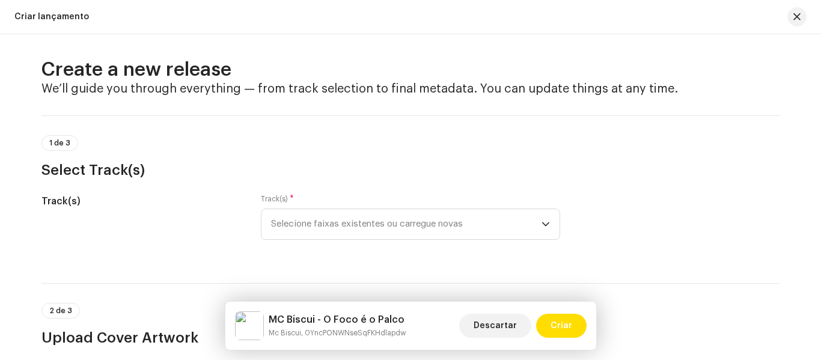
scroll to position [0, 0]
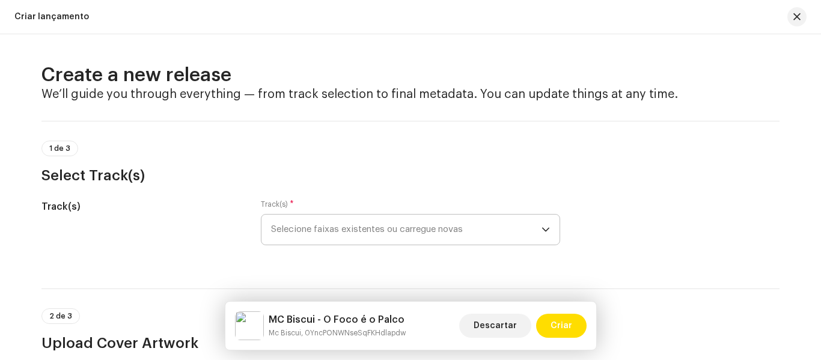
click at [543, 230] on icon "dropdown trigger" at bounding box center [546, 229] width 8 height 8
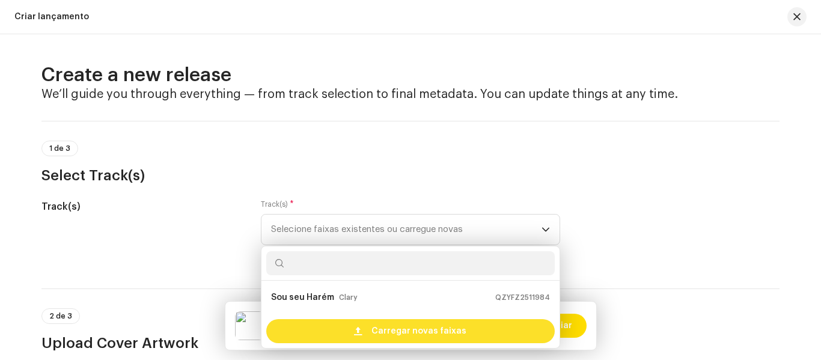
click at [488, 330] on div "Carregar novas faixas" at bounding box center [410, 331] width 289 height 24
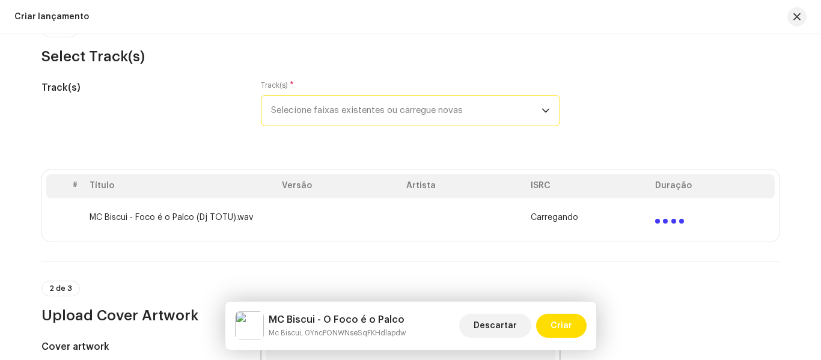
scroll to position [138, 0]
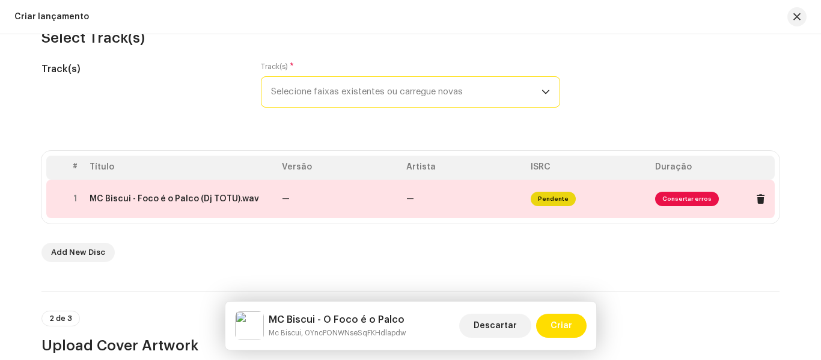
click at [700, 197] on span "Consertar erros" at bounding box center [687, 199] width 64 height 14
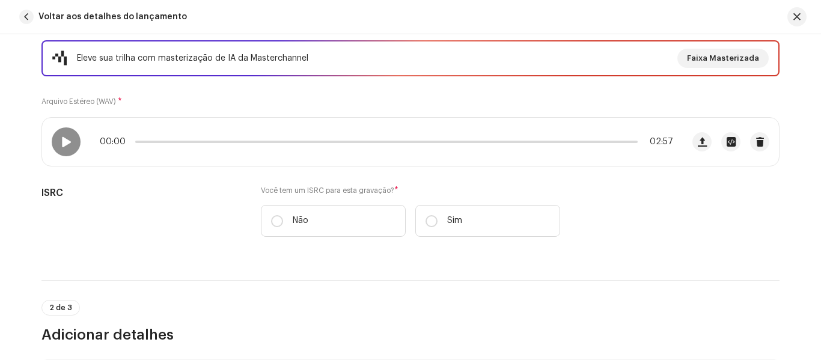
scroll to position [171, 0]
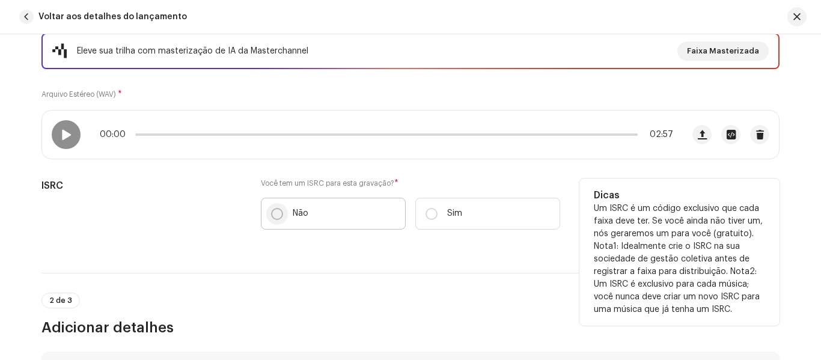
click at [274, 211] on input "Não" at bounding box center [277, 214] width 12 height 12
radio input "true"
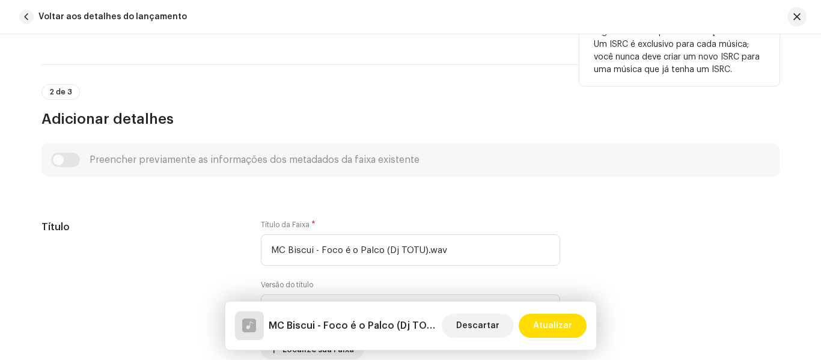
scroll to position [414, 0]
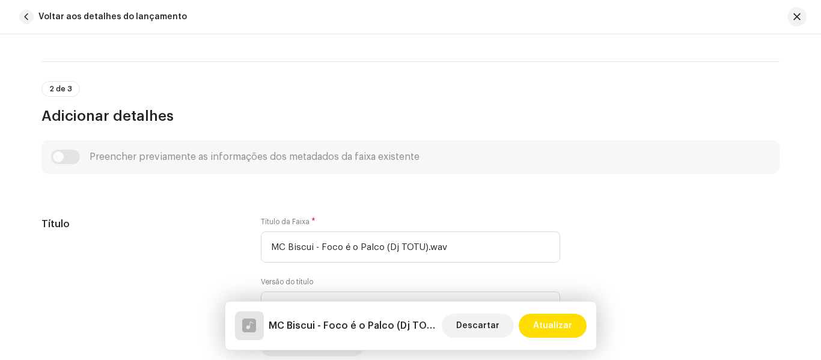
click at [62, 154] on div "Preencher previamente as informações dos metadados da faixa existente" at bounding box center [410, 157] width 719 height 14
click at [60, 153] on div "Preencher previamente as informações dos metadados da faixa existente" at bounding box center [410, 157] width 719 height 14
click at [72, 153] on div "Preencher previamente as informações dos metadados da faixa existente" at bounding box center [410, 157] width 719 height 14
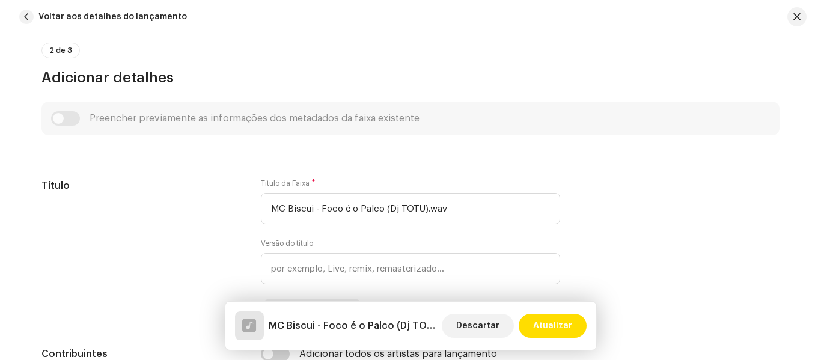
scroll to position [473, 0]
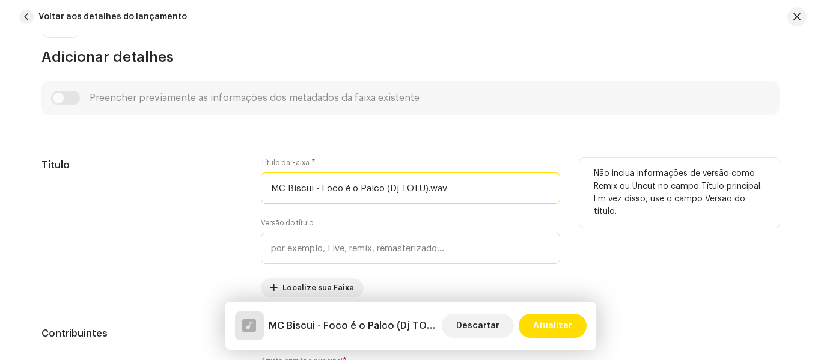
click at [500, 192] on input "MC Biscui - Foco é o Palco (Dj TOTU).wav" at bounding box center [410, 188] width 299 height 31
click at [318, 191] on input "MC Biscui - Foco é o Palco" at bounding box center [410, 188] width 299 height 31
click at [317, 190] on input "MC Biscui - Foco é o Palco" at bounding box center [410, 188] width 299 height 31
click at [313, 189] on input "MC Biscui - Foco é o Palco" at bounding box center [410, 188] width 299 height 31
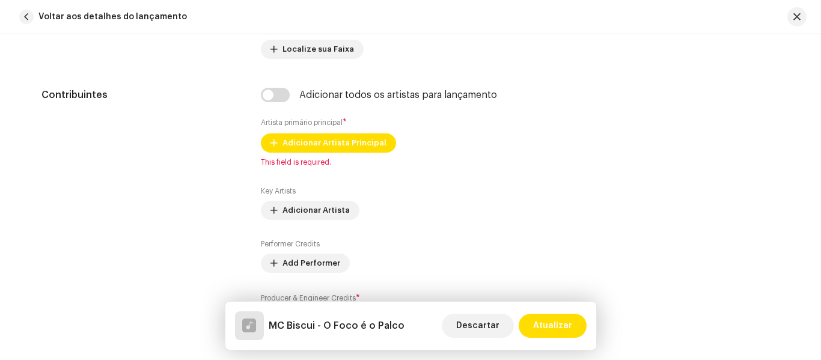
scroll to position [737, 0]
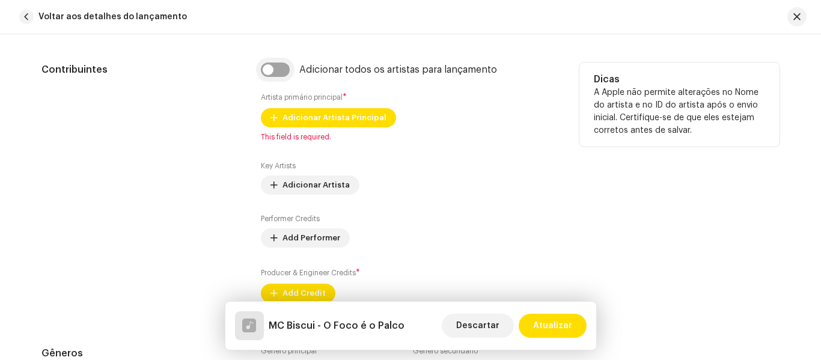
type input "MC Biscui - O Foco é o Palco"
click at [279, 69] on input "checkbox" at bounding box center [275, 70] width 29 height 14
checkbox input "true"
type input "MC Biscui - O Foco é o Palco"
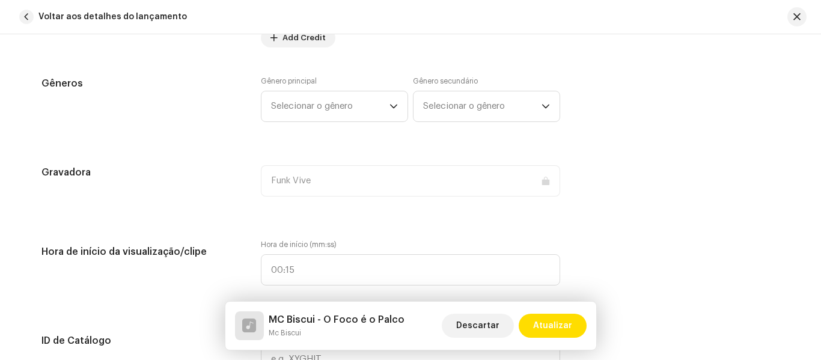
scroll to position [1139, 0]
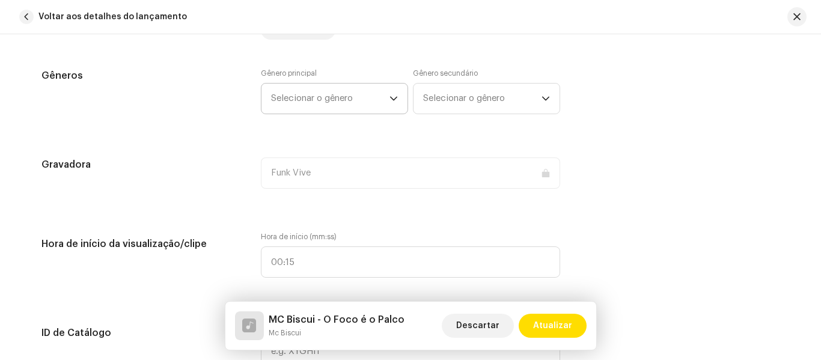
click at [370, 93] on span "Selecionar o gênero" at bounding box center [330, 99] width 118 height 30
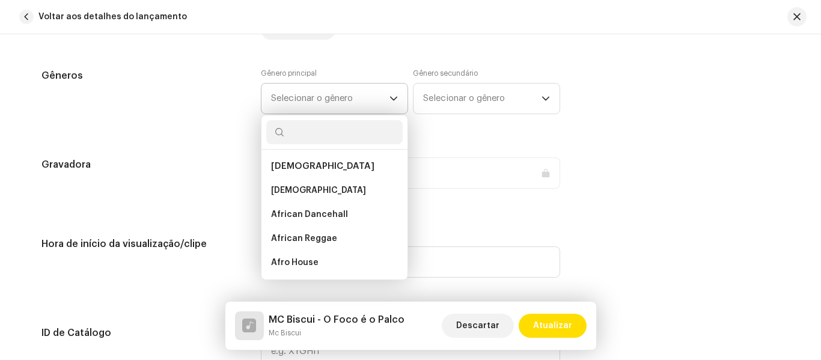
type input "B"
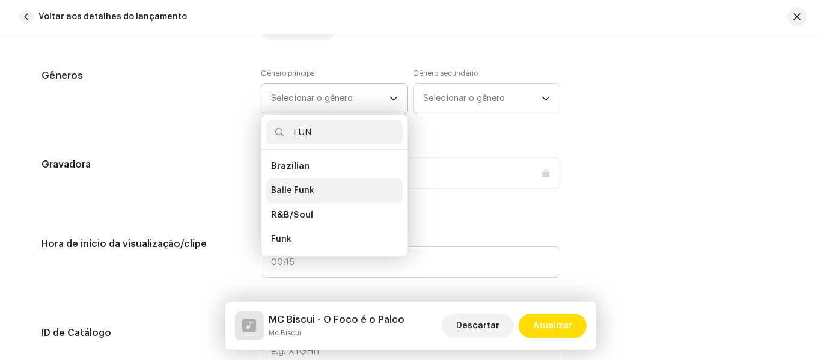
type input "FUN"
click at [329, 180] on li "Baile Funk" at bounding box center [334, 191] width 136 height 24
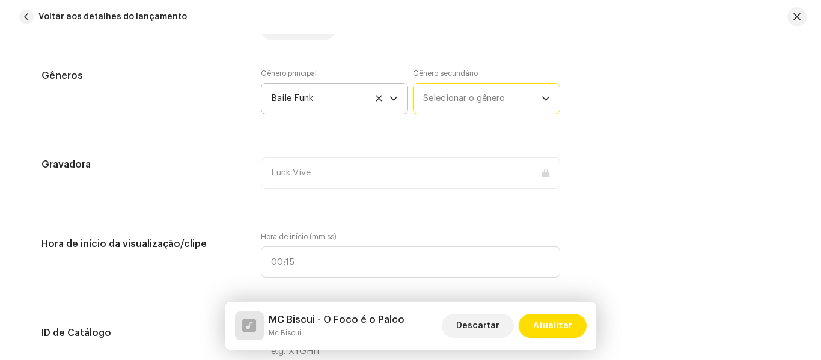
click at [457, 94] on span "Selecionar o gênero" at bounding box center [482, 99] width 118 height 30
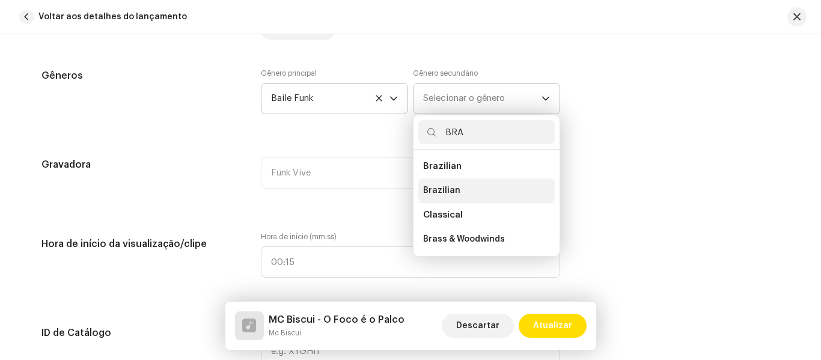
type input "BRA"
click at [462, 184] on li "Brazilian" at bounding box center [486, 191] width 136 height 24
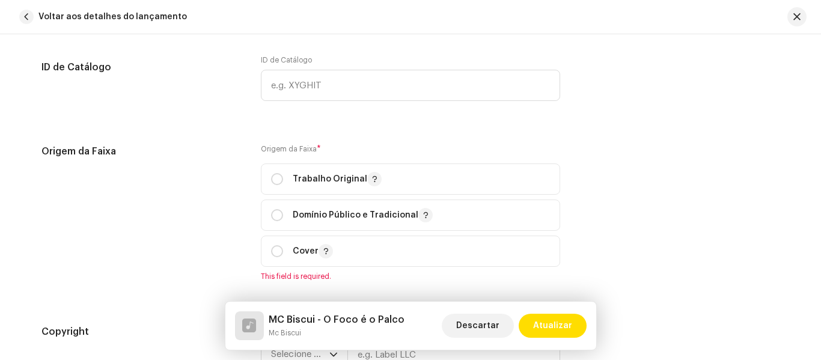
scroll to position [1410, 0]
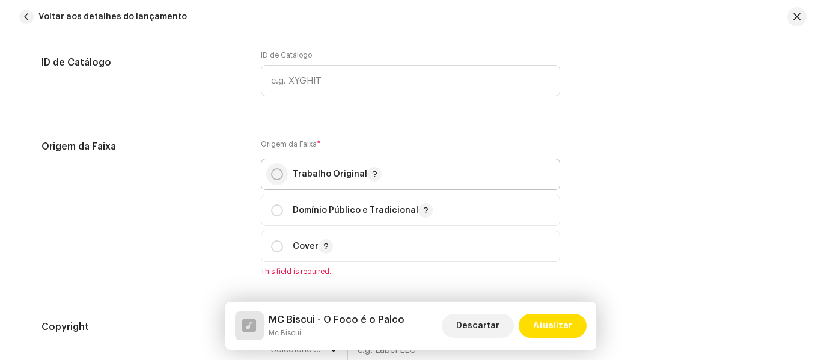
click at [274, 172] on input "radio" at bounding box center [277, 174] width 12 height 12
radio input "true"
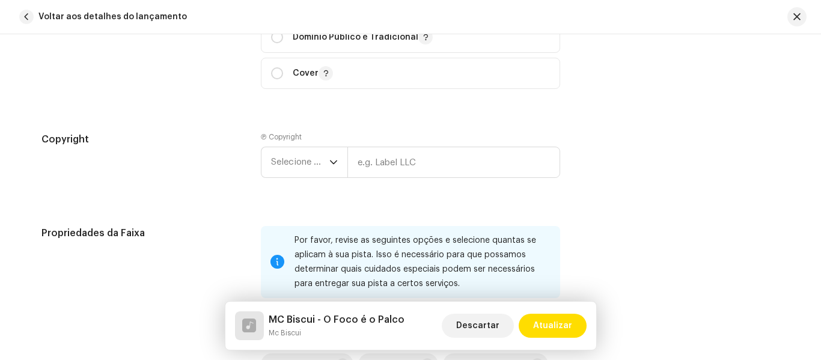
scroll to position [1586, 0]
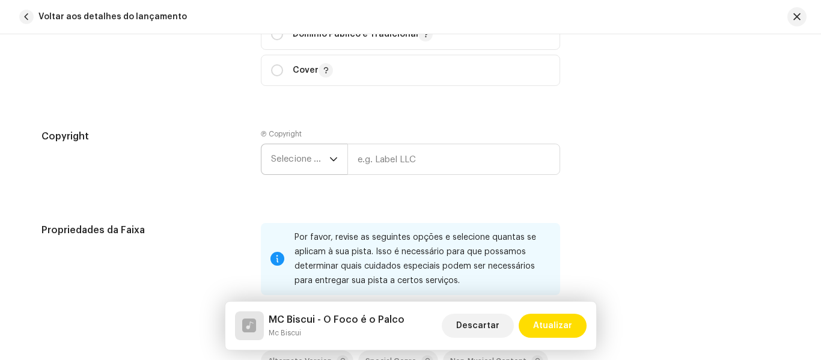
click at [331, 159] on icon "dropdown trigger" at bounding box center [333, 159] width 8 height 8
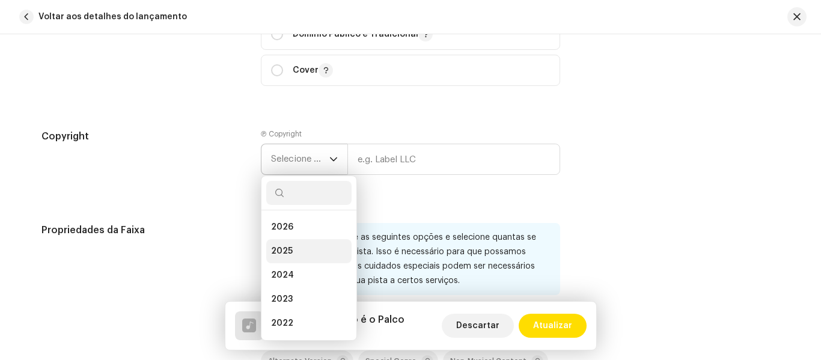
click at [305, 246] on li "2025" at bounding box center [308, 251] width 85 height 24
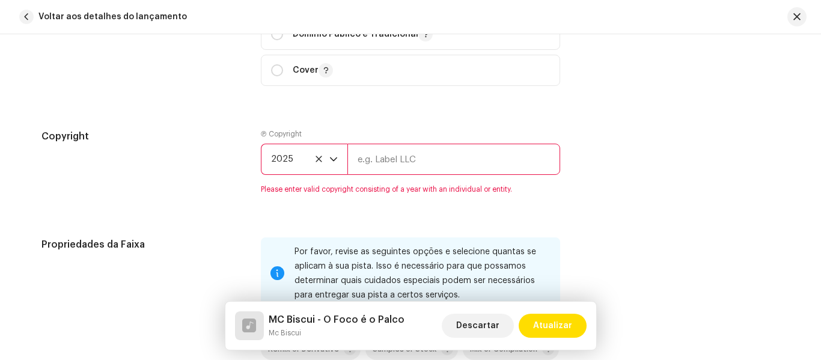
click at [428, 159] on input "text" at bounding box center [453, 159] width 213 height 31
type input "Funk Vive"
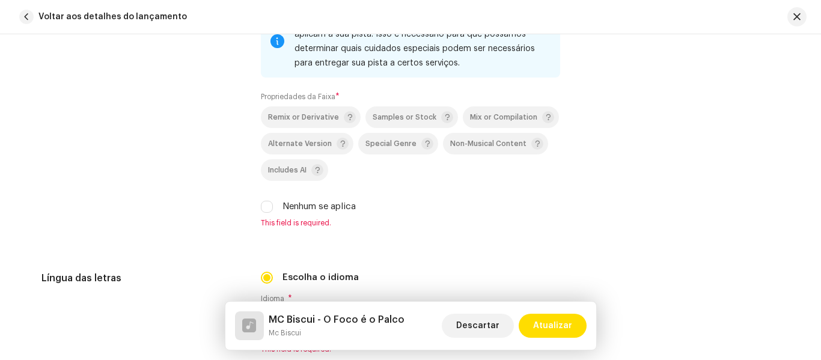
scroll to position [1804, 0]
click at [270, 201] on input "Nenhum se aplica" at bounding box center [267, 206] width 12 height 12
checkbox input "true"
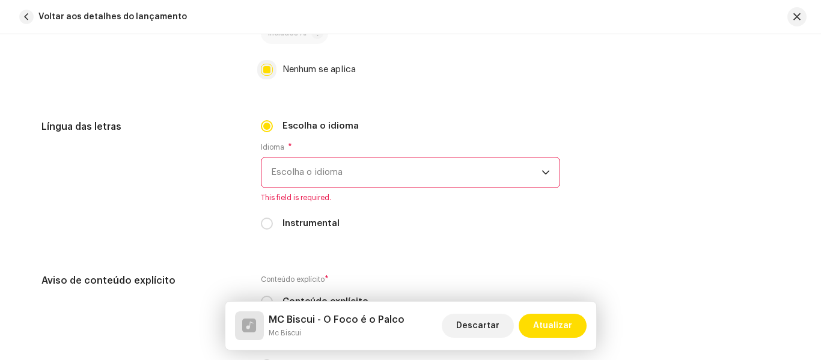
scroll to position [1945, 0]
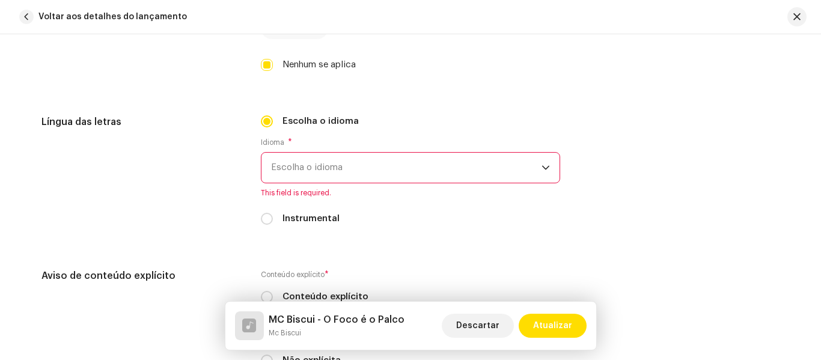
click at [525, 164] on span "Escolha o idioma" at bounding box center [406, 168] width 270 height 30
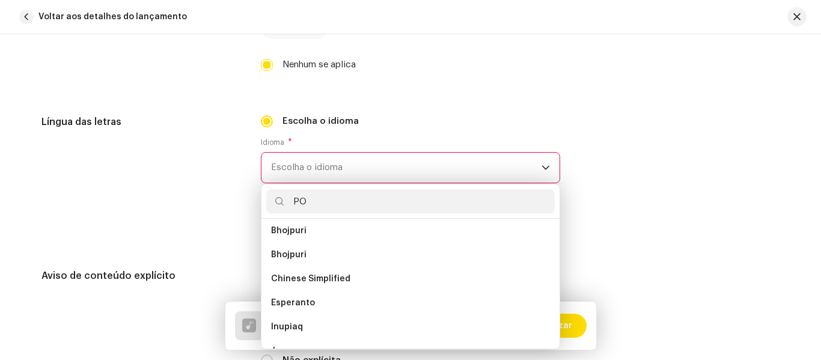
scroll to position [0, 0]
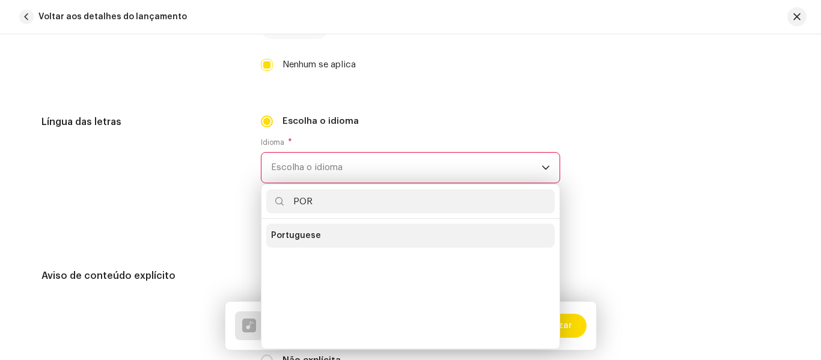
type input "POR"
click at [390, 240] on li "Portuguese" at bounding box center [410, 236] width 289 height 24
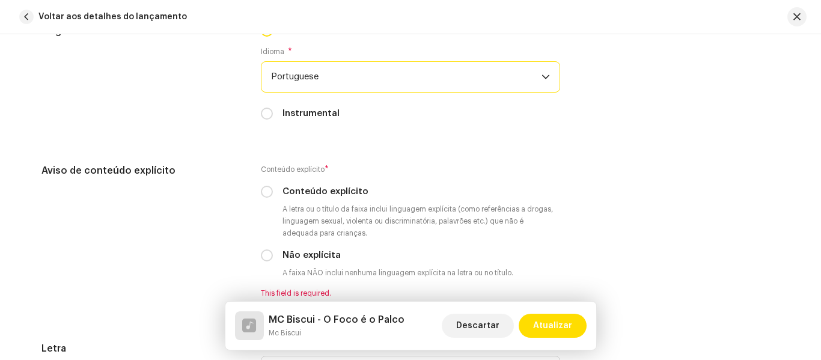
scroll to position [2043, 0]
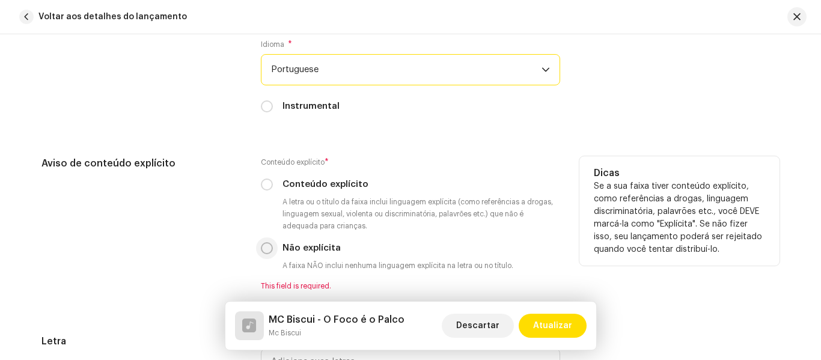
click at [269, 252] on p-radiobutton at bounding box center [267, 248] width 12 height 12
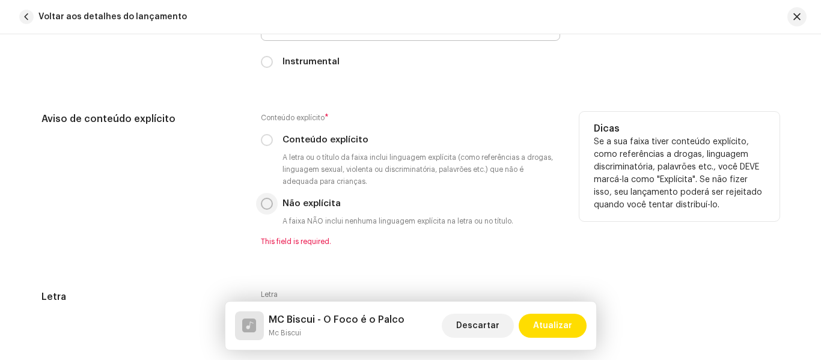
scroll to position [2089, 0]
click at [268, 203] on input "Não explícita" at bounding box center [267, 203] width 12 height 12
radio input "true"
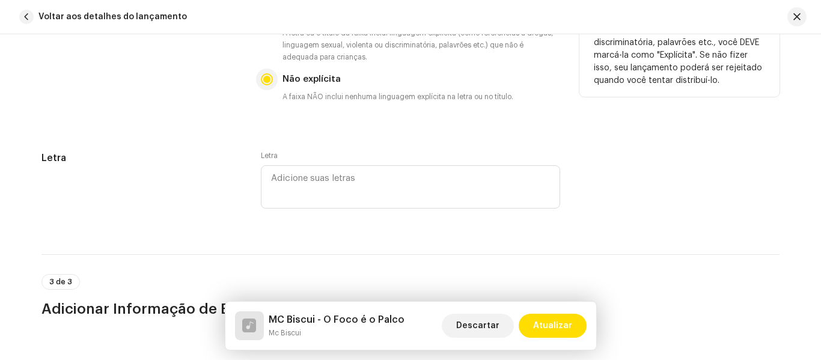
scroll to position [2220, 0]
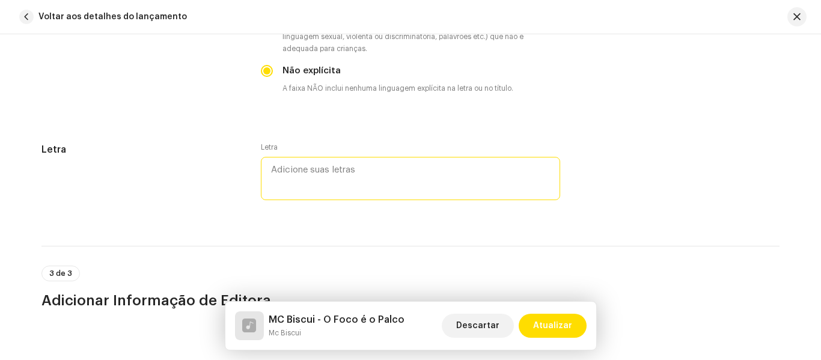
click at [478, 191] on textarea at bounding box center [410, 178] width 299 height 43
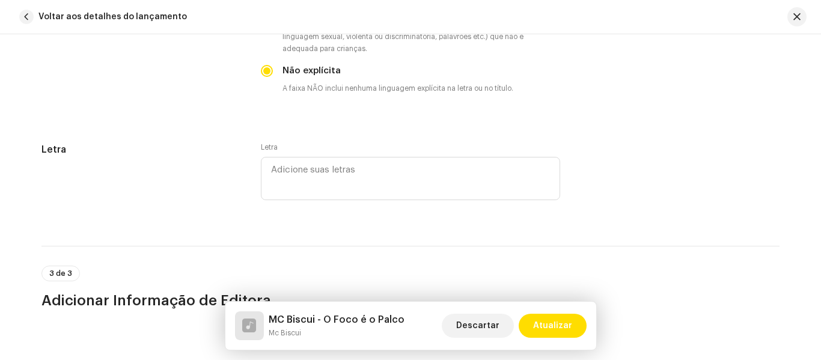
drag, startPoint x: 478, startPoint y: 191, endPoint x: 208, endPoint y: 191, distance: 270.5
click at [208, 191] on div "Letra" at bounding box center [141, 179] width 200 height 75
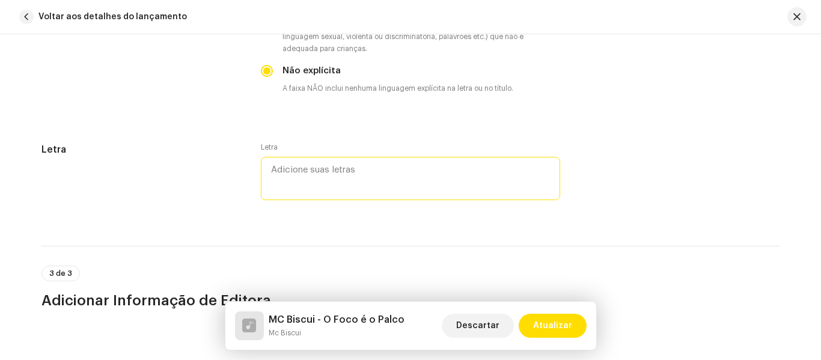
click at [335, 178] on textarea at bounding box center [410, 178] width 299 height 43
paste textarea "0YncPONWNseSqFKHdlapdw"
type textarea "0YncPONWNseSqFKHdlapdw"
drag, startPoint x: 408, startPoint y: 169, endPoint x: 206, endPoint y: 159, distance: 202.2
click at [206, 159] on div "Letra Letra 0YncPONWNseSqFKHdlapdw" at bounding box center [410, 179] width 738 height 75
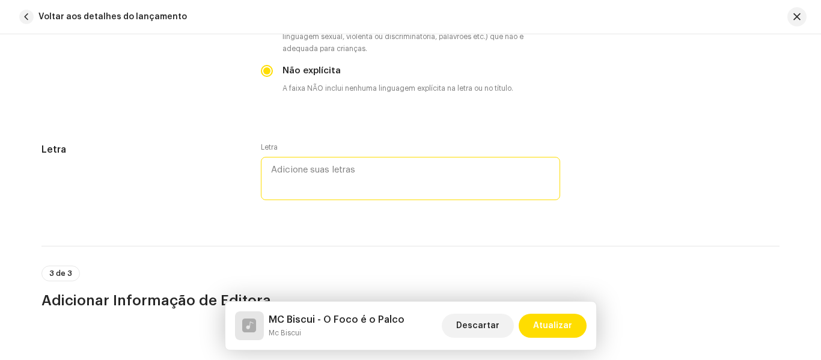
click at [356, 181] on textarea at bounding box center [410, 178] width 299 height 43
paste textarea "Dinheiro não aceita desaforo, irmão. Como já dizia o Mano Hari, toma cuidado co…"
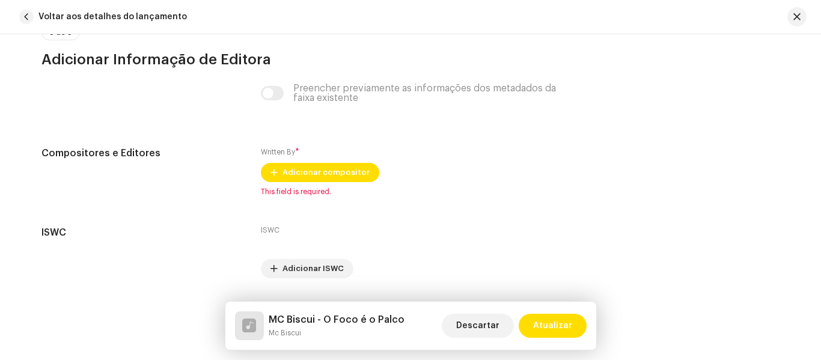
scroll to position [3427, 0]
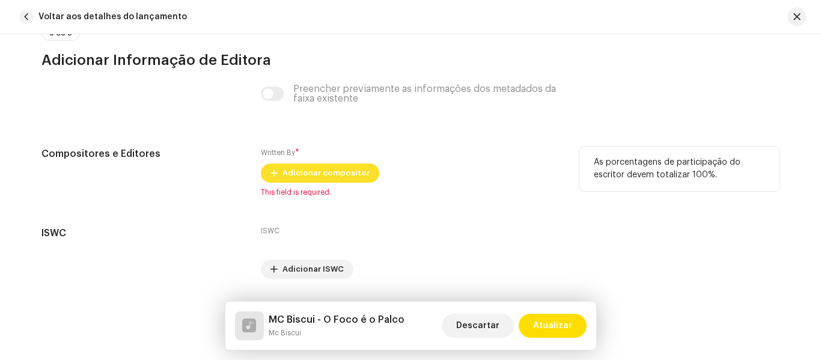
type textarea "Dinheiro não aceita desaforo, irmão. Como já dizia o Mano Hari, toma cuidado co…"
click at [346, 171] on span "Adicionar compositor" at bounding box center [326, 173] width 87 height 24
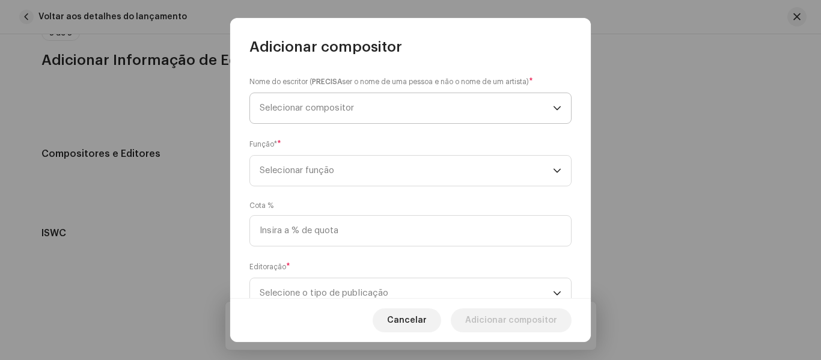
click at [388, 100] on span "Selecionar compositor" at bounding box center [406, 108] width 293 height 30
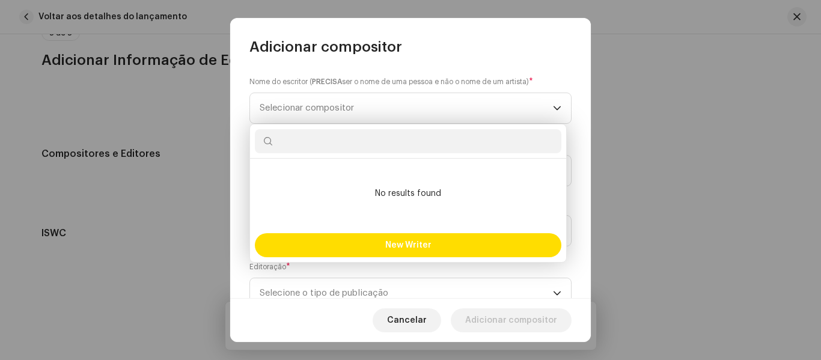
click at [424, 153] on div at bounding box center [408, 141] width 316 height 34
click at [415, 139] on input "text" at bounding box center [408, 141] width 307 height 24
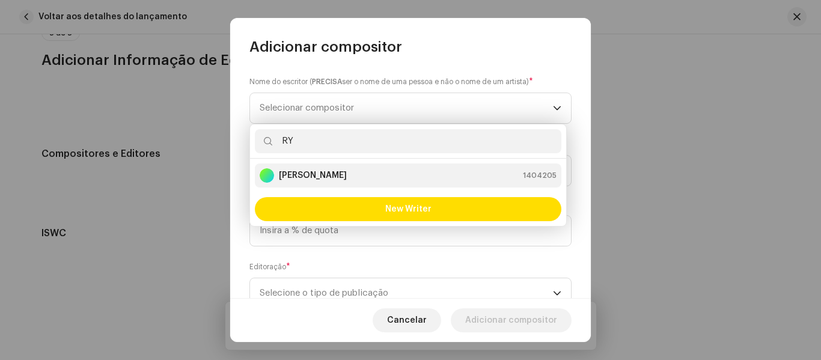
type input "RY"
click at [390, 180] on div "Ryan Alexandre pereira 1404205" at bounding box center [408, 175] width 297 height 14
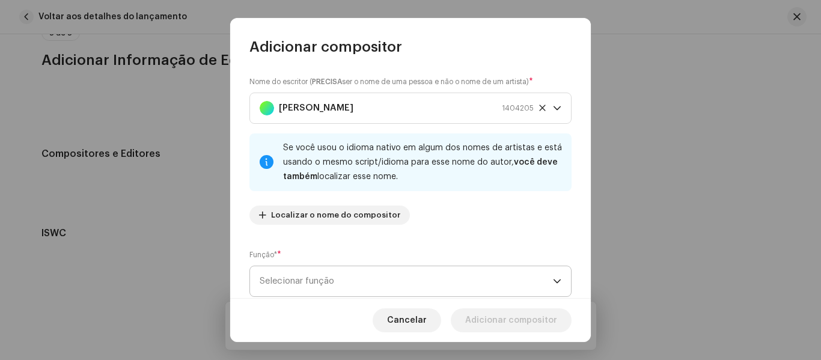
click at [524, 281] on span "Selecionar função" at bounding box center [406, 281] width 293 height 30
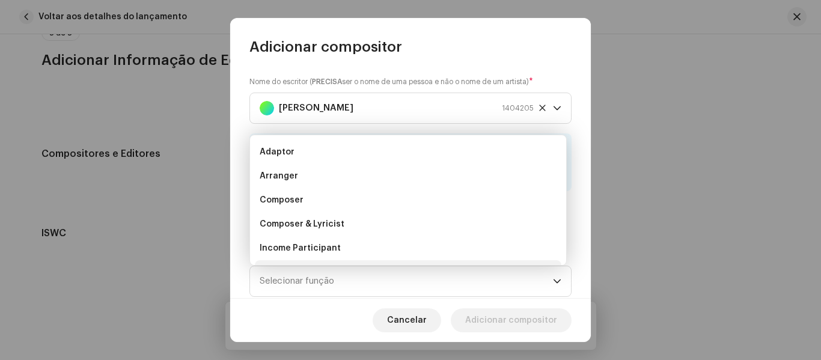
scroll to position [19, 0]
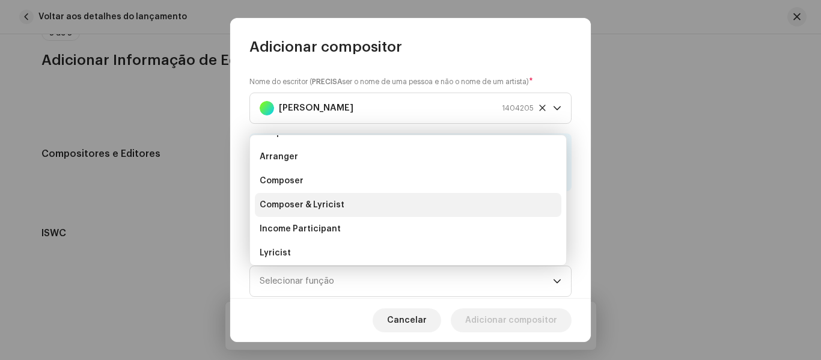
click at [393, 210] on li "Composer & Lyricist" at bounding box center [408, 205] width 307 height 24
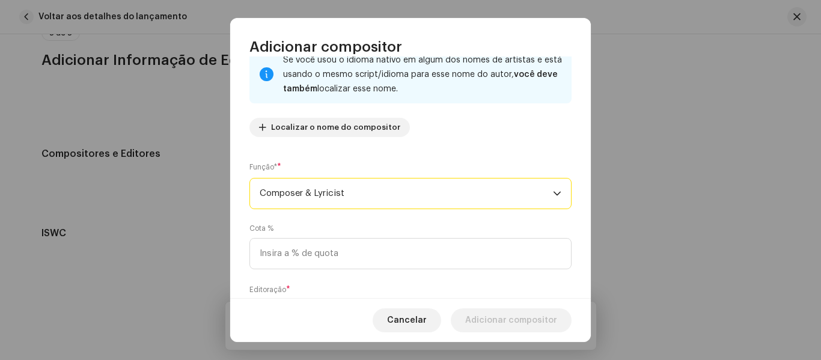
scroll to position [129, 0]
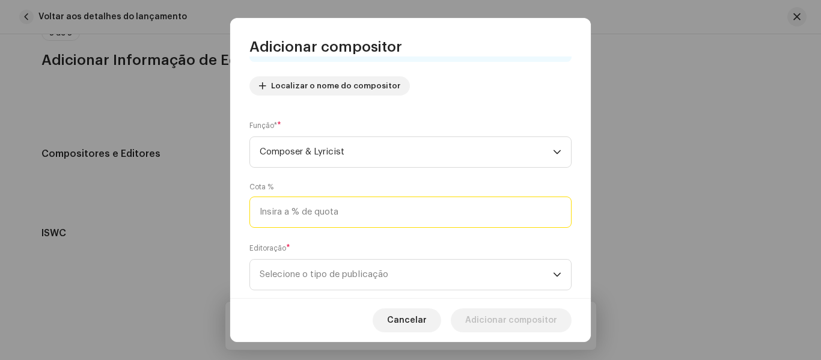
click at [480, 216] on input at bounding box center [410, 212] width 322 height 31
type input "100,00"
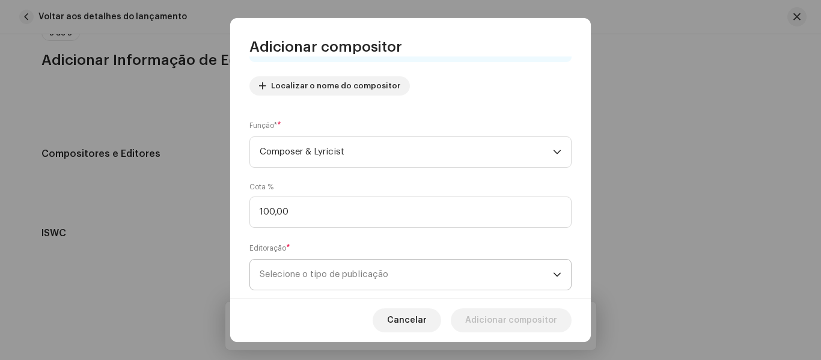
click at [553, 266] on div "dropdown trigger" at bounding box center [557, 275] width 8 height 30
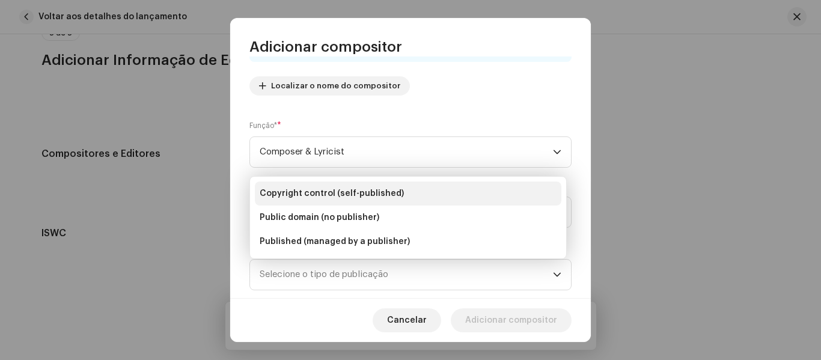
click at [461, 194] on li "Copyright control (self-published)" at bounding box center [408, 194] width 307 height 24
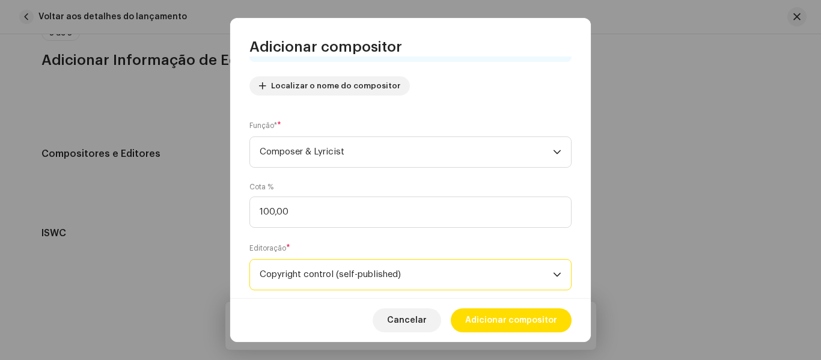
scroll to position [155, 0]
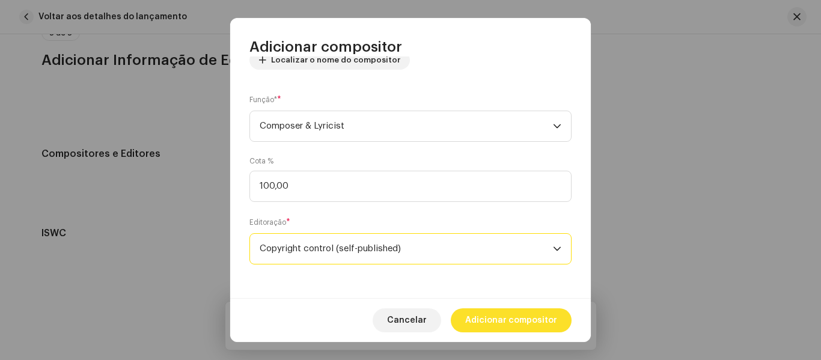
click at [540, 325] on span "Adicionar compositor" at bounding box center [511, 320] width 92 height 24
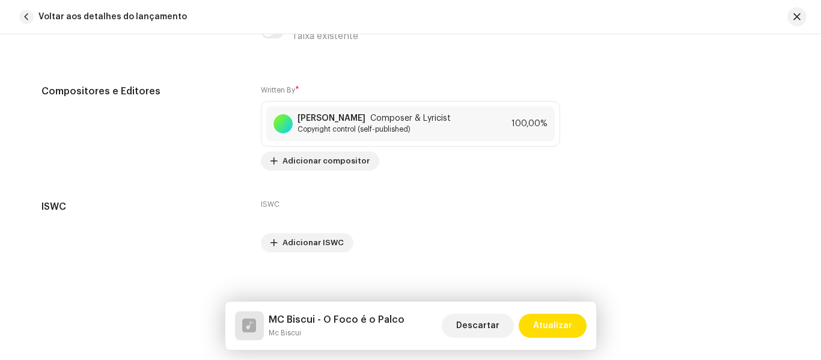
scroll to position [3498, 0]
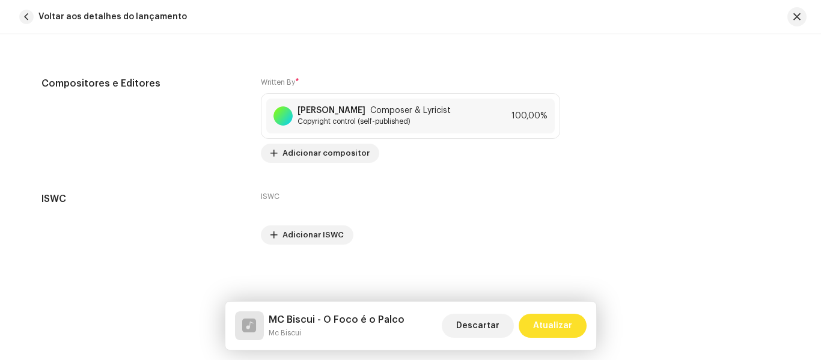
click at [564, 331] on span "Atualizar" at bounding box center [552, 326] width 39 height 24
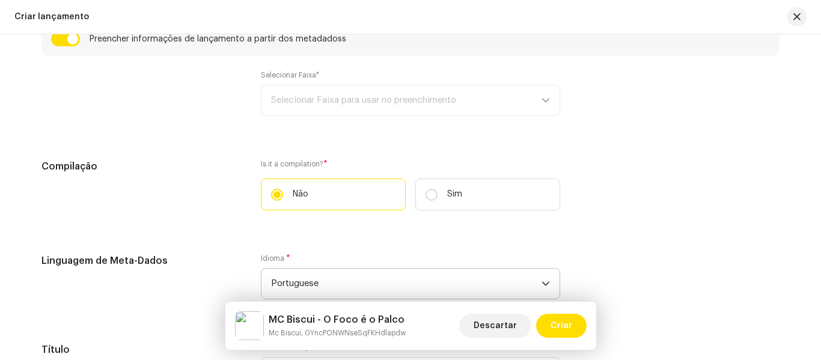
scroll to position [893, 0]
click at [539, 95] on div "Selecionar Faixa* Selecionar Faixa para usar no preenchimento" at bounding box center [410, 92] width 299 height 46
click at [531, 99] on div "Selecionar Faixa* Selecionar Faixa para usar no preenchimento" at bounding box center [410, 92] width 299 height 46
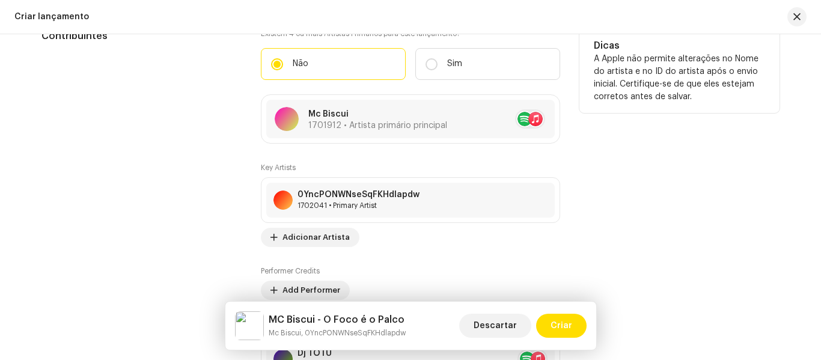
scroll to position [1372, 0]
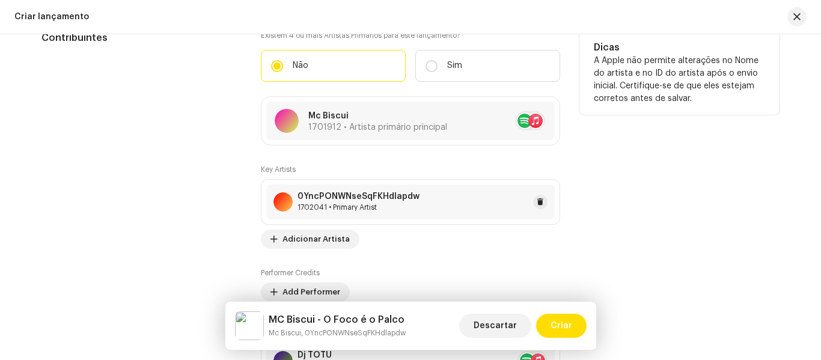
click at [366, 203] on div "1702041 • Primary Artist" at bounding box center [359, 208] width 122 height 10
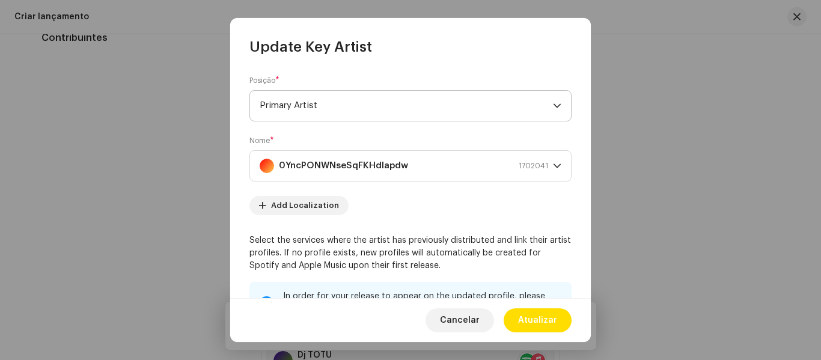
click at [397, 101] on span "Primary Artist" at bounding box center [406, 106] width 293 height 30
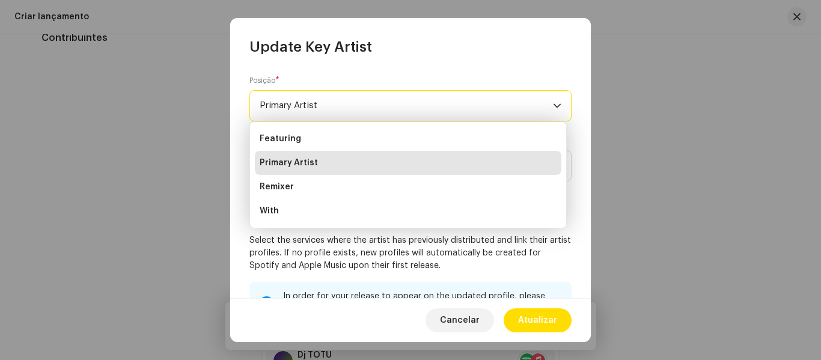
click at [397, 101] on span "Primary Artist" at bounding box center [406, 106] width 293 height 30
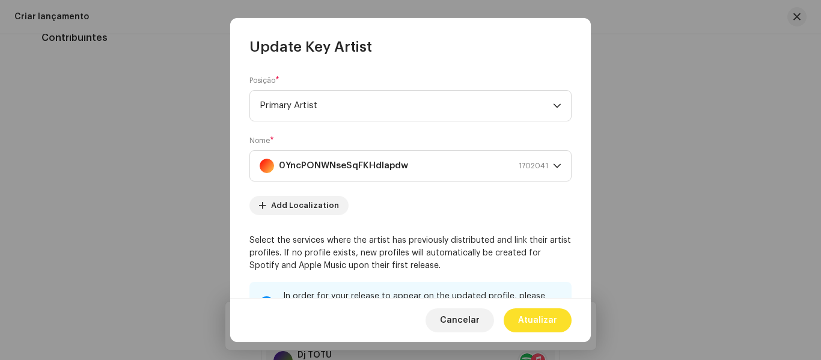
click at [545, 320] on span "Atualizar" at bounding box center [537, 320] width 39 height 24
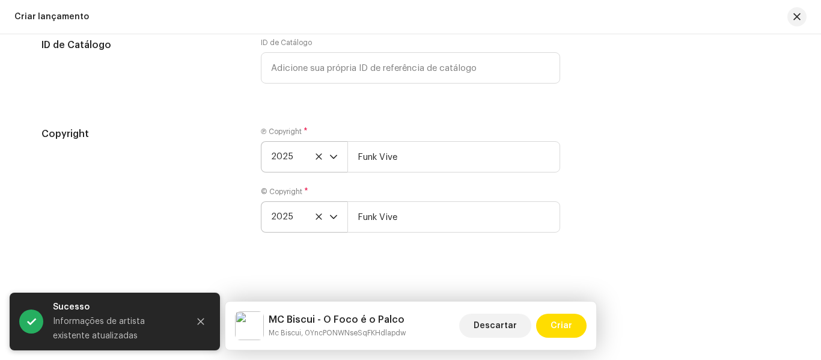
scroll to position [2115, 0]
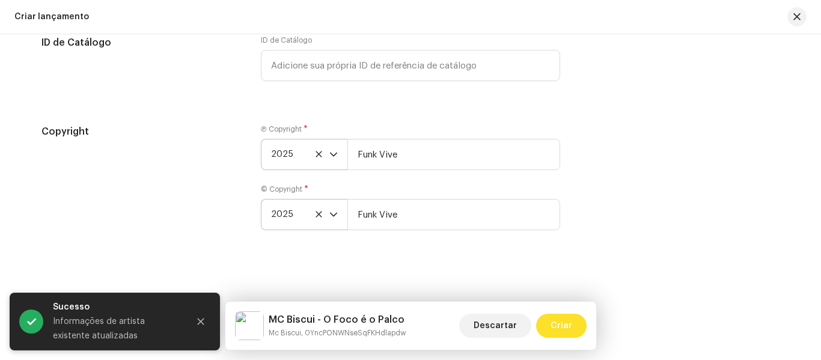
click at [564, 325] on span "Criar" at bounding box center [562, 326] width 22 height 24
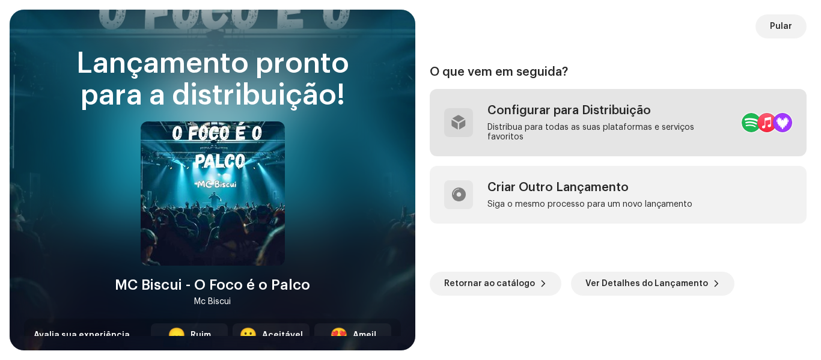
click at [557, 133] on div "Distribua para todas as suas plataformas e serviços favoritos" at bounding box center [609, 132] width 245 height 19
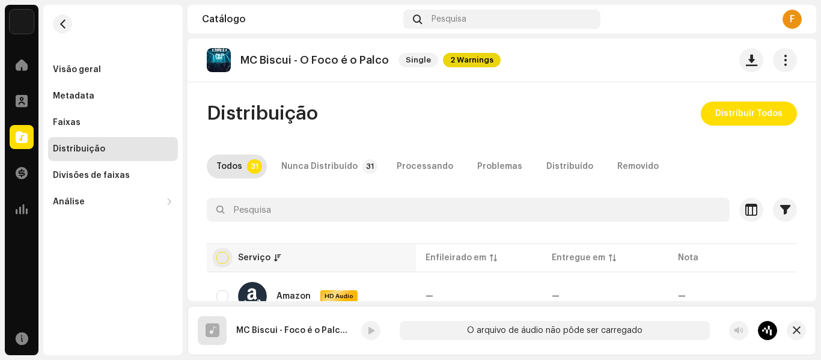
click at [226, 263] on input "checkbox" at bounding box center [222, 258] width 12 height 12
checkbox input "true"
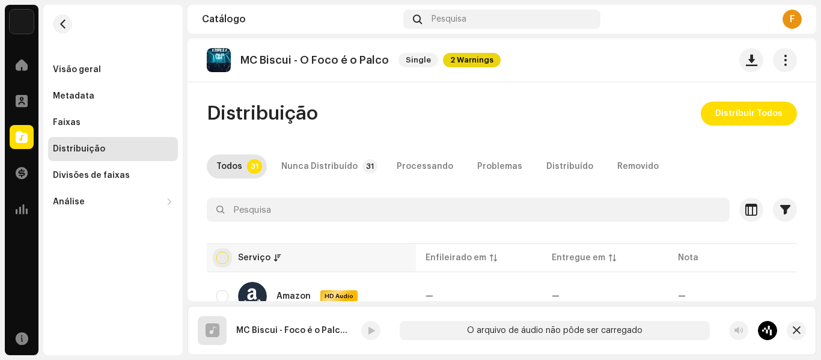
checkbox input "true"
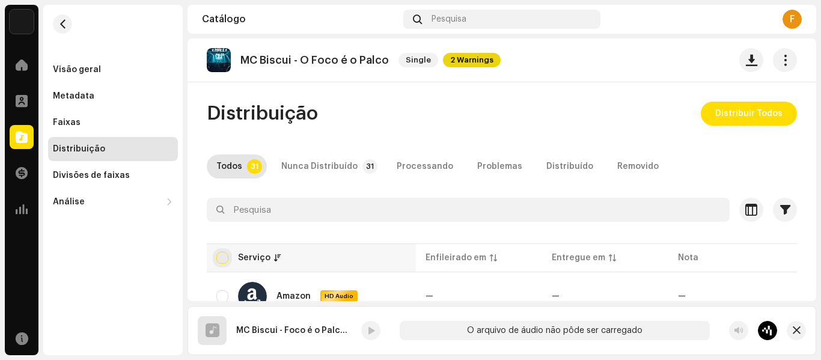
checkbox input "true"
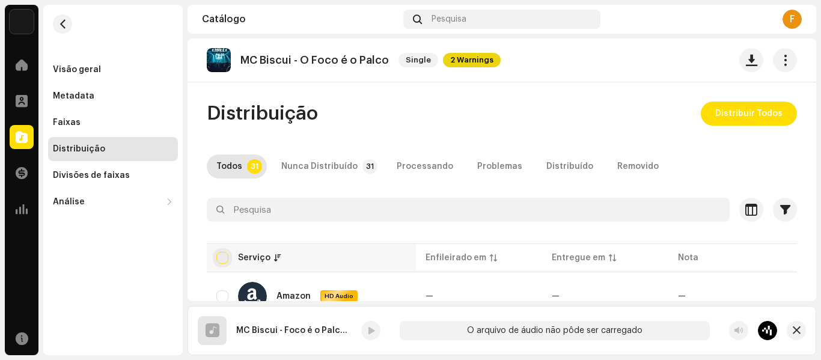
checkbox input "true"
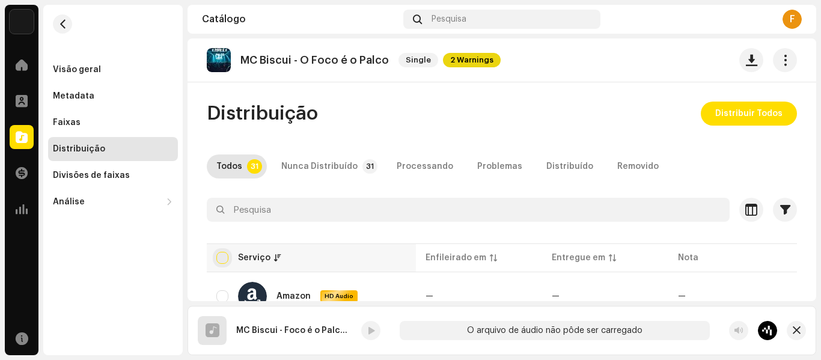
checkbox input "true"
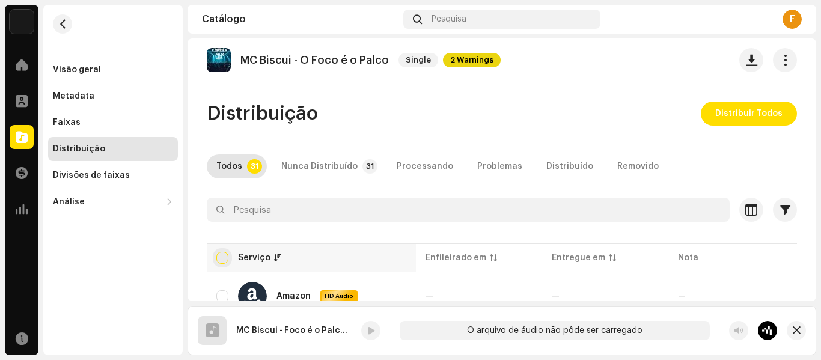
checkbox input "true"
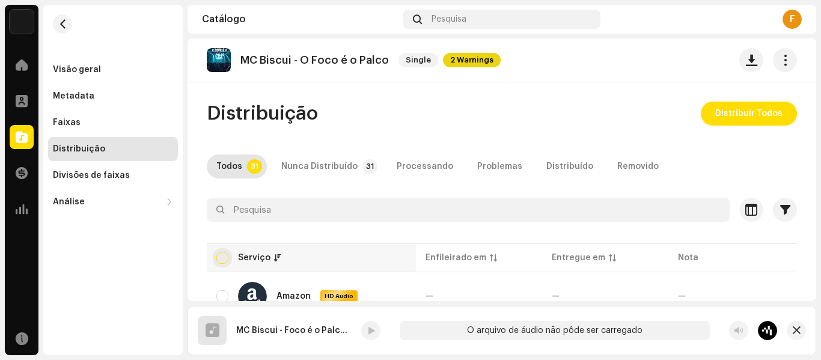
checkbox input "true"
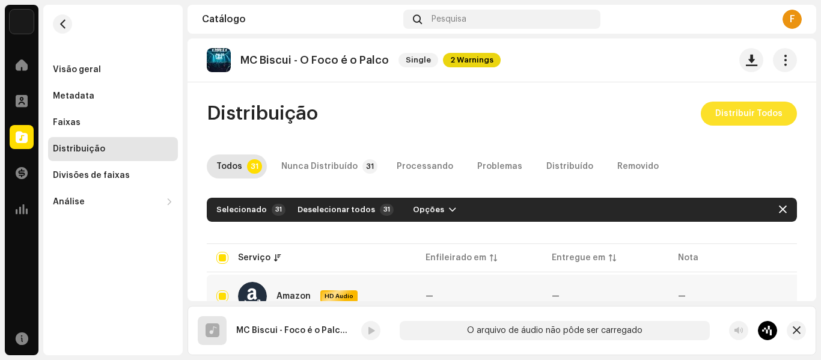
click at [766, 112] on span "Distribuir Todos" at bounding box center [748, 114] width 67 height 24
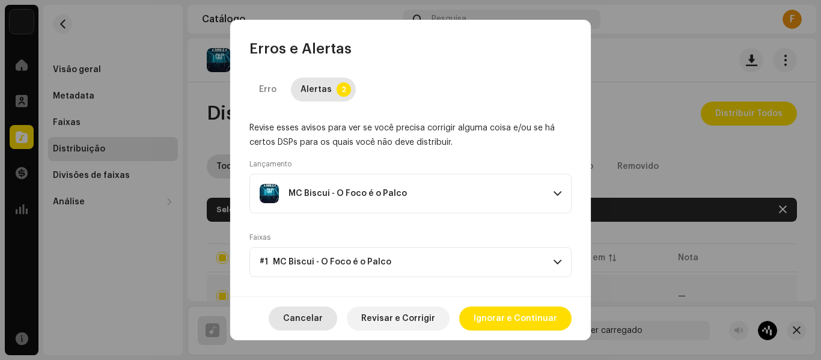
click at [307, 318] on span "Cancelar" at bounding box center [303, 319] width 40 height 24
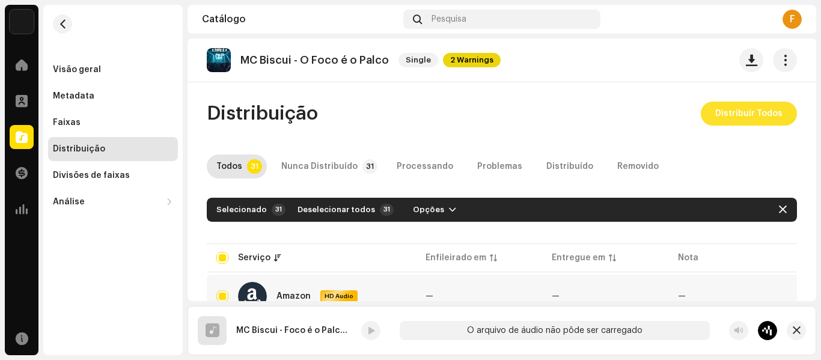
click at [746, 115] on span "Distribuir Todos" at bounding box center [748, 114] width 67 height 24
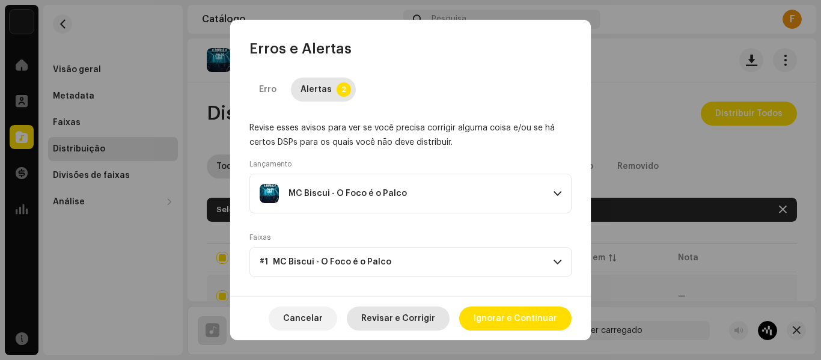
click at [388, 321] on span "Revisar e Corrigir" at bounding box center [398, 319] width 74 height 24
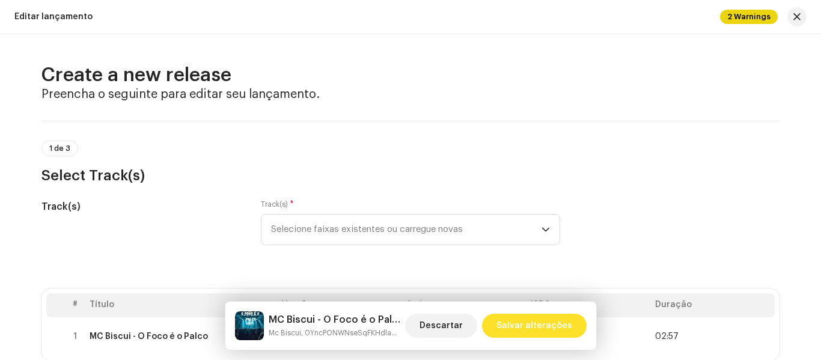
click at [552, 324] on span "Salvar alterações" at bounding box center [535, 326] width 76 height 24
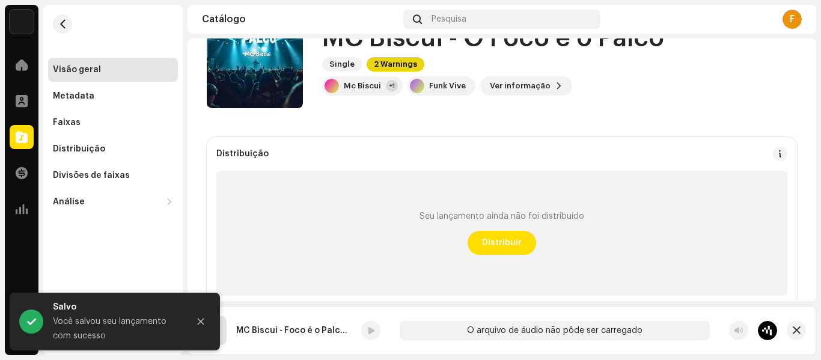
scroll to position [45, 0]
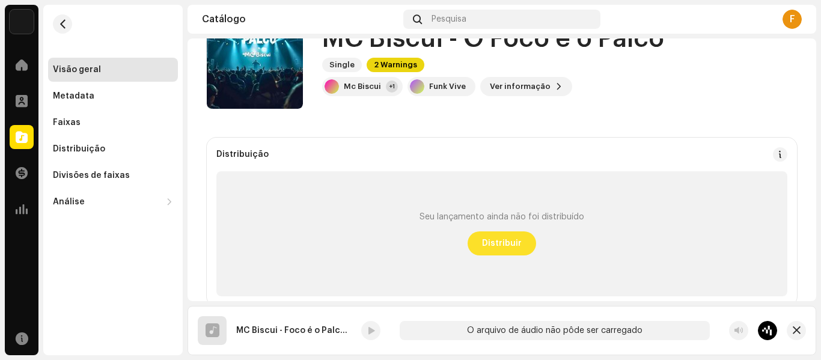
click at [499, 244] on span "Distribuir" at bounding box center [502, 243] width 40 height 24
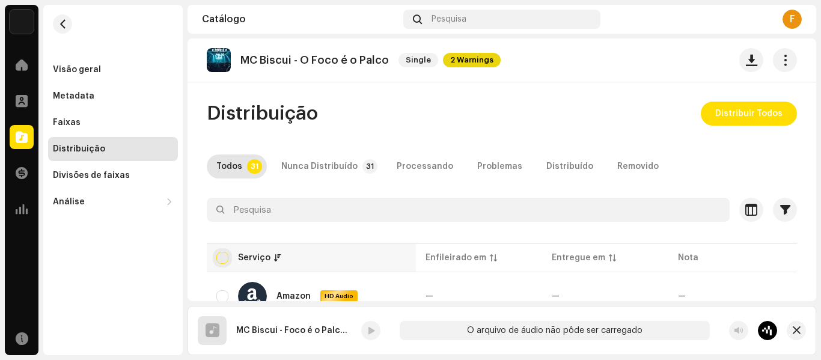
click at [222, 259] on input "checkbox" at bounding box center [222, 258] width 12 height 12
checkbox input "true"
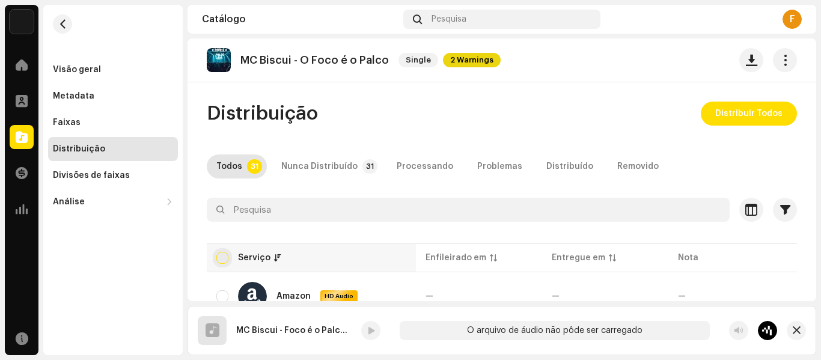
checkbox input "true"
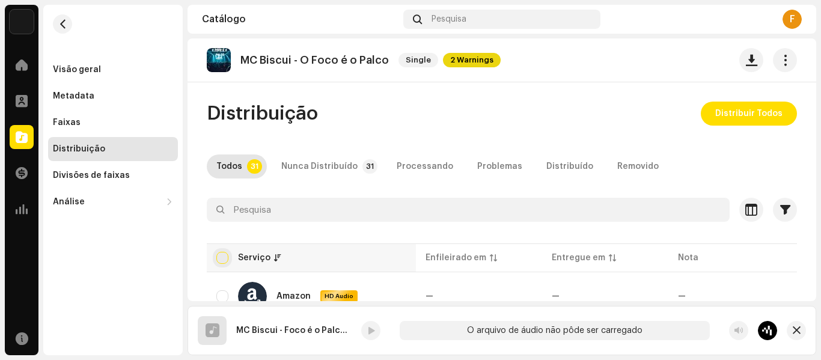
checkbox input "true"
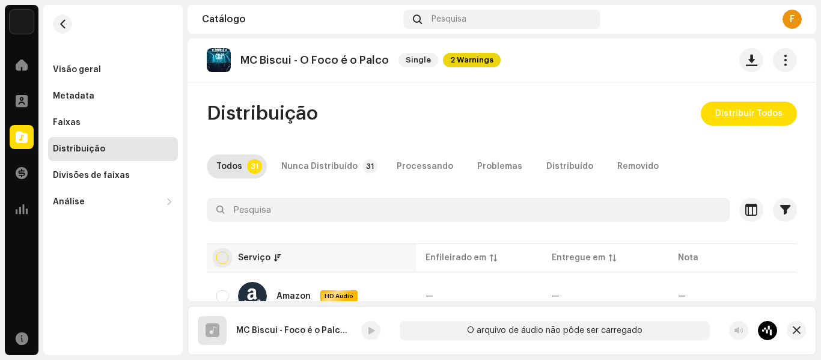
checkbox input "true"
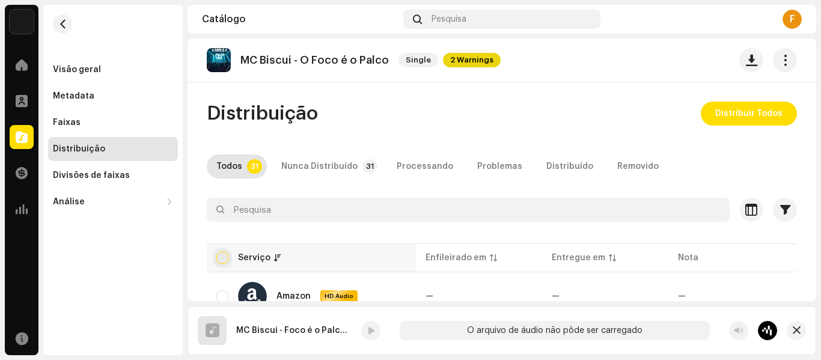
checkbox input "true"
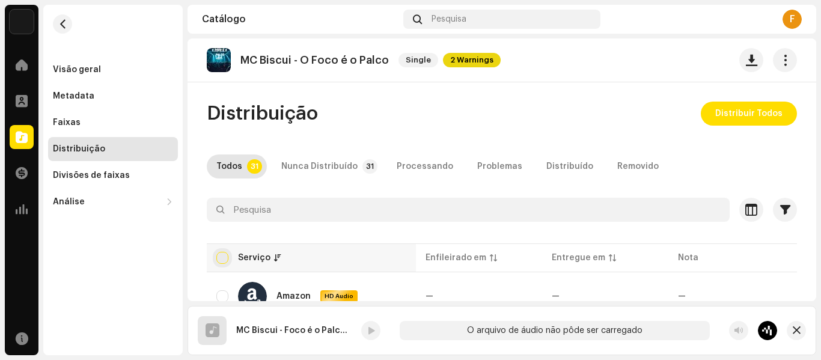
checkbox input "true"
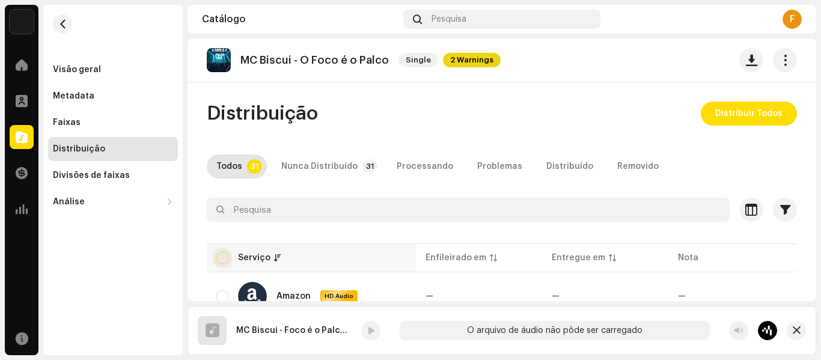
checkbox input "true"
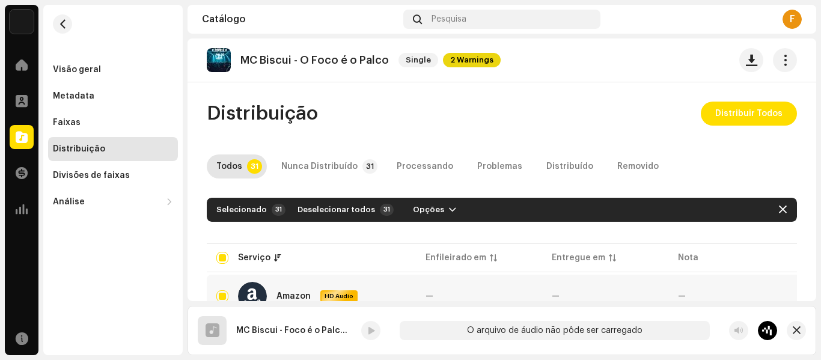
click at [364, 336] on re-a-play-button at bounding box center [370, 330] width 19 height 19
click at [374, 328] on re-a-play-button at bounding box center [370, 330] width 19 height 19
click at [374, 332] on re-a-play-button at bounding box center [370, 330] width 19 height 19
click at [584, 331] on div "O arquivo de áudio não pôde ser carregado" at bounding box center [555, 330] width 310 height 19
click at [736, 114] on span "Distribuir Todos" at bounding box center [748, 114] width 67 height 24
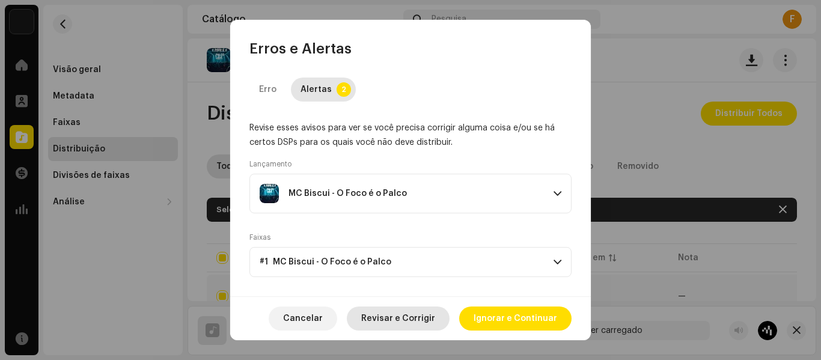
click at [392, 308] on span "Revisar e Corrigir" at bounding box center [398, 319] width 74 height 24
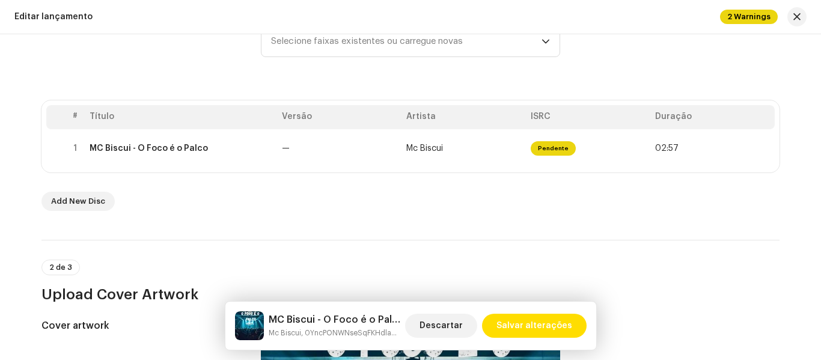
scroll to position [191, 0]
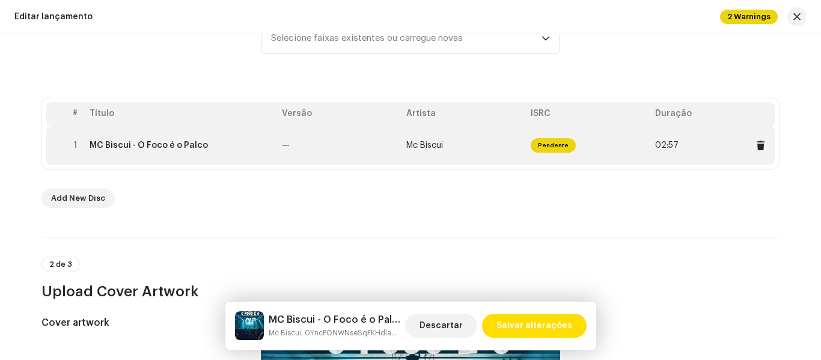
click at [145, 147] on div "MC Biscui - O Foco é o Palco" at bounding box center [149, 146] width 118 height 10
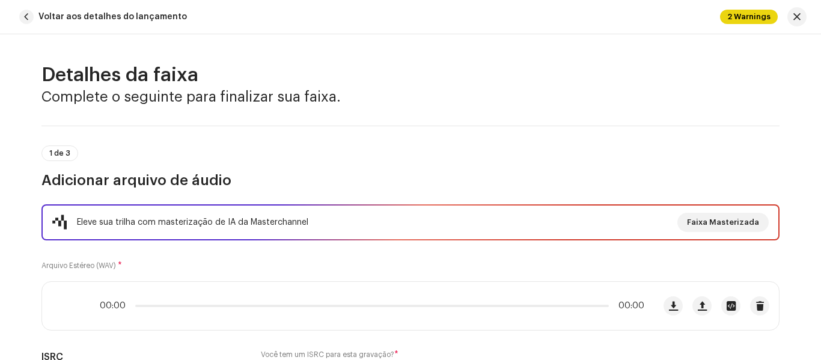
click at [225, 151] on div "1 de 3 Adicionar arquivo de áudio" at bounding box center [410, 167] width 738 height 44
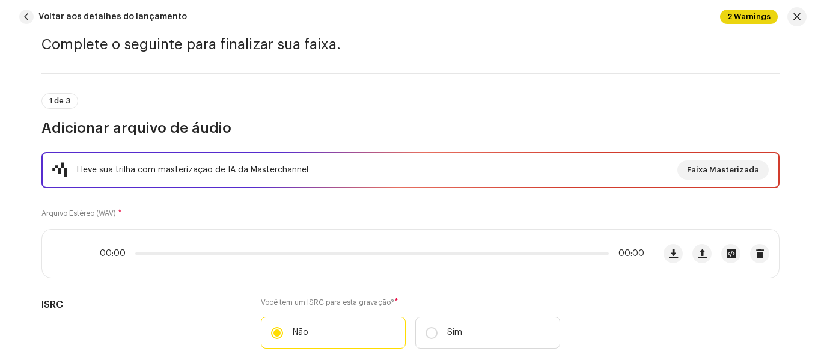
scroll to position [109, 0]
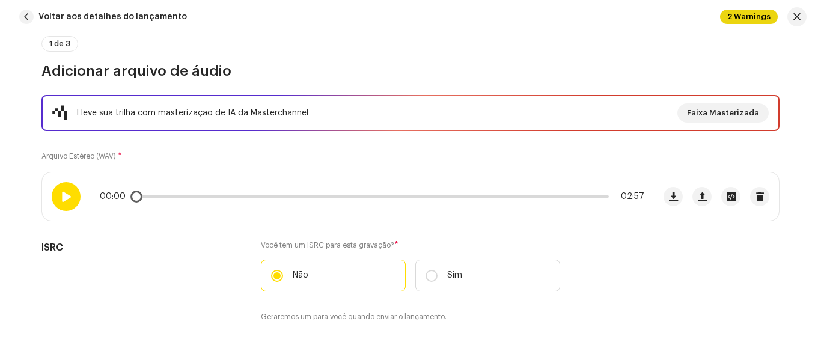
click at [62, 200] on span at bounding box center [66, 197] width 10 height 10
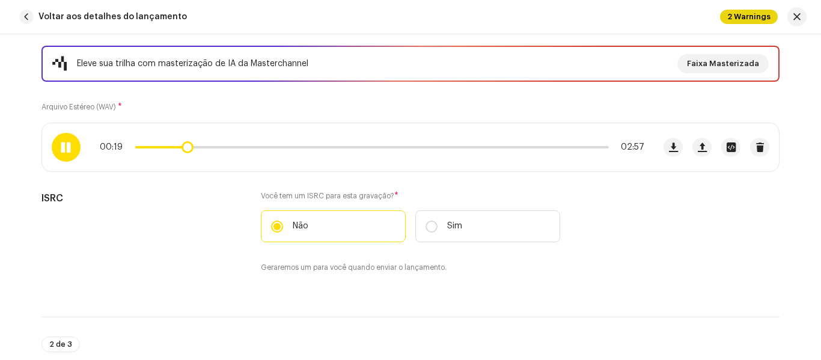
scroll to position [0, 0]
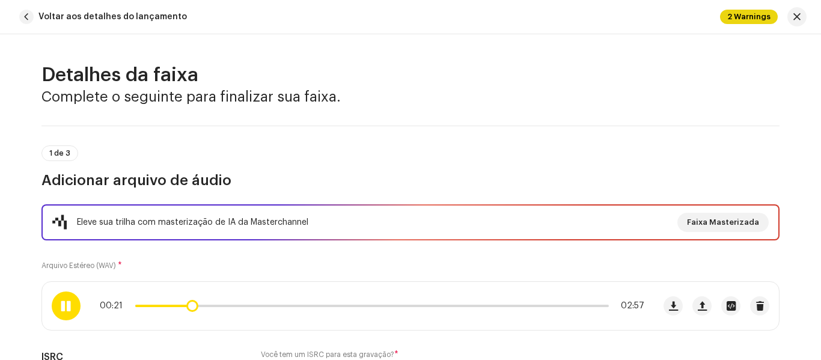
click at [564, 307] on p-slider at bounding box center [372, 306] width 474 height 2
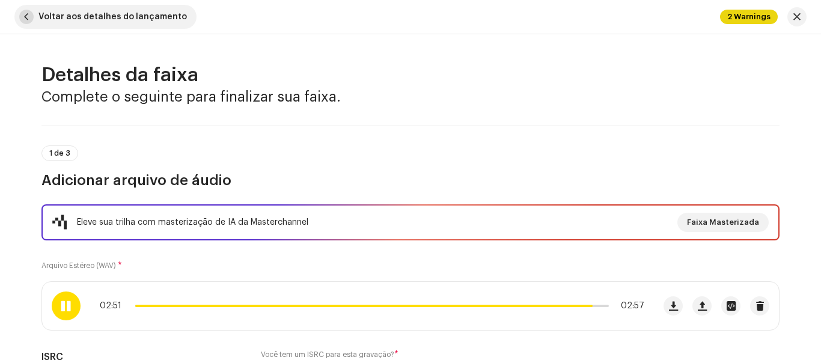
click at [19, 17] on span "button" at bounding box center [26, 17] width 14 height 14
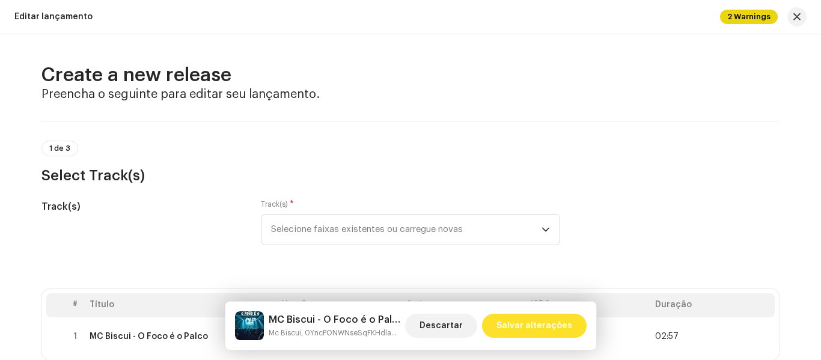
click at [556, 326] on span "Salvar alterações" at bounding box center [535, 326] width 76 height 24
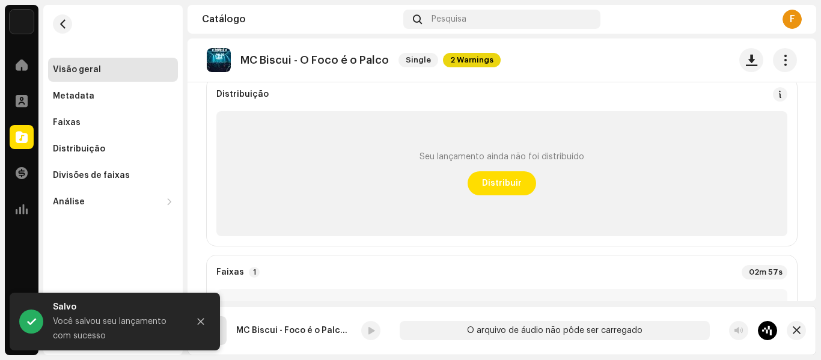
scroll to position [118, 0]
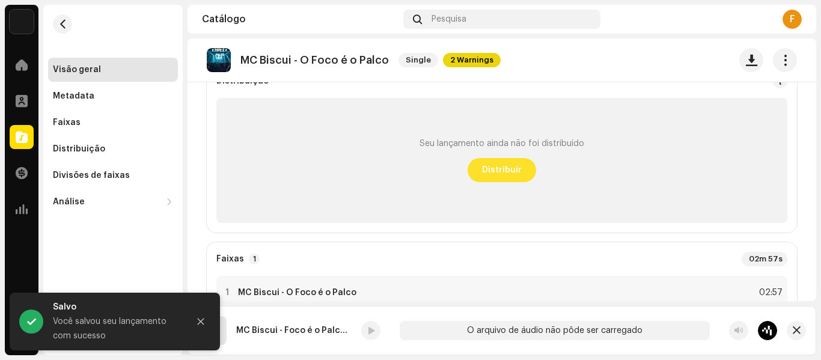
click at [491, 170] on span "Distribuir" at bounding box center [502, 170] width 40 height 24
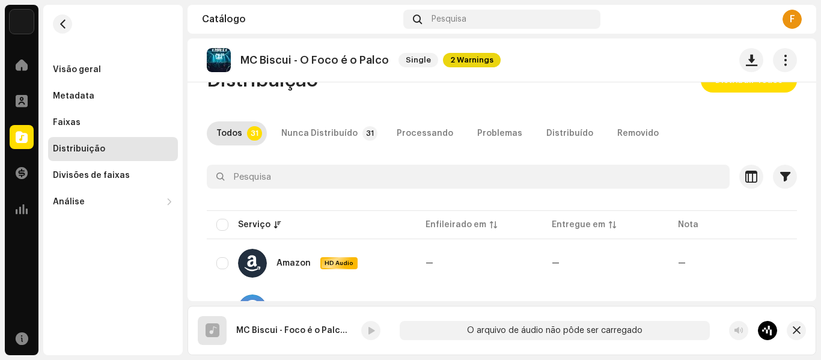
scroll to position [41, 0]
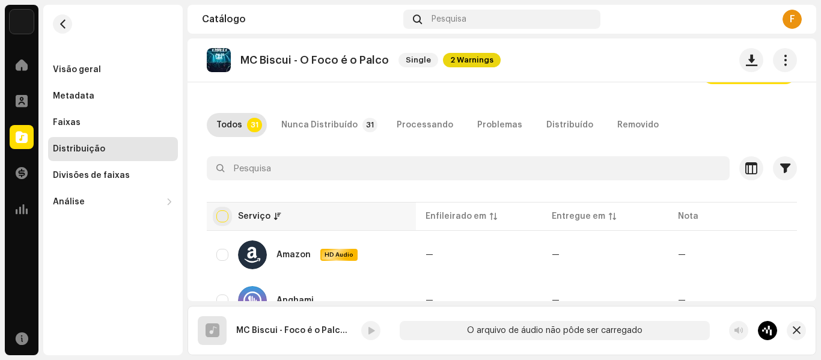
click at [224, 216] on input "checkbox" at bounding box center [222, 216] width 12 height 12
checkbox input "true"
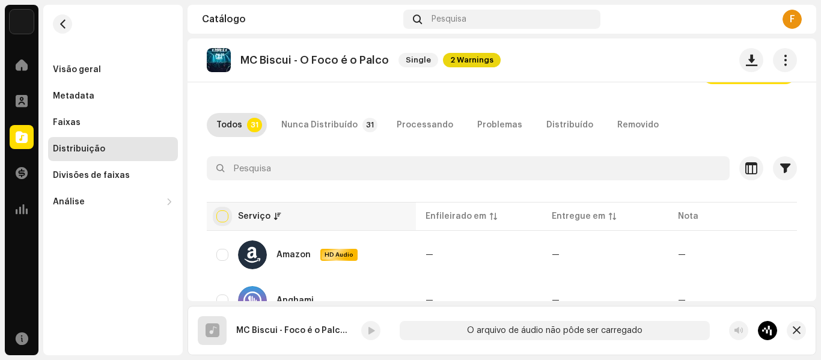
checkbox input "true"
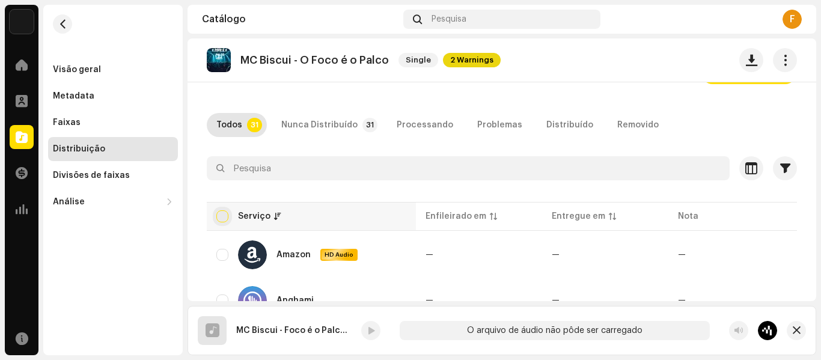
checkbox input "true"
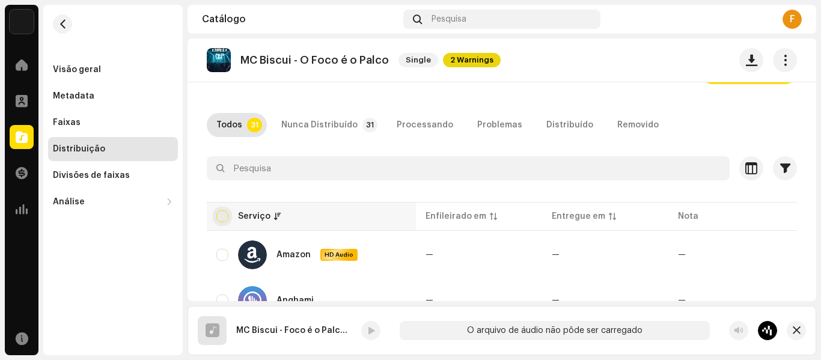
checkbox input "true"
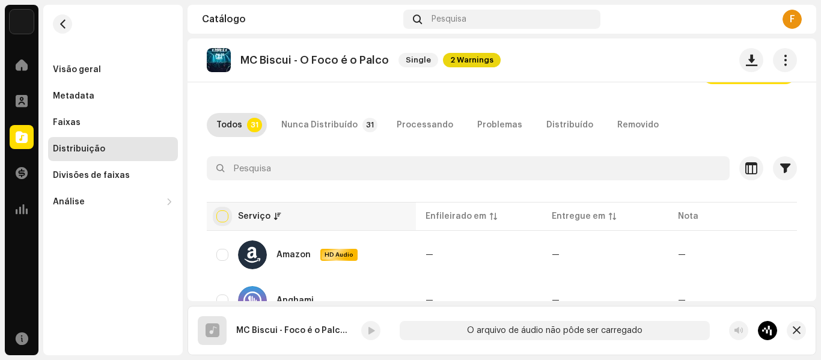
checkbox input "true"
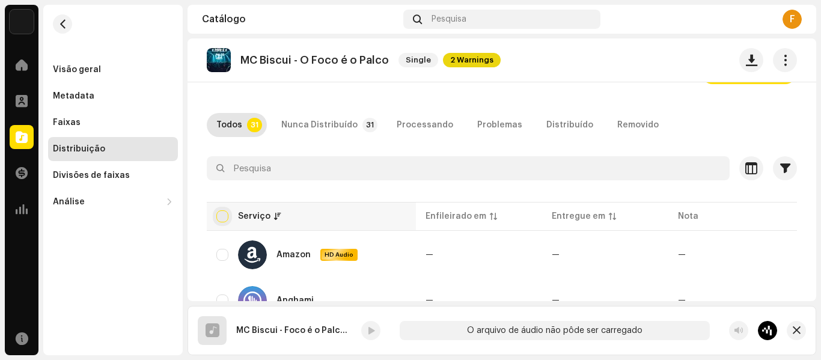
checkbox input "true"
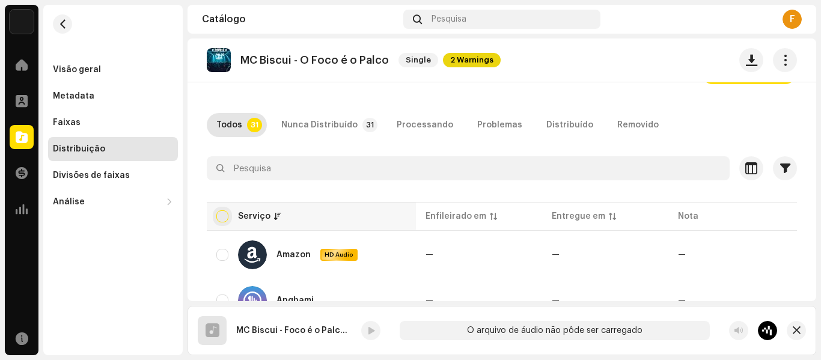
checkbox input "true"
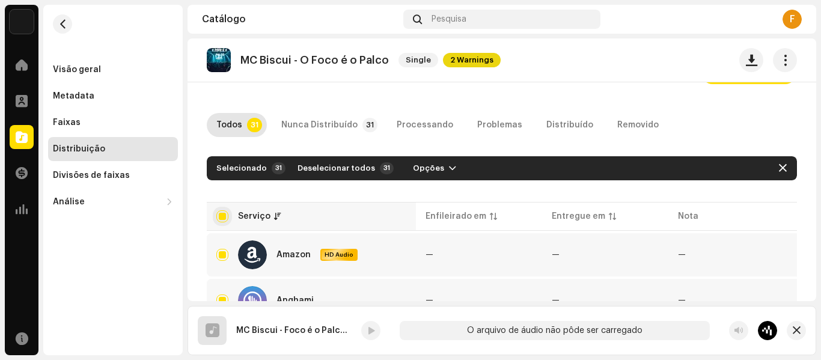
scroll to position [0, 0]
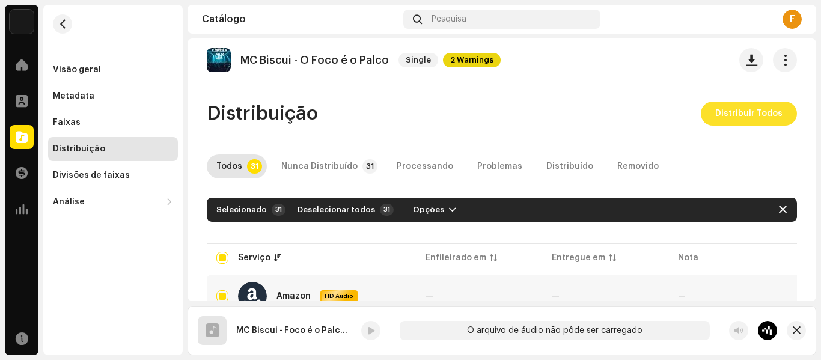
click at [733, 114] on span "Distribuir Todos" at bounding box center [748, 114] width 67 height 24
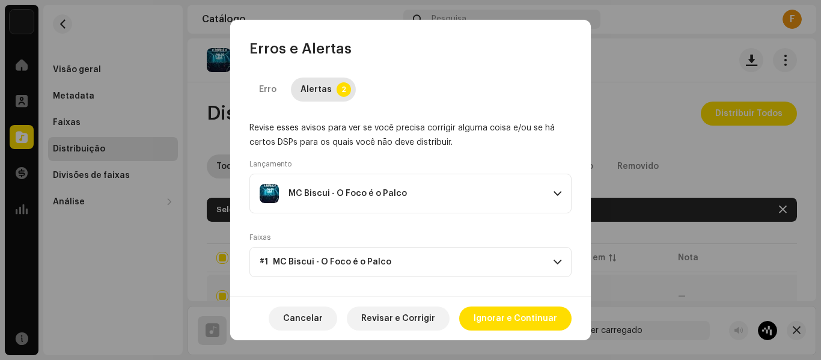
click at [561, 193] on span at bounding box center [558, 194] width 8 height 10
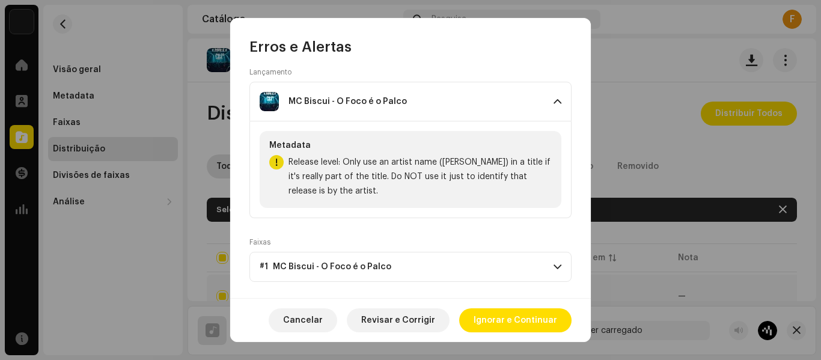
scroll to position [93, 0]
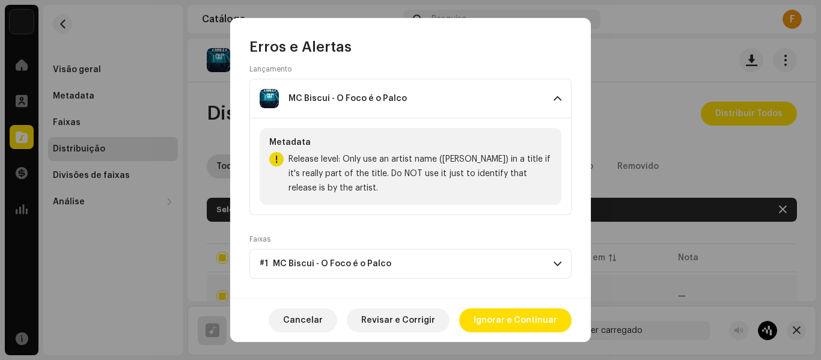
click at [554, 263] on span at bounding box center [558, 264] width 8 height 10
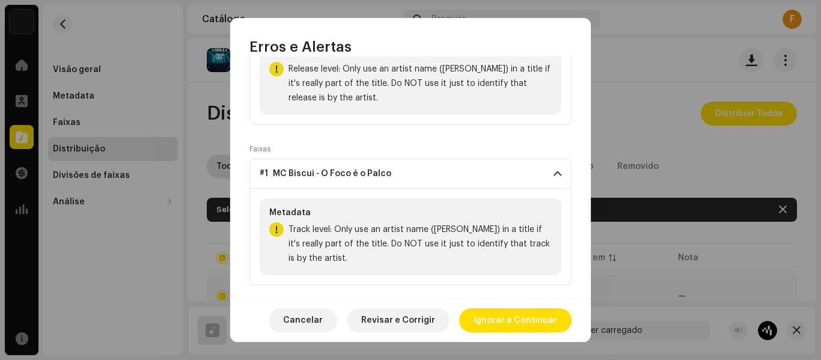
scroll to position [190, 0]
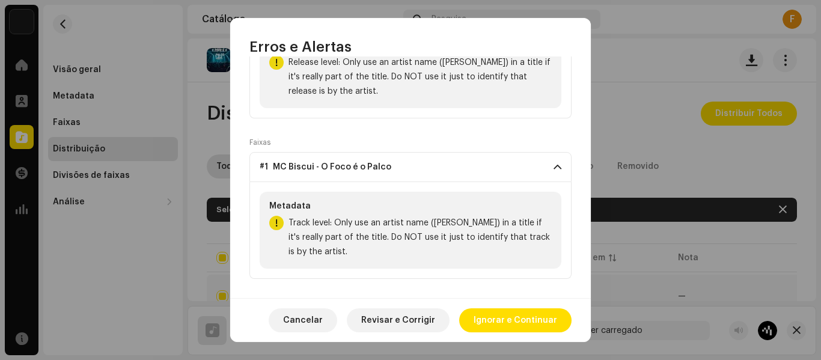
click at [517, 238] on span "Track level: Only use an artist name (Mc Biscui) in a title if it's really part…" at bounding box center [420, 237] width 263 height 43
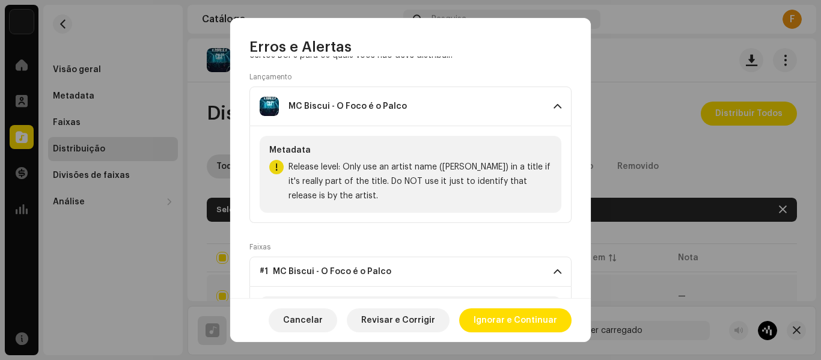
scroll to position [60, 0]
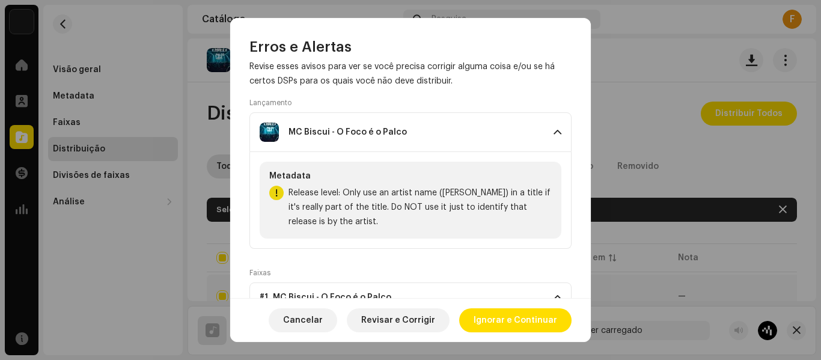
click at [554, 132] on span at bounding box center [558, 132] width 8 height 10
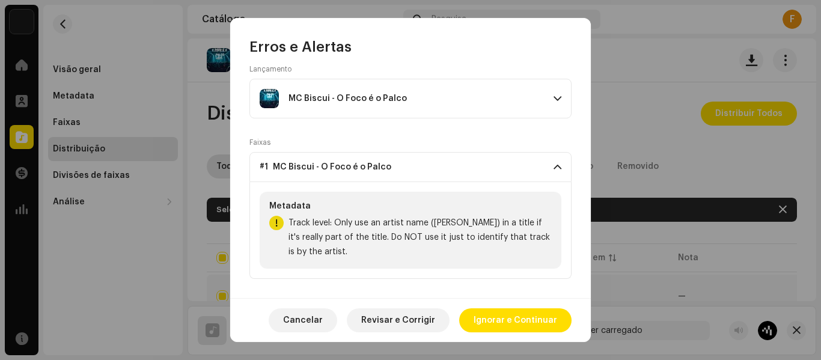
click at [554, 165] on span at bounding box center [558, 167] width 8 height 10
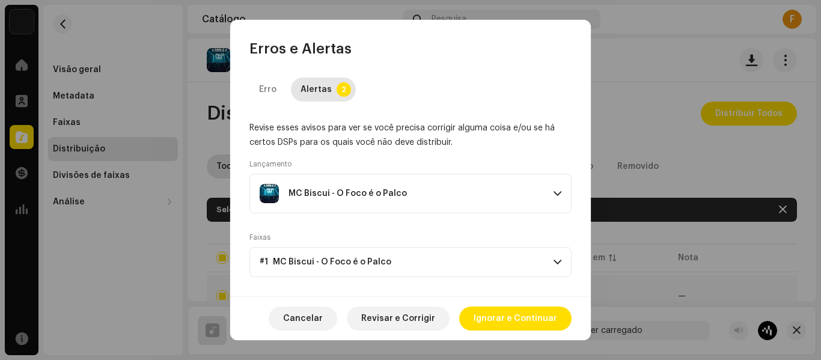
scroll to position [0, 0]
click at [272, 90] on div "Erro" at bounding box center [267, 90] width 17 height 24
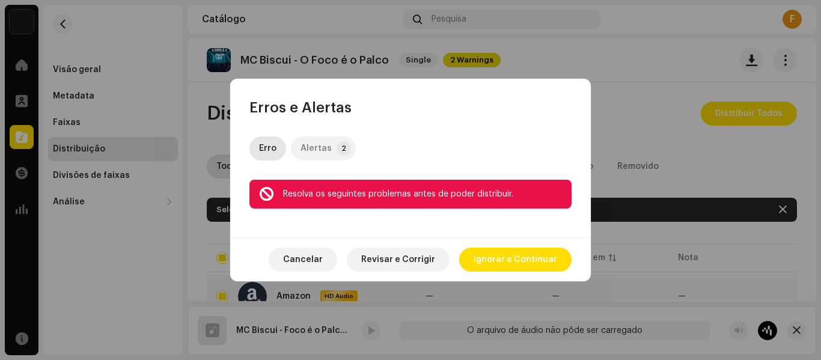
click at [316, 144] on div "Alertas" at bounding box center [316, 148] width 31 height 24
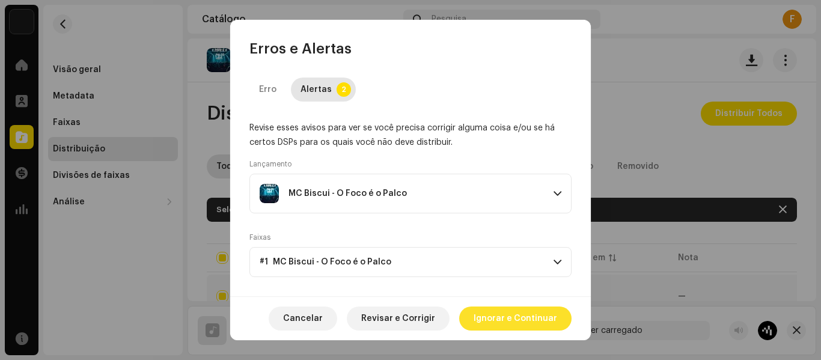
click at [544, 330] on span "Ignorar e Continuar" at bounding box center [516, 319] width 84 height 24
